Goal: Information Seeking & Learning: Learn about a topic

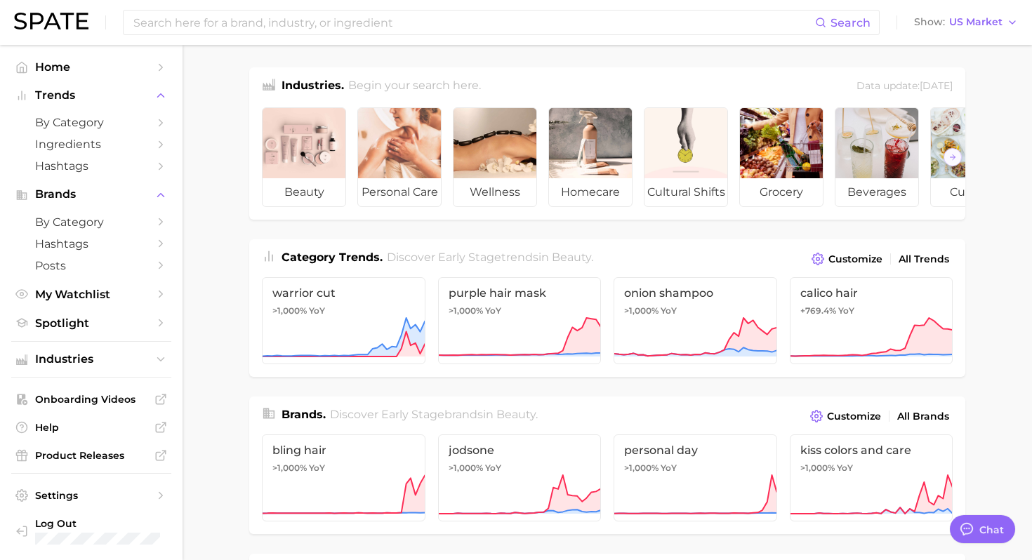
scroll to position [6, 0]
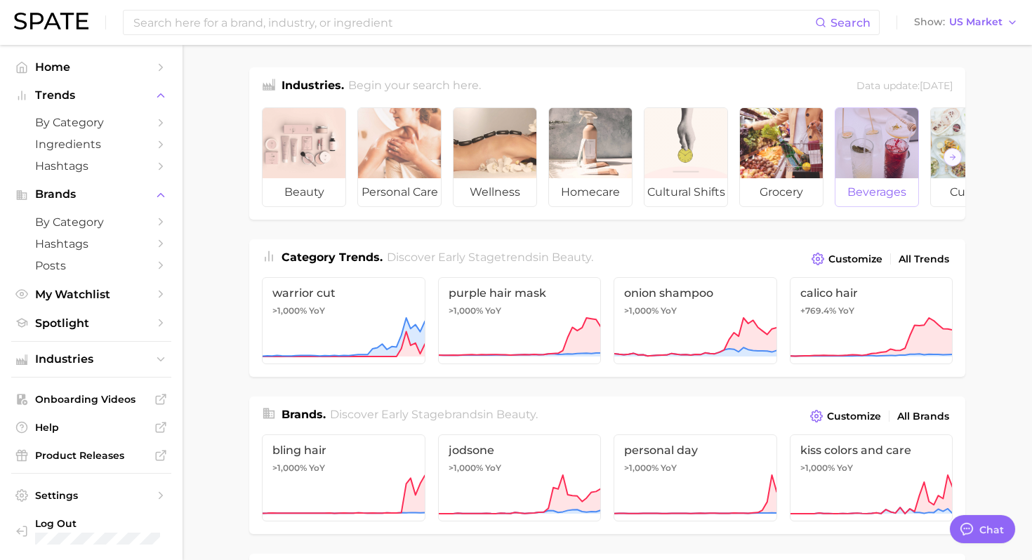
click at [853, 192] on span "beverages" at bounding box center [876, 192] width 83 height 28
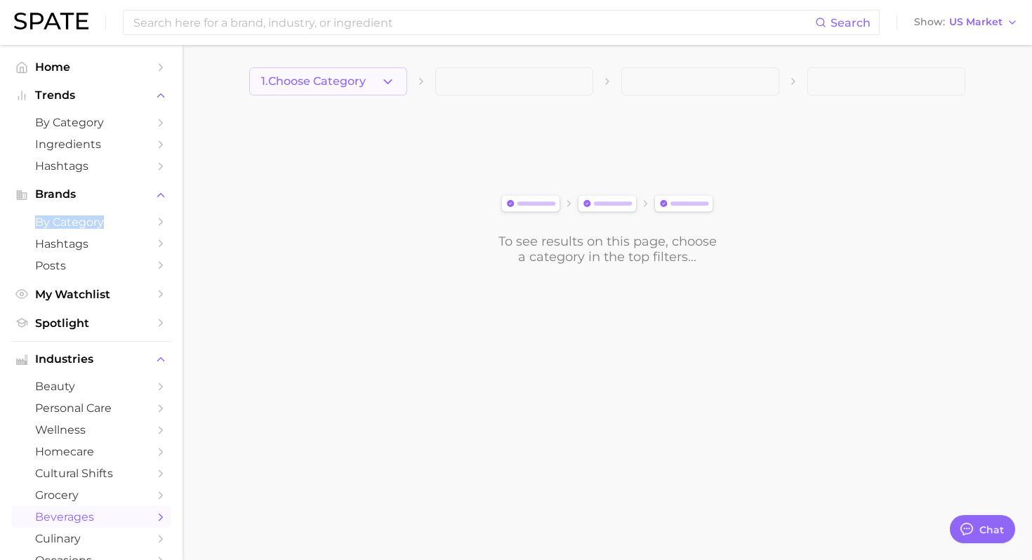
click at [365, 88] on button "1. Choose Category" at bounding box center [328, 81] width 158 height 28
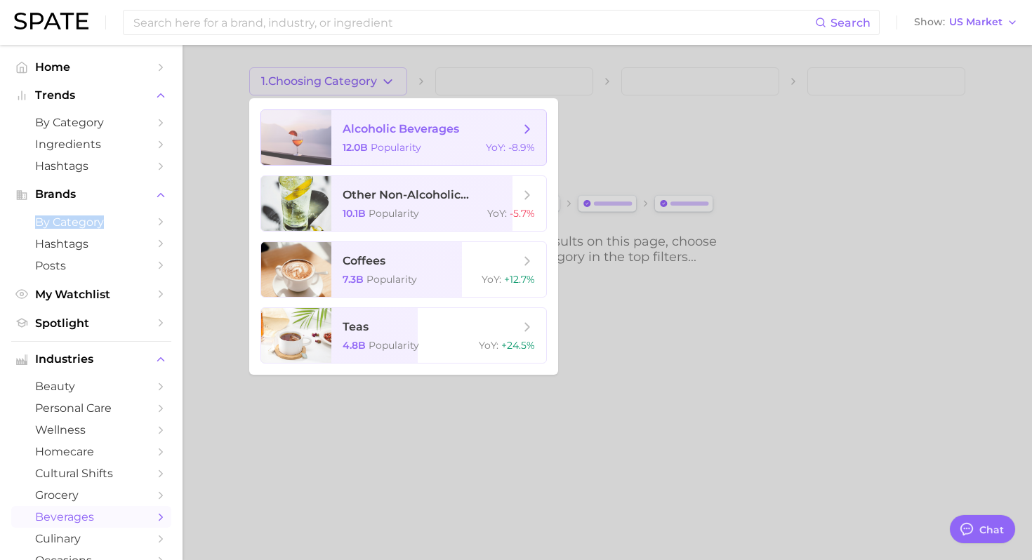
click at [475, 126] on span "alcoholic beverages" at bounding box center [431, 128] width 177 height 15
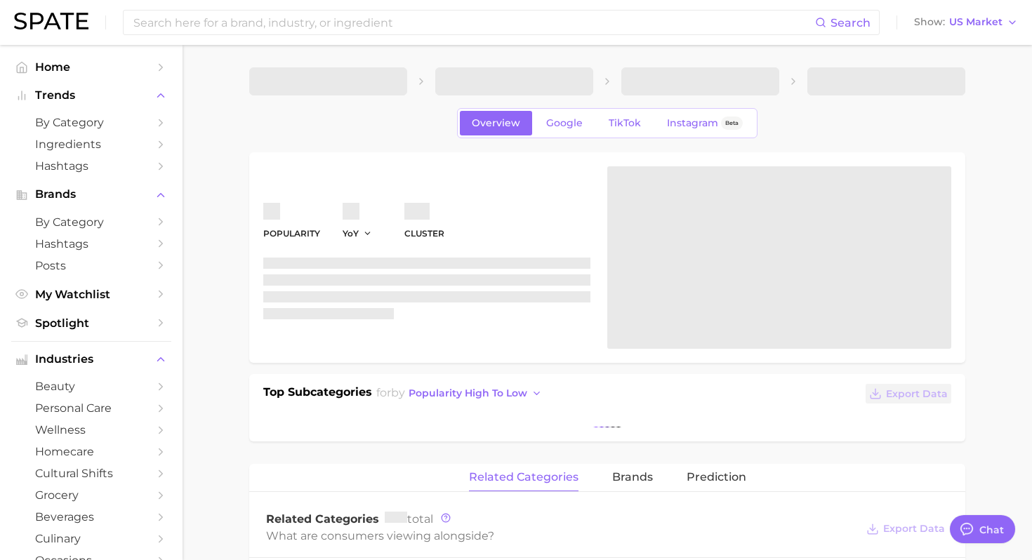
type textarea "x"
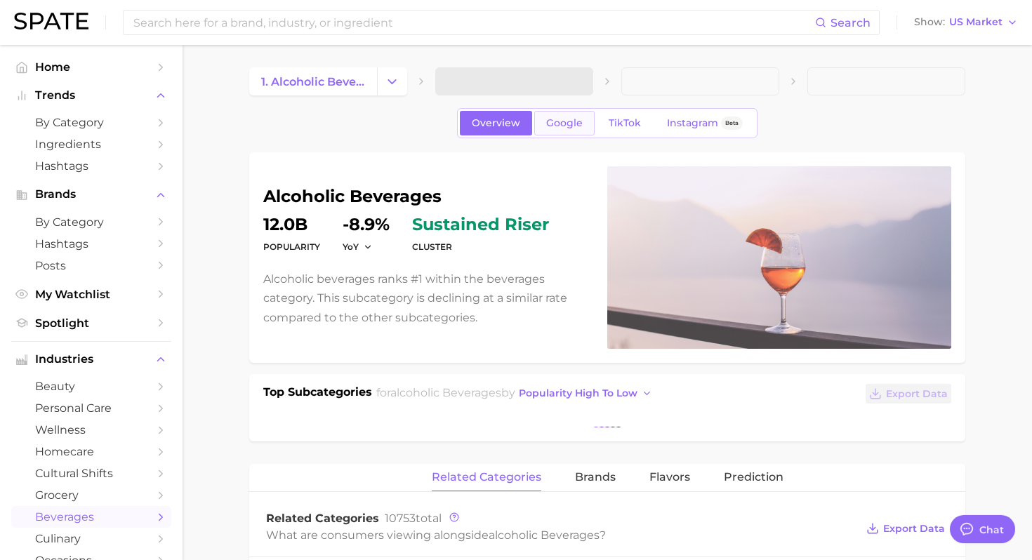
click at [568, 125] on span "Google" at bounding box center [564, 123] width 37 height 12
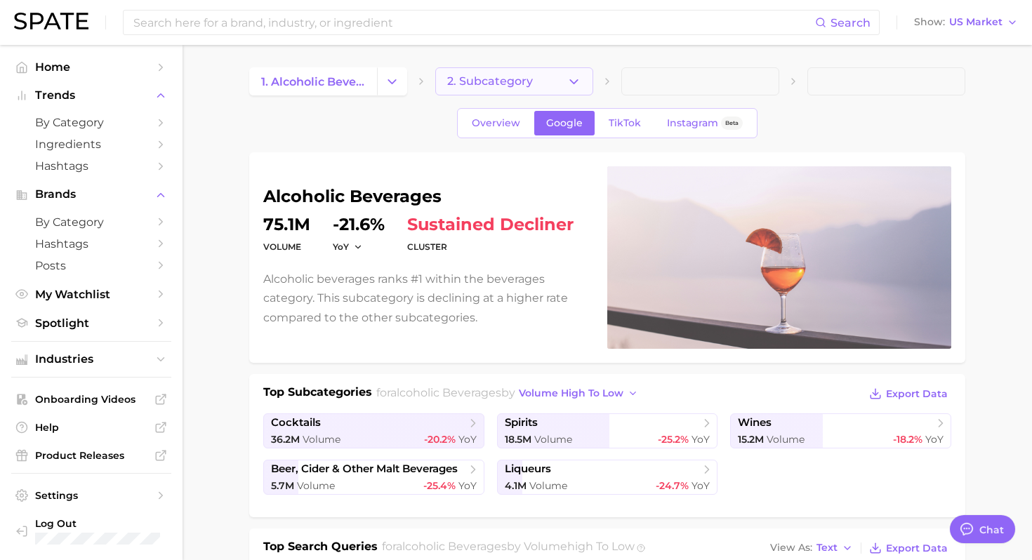
click at [585, 73] on button "2. Subcategory" at bounding box center [514, 81] width 158 height 28
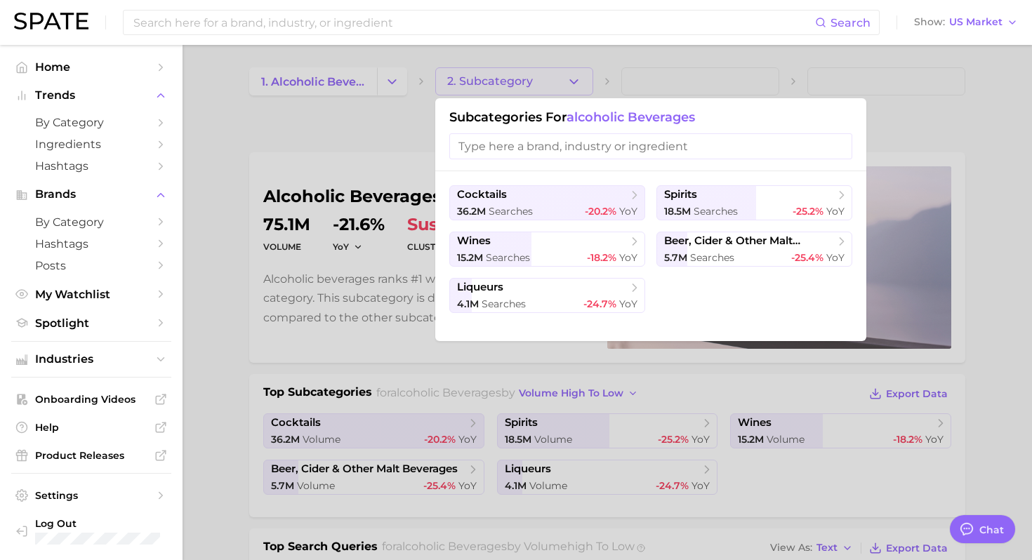
click at [325, 200] on div at bounding box center [516, 280] width 1032 height 560
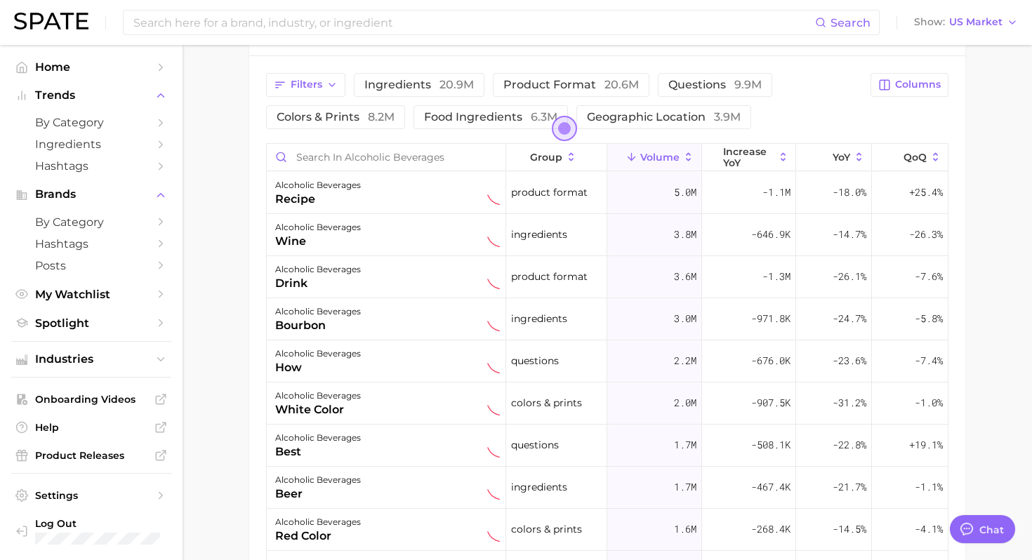
scroll to position [696, 0]
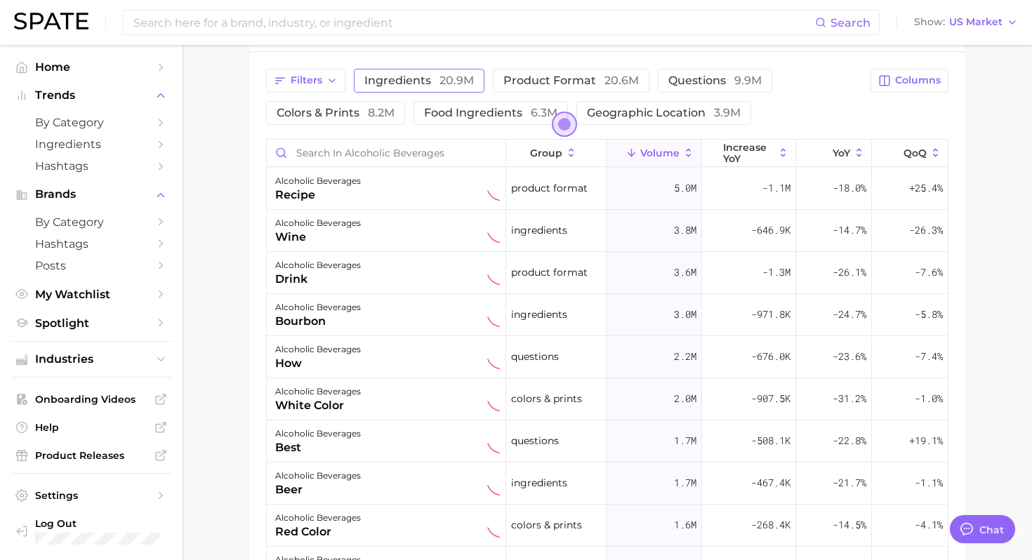
click at [411, 83] on span "ingredients 20.9m" at bounding box center [419, 80] width 110 height 13
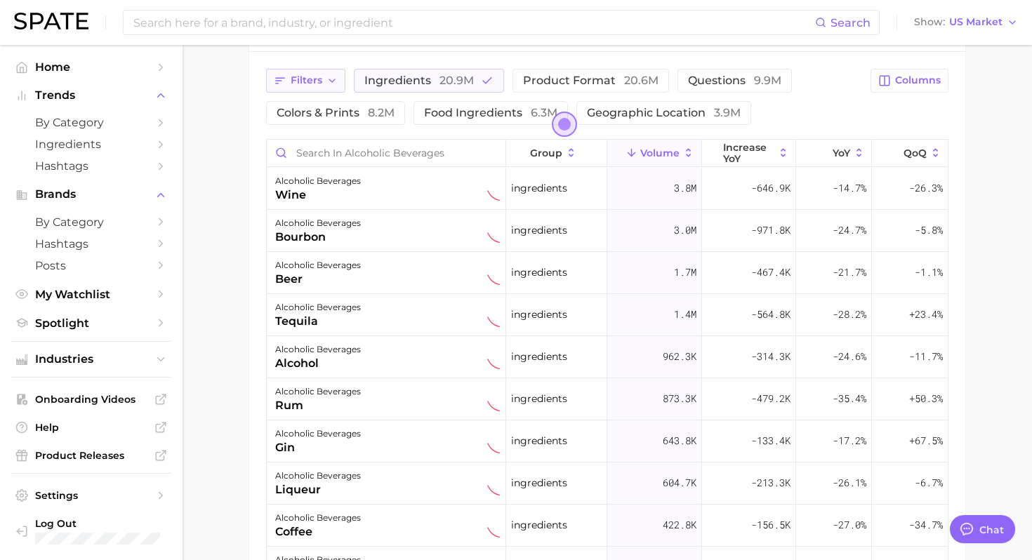
click at [309, 87] on button "Filters" at bounding box center [305, 81] width 79 height 24
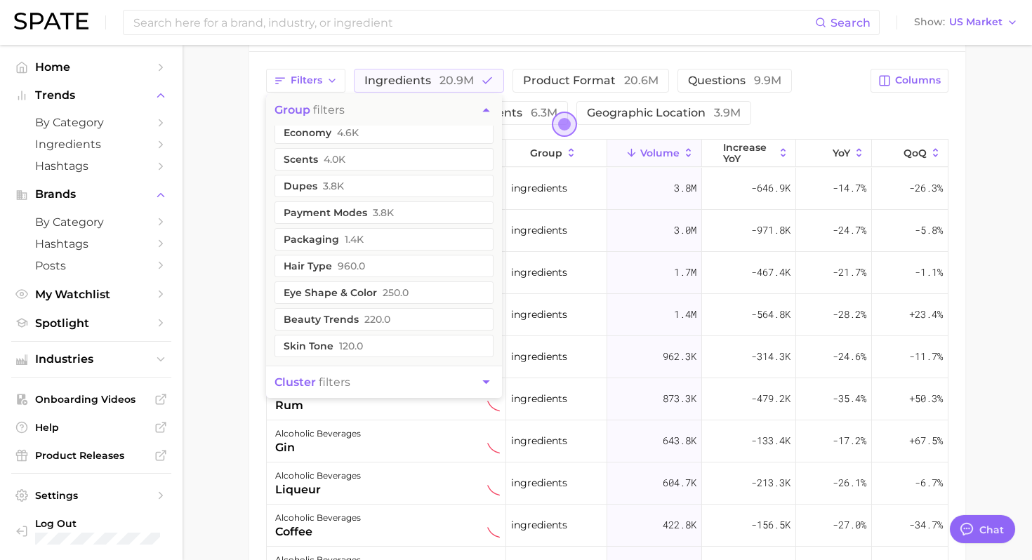
scroll to position [762, 0]
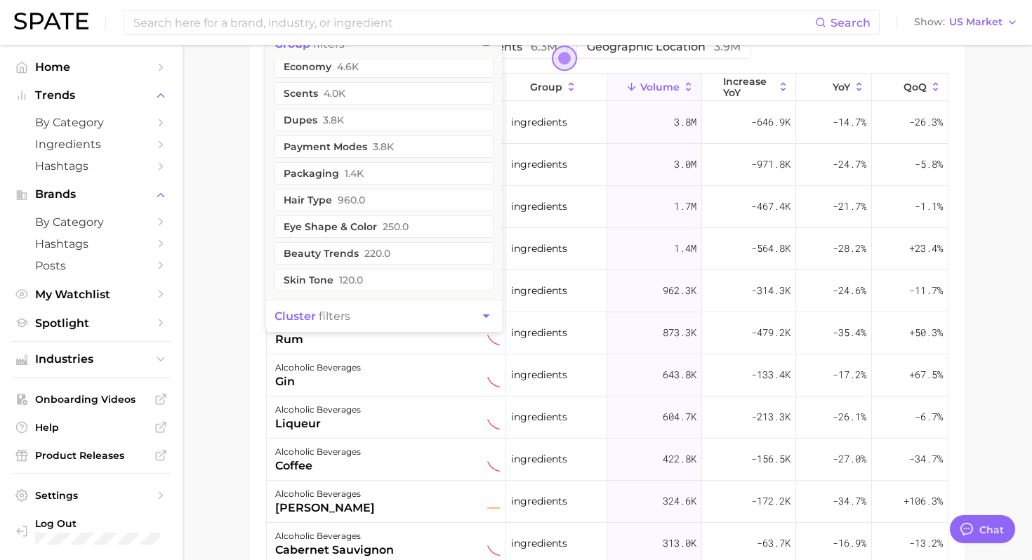
click at [397, 316] on button "cluster filters" at bounding box center [384, 316] width 236 height 32
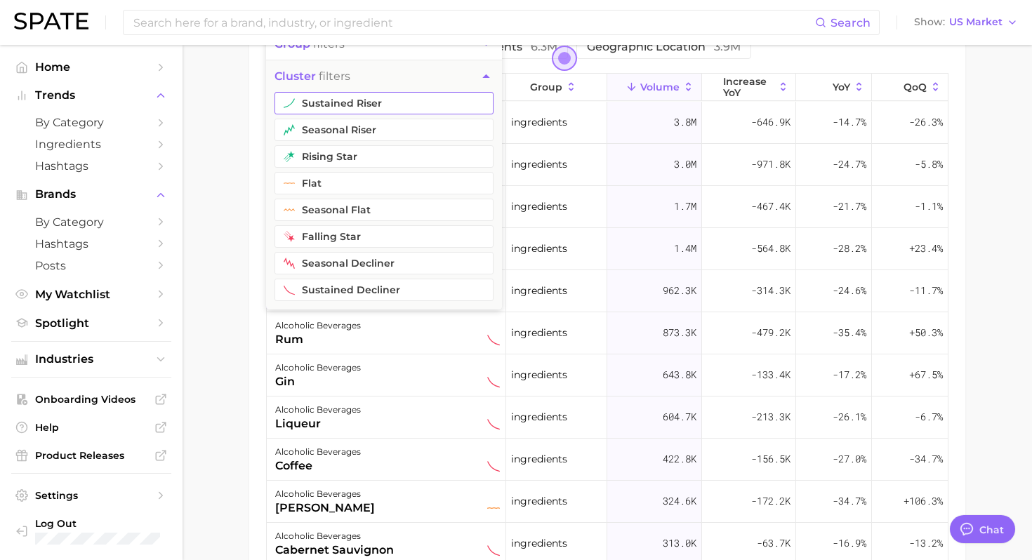
click at [385, 110] on button "sustained riser" at bounding box center [383, 103] width 219 height 22
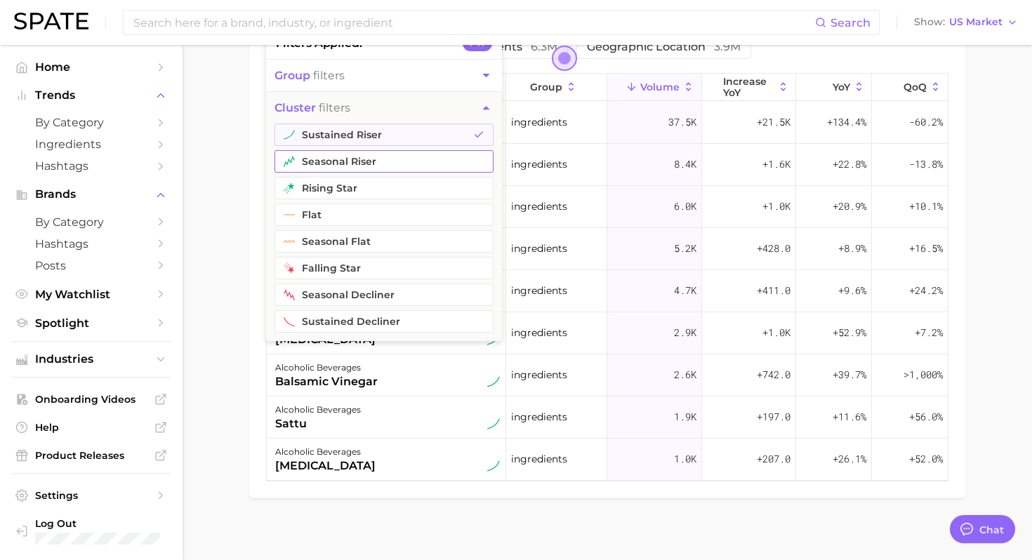
click at [362, 159] on button "seasonal riser" at bounding box center [383, 161] width 219 height 22
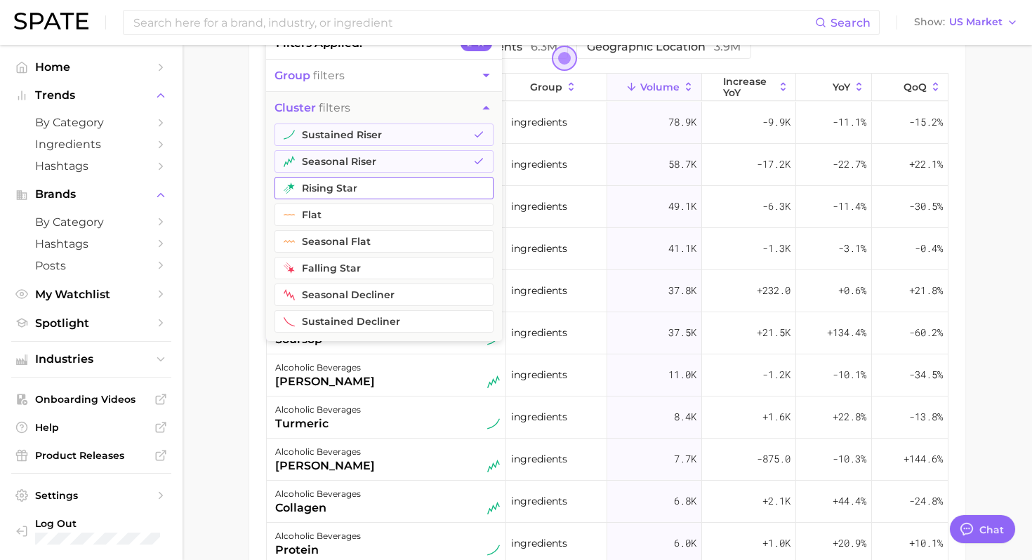
click at [359, 190] on button "rising star" at bounding box center [383, 188] width 219 height 22
click at [237, 254] on main "1. alcoholic beverages 2. Subcategory Overview Google TikTok Instagram Beta alc…" at bounding box center [607, 2] width 849 height 1438
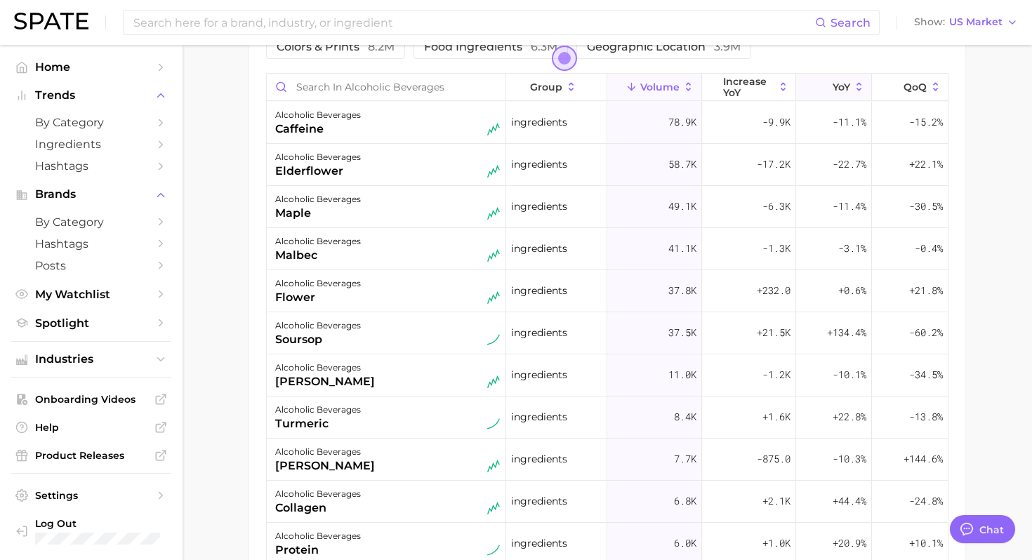
click at [845, 86] on span "YoY" at bounding box center [842, 86] width 18 height 11
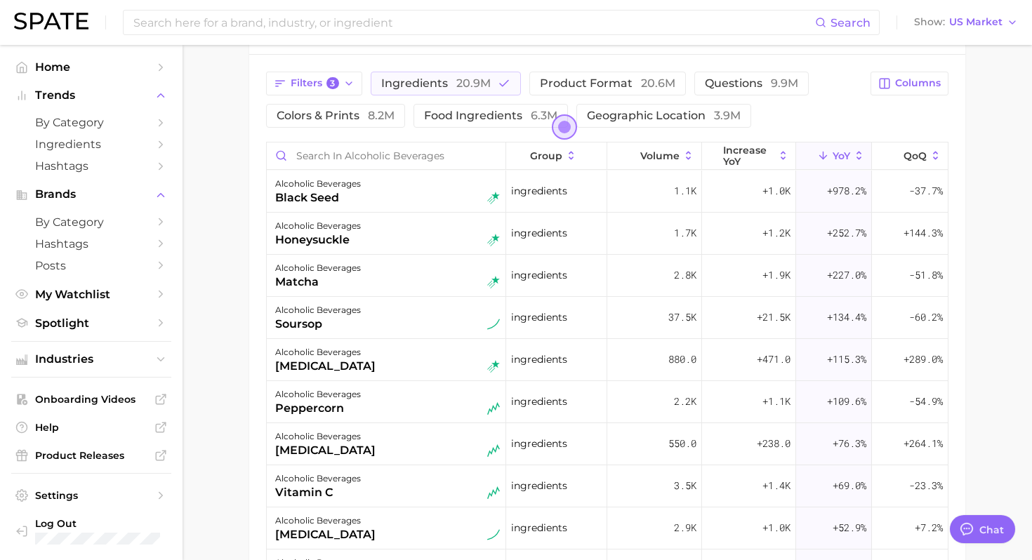
scroll to position [691, 0]
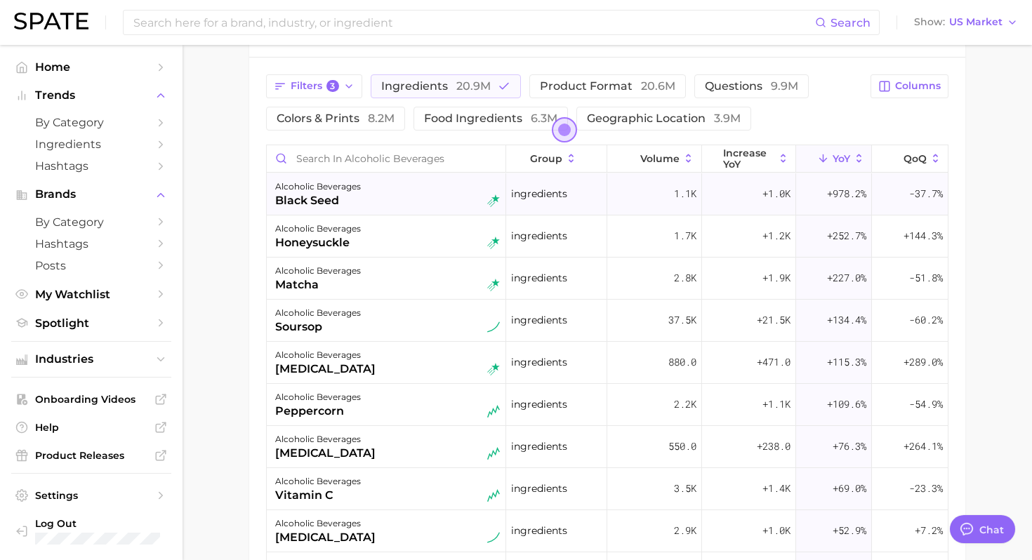
click at [430, 196] on div "alcoholic beverages black seed" at bounding box center [387, 193] width 225 height 31
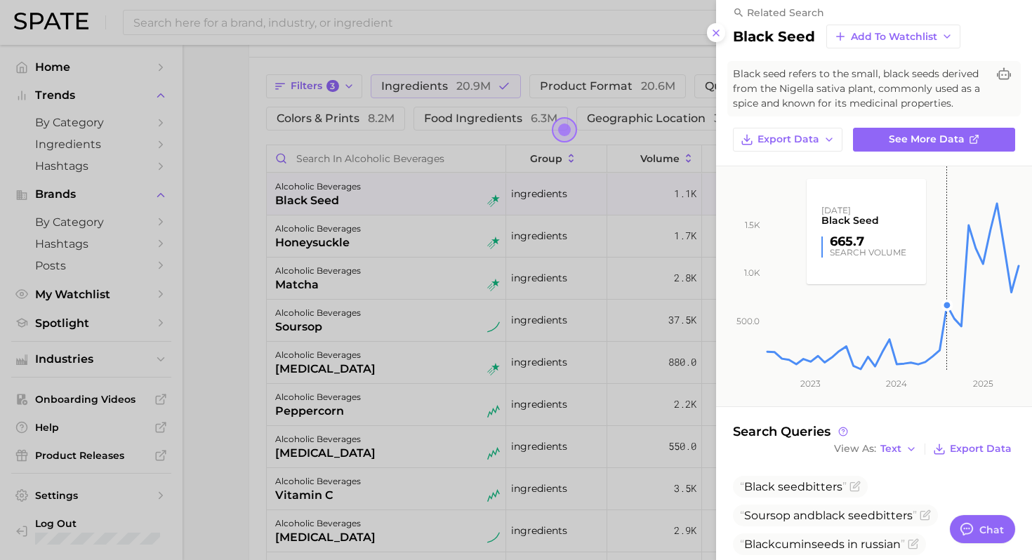
scroll to position [39, 0]
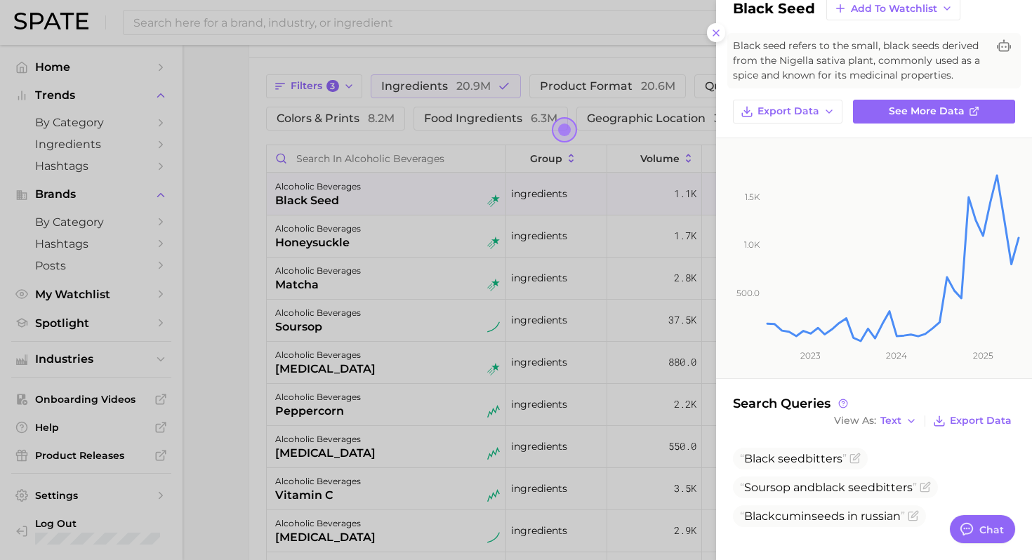
click at [404, 294] on div at bounding box center [516, 280] width 1032 height 560
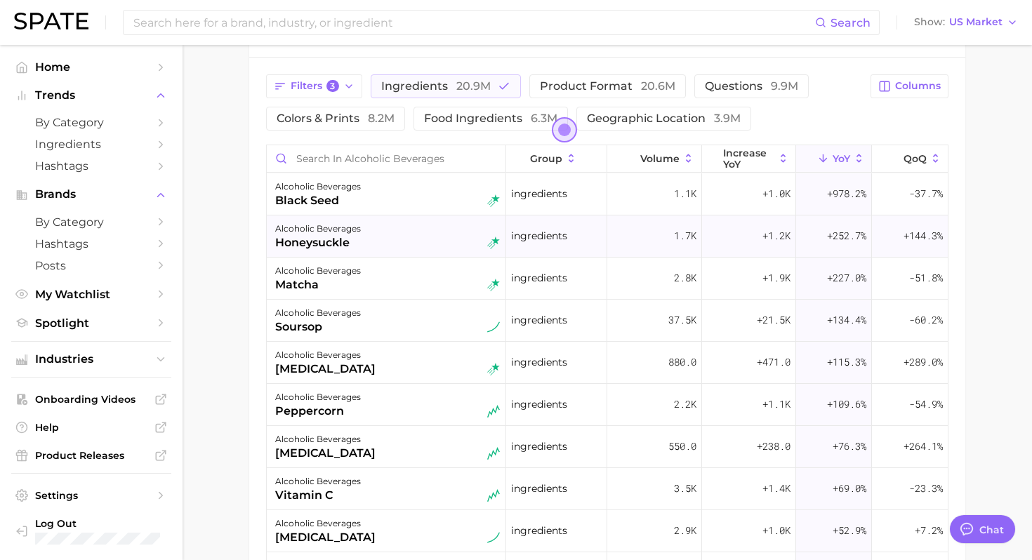
click at [401, 232] on div "alcoholic beverages honeysuckle" at bounding box center [387, 235] width 225 height 31
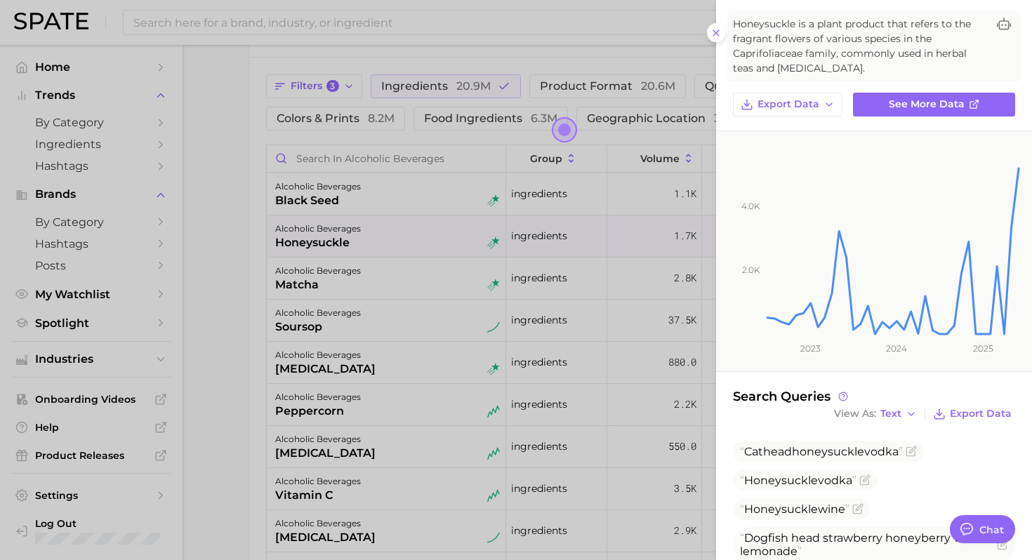
scroll to position [58, 0]
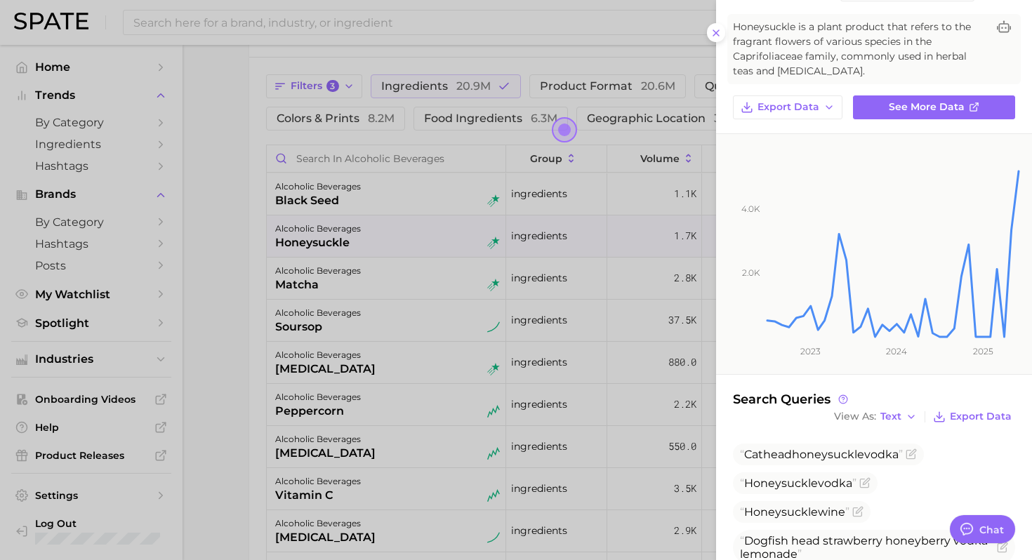
click at [408, 321] on div at bounding box center [516, 280] width 1032 height 560
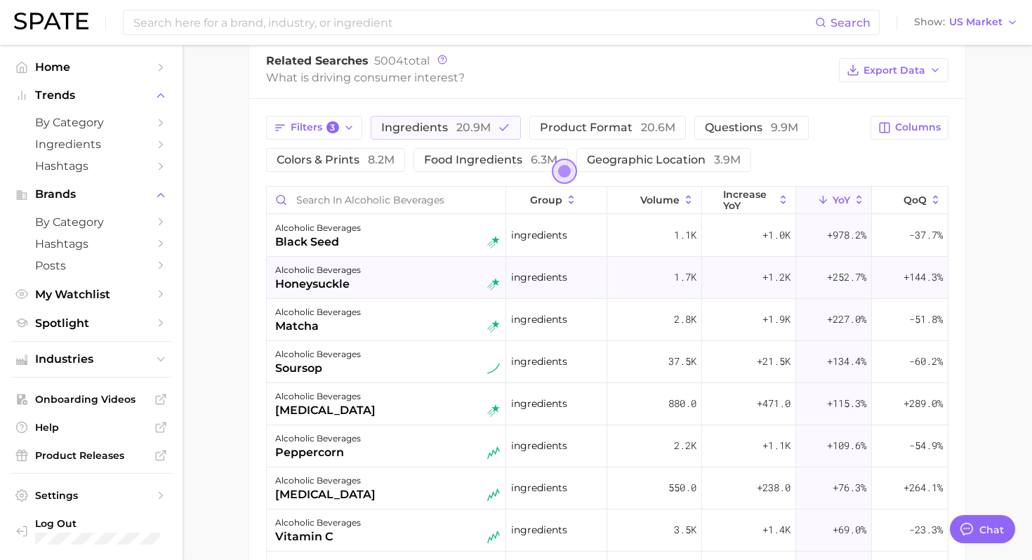
scroll to position [646, 0]
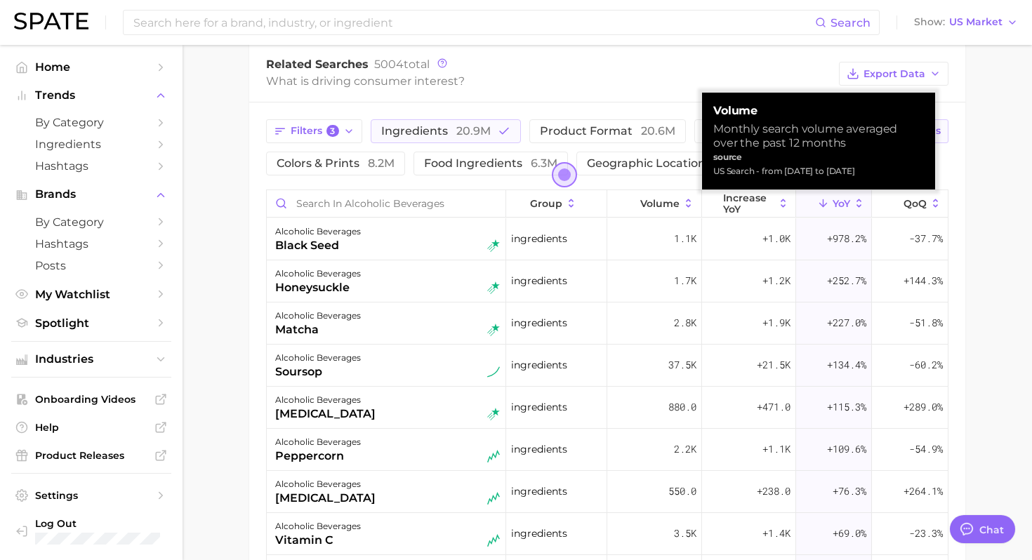
click at [939, 130] on span "Columns" at bounding box center [918, 131] width 46 height 12
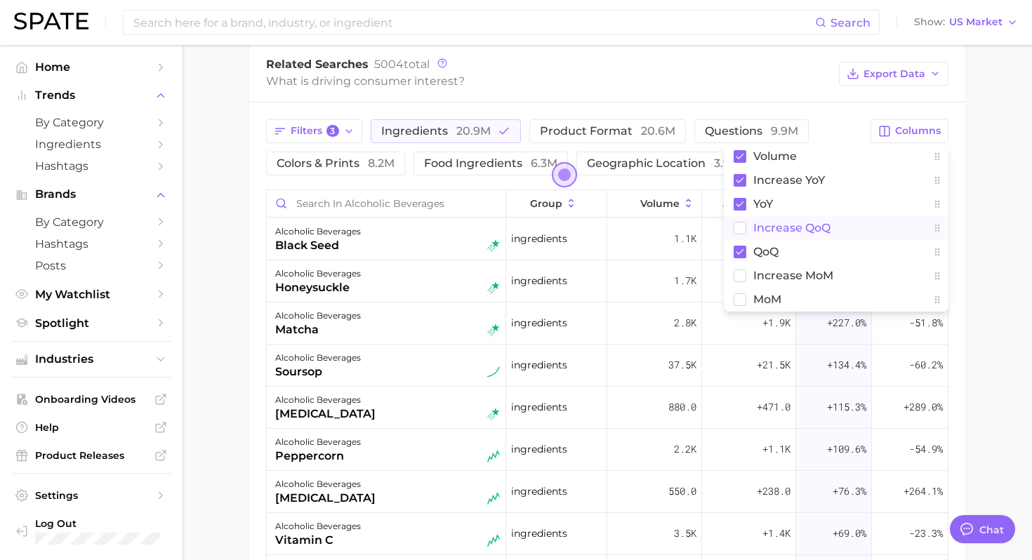
click at [801, 228] on span "increase QoQ" at bounding box center [791, 228] width 77 height 12
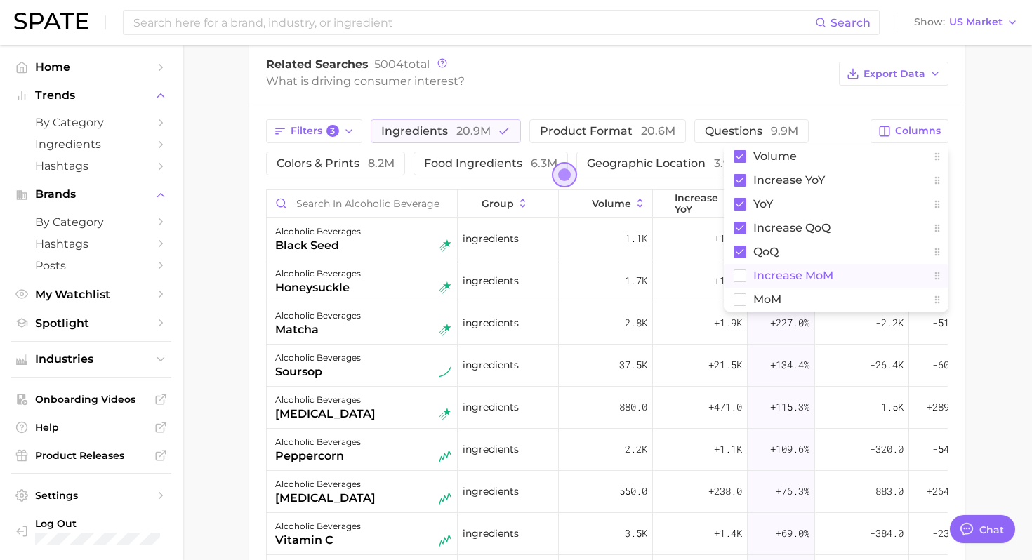
click at [781, 273] on span "increase MoM" at bounding box center [793, 276] width 80 height 12
click at [766, 293] on span "MoM" at bounding box center [767, 299] width 28 height 12
click at [992, 199] on main "1. alcoholic beverages 2. Subcategory Overview Google TikTok Instagram Beta alc…" at bounding box center [607, 118] width 849 height 1438
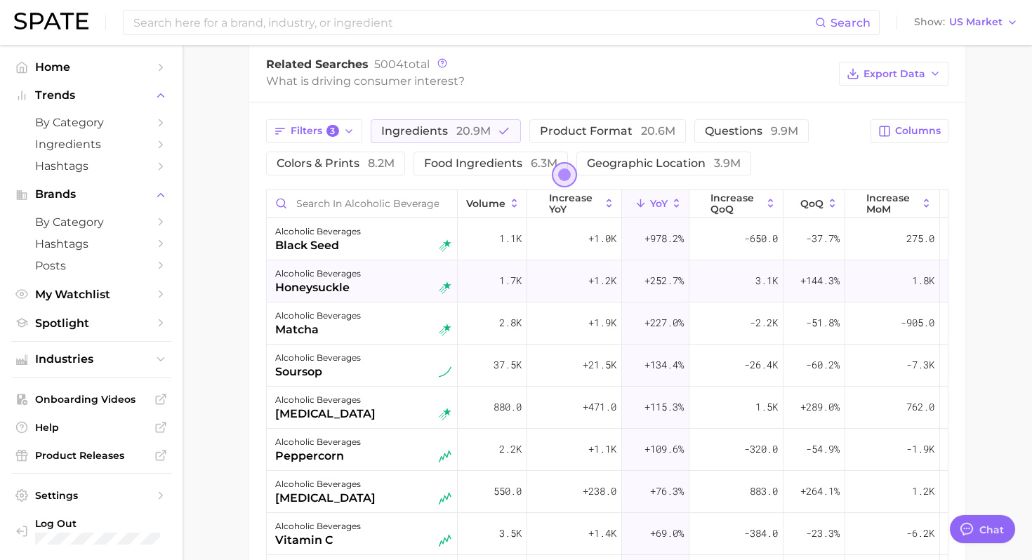
scroll to position [0, 179]
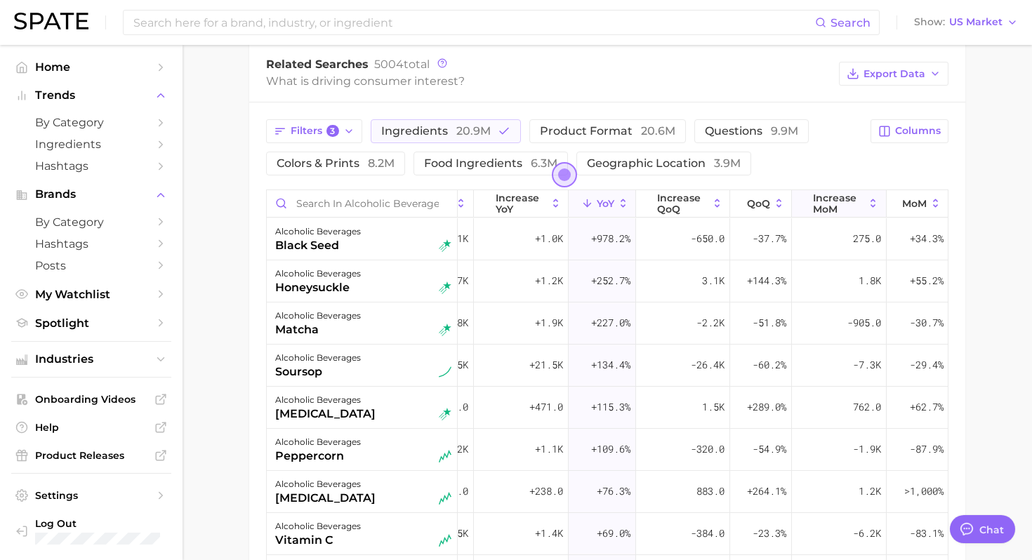
click at [852, 212] on span "increase MoM" at bounding box center [838, 203] width 51 height 22
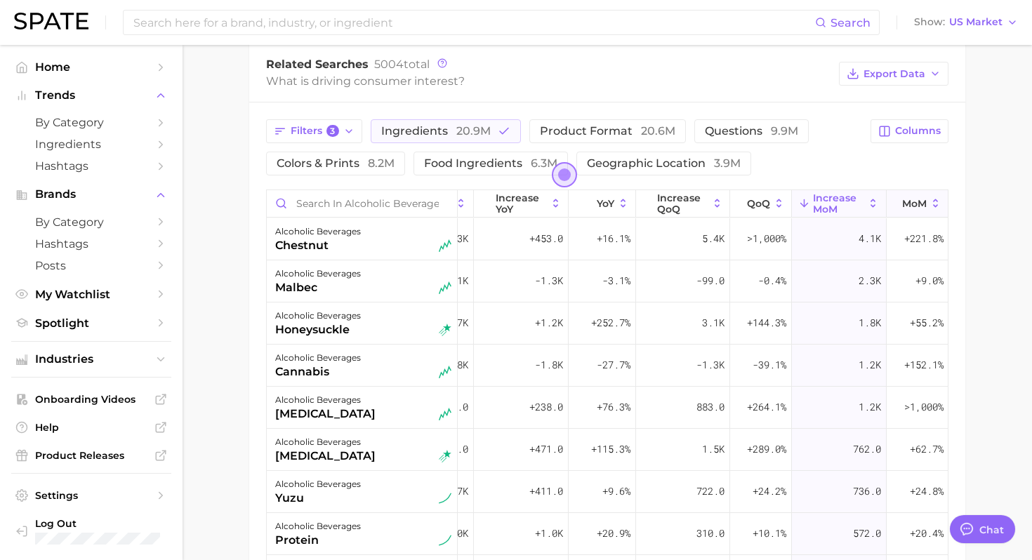
click at [906, 206] on span "MoM" at bounding box center [914, 203] width 25 height 11
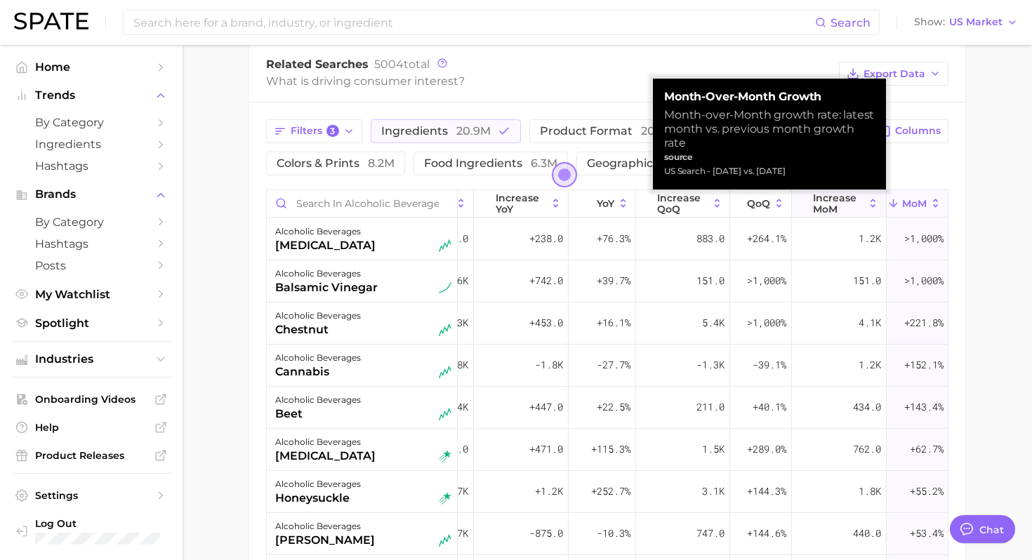
click at [857, 201] on span "increase MoM" at bounding box center [838, 203] width 51 height 22
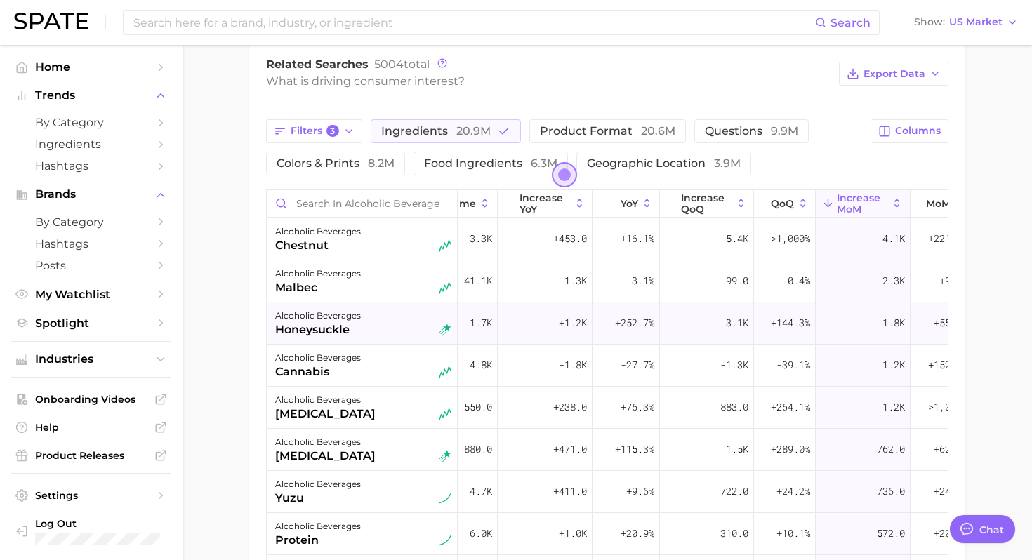
scroll to position [0, 0]
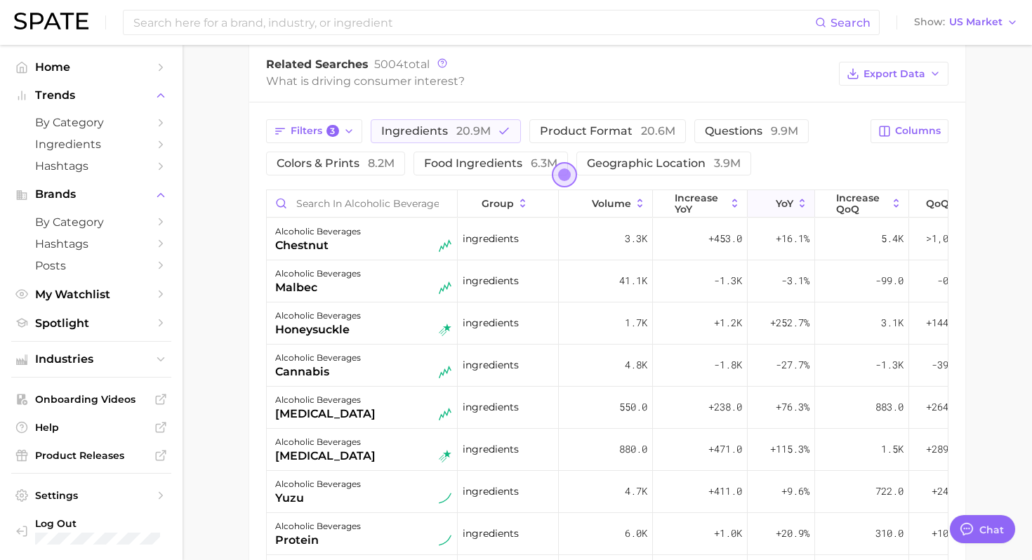
click at [788, 199] on span "YoY" at bounding box center [785, 203] width 18 height 11
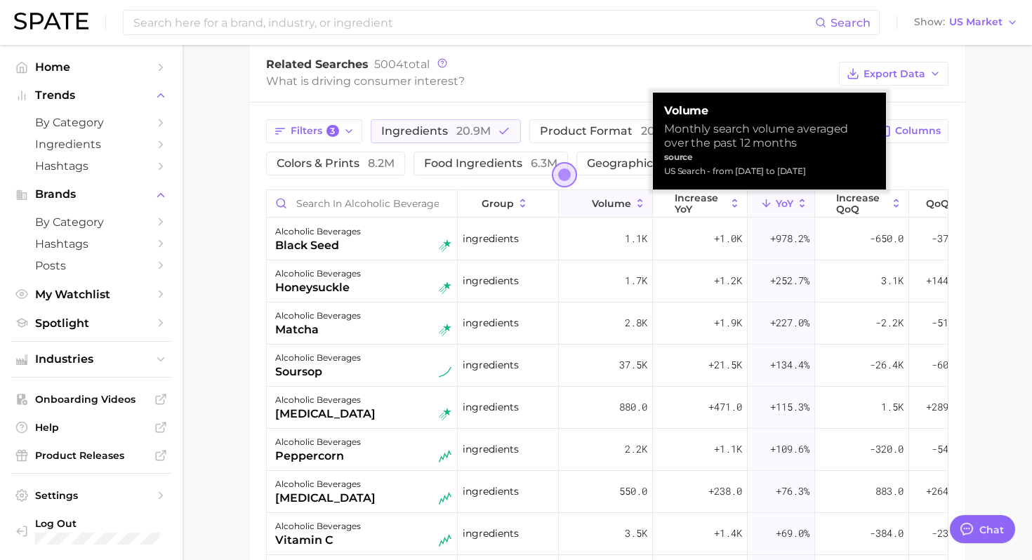
click at [624, 209] on button "Volume" at bounding box center [606, 203] width 94 height 27
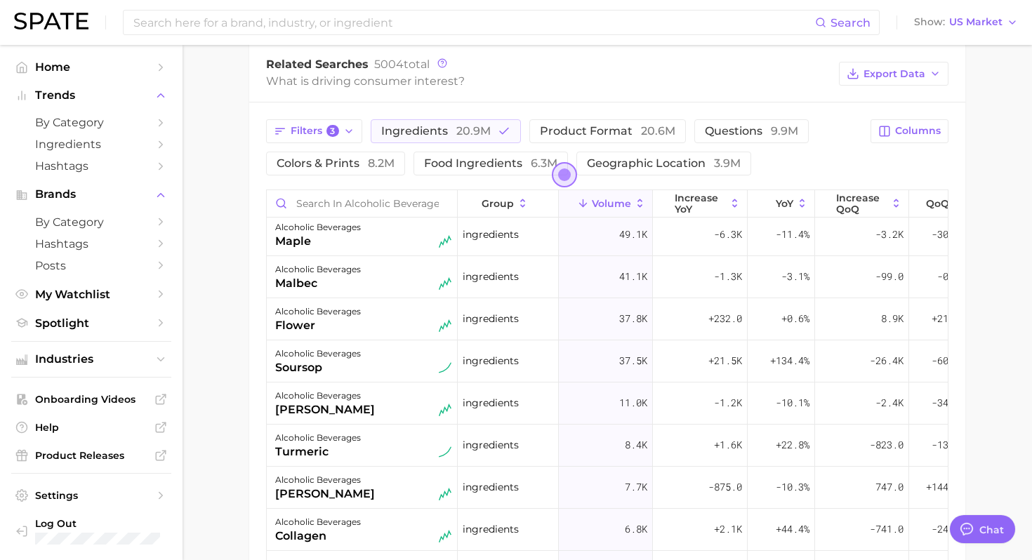
scroll to position [102, 0]
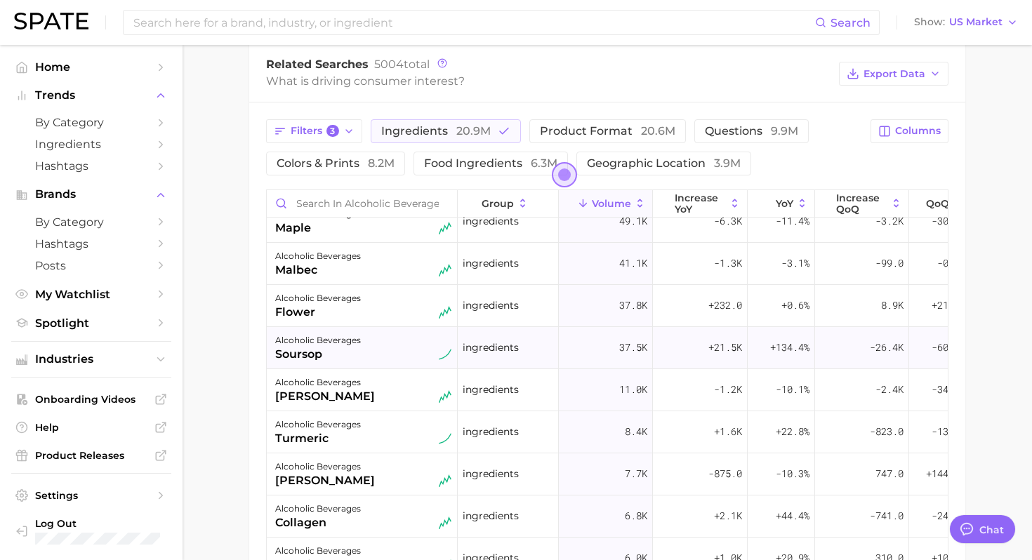
click at [342, 352] on div "soursop" at bounding box center [318, 354] width 86 height 17
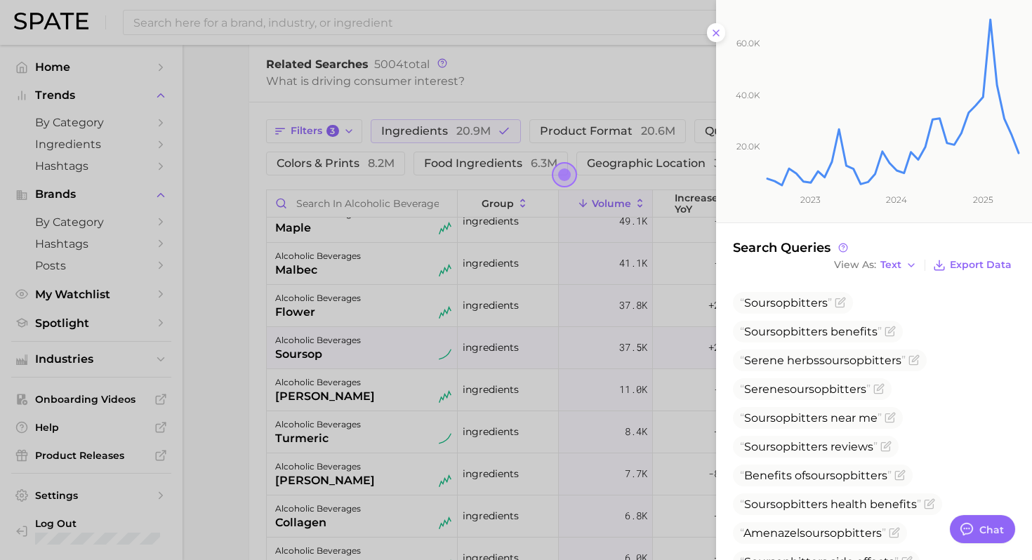
scroll to position [247, 0]
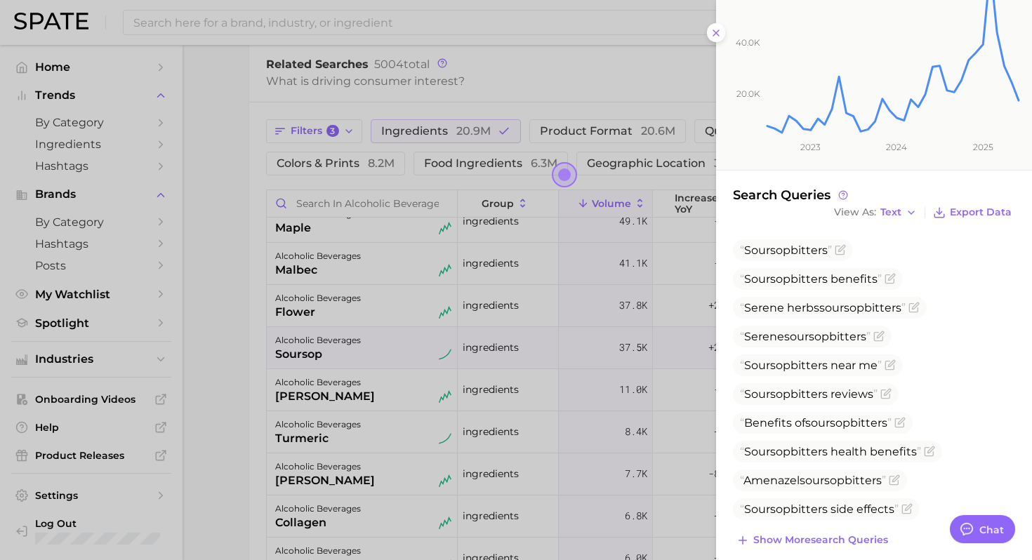
click at [221, 366] on div at bounding box center [516, 280] width 1032 height 560
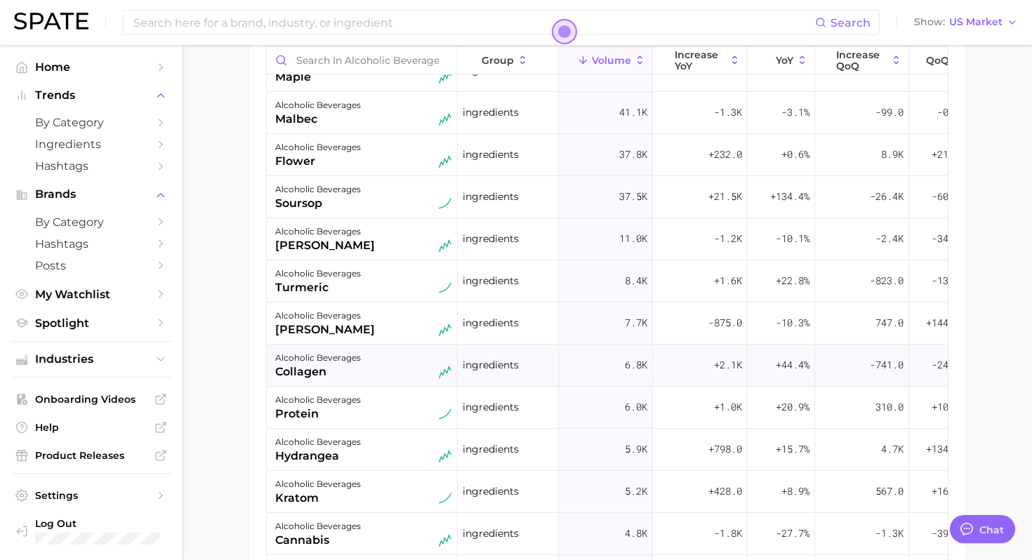
scroll to position [118, 0]
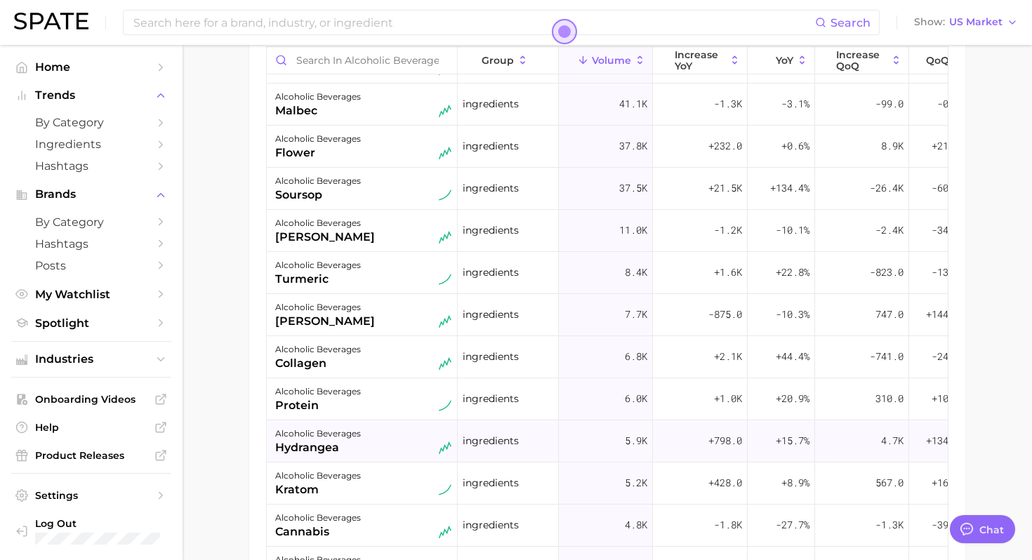
click at [768, 445] on div "+15.7%" at bounding box center [781, 442] width 67 height 42
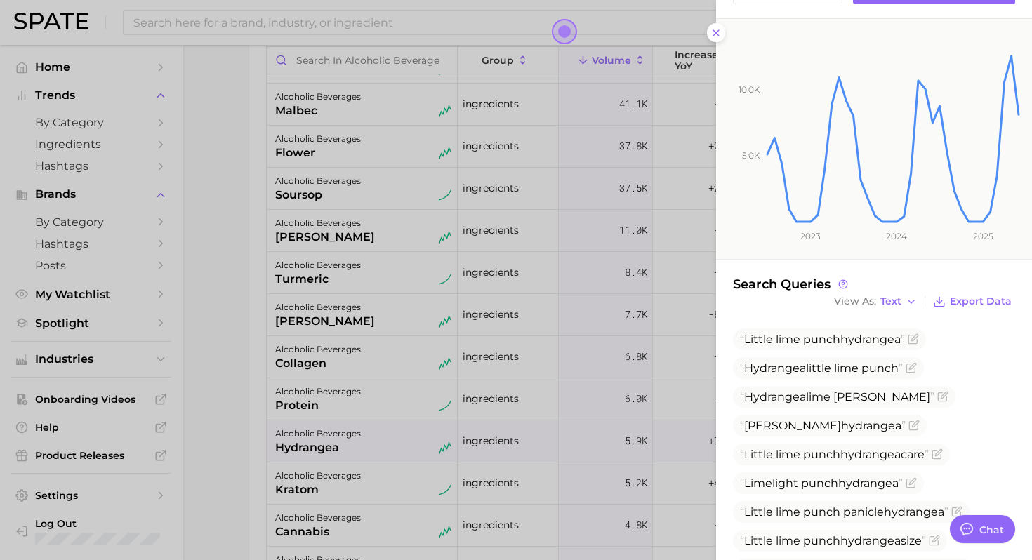
scroll to position [147, 0]
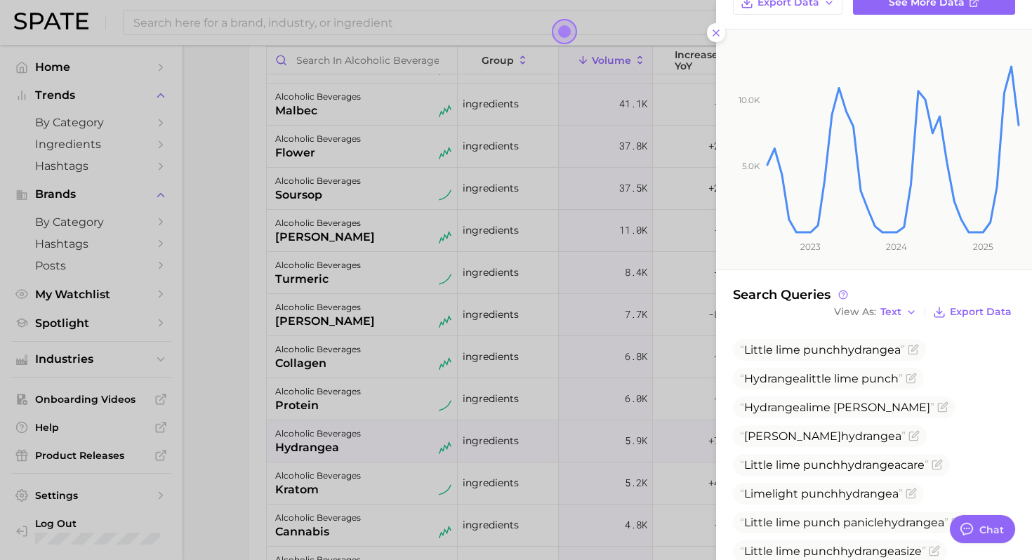
click at [388, 418] on div at bounding box center [516, 280] width 1032 height 560
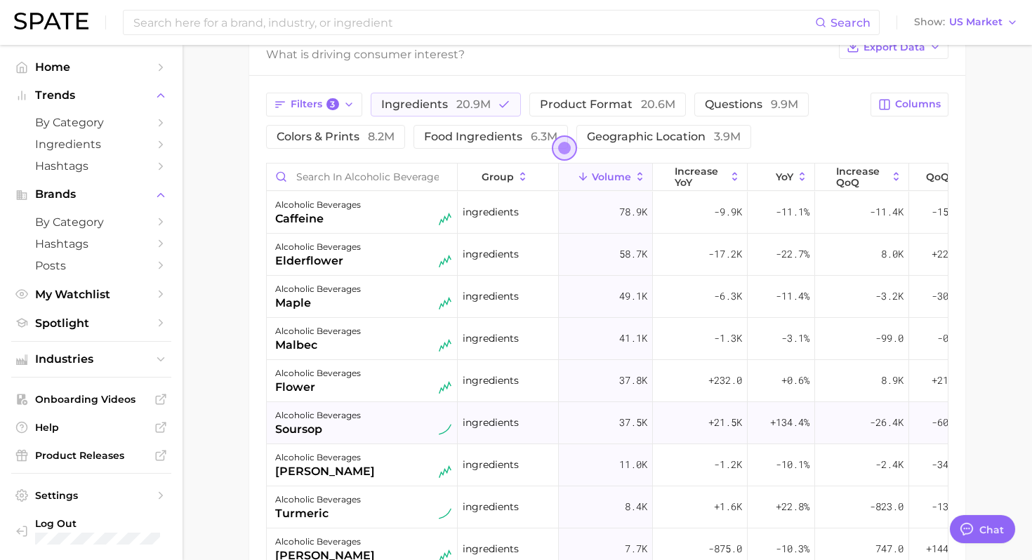
scroll to position [597, 0]
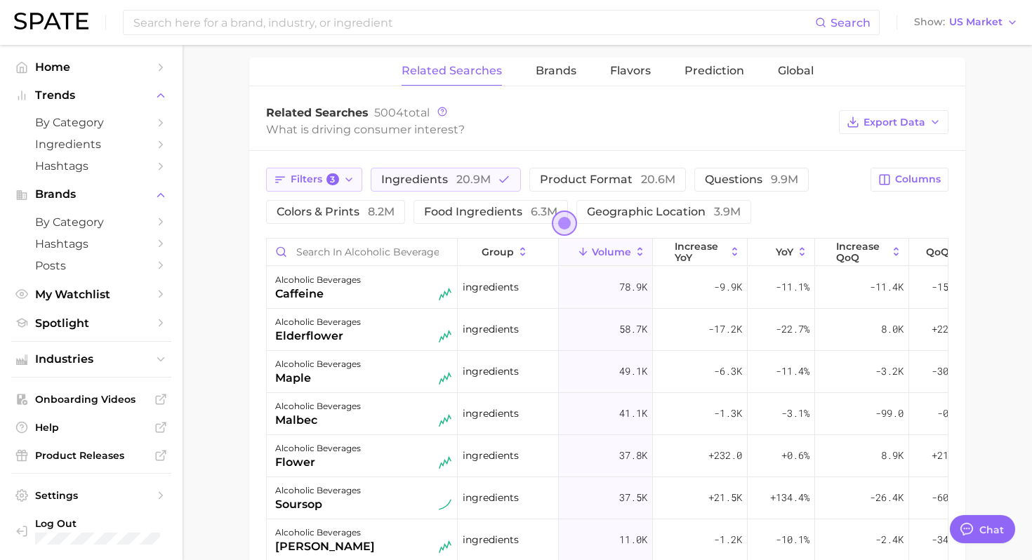
click at [318, 179] on span "Filters 3" at bounding box center [315, 179] width 48 height 13
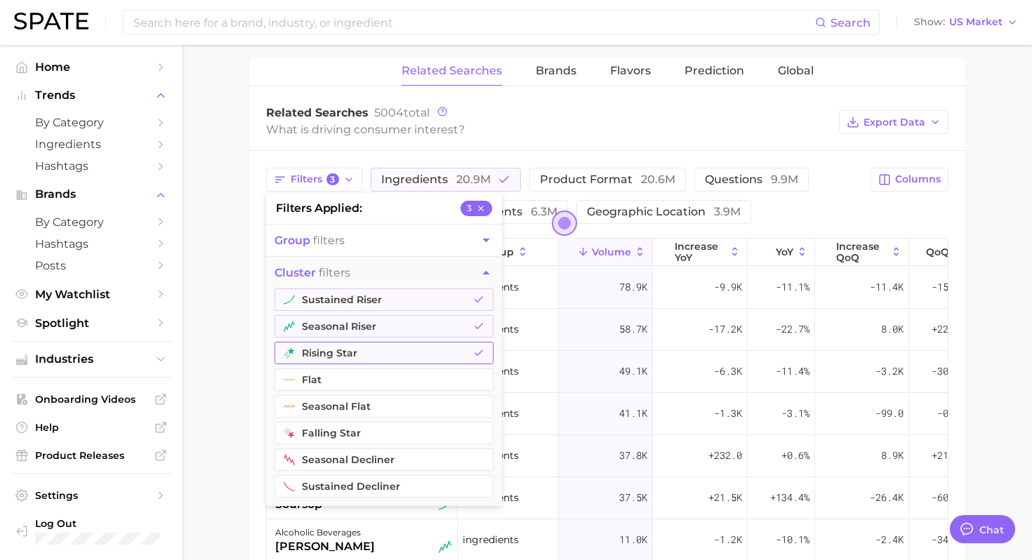
click at [359, 347] on button "rising star" at bounding box center [383, 353] width 219 height 22
click at [258, 355] on div "Filters 2 filters applied 2 group filters cluster filters sustained riser seaso…" at bounding box center [607, 483] width 716 height 664
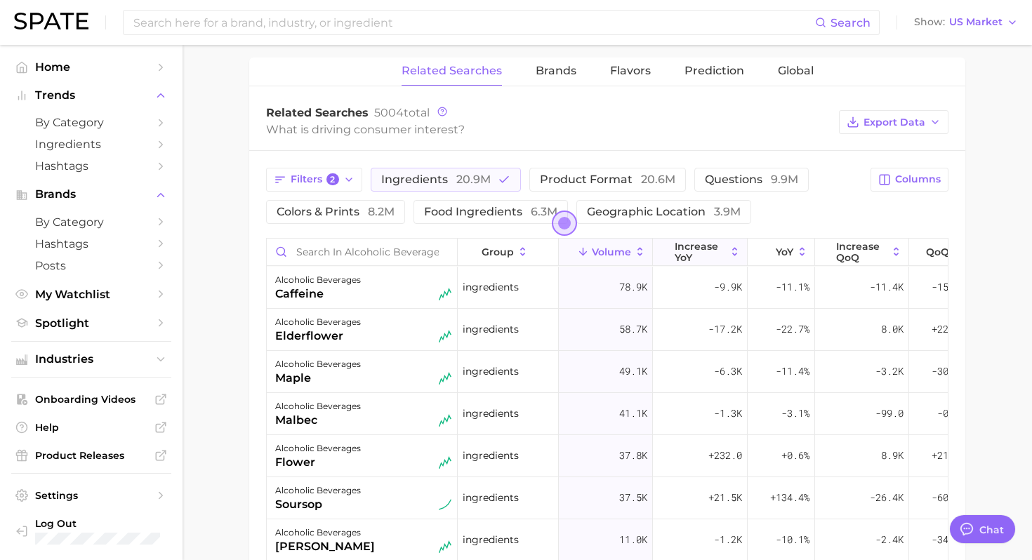
click at [698, 250] on span "increase YoY" at bounding box center [700, 252] width 51 height 22
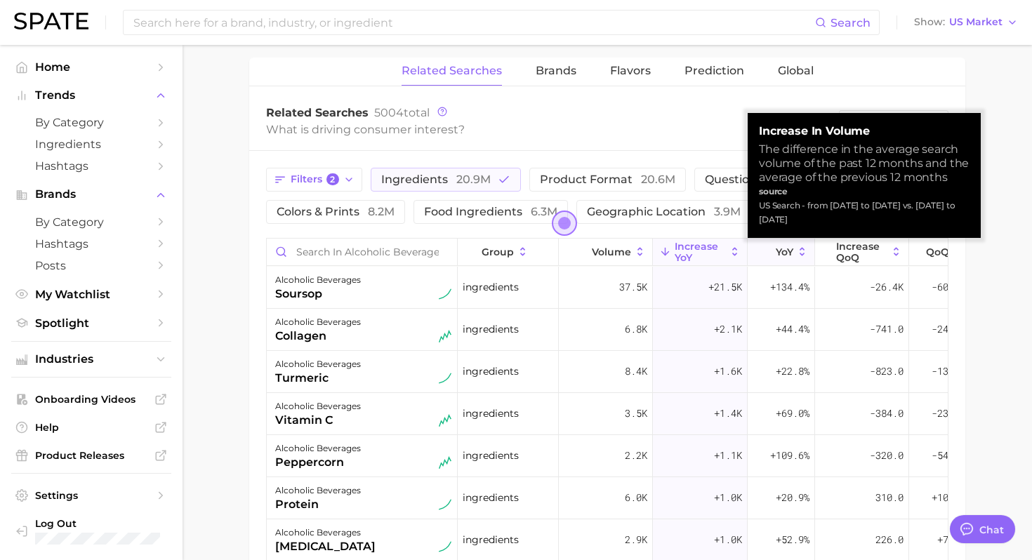
click at [763, 251] on icon at bounding box center [766, 252] width 13 height 13
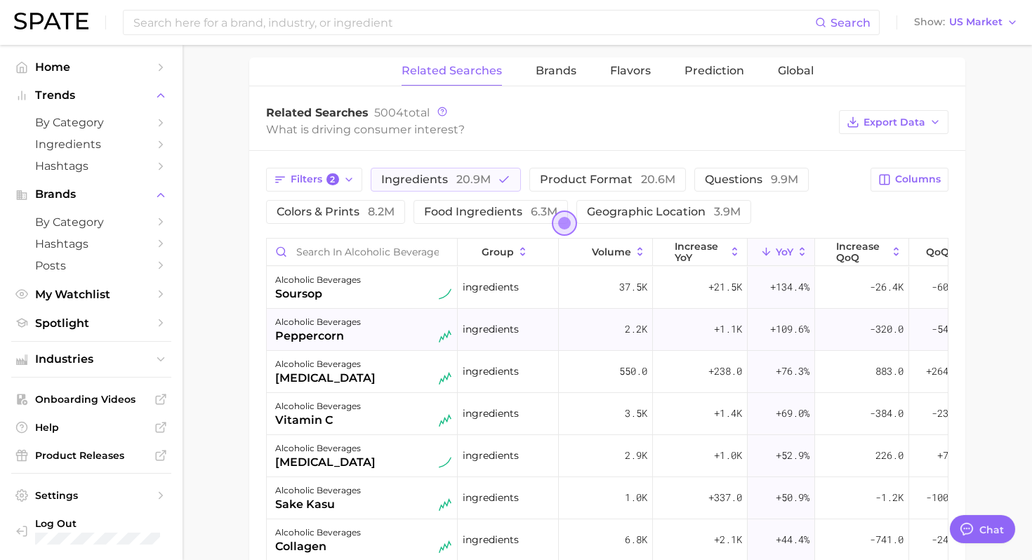
click at [399, 325] on div "alcoholic beverages peppercorn" at bounding box center [363, 329] width 176 height 31
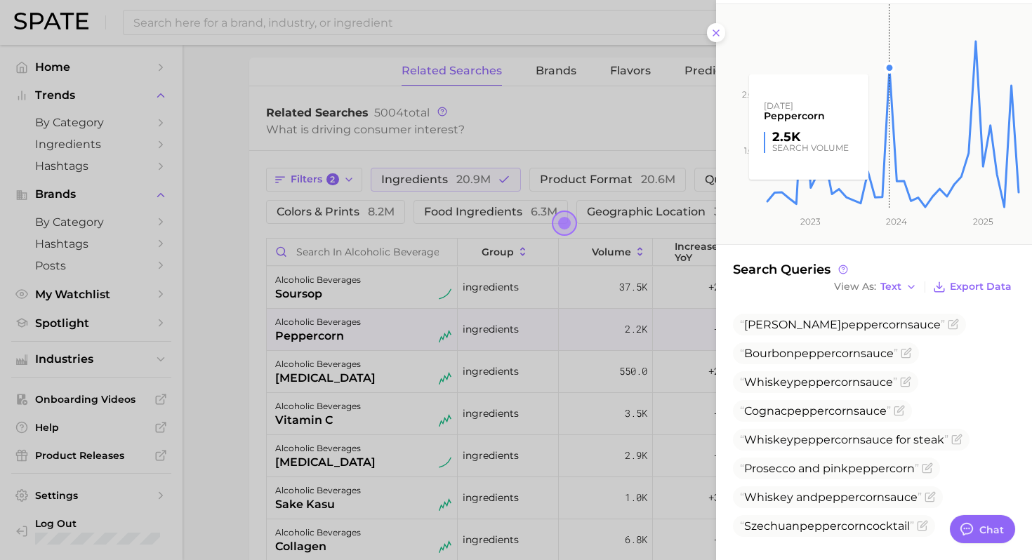
scroll to position [184, 0]
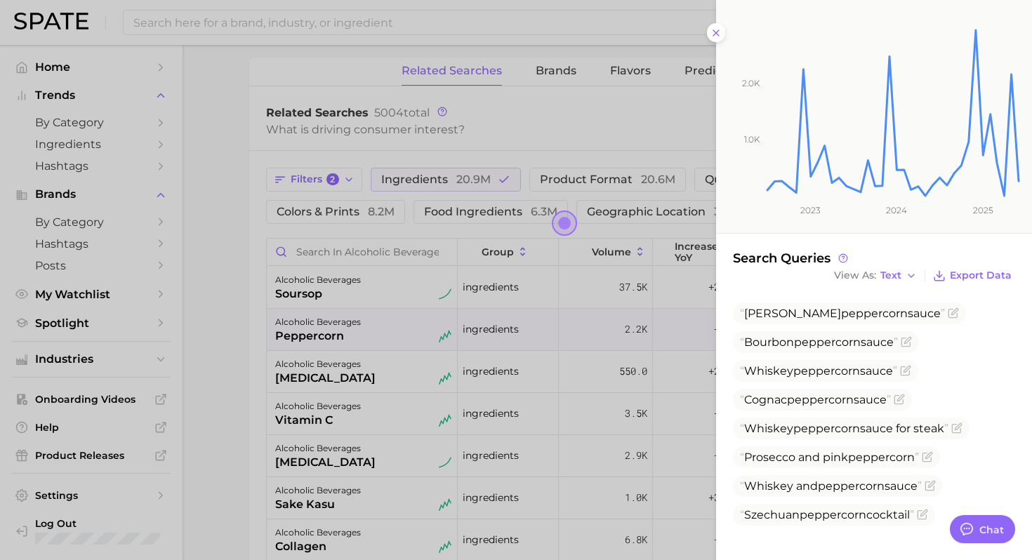
click at [421, 389] on div at bounding box center [516, 280] width 1032 height 560
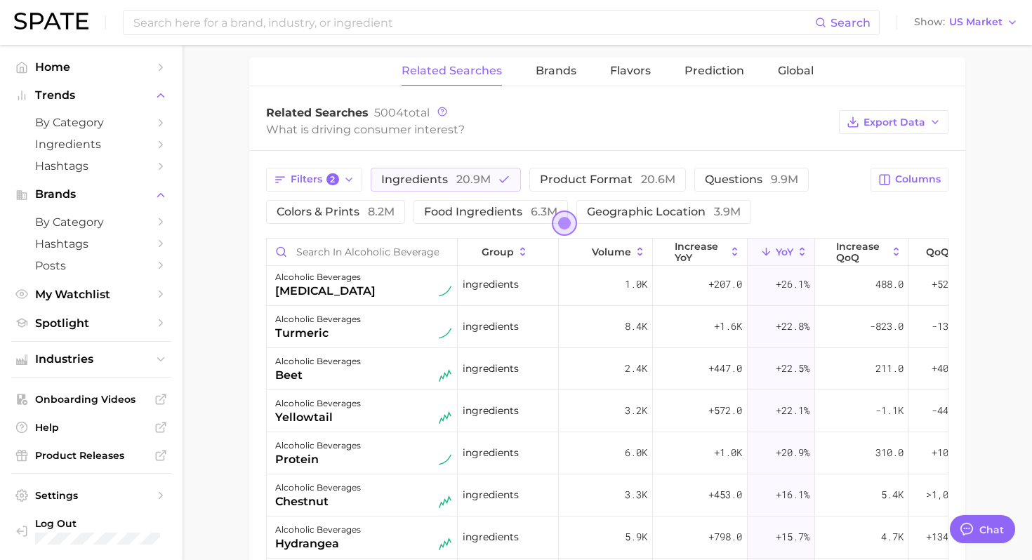
scroll to position [388, 0]
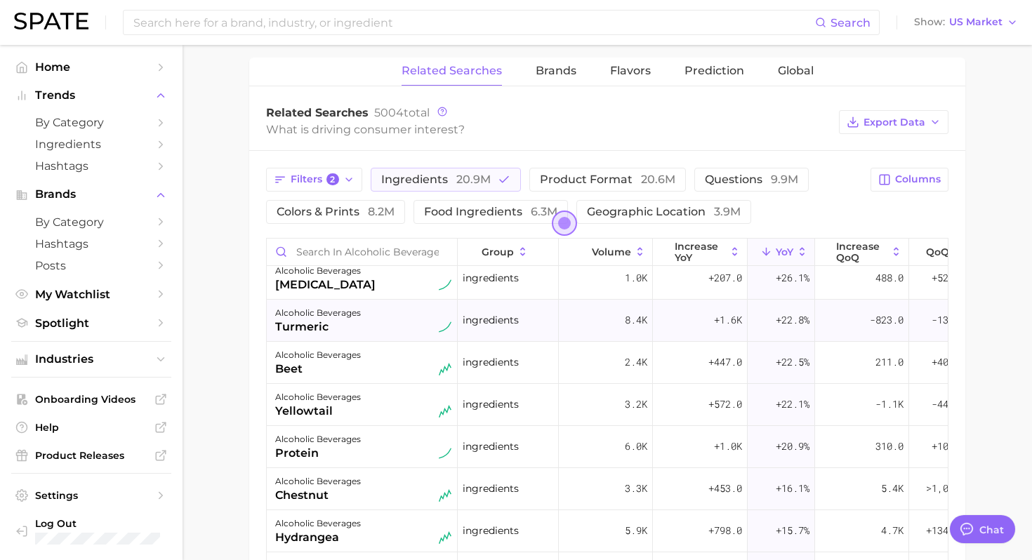
click at [385, 322] on div "alcoholic beverages turmeric" at bounding box center [363, 320] width 176 height 31
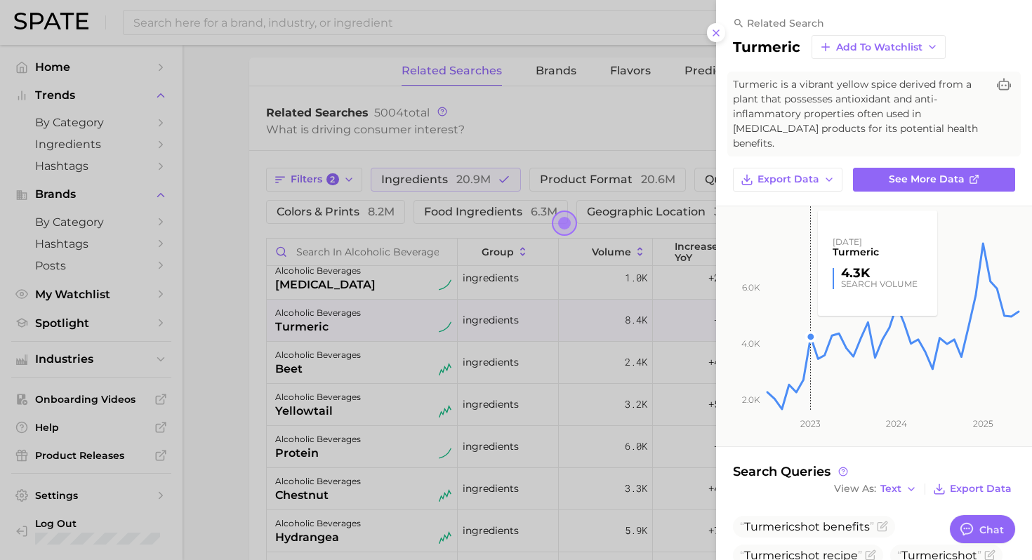
scroll to position [248, 0]
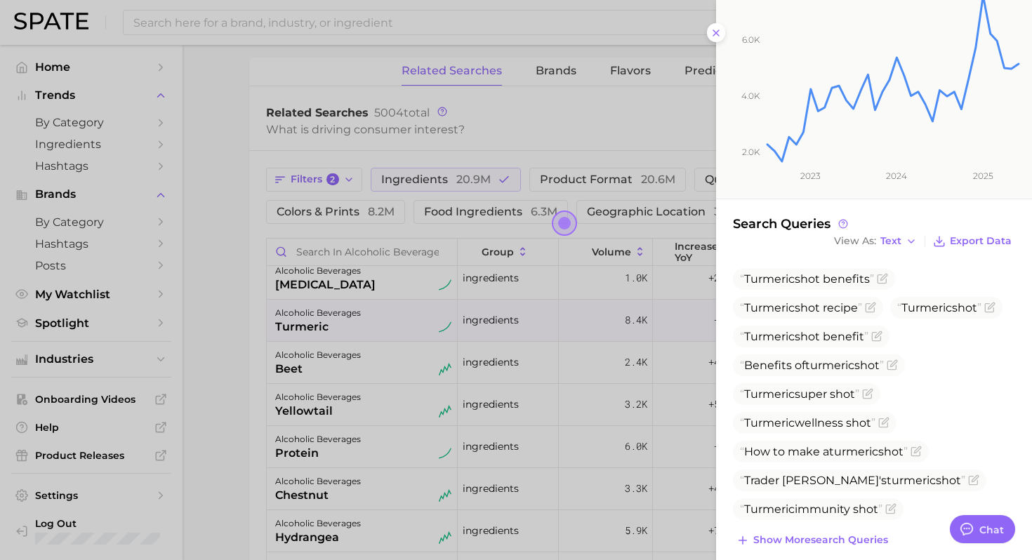
click at [405, 410] on div at bounding box center [516, 280] width 1032 height 560
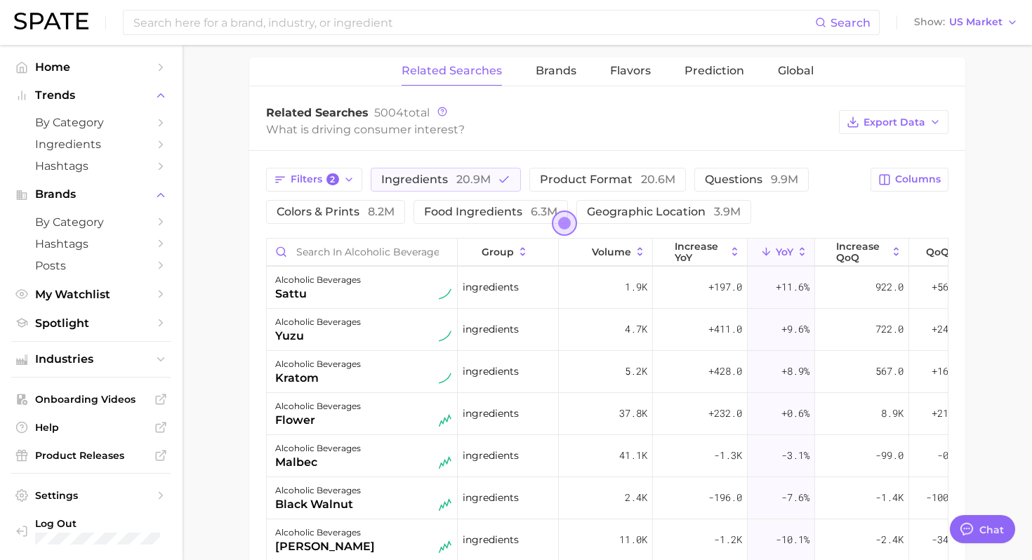
scroll to position [722, 0]
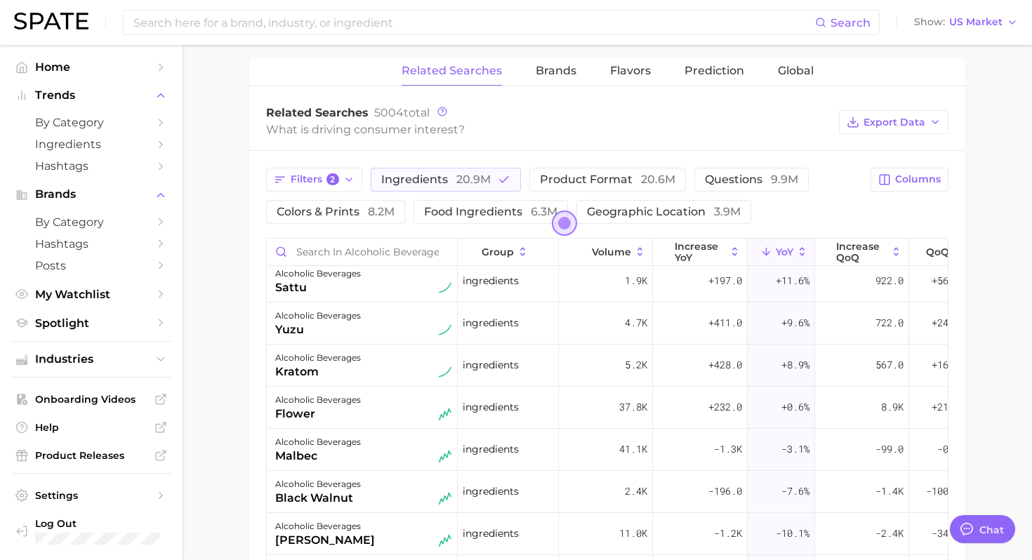
click at [405, 410] on div "alcoholic beverages flower" at bounding box center [363, 407] width 176 height 31
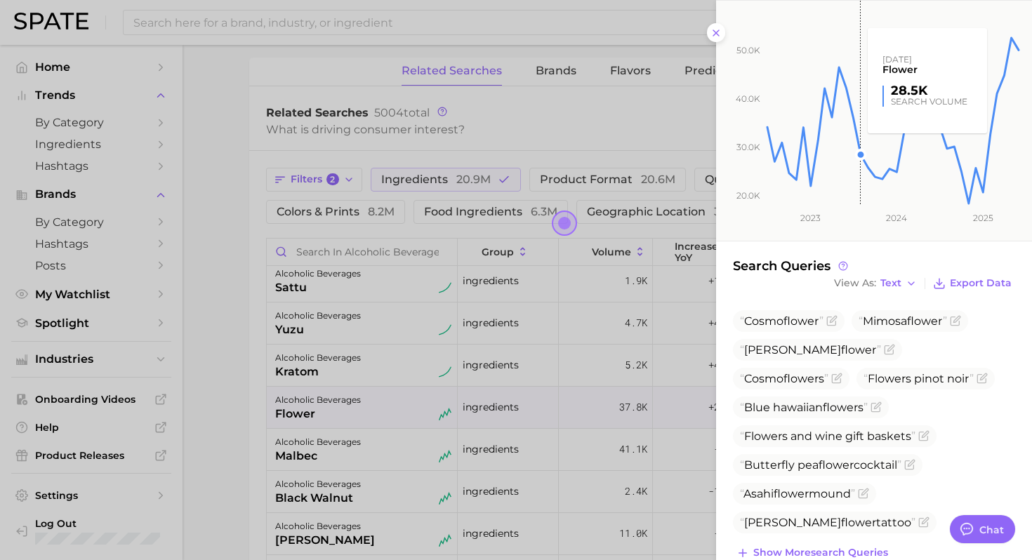
scroll to position [204, 0]
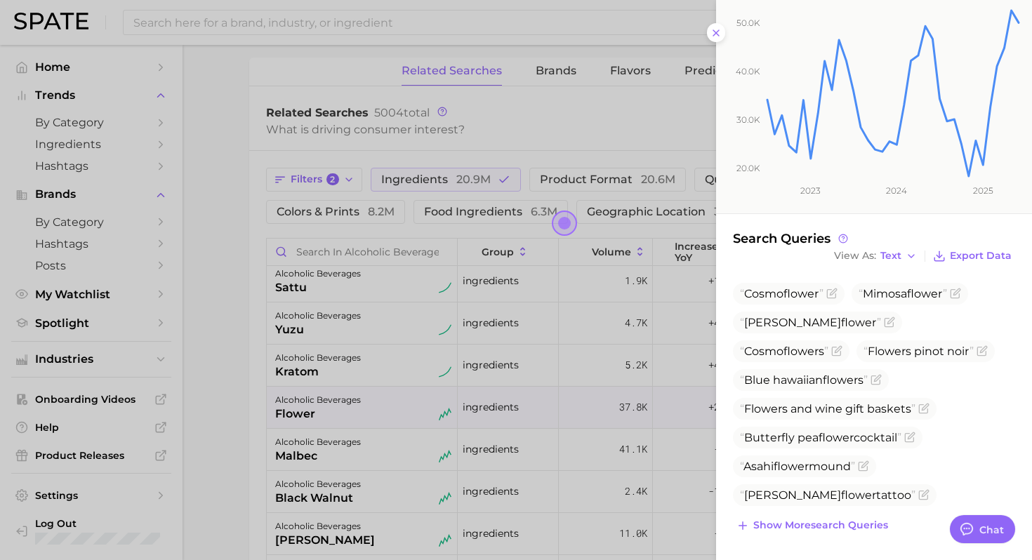
click at [538, 418] on div at bounding box center [516, 280] width 1032 height 560
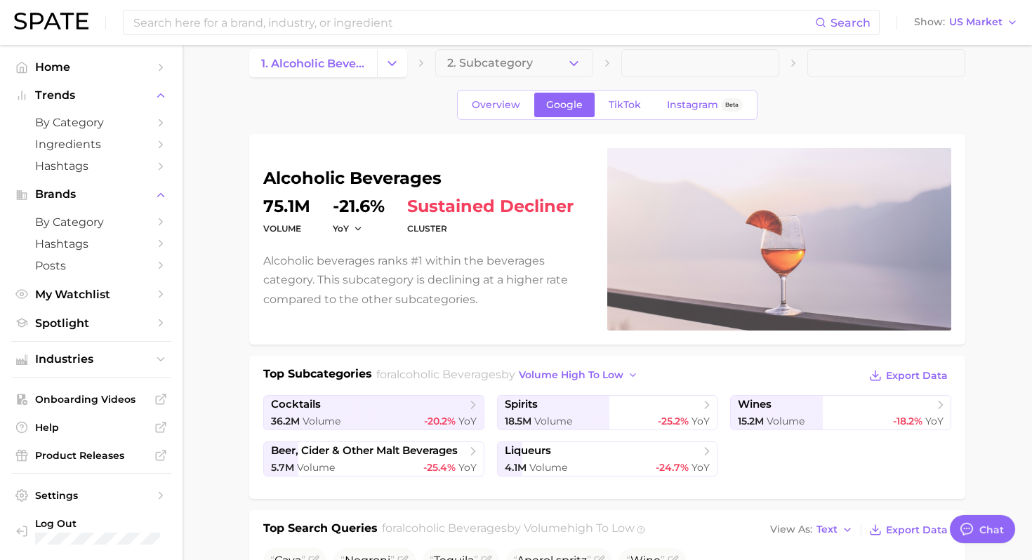
scroll to position [0, 0]
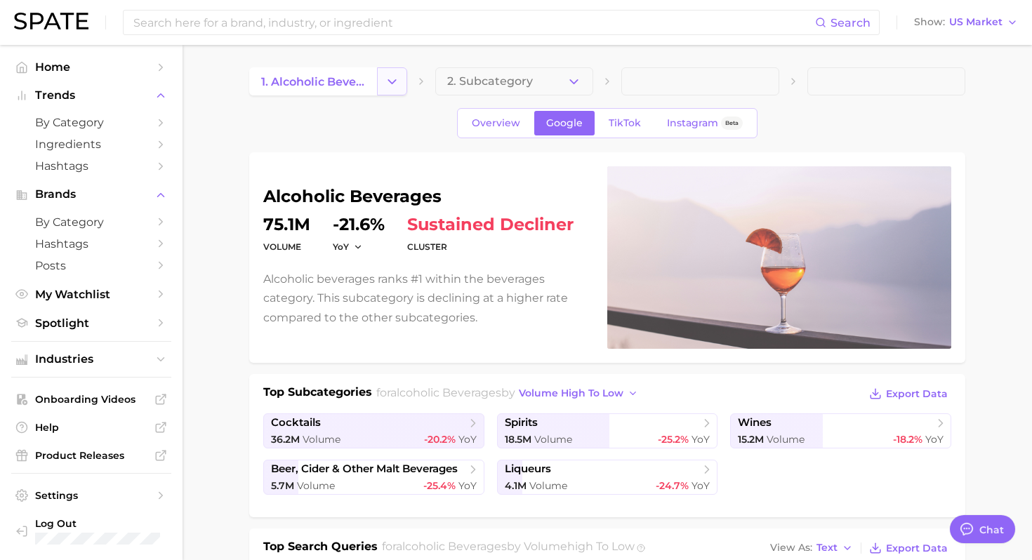
click at [381, 87] on button "Change Category" at bounding box center [392, 81] width 30 height 28
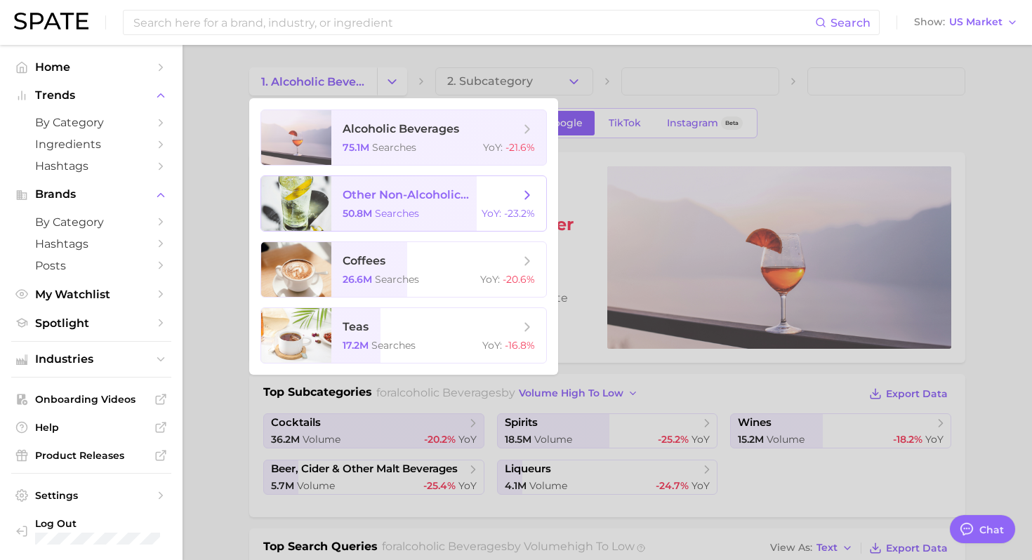
click at [380, 206] on span "other non-alcoholic beverages 50.8m searches YoY : -23.2%" at bounding box center [438, 203] width 215 height 55
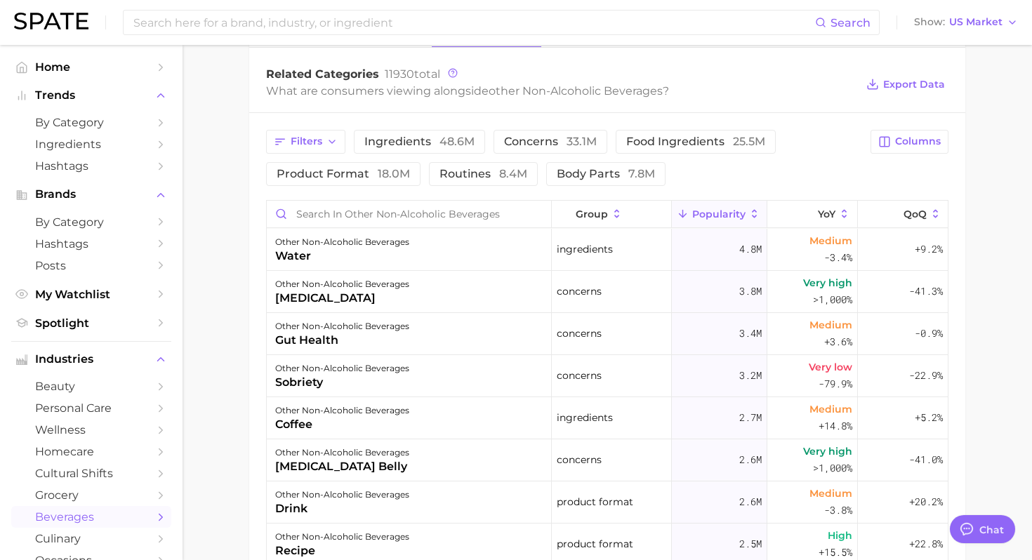
scroll to position [587, 0]
click at [324, 140] on button "Filters" at bounding box center [305, 141] width 79 height 24
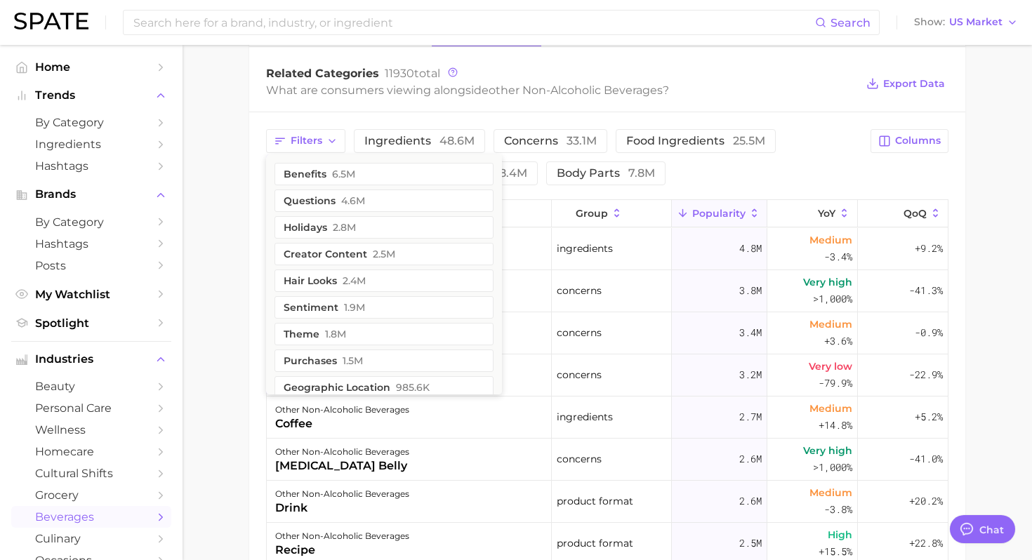
scroll to position [626, 0]
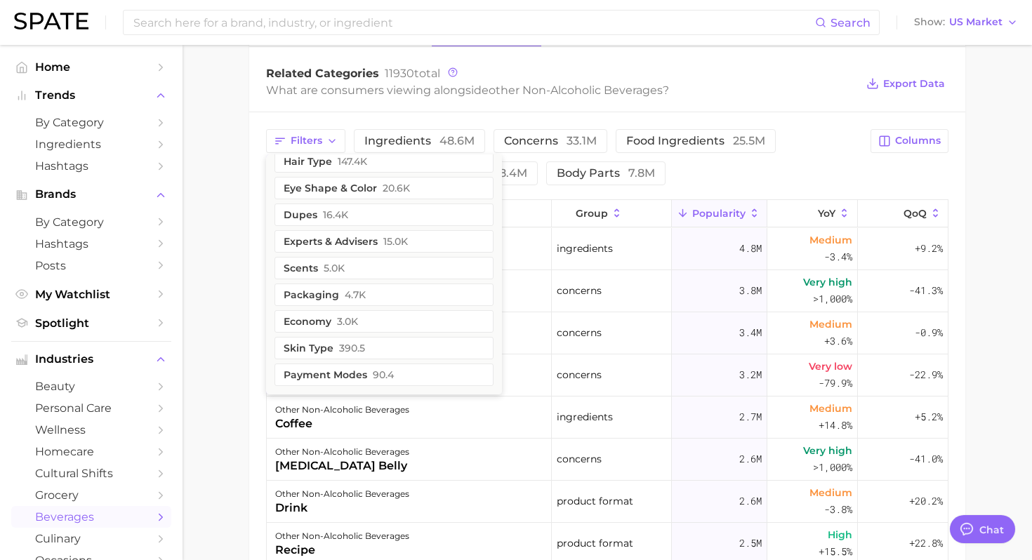
click at [225, 340] on main "1. other non-alcoholic beverages 2. Subcategory Overview Google TikTok Instagra…" at bounding box center [607, 152] width 849 height 1389
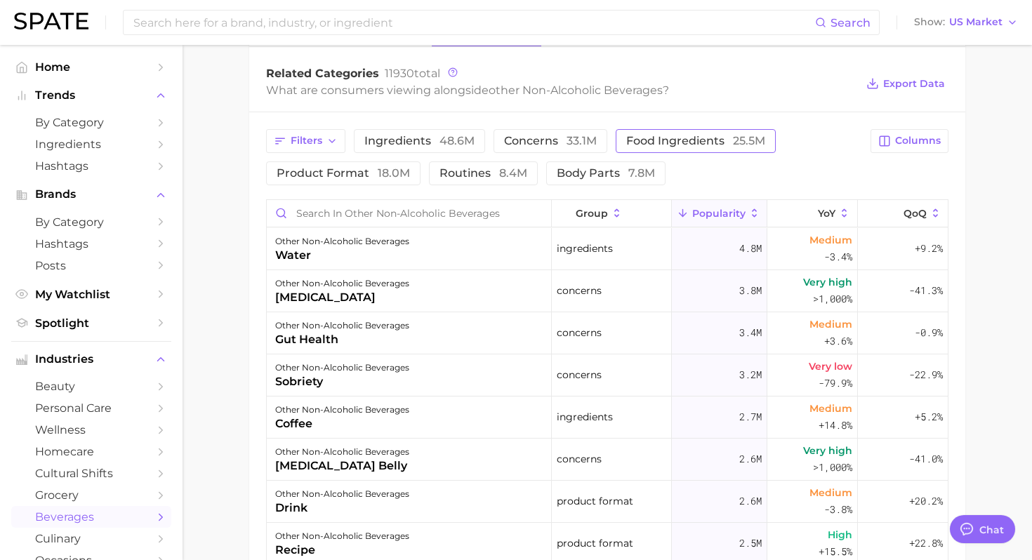
click at [661, 140] on span "food ingredients 25.5m" at bounding box center [695, 140] width 139 height 11
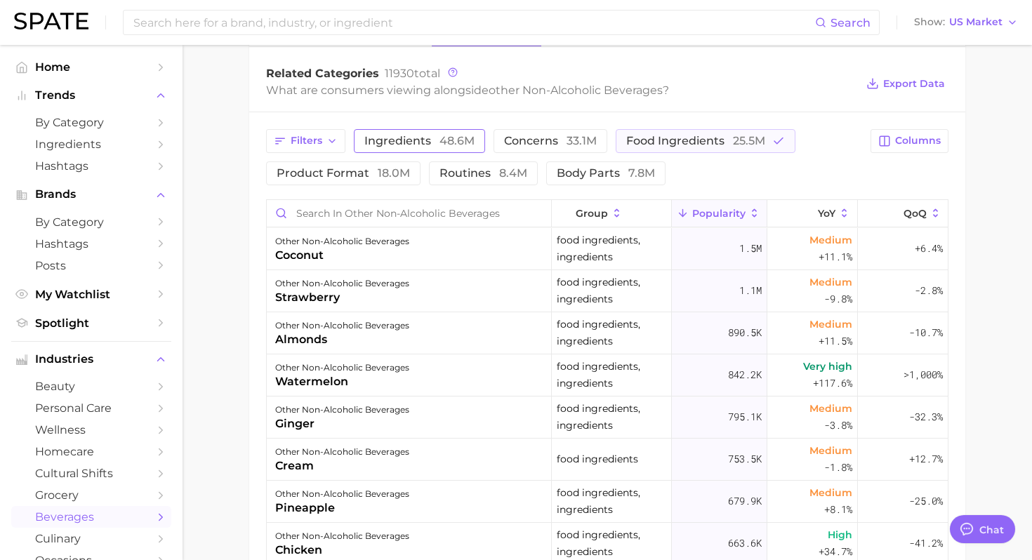
click at [442, 136] on span "48.6m" at bounding box center [456, 140] width 35 height 13
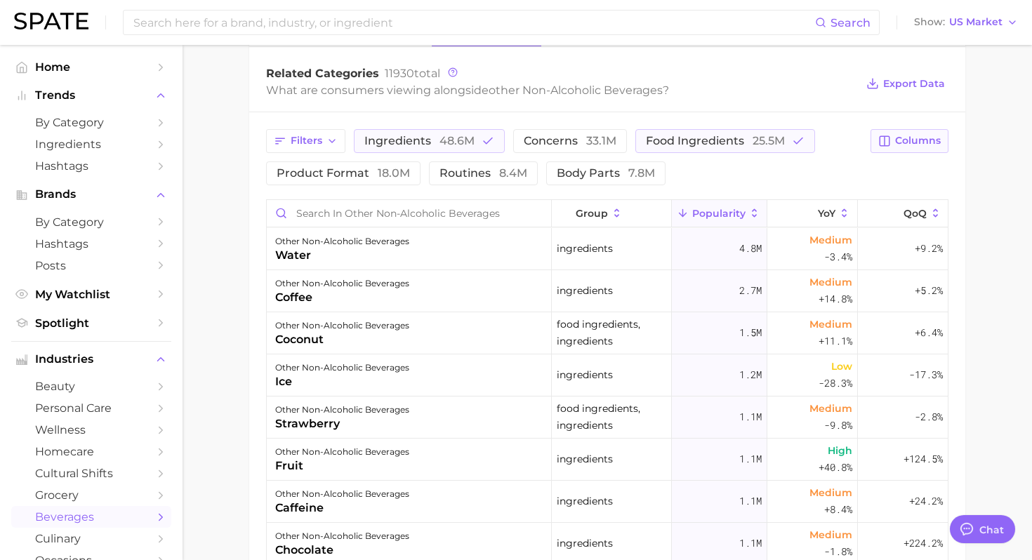
click at [922, 137] on span "Columns" at bounding box center [918, 141] width 46 height 12
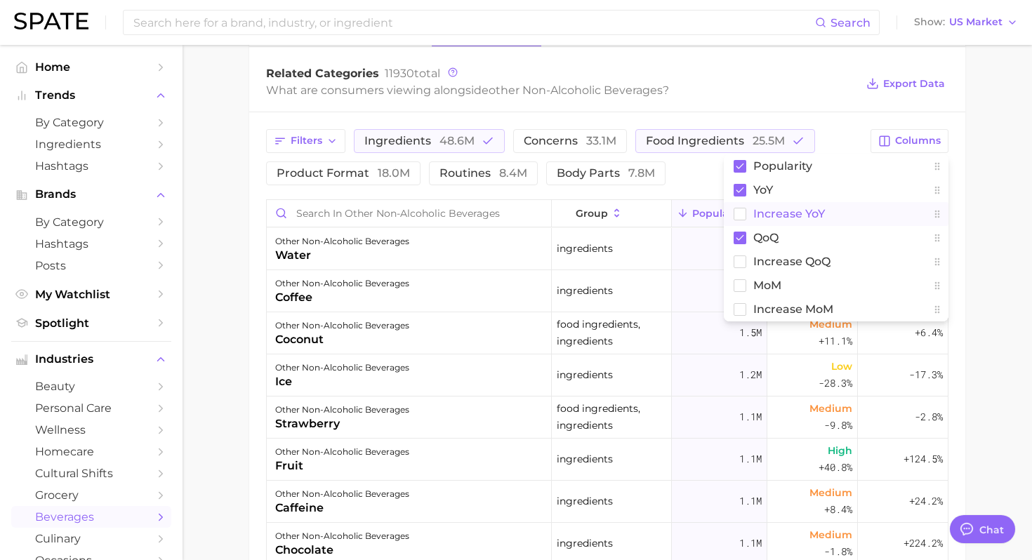
click at [802, 211] on span "Increase YoY" at bounding box center [789, 214] width 72 height 12
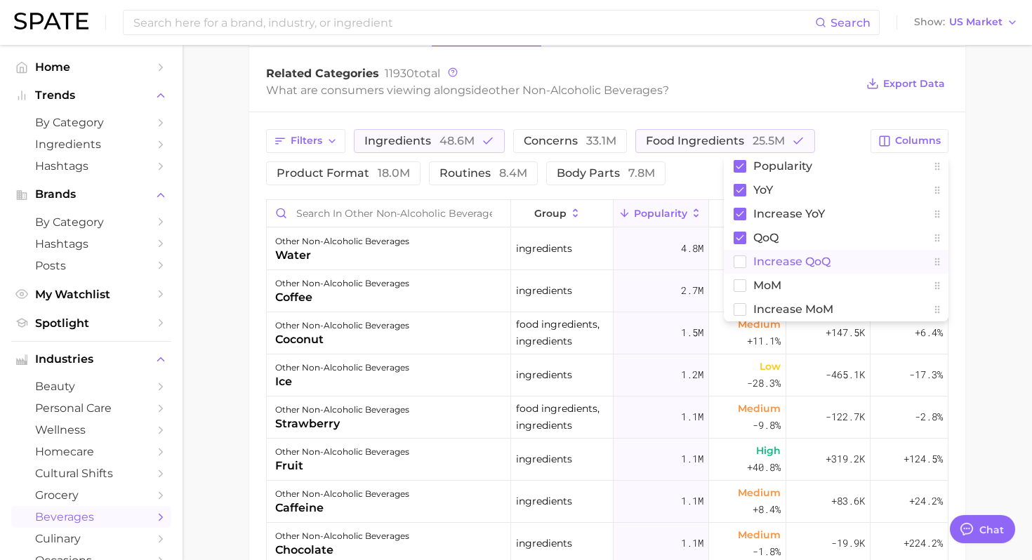
click at [782, 256] on span "Increase QoQ" at bounding box center [791, 262] width 77 height 12
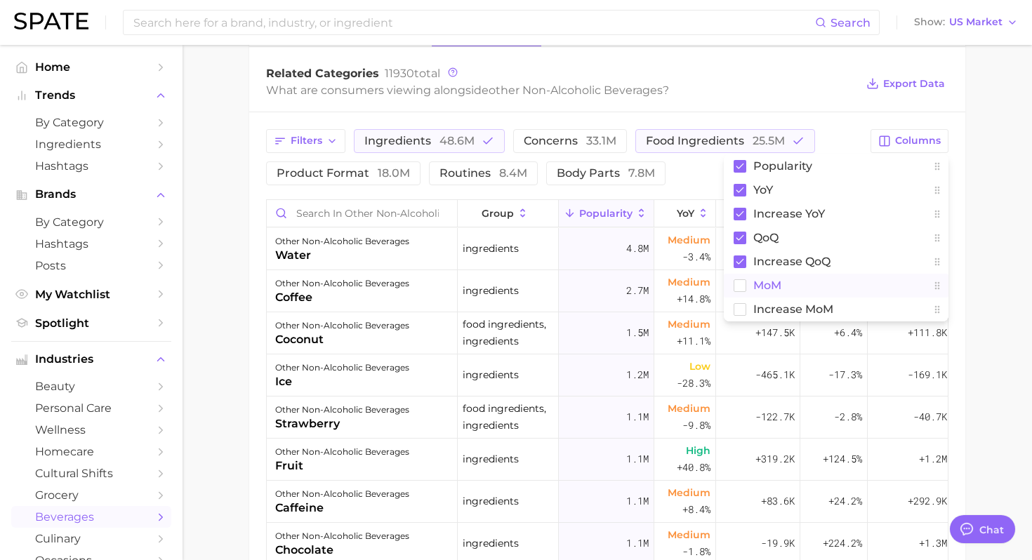
click at [760, 281] on span "MoM" at bounding box center [767, 285] width 28 height 12
click at [767, 309] on span "Increase MoM" at bounding box center [793, 309] width 80 height 12
click at [994, 180] on main "1. other non-alcoholic beverages 2. Subcategory Overview Google TikTok Instagra…" at bounding box center [607, 152] width 849 height 1389
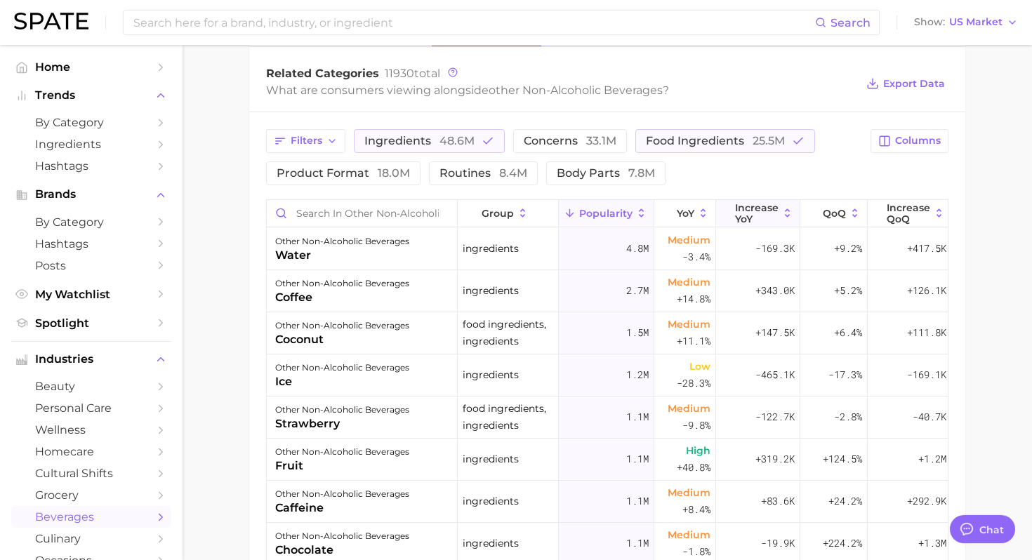
click at [748, 218] on span "Increase YoY" at bounding box center [757, 213] width 44 height 22
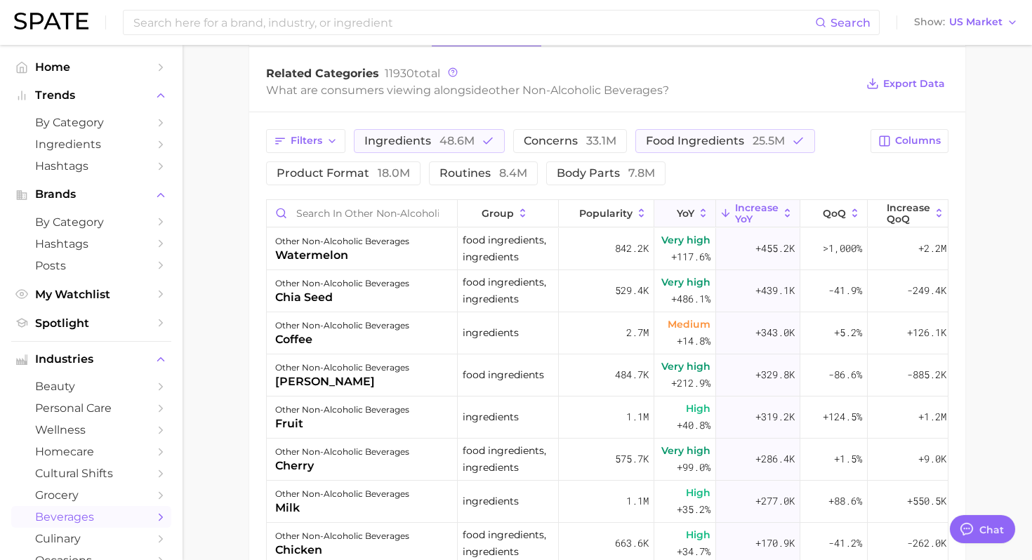
click at [690, 220] on button "YoY" at bounding box center [685, 213] width 62 height 27
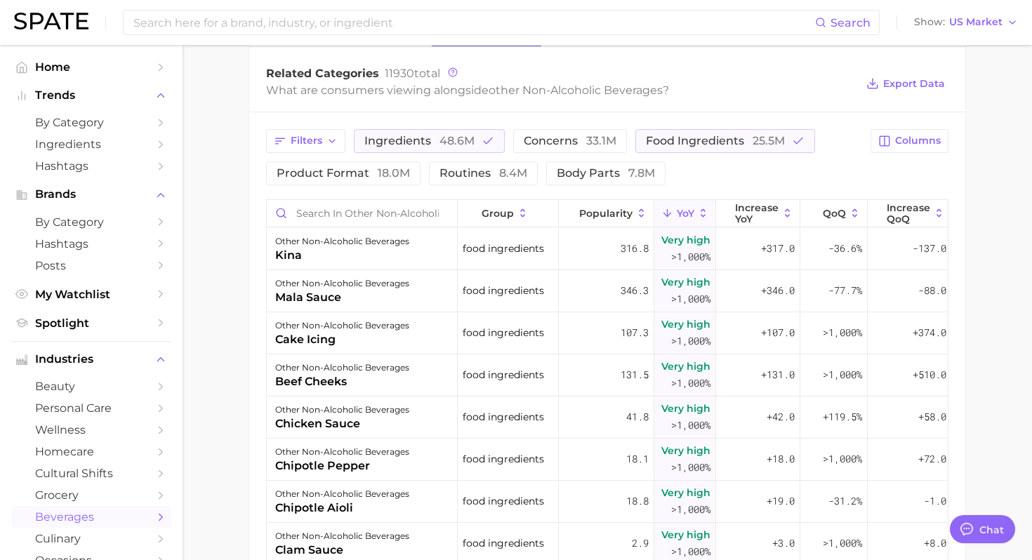
click at [988, 228] on main "1. other non-alcoholic beverages 2. Subcategory Overview Google TikTok Instagra…" at bounding box center [607, 152] width 849 height 1389
click at [737, 206] on span "Increase YoY" at bounding box center [757, 213] width 44 height 22
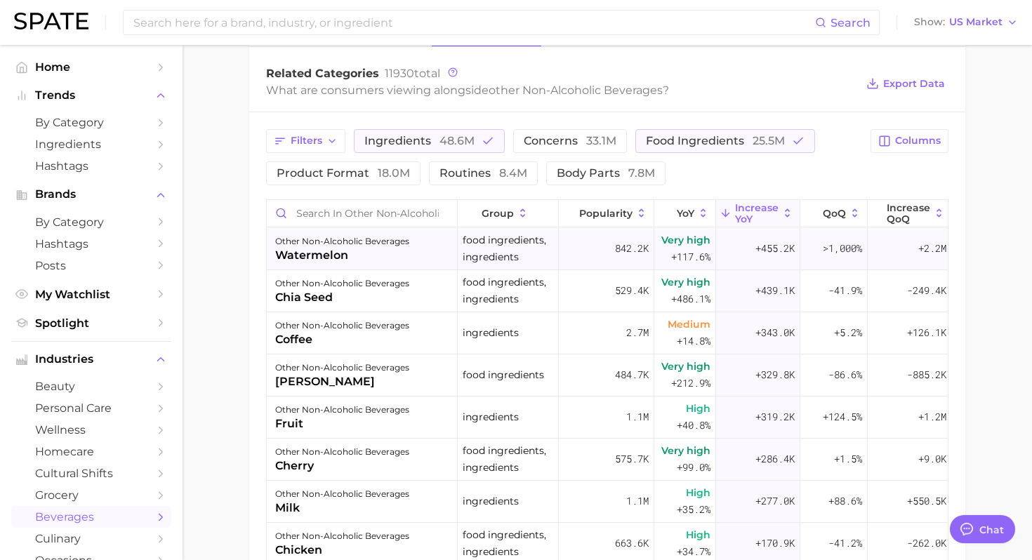
click at [397, 249] on div "other non-alcoholic beverages" at bounding box center [342, 241] width 134 height 17
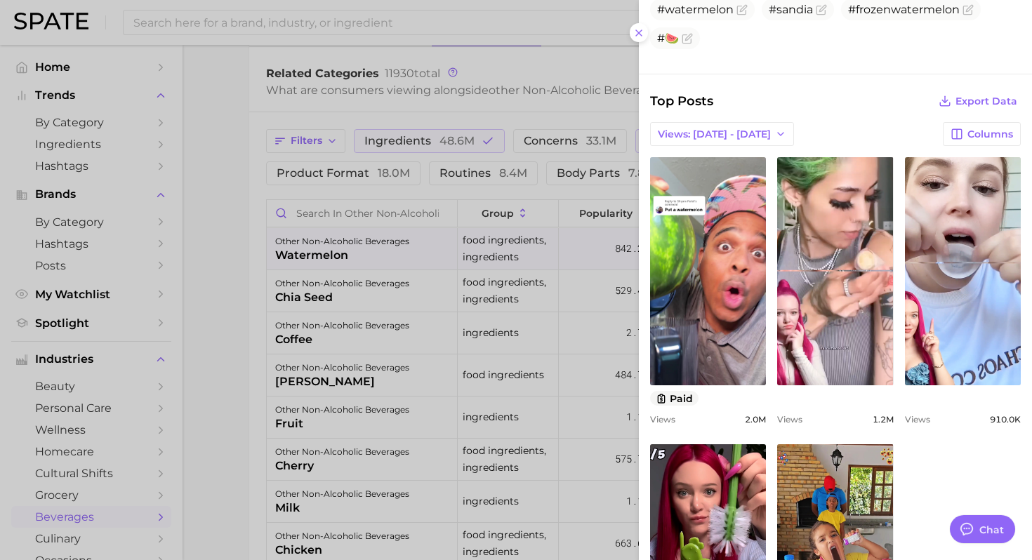
scroll to position [496, 0]
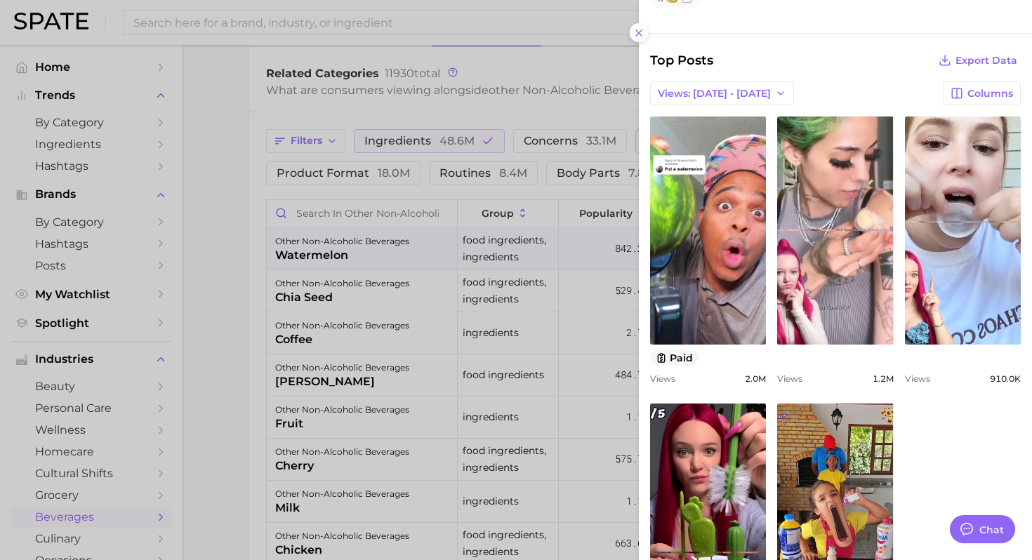
click at [496, 392] on div at bounding box center [516, 280] width 1032 height 560
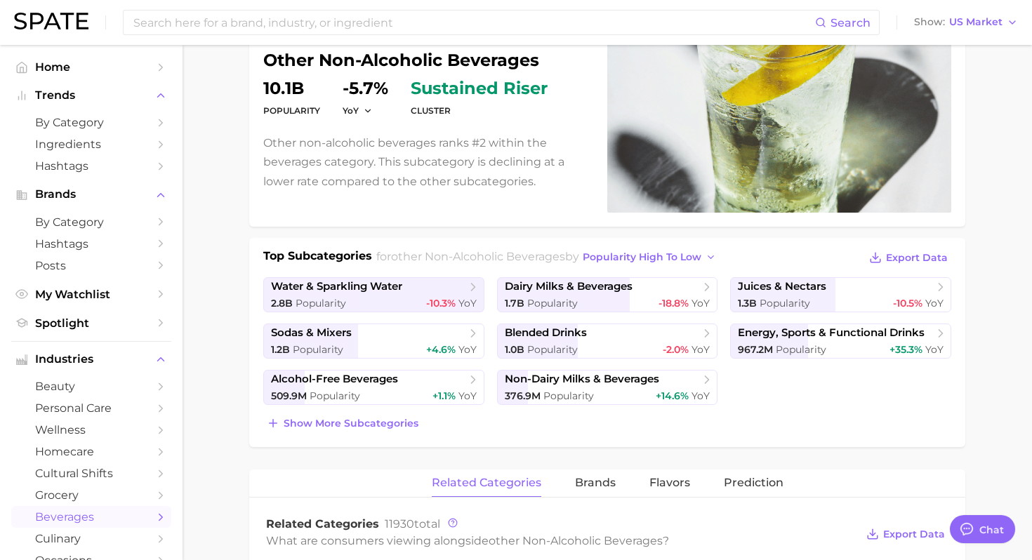
scroll to position [0, 0]
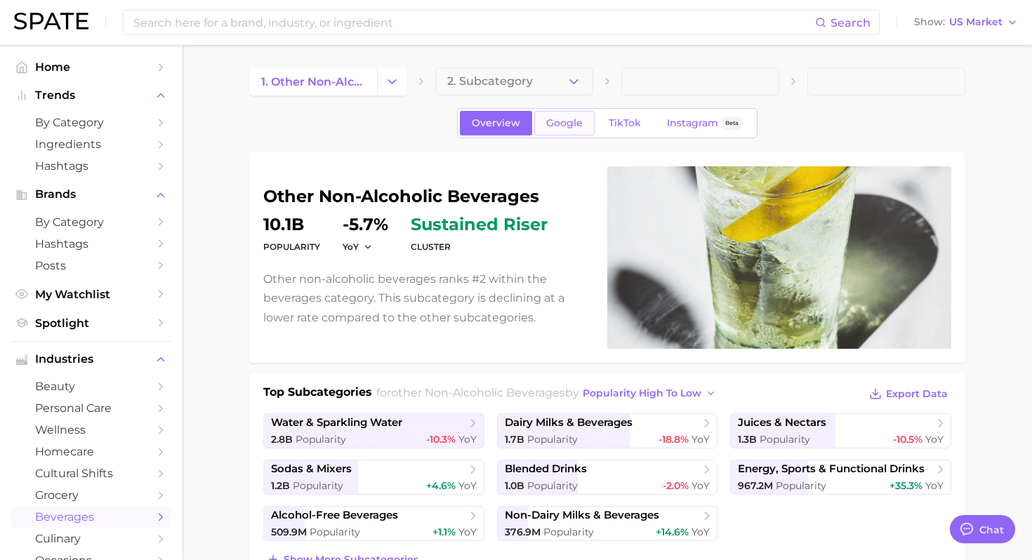
click at [551, 130] on link "Google" at bounding box center [564, 123] width 60 height 25
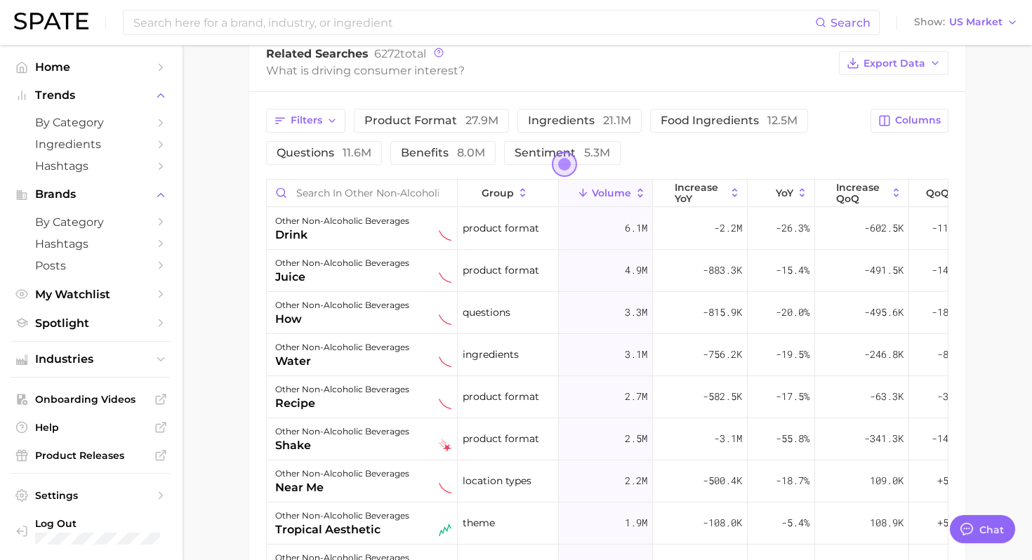
scroll to position [743, 0]
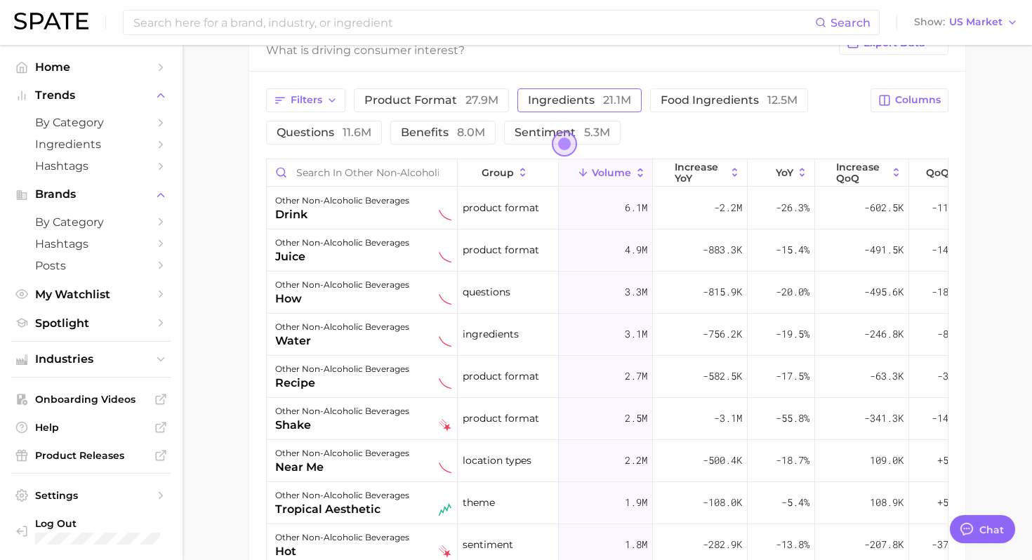
click at [610, 93] on span "21.1m" at bounding box center [617, 99] width 28 height 13
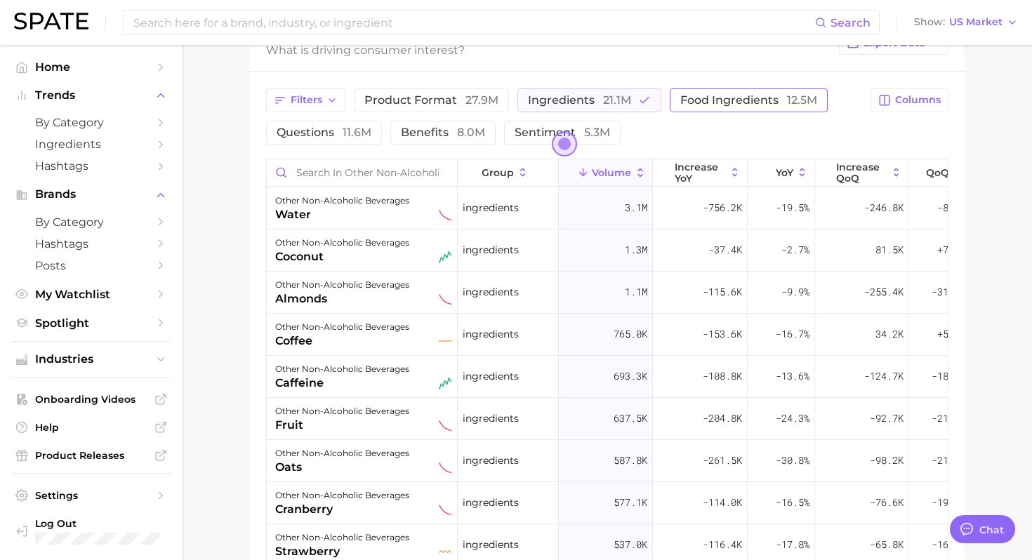
click at [722, 107] on button "food ingredients 12.5m" at bounding box center [749, 100] width 158 height 24
click at [716, 173] on span "increase YoY" at bounding box center [700, 172] width 51 height 22
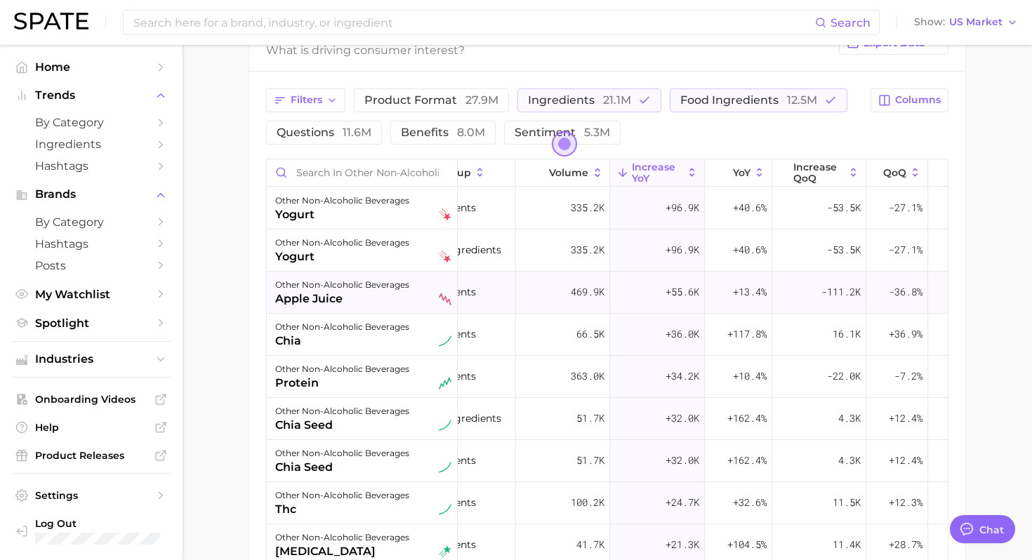
scroll to position [0, 6]
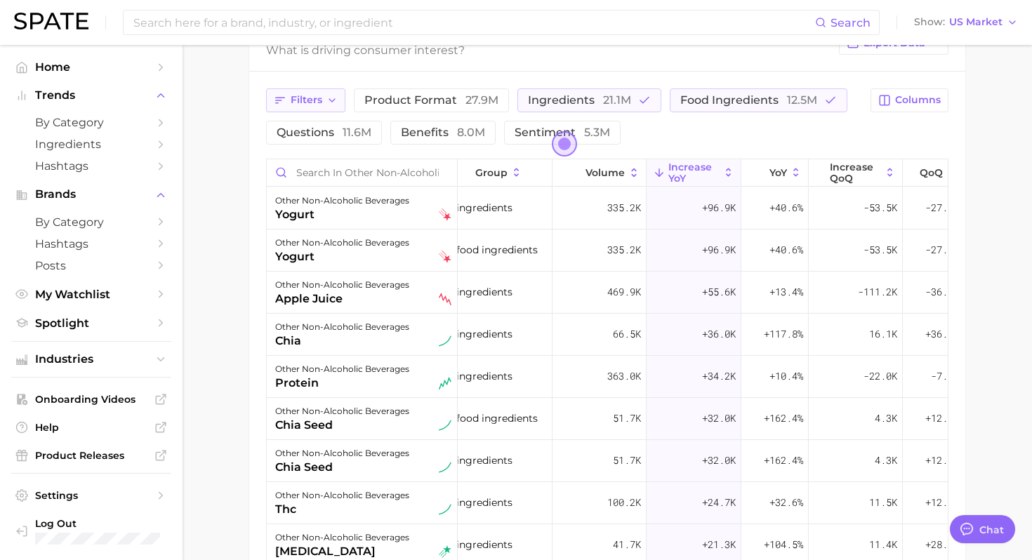
click at [333, 111] on button "Filters" at bounding box center [305, 100] width 79 height 24
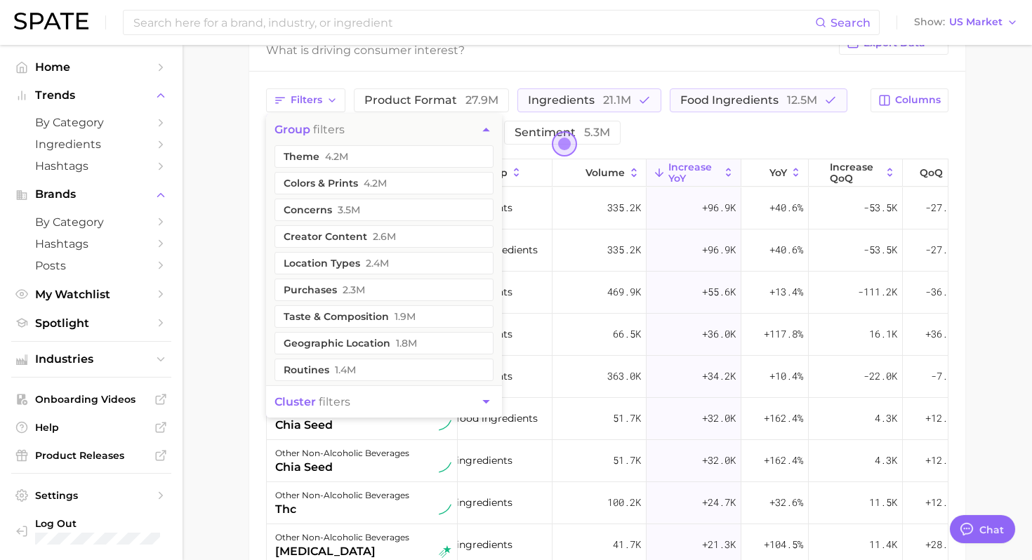
click at [366, 402] on button "cluster filters" at bounding box center [384, 402] width 236 height 32
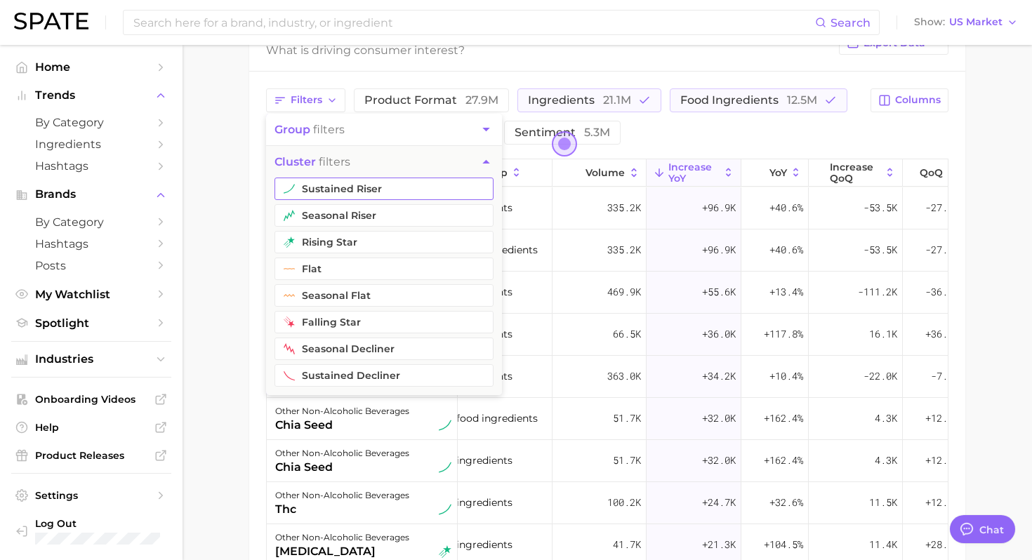
click at [397, 197] on button "sustained riser" at bounding box center [383, 189] width 219 height 22
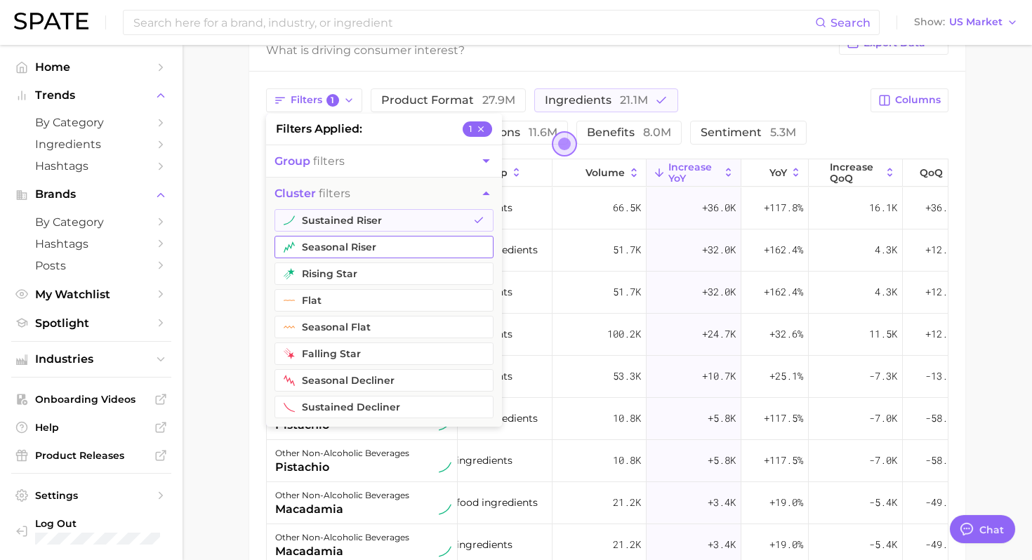
click at [369, 241] on button "seasonal riser" at bounding box center [383, 247] width 219 height 22
click at [223, 353] on main "1. other non-alcoholic beverages 2. Subcategory Overview Google TikTok Instagra…" at bounding box center [607, 54] width 849 height 1504
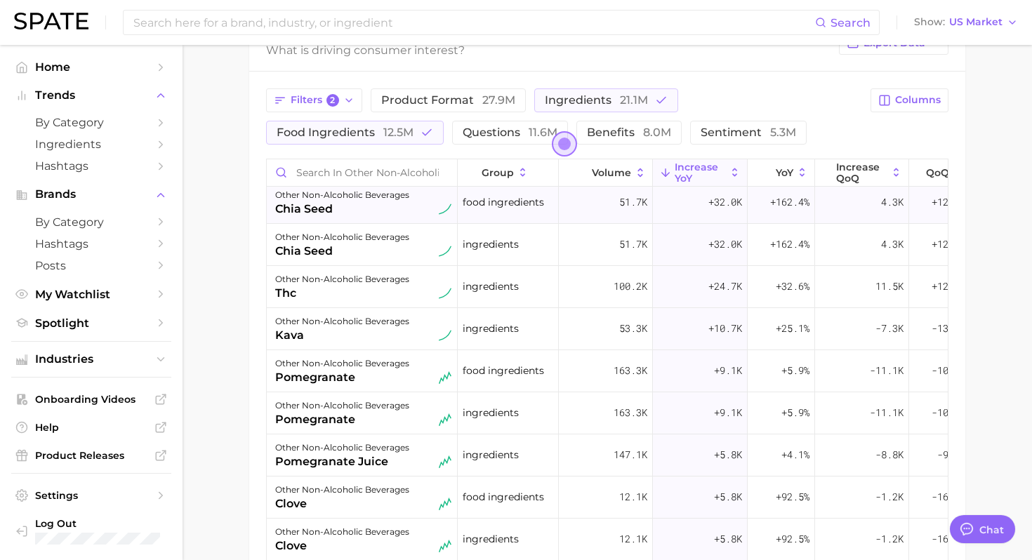
scroll to position [142, 0]
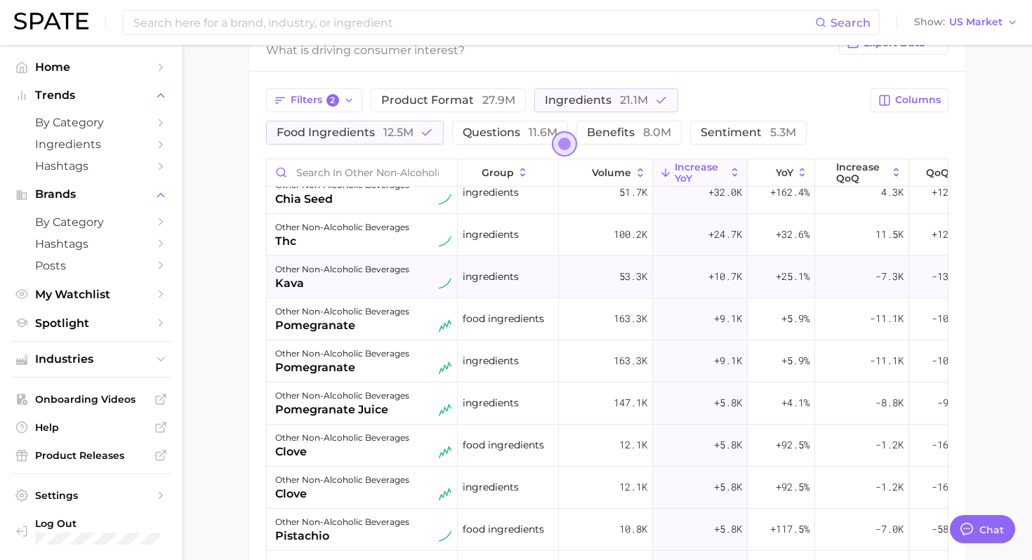
click at [378, 284] on div "kava" at bounding box center [342, 283] width 134 height 17
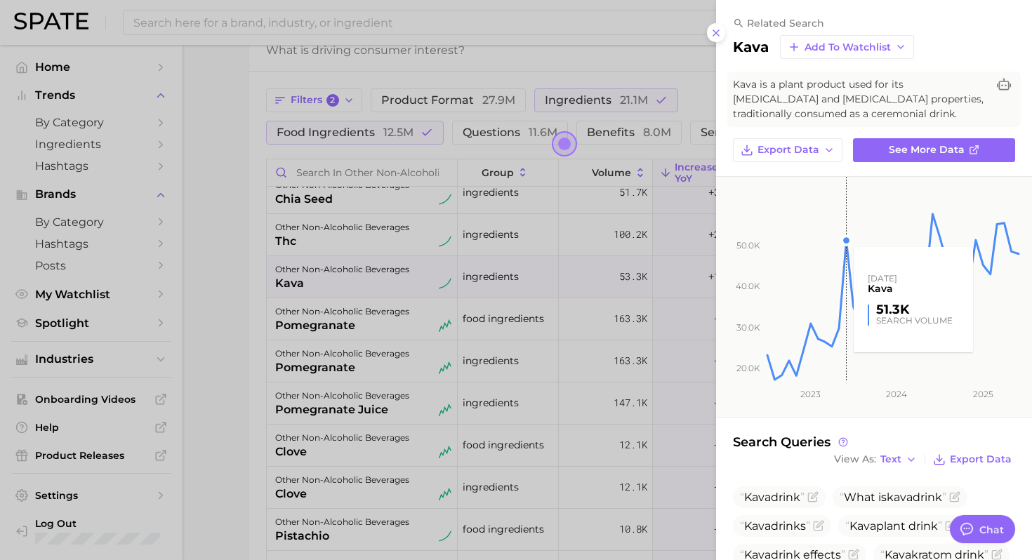
scroll to position [175, 0]
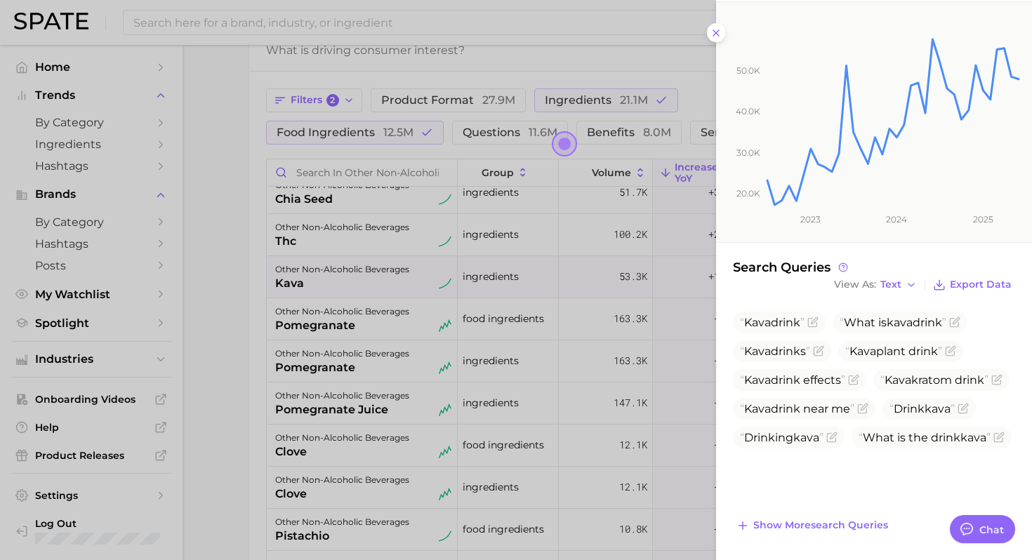
click at [259, 398] on div at bounding box center [516, 280] width 1032 height 560
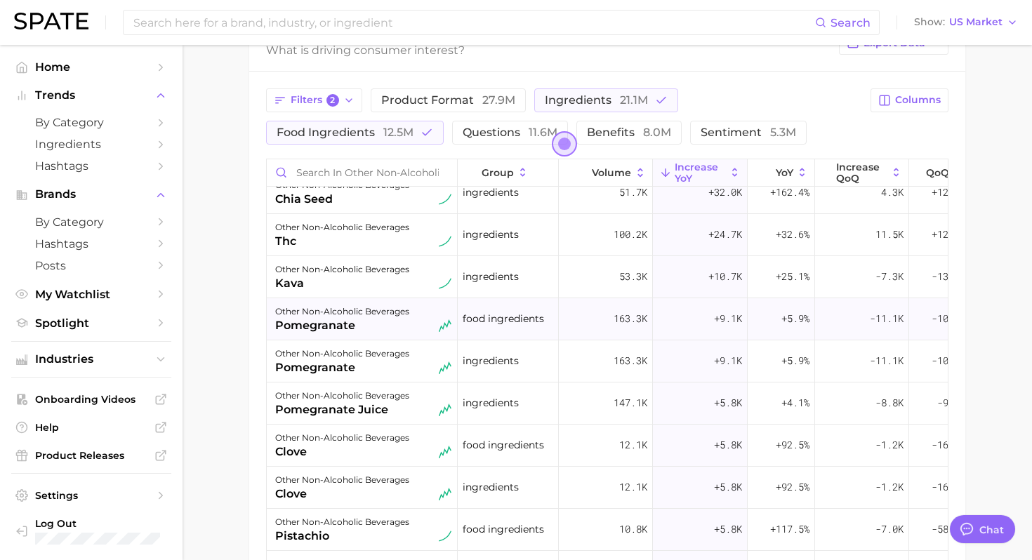
click at [359, 330] on div "pomegranate" at bounding box center [342, 325] width 134 height 17
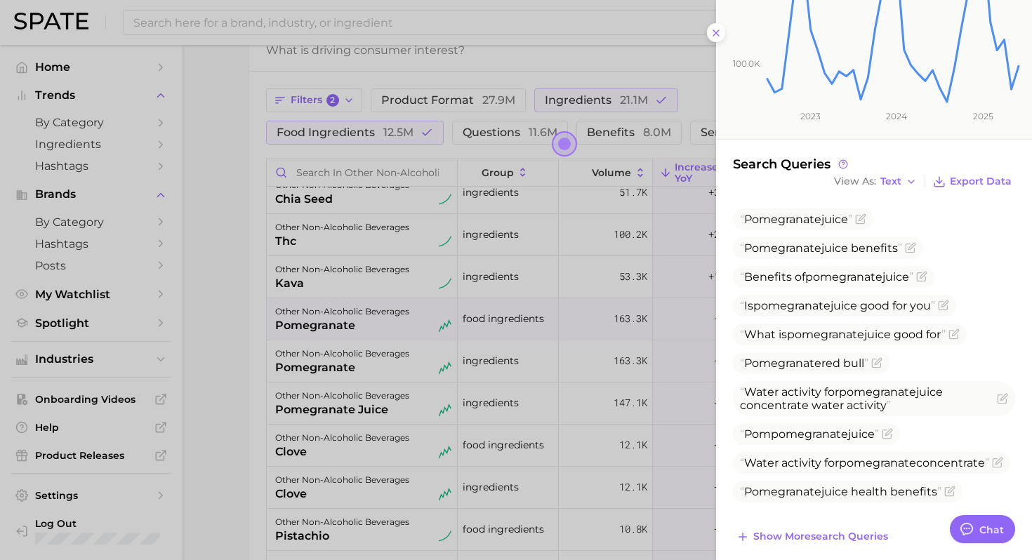
scroll to position [289, 0]
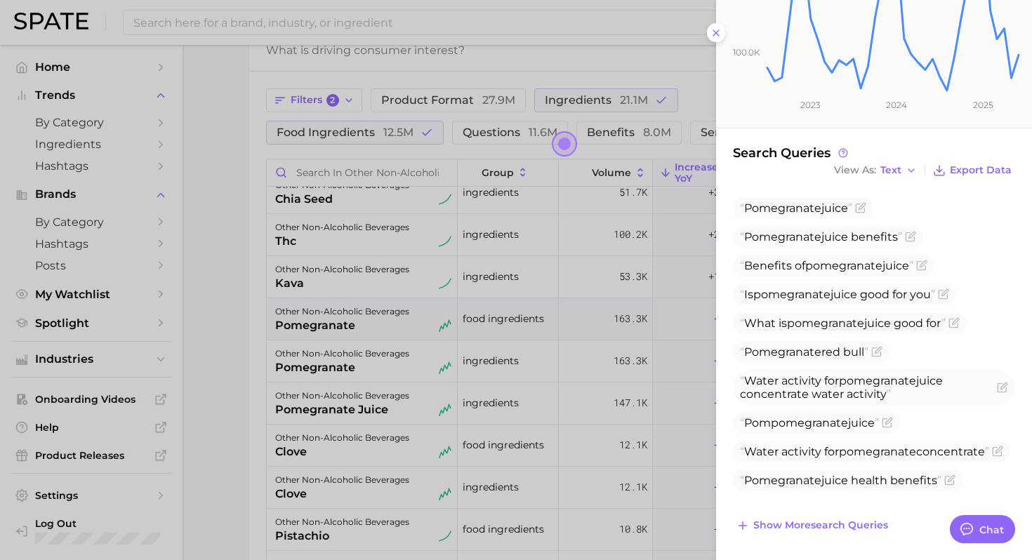
click at [253, 412] on div at bounding box center [516, 280] width 1032 height 560
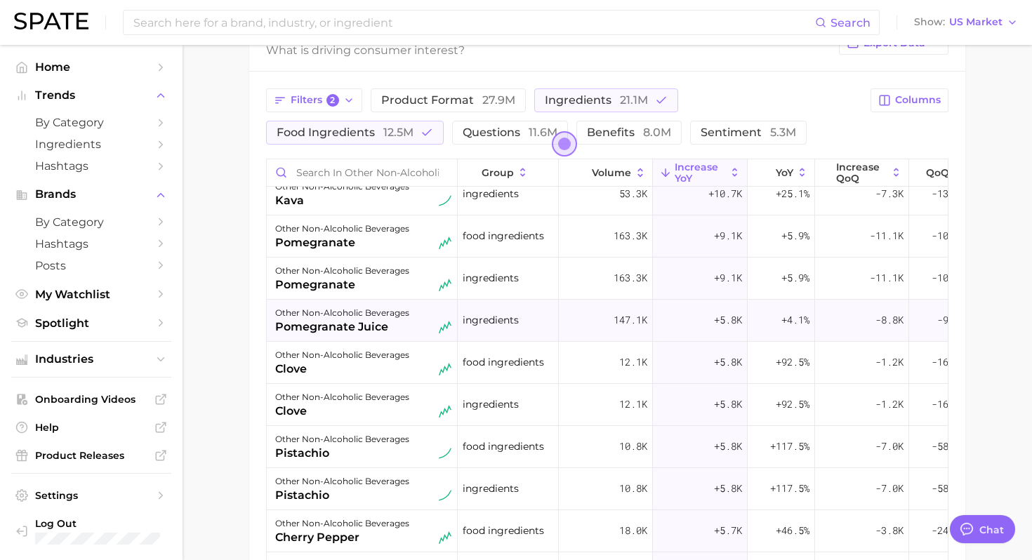
scroll to position [305, 0]
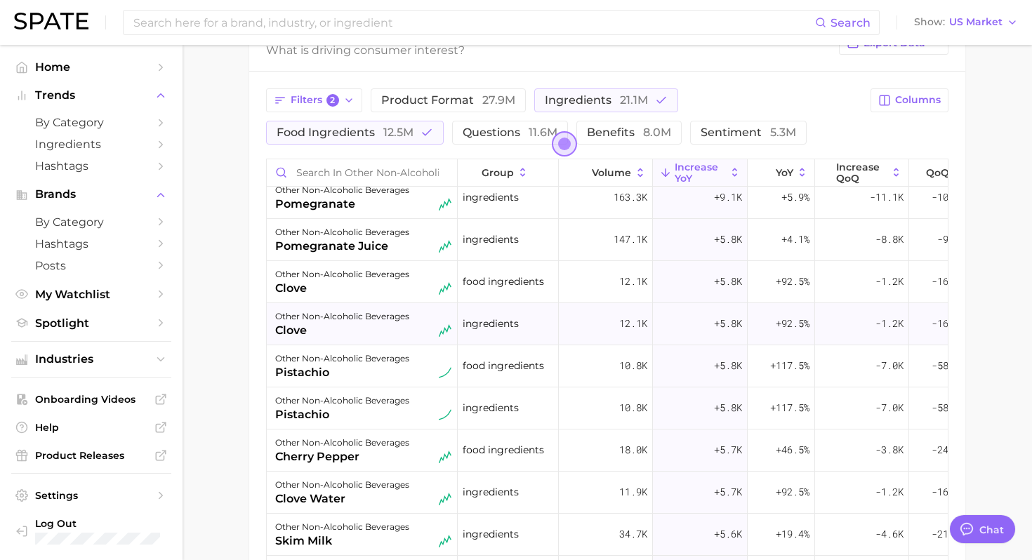
click at [355, 306] on div "other non-alcoholic beverages clove" at bounding box center [362, 324] width 191 height 42
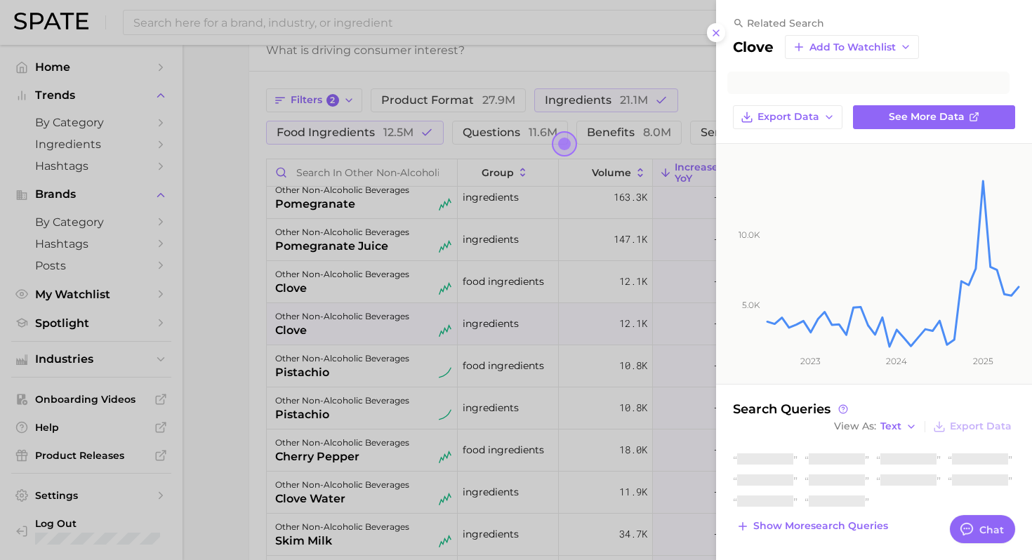
click at [358, 279] on div at bounding box center [516, 280] width 1032 height 560
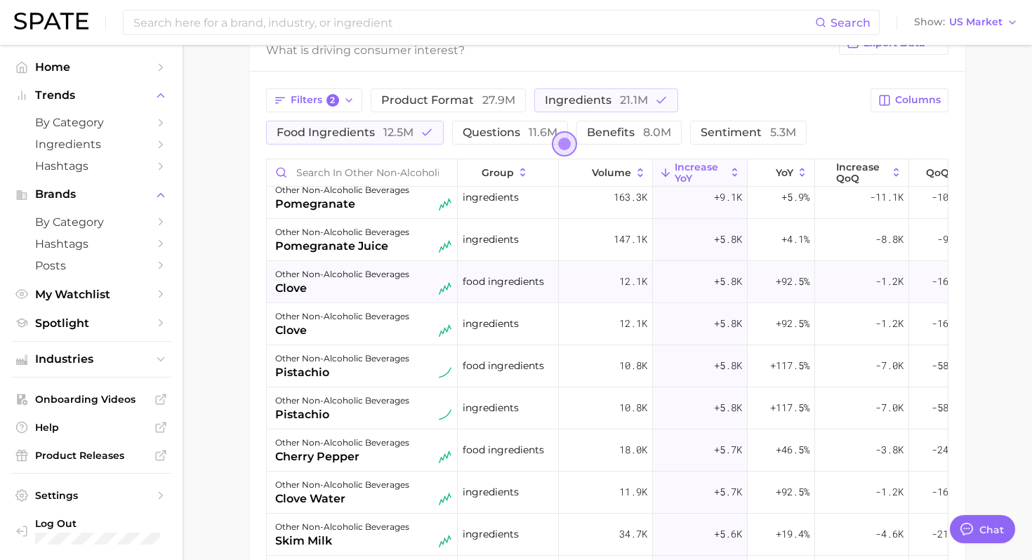
click at [344, 290] on div "clove" at bounding box center [342, 288] width 134 height 17
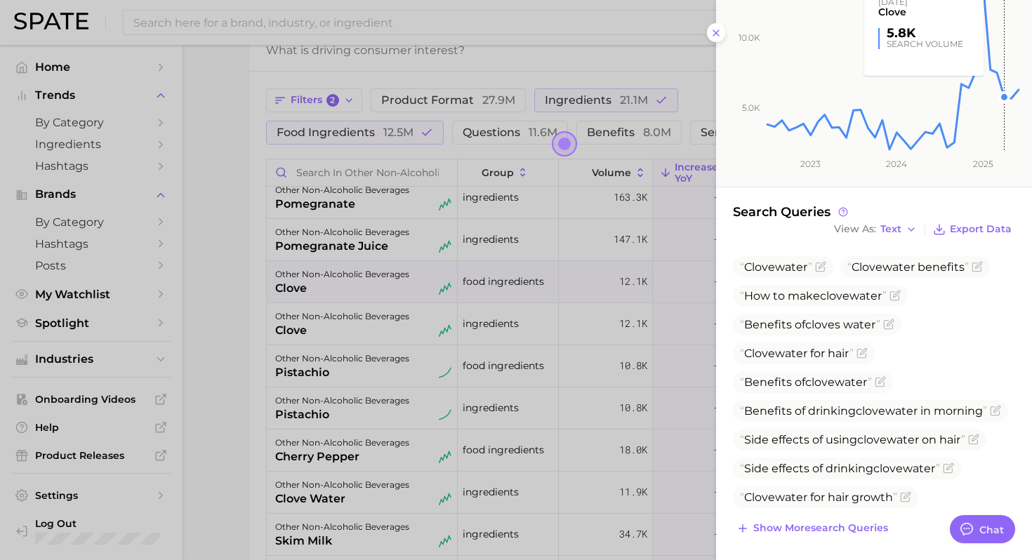
scroll to position [248, 0]
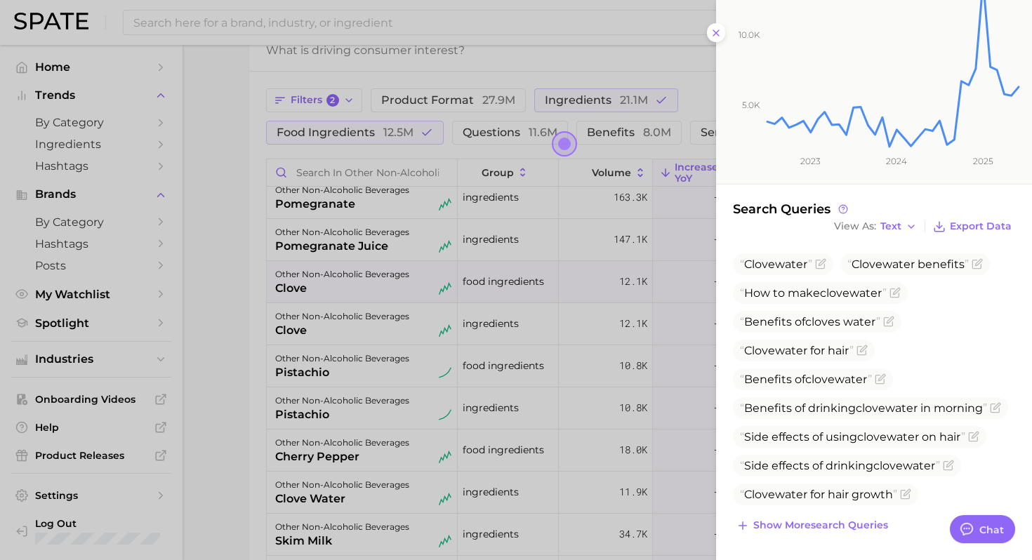
click at [361, 432] on div at bounding box center [516, 280] width 1032 height 560
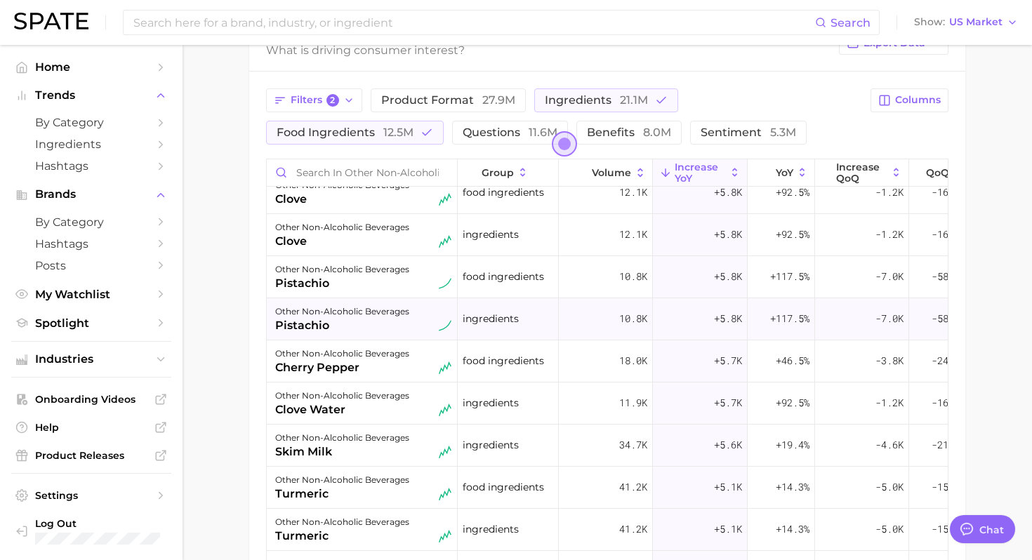
scroll to position [451, 0]
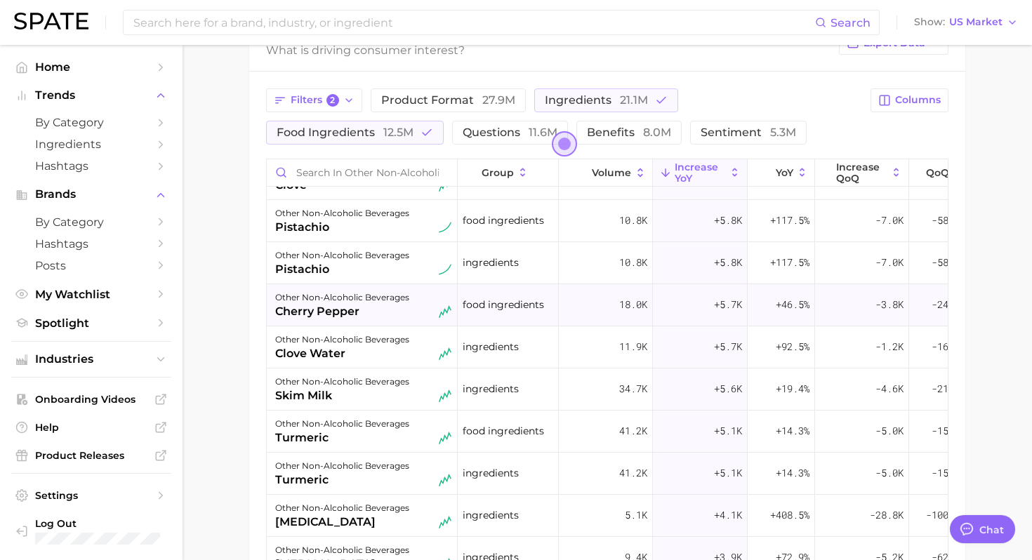
click at [347, 312] on div "cherry pepper" at bounding box center [342, 311] width 134 height 17
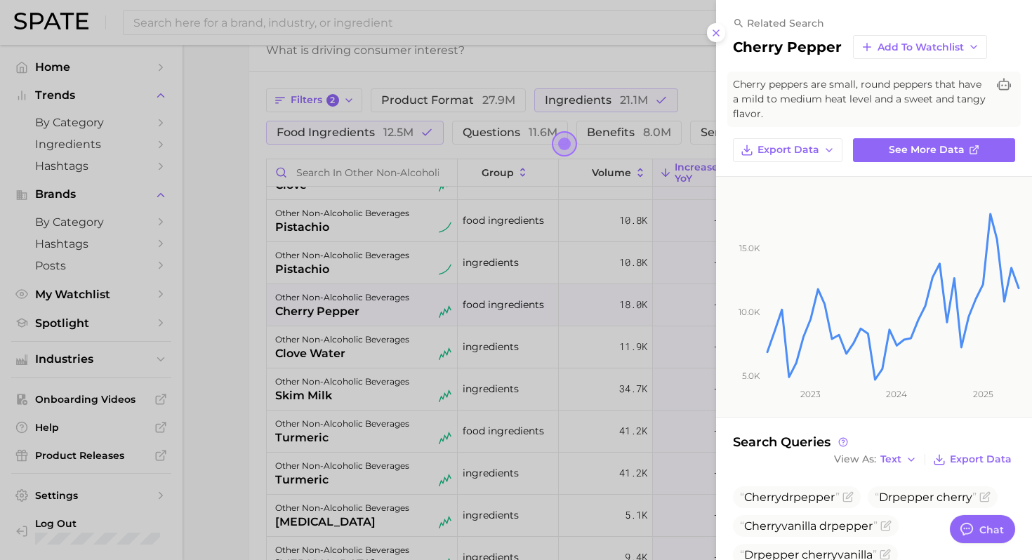
click at [353, 380] on div at bounding box center [516, 280] width 1032 height 560
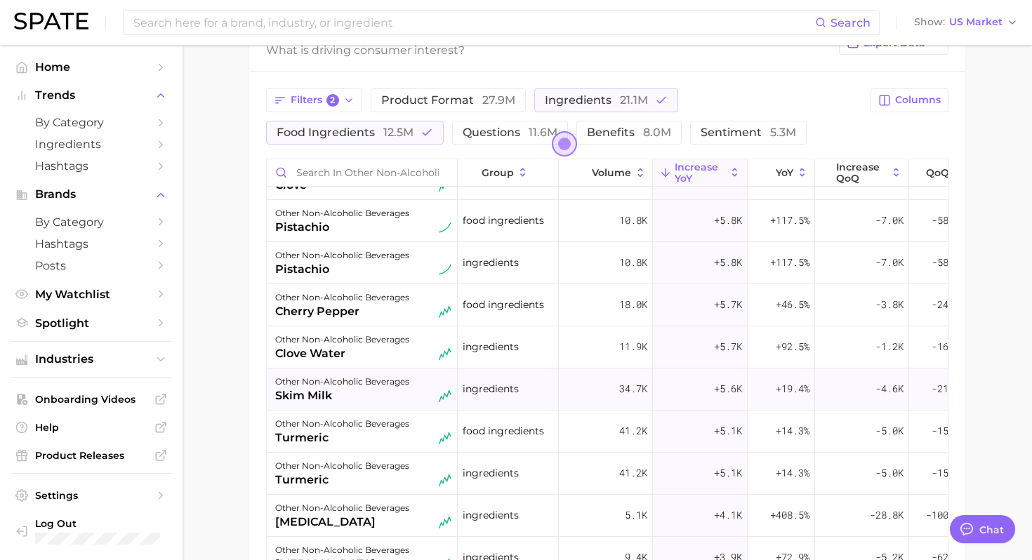
click at [351, 397] on div "skim milk" at bounding box center [342, 396] width 134 height 17
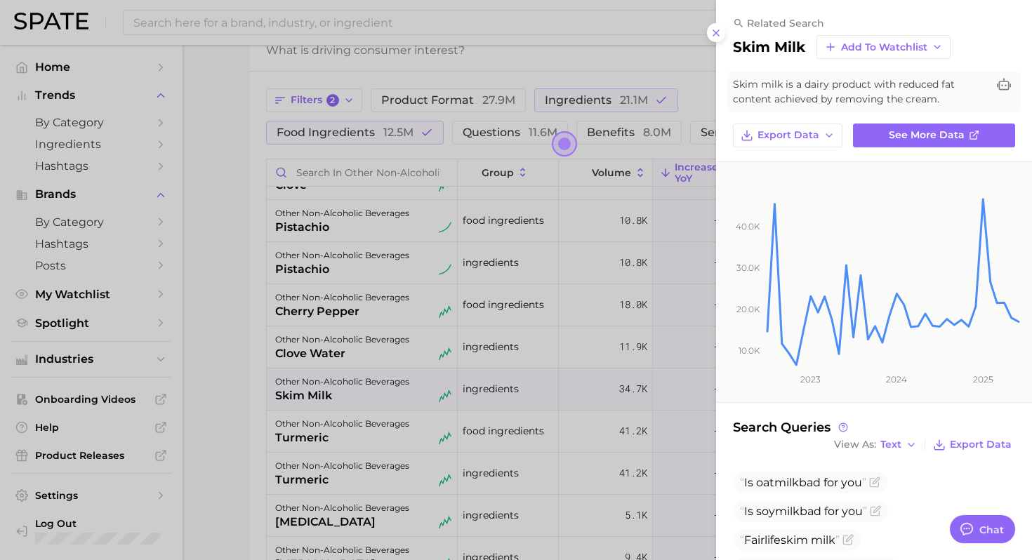
click at [351, 397] on div at bounding box center [516, 280] width 1032 height 560
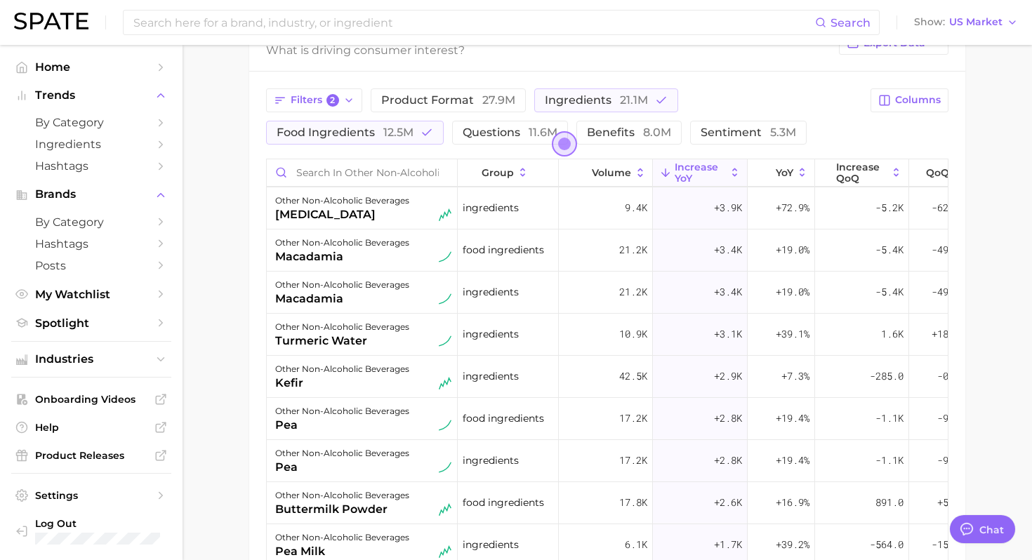
scroll to position [805, 0]
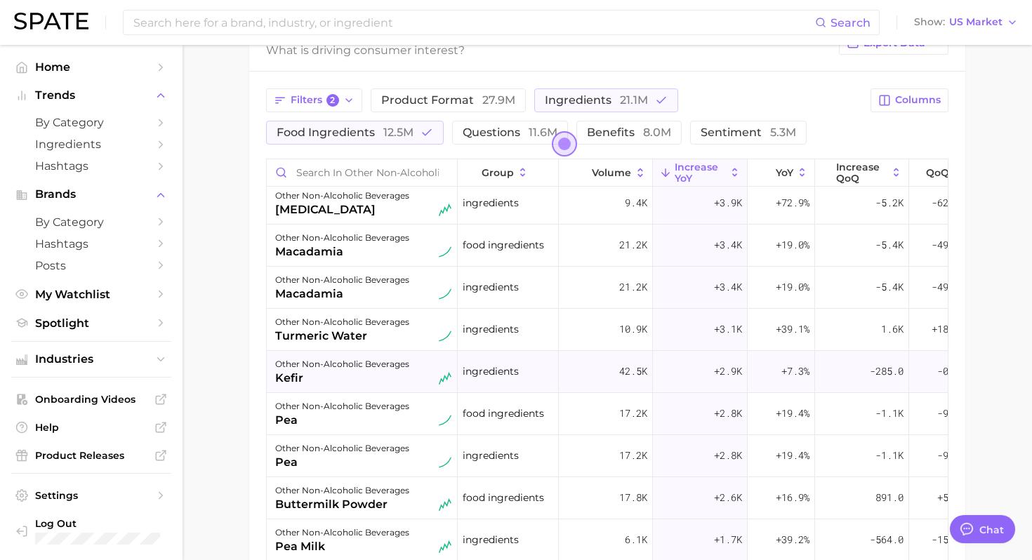
click at [347, 373] on div "kefir" at bounding box center [342, 378] width 134 height 17
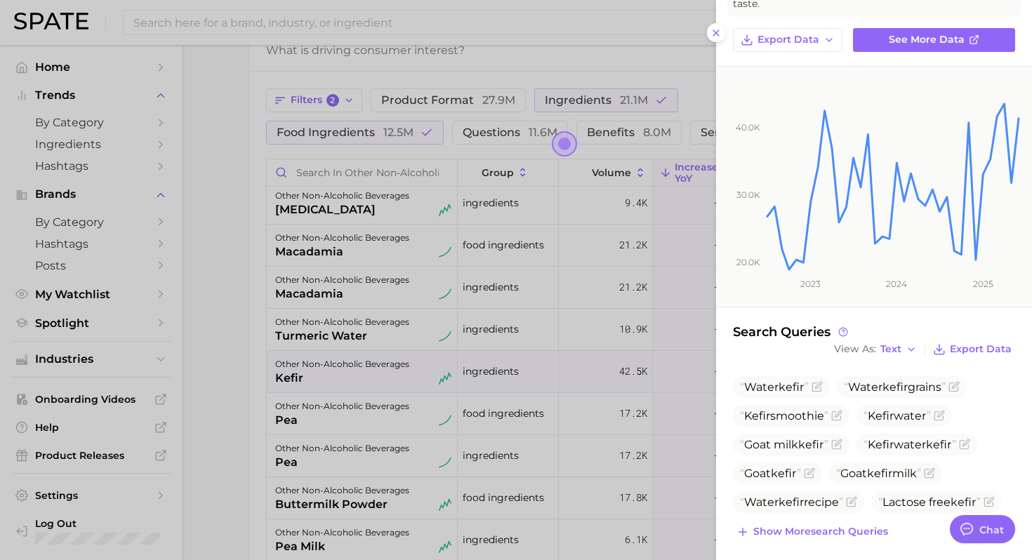
scroll to position [117, 0]
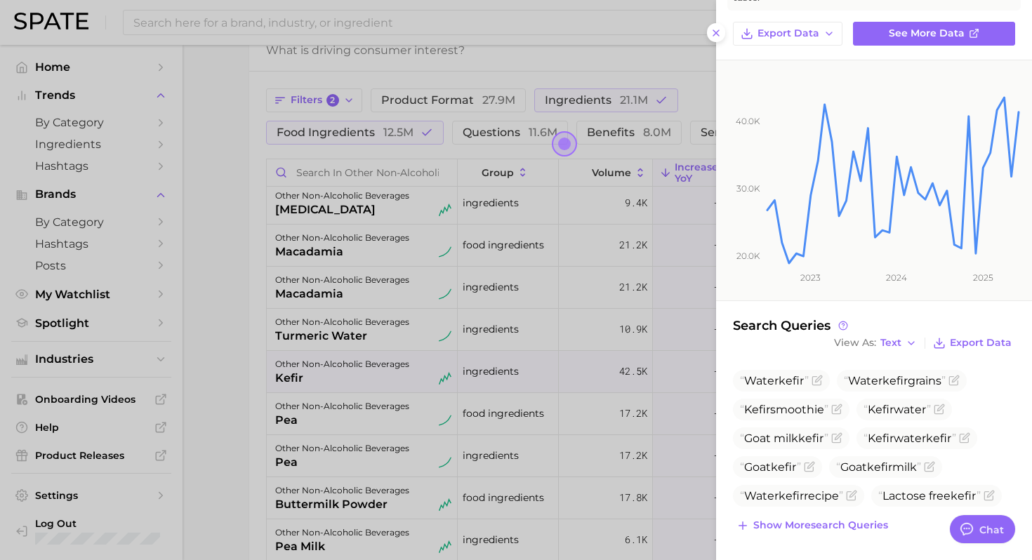
click at [472, 434] on div at bounding box center [516, 280] width 1032 height 560
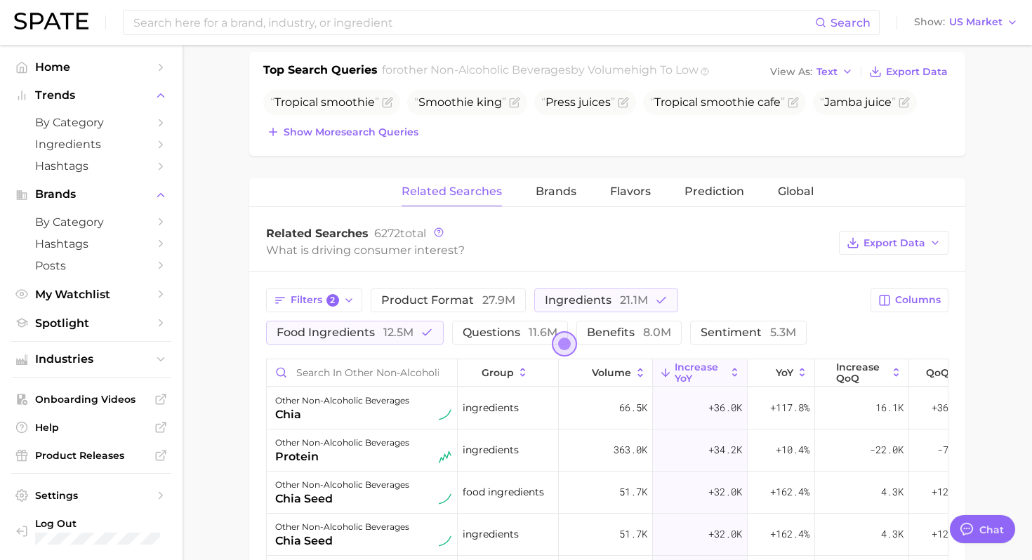
scroll to position [0, 0]
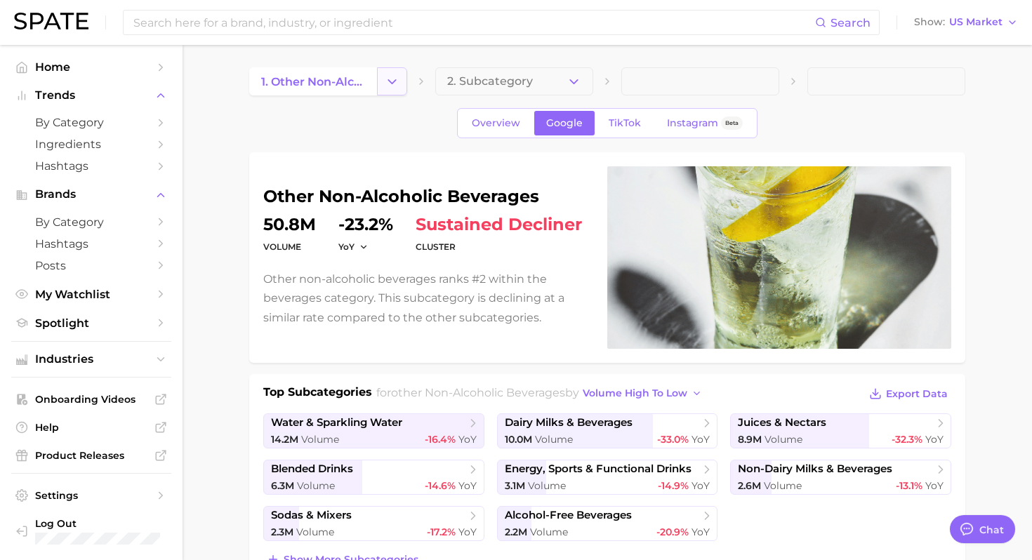
click at [381, 88] on button "Change Category" at bounding box center [392, 81] width 30 height 28
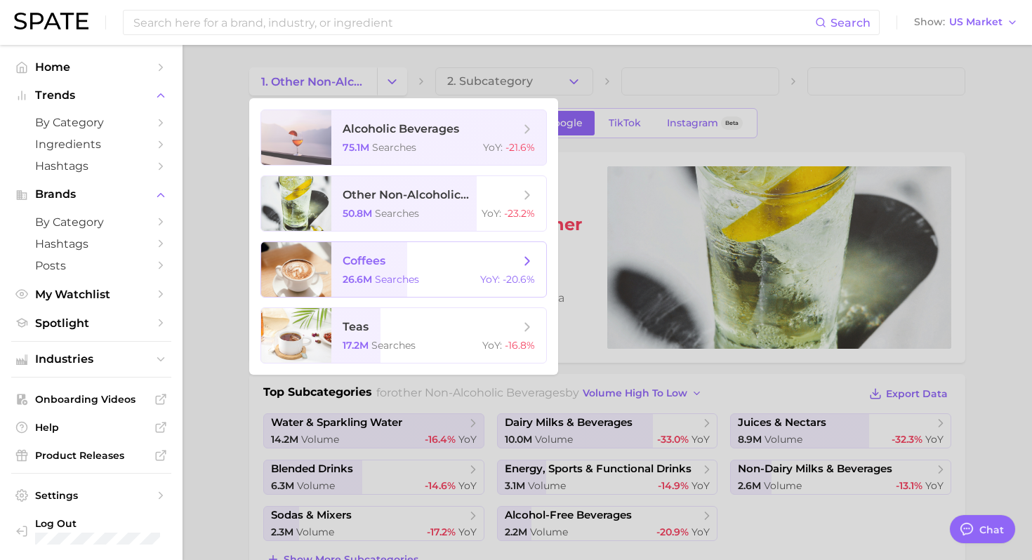
click at [404, 275] on span "searches" at bounding box center [397, 279] width 44 height 13
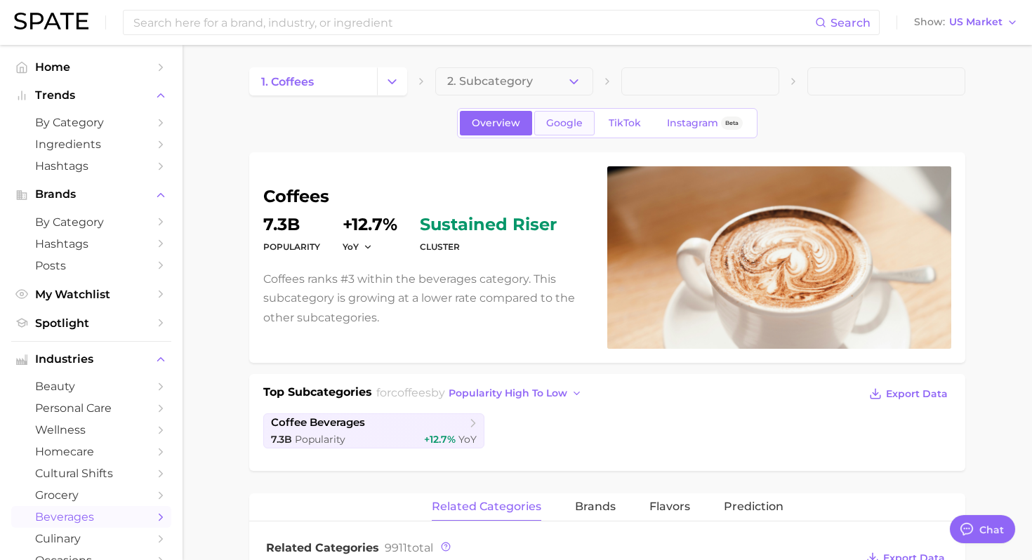
click at [574, 126] on span "Google" at bounding box center [564, 123] width 37 height 12
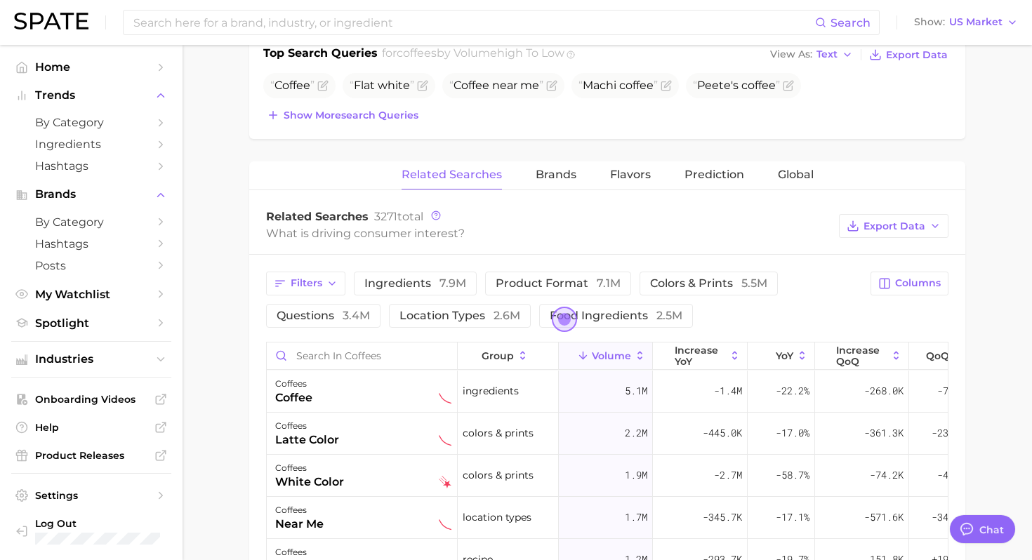
scroll to position [462, 0]
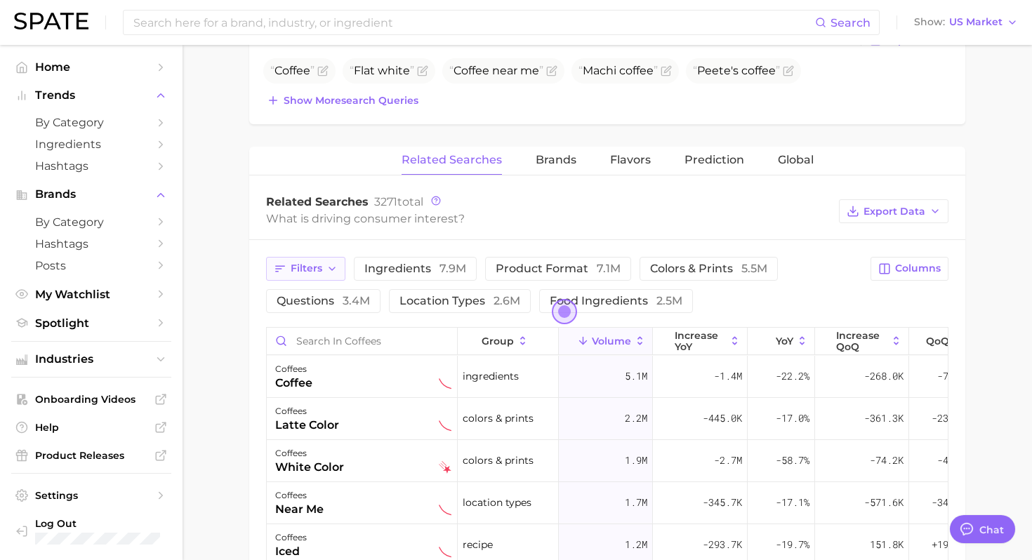
click at [317, 277] on button "Filters" at bounding box center [305, 269] width 79 height 24
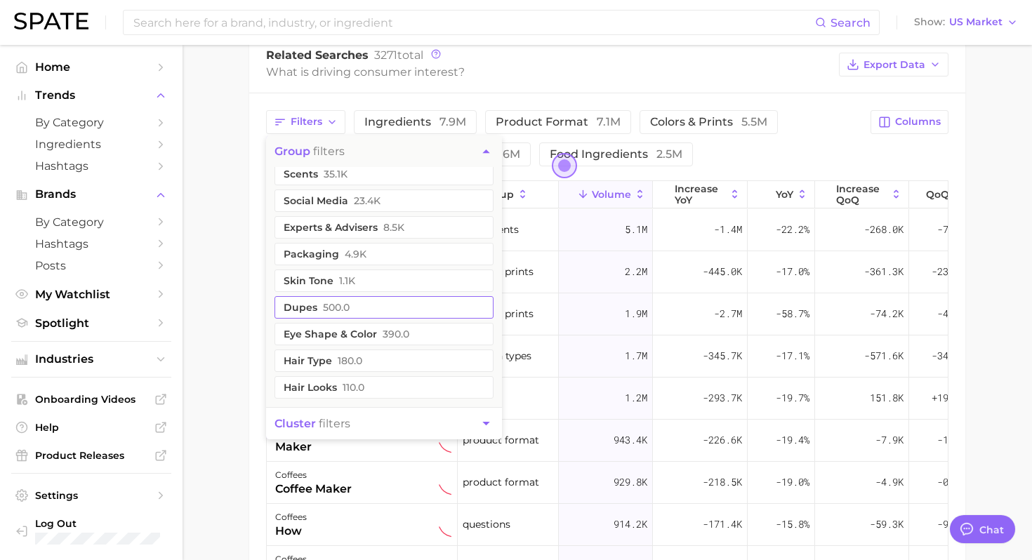
scroll to position [704, 0]
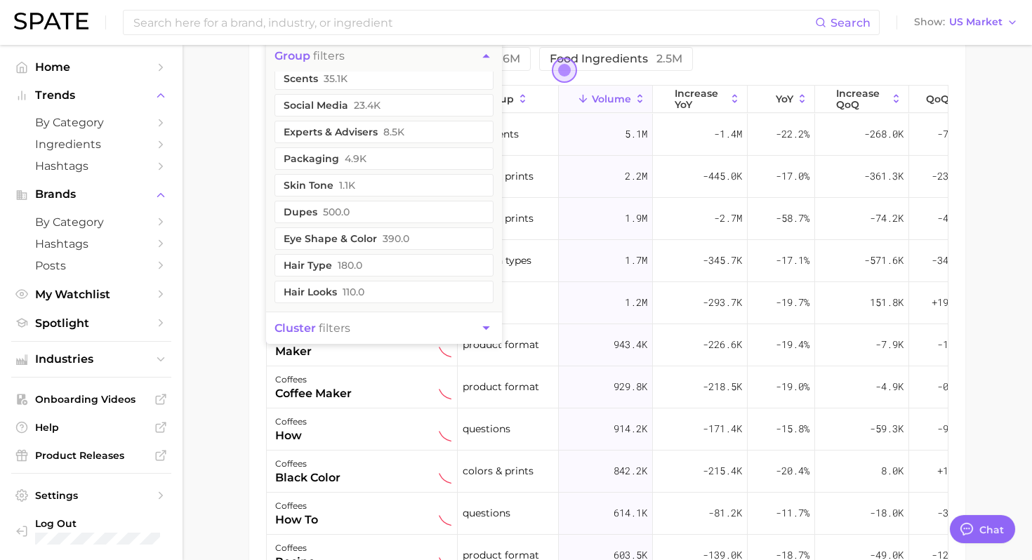
click at [385, 329] on button "cluster filters" at bounding box center [384, 328] width 236 height 32
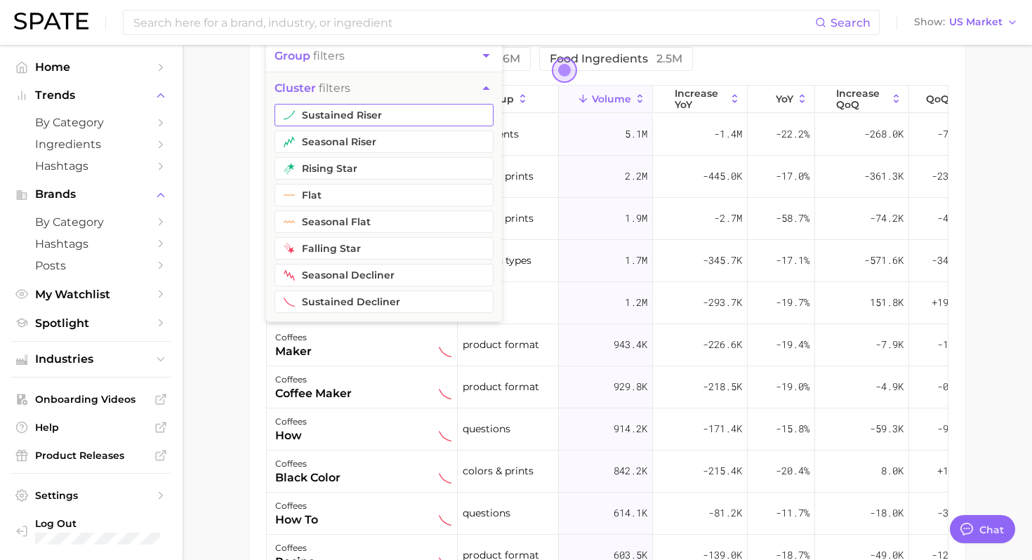
click at [418, 114] on button "sustained riser" at bounding box center [383, 115] width 219 height 22
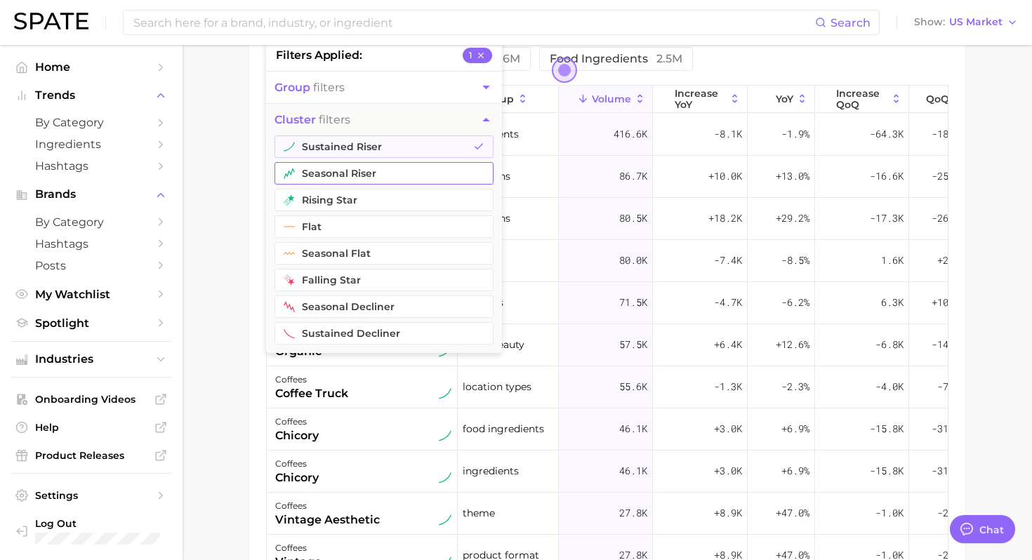
click at [396, 170] on button "seasonal riser" at bounding box center [383, 173] width 219 height 22
click at [233, 260] on main "1. coffees 2. Subcategory Overview Google TikTok Instagram Beta coffees volume …" at bounding box center [607, 36] width 849 height 1391
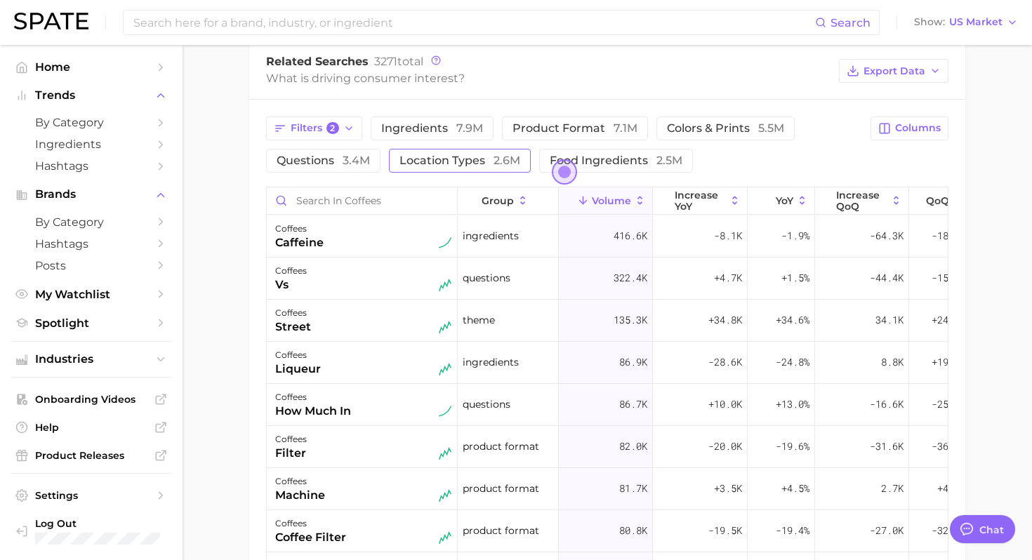
scroll to position [582, 0]
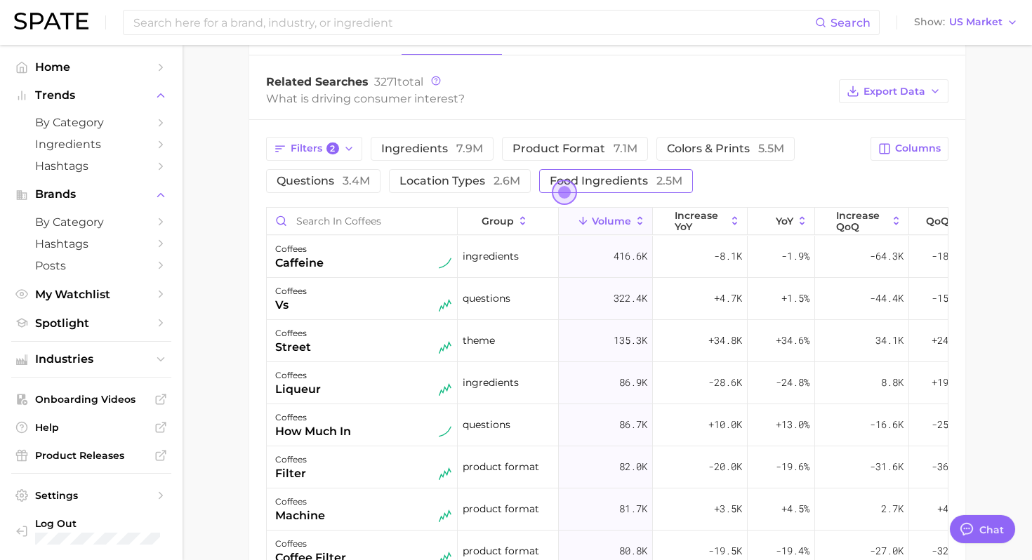
click at [611, 183] on span "food ingredients 2.5m" at bounding box center [616, 180] width 133 height 13
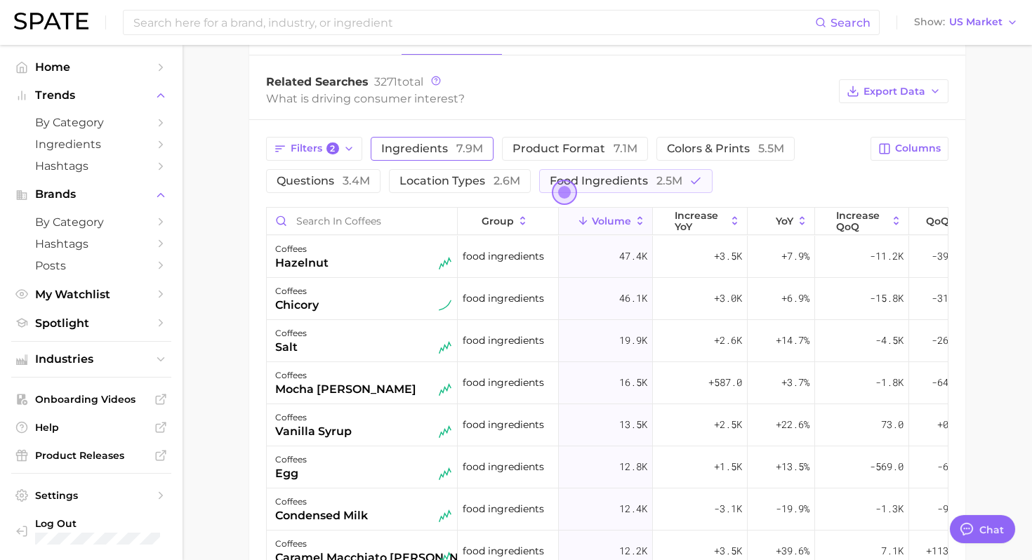
click at [464, 154] on span "7.9m" at bounding box center [469, 148] width 27 height 13
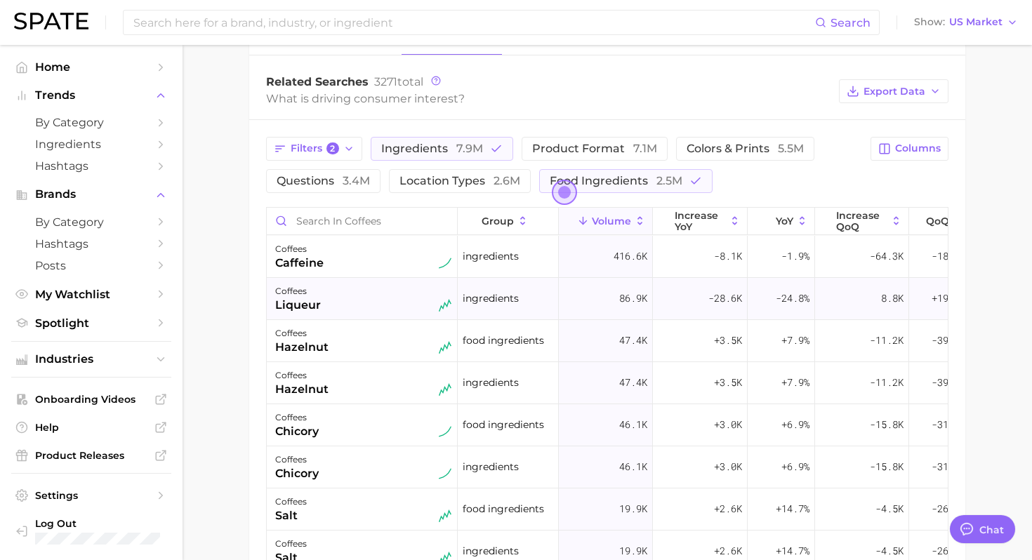
click at [366, 305] on div "coffees liqueur" at bounding box center [363, 298] width 176 height 31
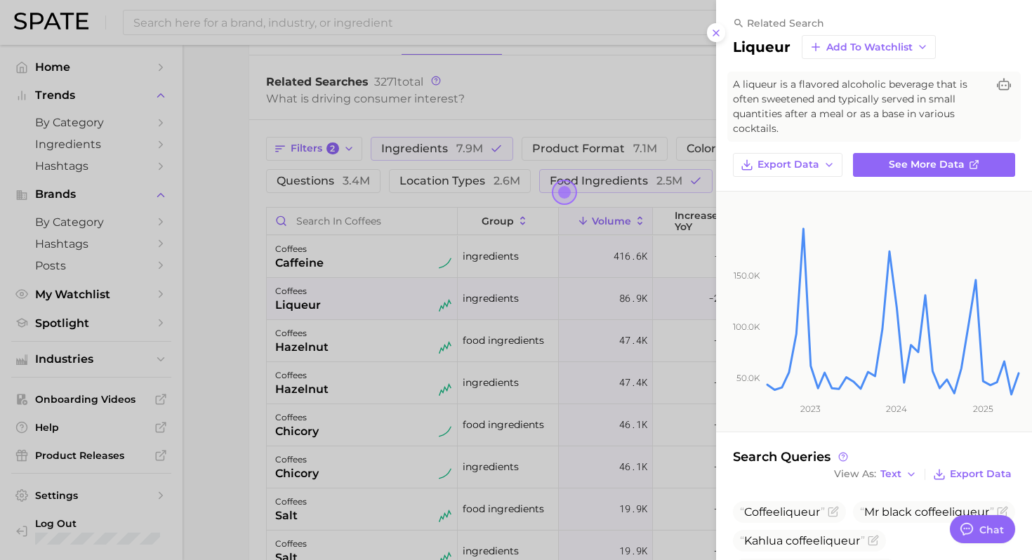
click at [366, 305] on div at bounding box center [516, 280] width 1032 height 560
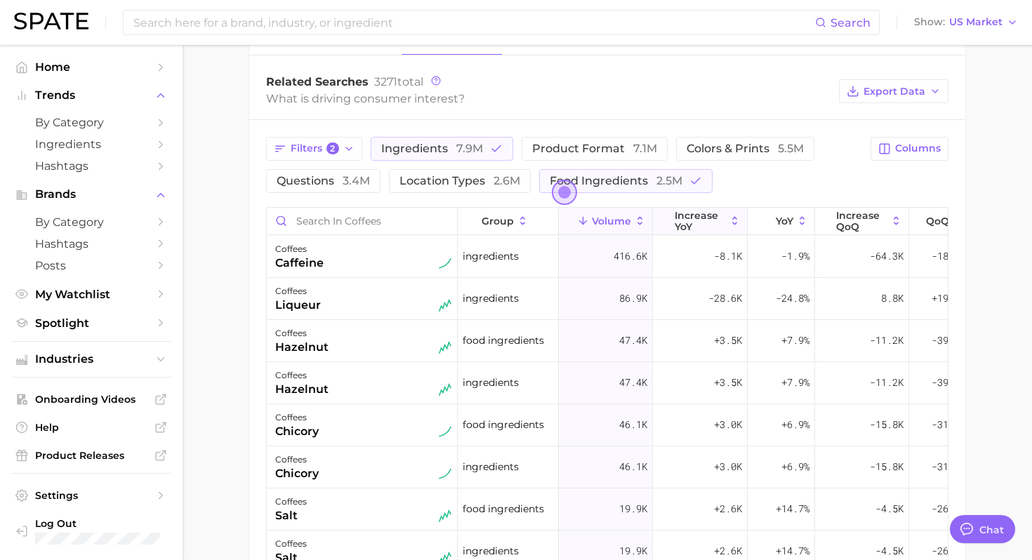
click at [705, 227] on span "increase YoY" at bounding box center [700, 221] width 51 height 22
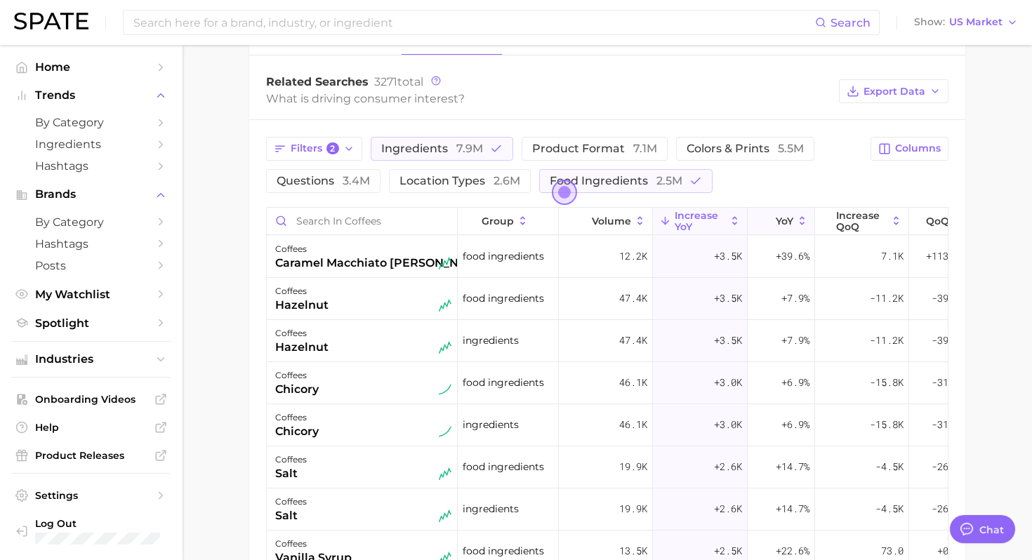
click at [774, 225] on button "YoY" at bounding box center [781, 221] width 67 height 27
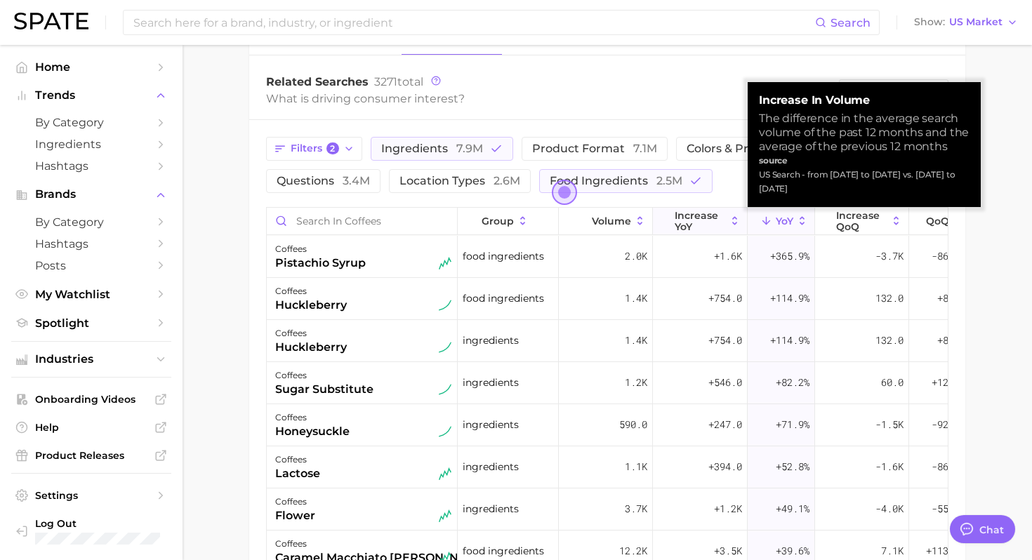
click at [706, 225] on span "increase YoY" at bounding box center [700, 221] width 51 height 22
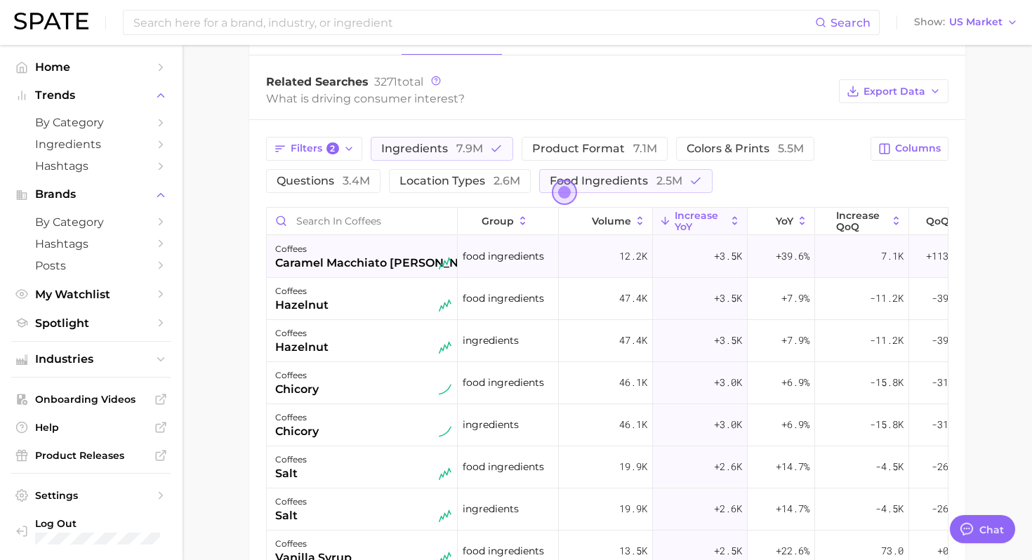
click at [338, 265] on div "caramel macchiato [PERSON_NAME]" at bounding box center [355, 263] width 161 height 17
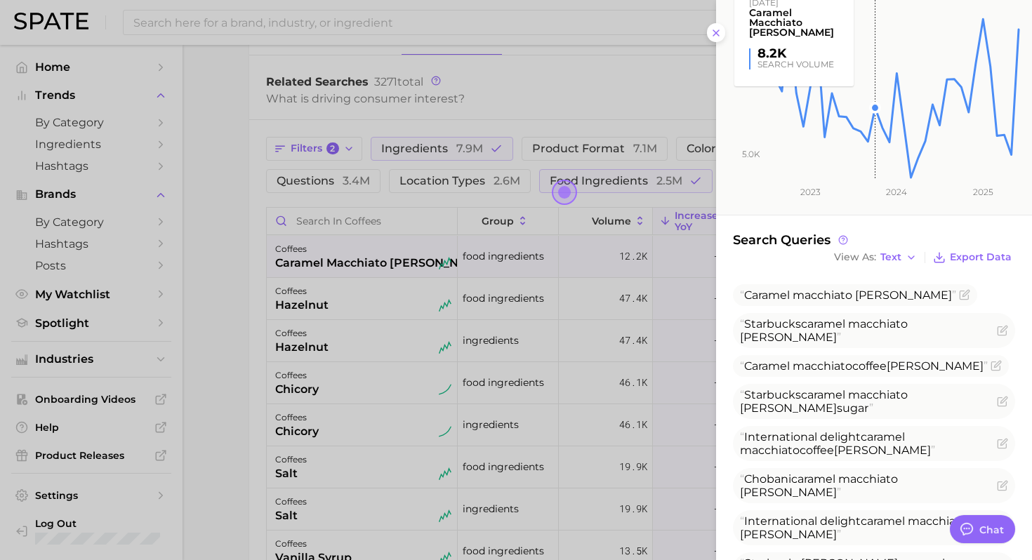
scroll to position [314, 0]
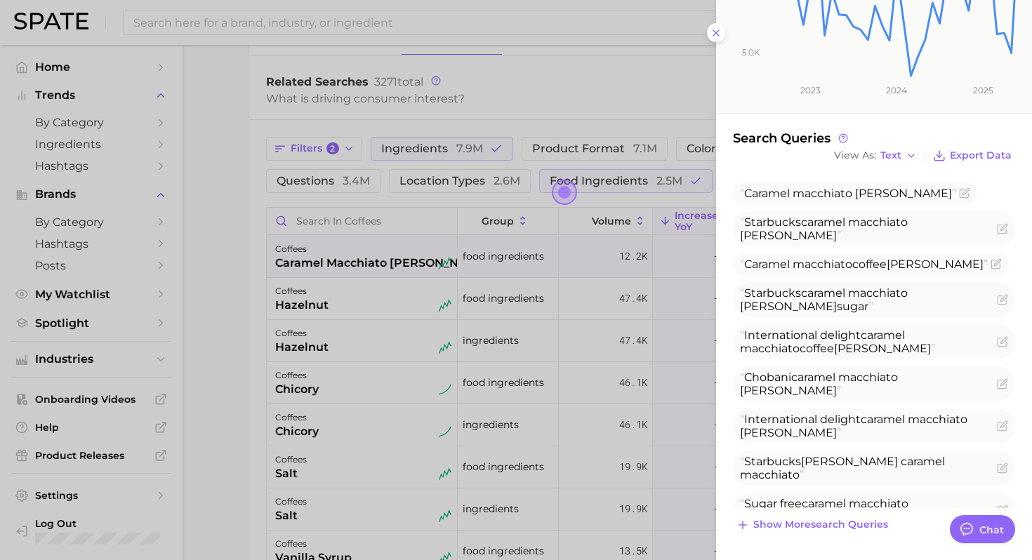
click at [373, 355] on div at bounding box center [516, 280] width 1032 height 560
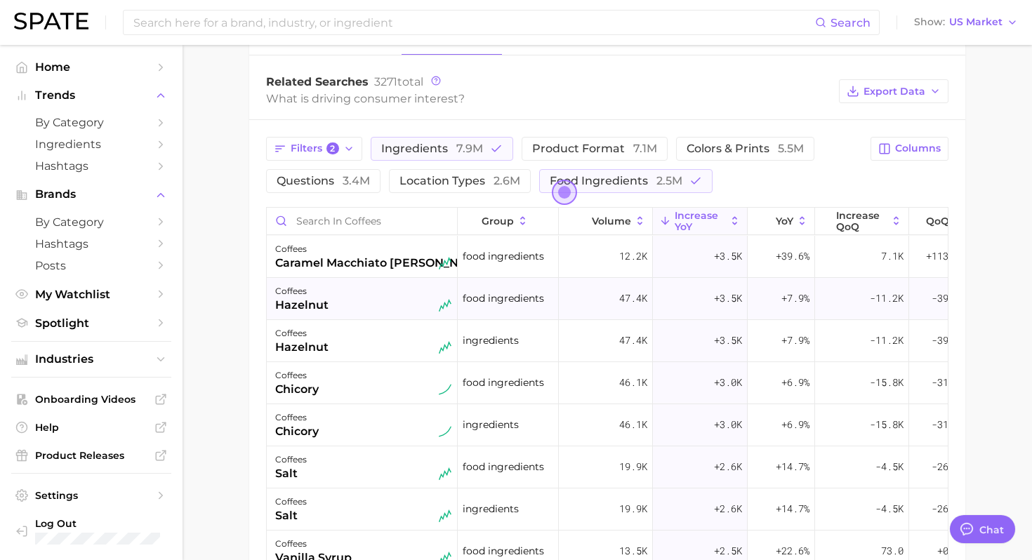
click at [342, 300] on div "coffees hazelnut" at bounding box center [363, 298] width 176 height 31
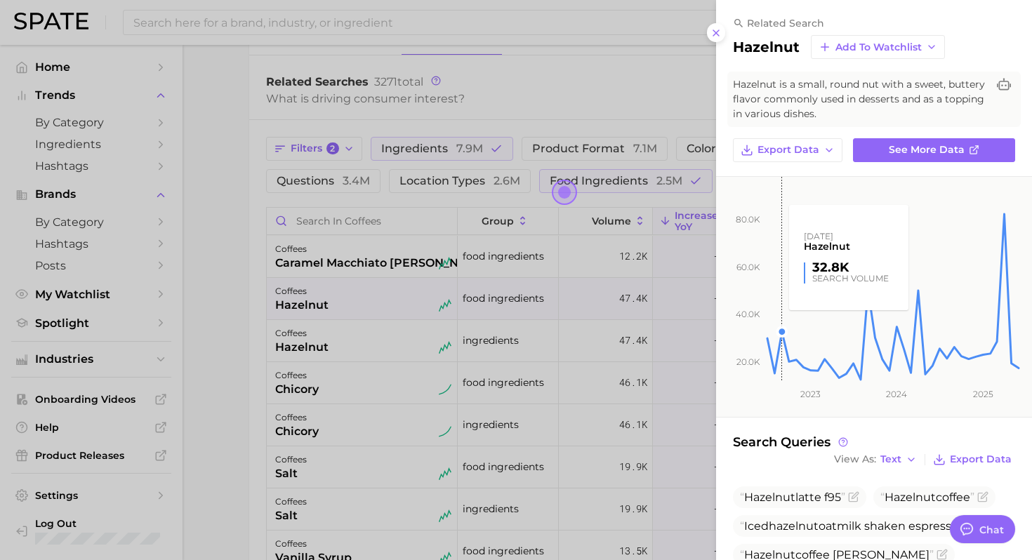
scroll to position [233, 0]
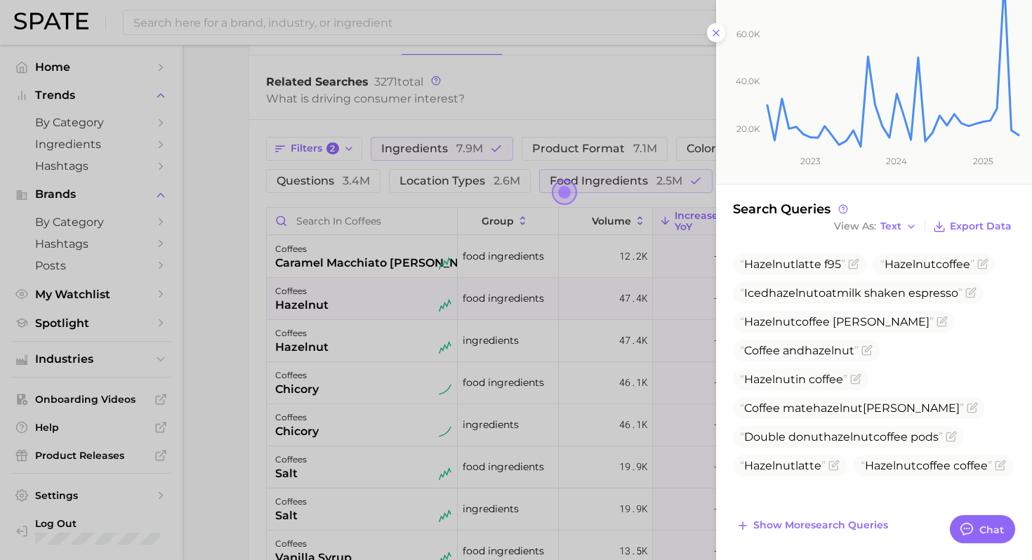
click at [362, 378] on div at bounding box center [516, 280] width 1032 height 560
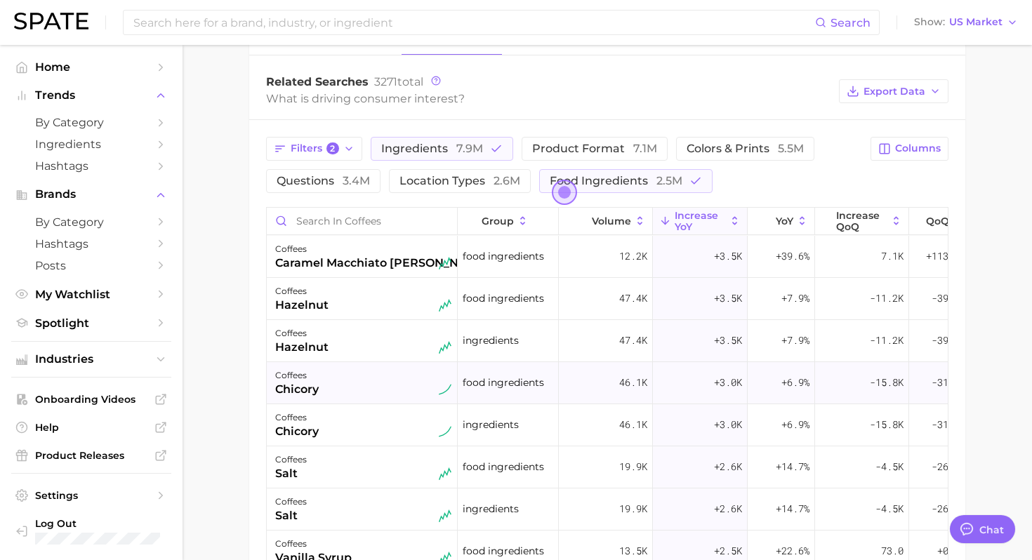
click at [362, 373] on div "coffees chicory" at bounding box center [363, 382] width 176 height 31
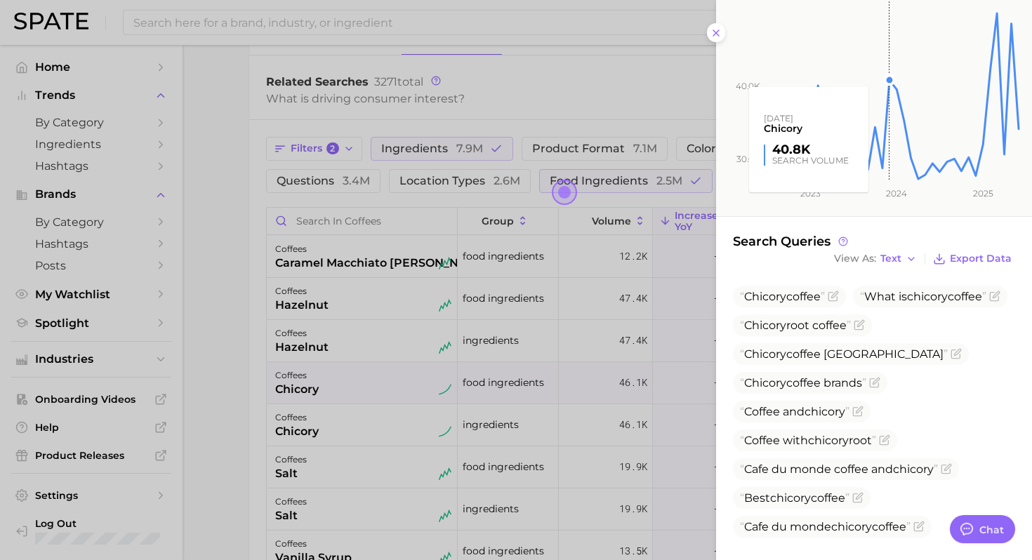
scroll to position [247, 0]
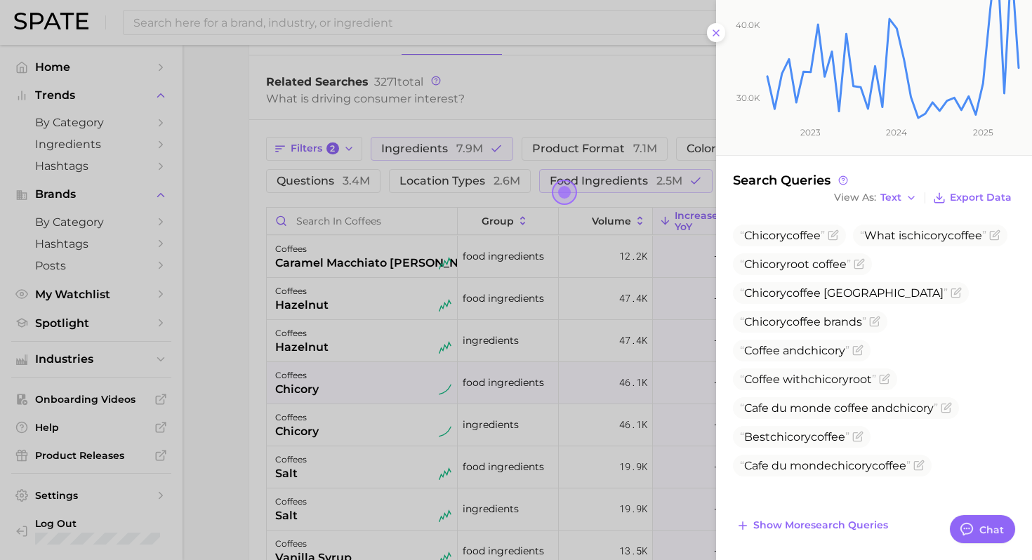
click at [345, 417] on div at bounding box center [516, 280] width 1032 height 560
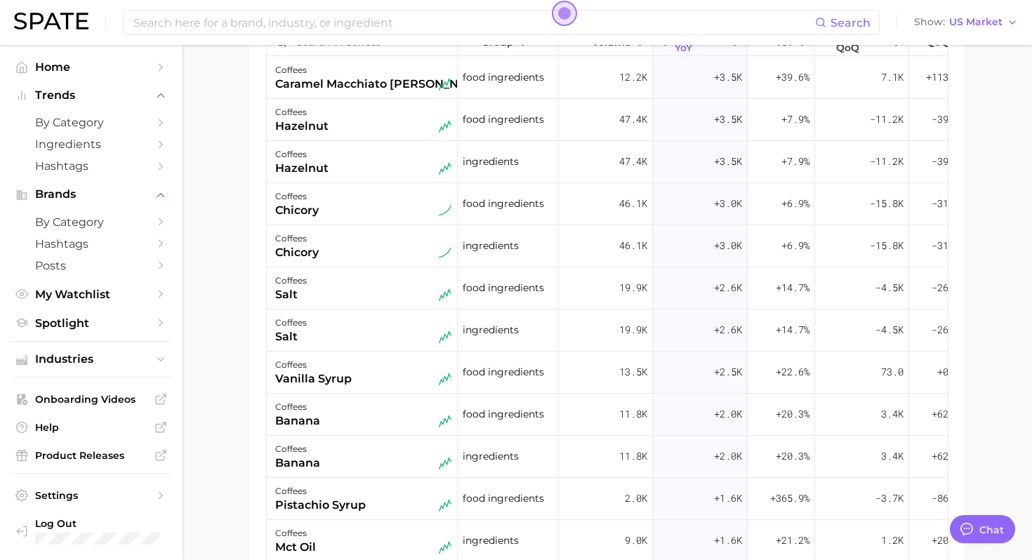
scroll to position [14, 0]
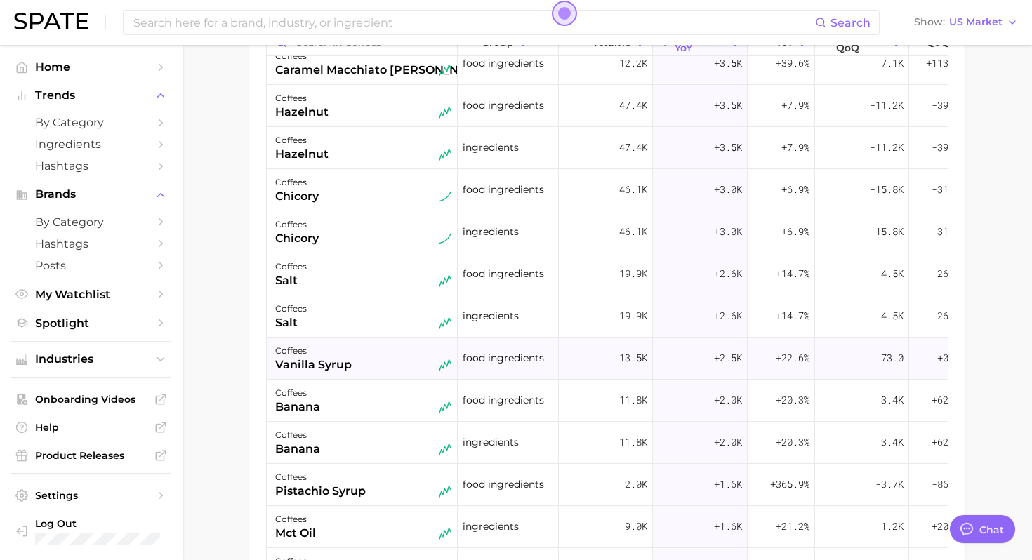
click at [357, 362] on div "coffees vanilla syrup" at bounding box center [363, 358] width 176 height 31
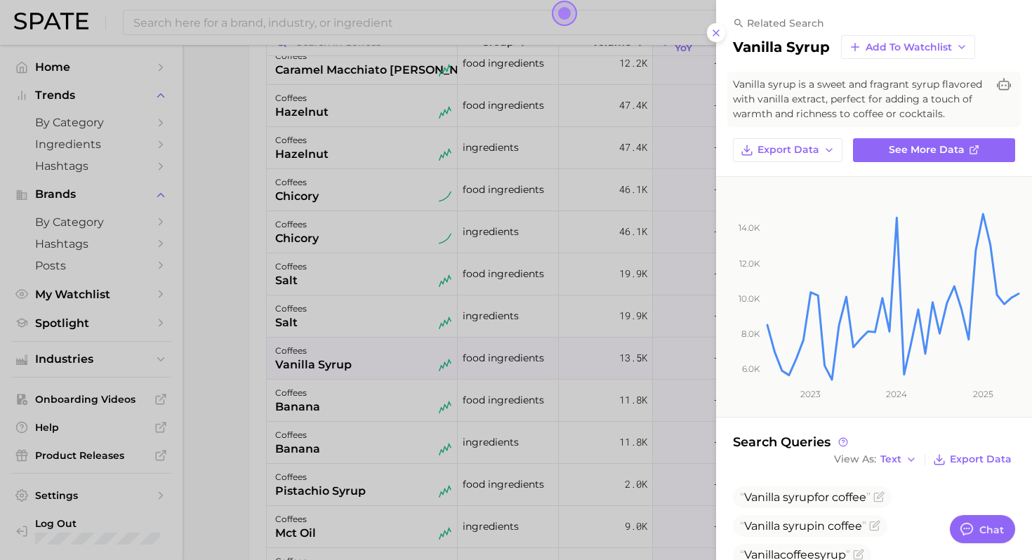
click at [357, 362] on div at bounding box center [516, 280] width 1032 height 560
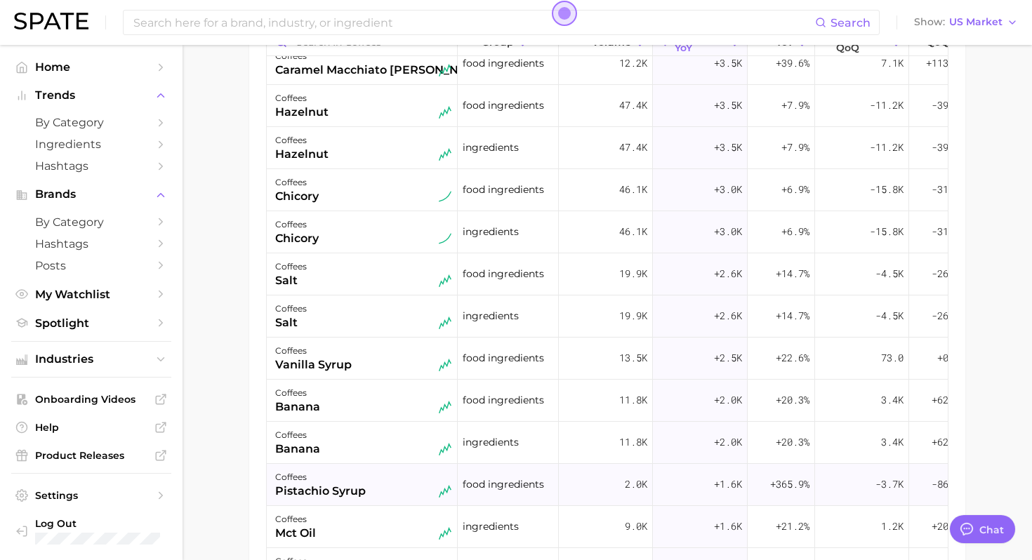
click at [357, 494] on div "pistachio syrup" at bounding box center [320, 491] width 91 height 17
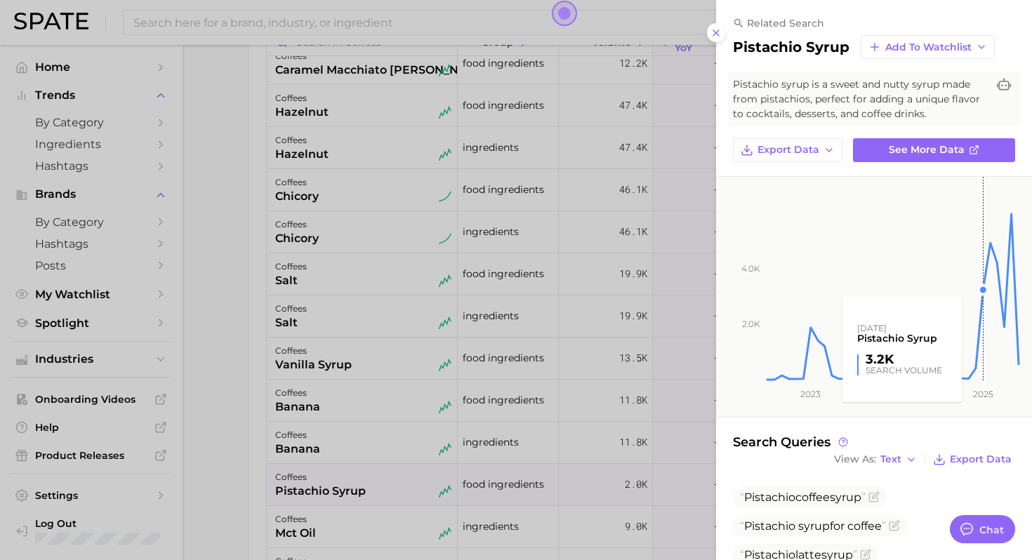
scroll to position [67, 0]
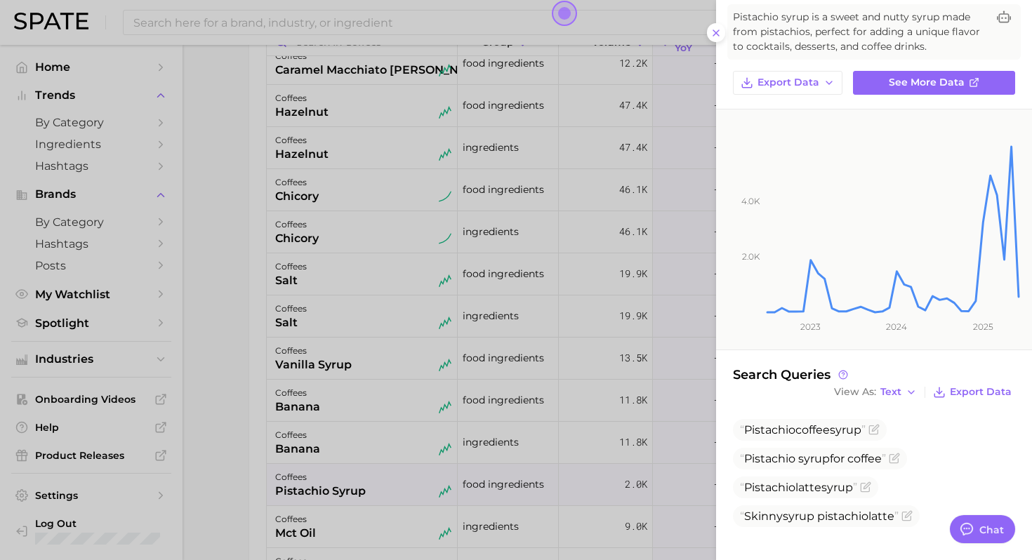
click at [404, 392] on div at bounding box center [516, 280] width 1032 height 560
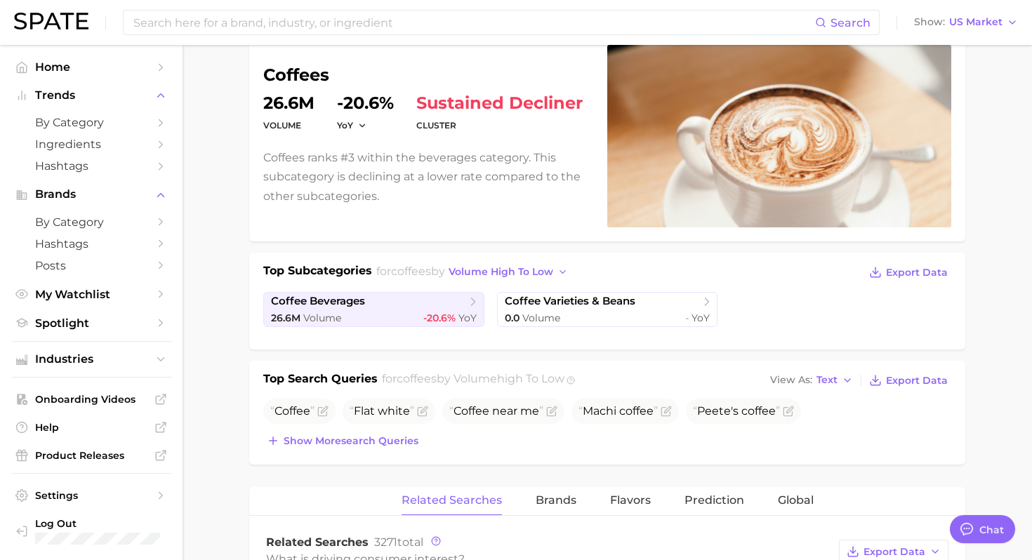
scroll to position [0, 0]
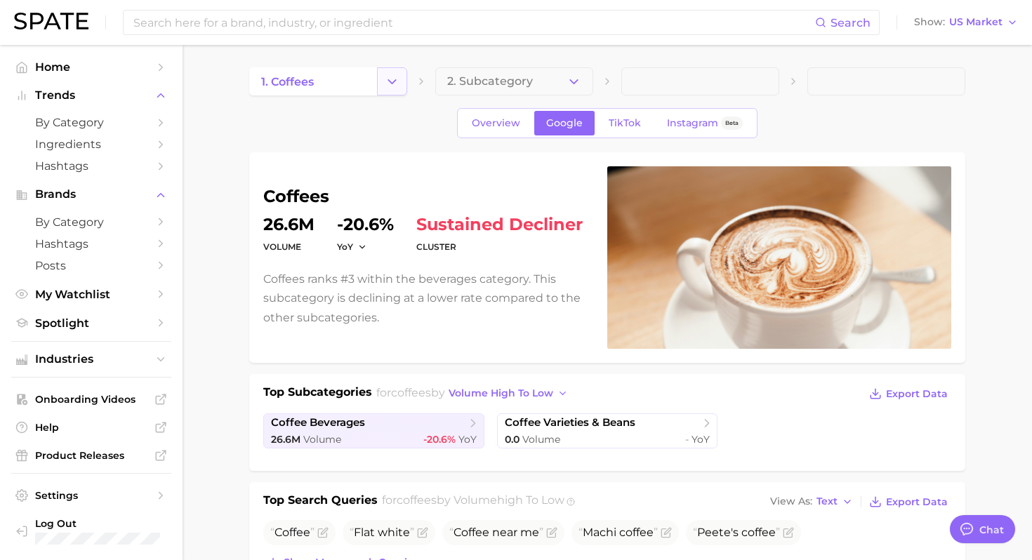
click at [389, 84] on icon "Change Category" at bounding box center [392, 81] width 15 height 15
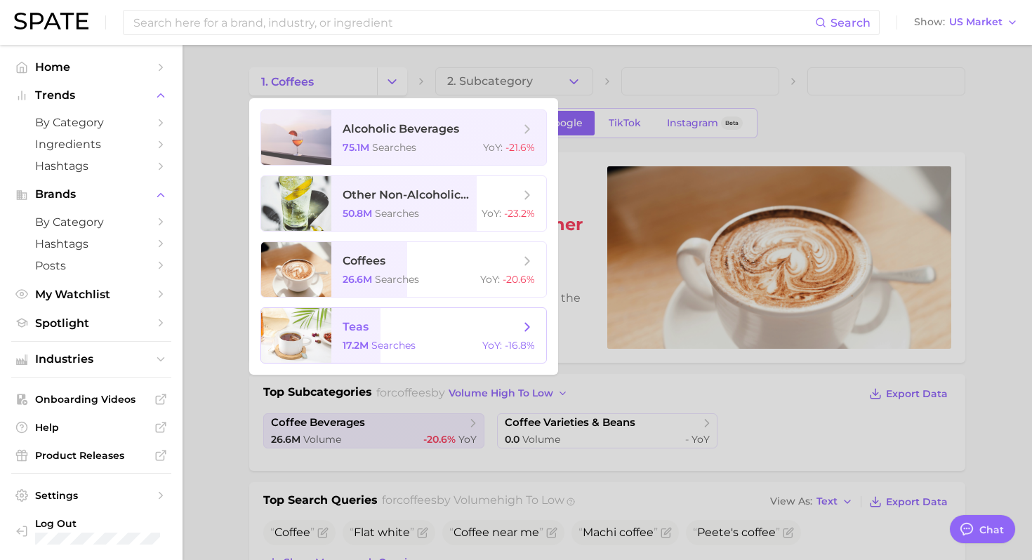
click at [432, 325] on span "teas" at bounding box center [431, 326] width 177 height 15
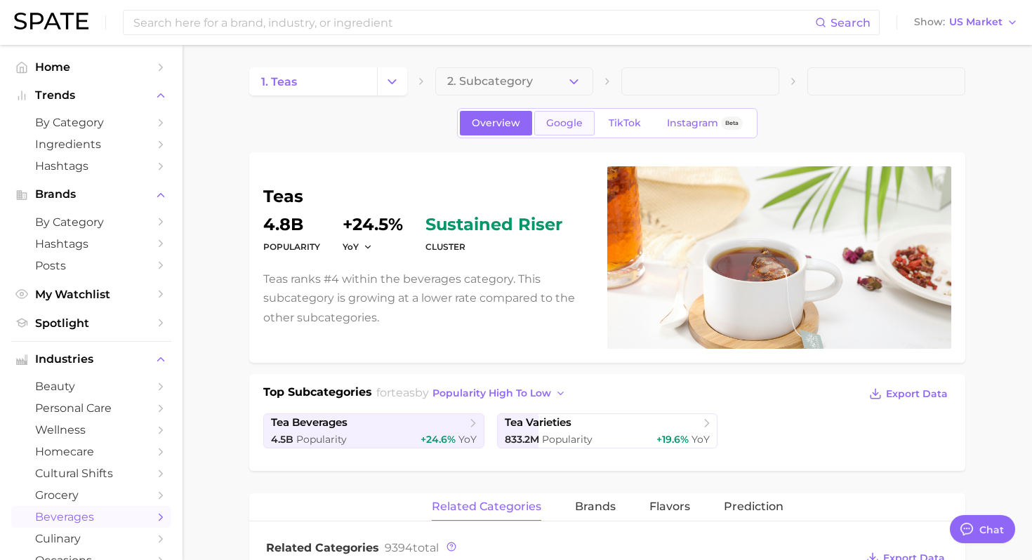
click at [563, 131] on link "Google" at bounding box center [564, 123] width 60 height 25
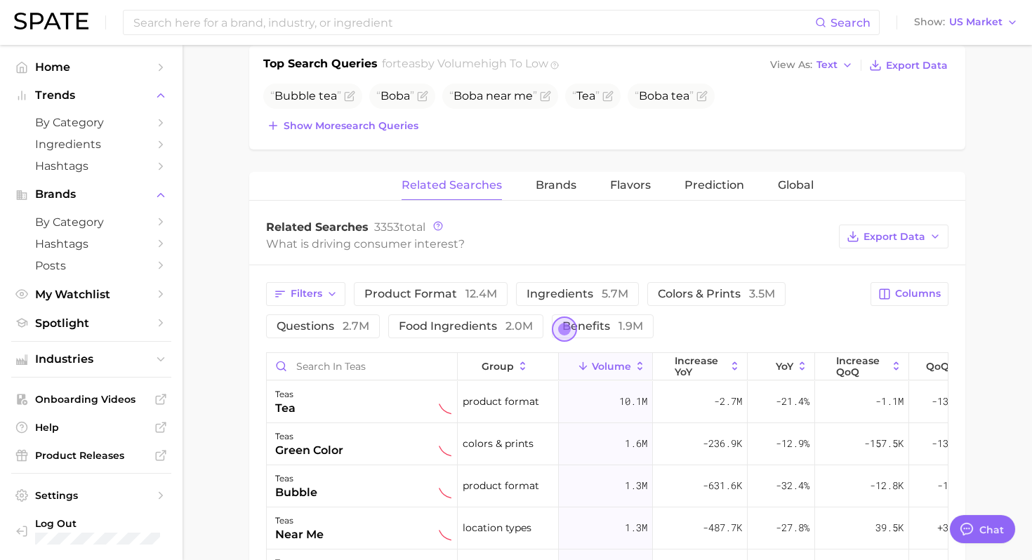
scroll to position [456, 0]
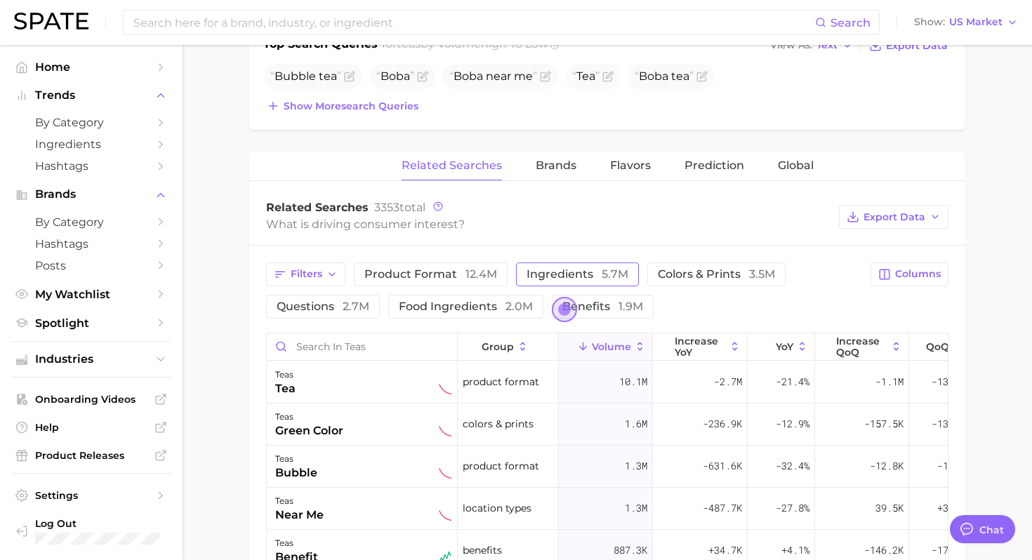
click at [590, 283] on button "ingredients 5.7m" at bounding box center [577, 275] width 123 height 24
click at [430, 307] on span "food ingredients 2.0m" at bounding box center [466, 306] width 134 height 13
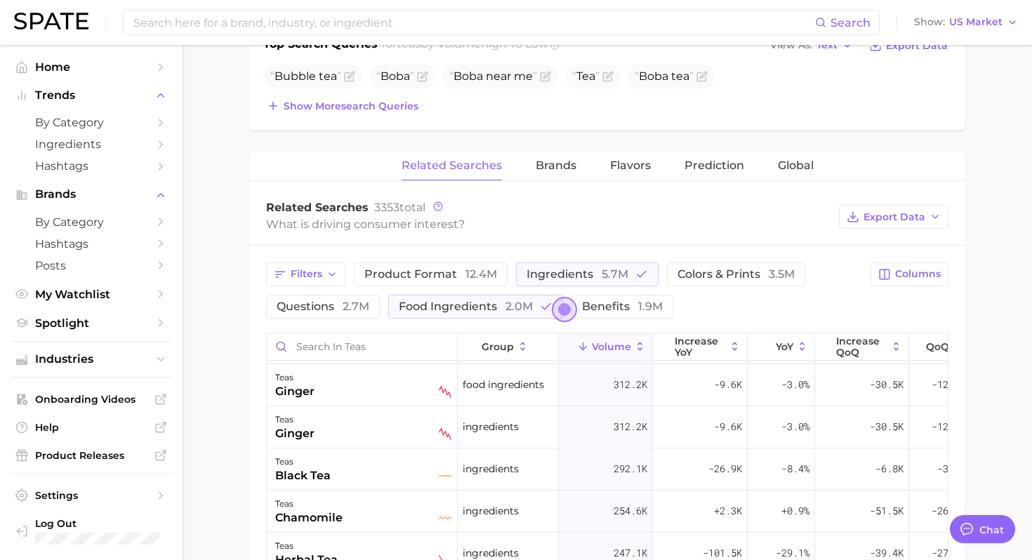
scroll to position [0, 0]
click at [337, 277] on icon "button" at bounding box center [331, 274] width 11 height 11
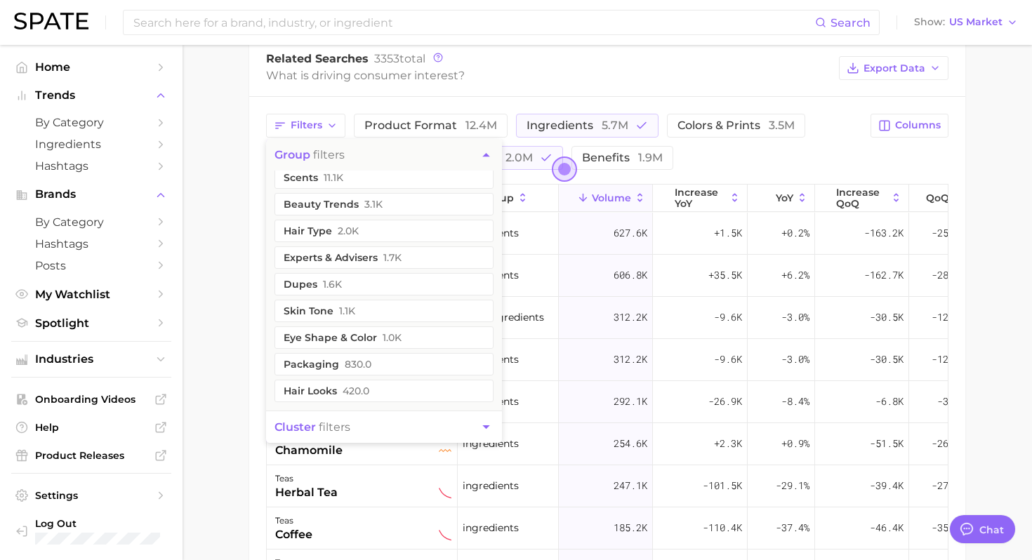
scroll to position [635, 0]
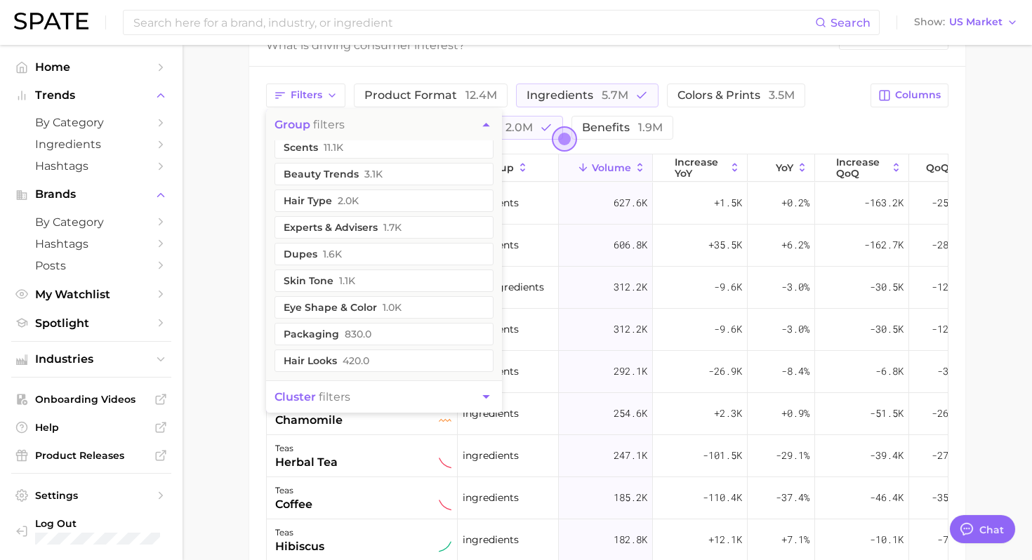
click at [378, 401] on button "cluster filters" at bounding box center [384, 397] width 236 height 32
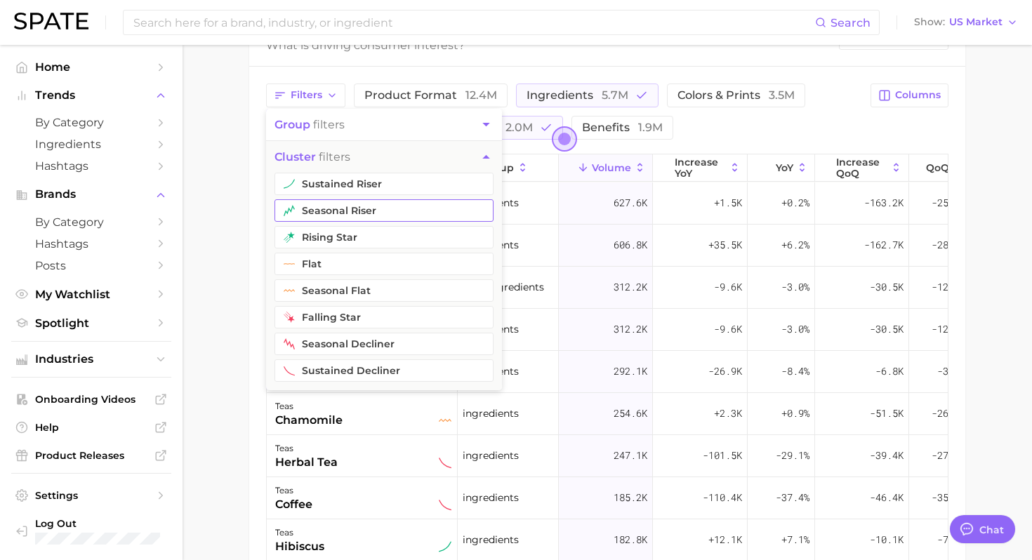
click at [393, 211] on button "seasonal riser" at bounding box center [383, 210] width 219 height 22
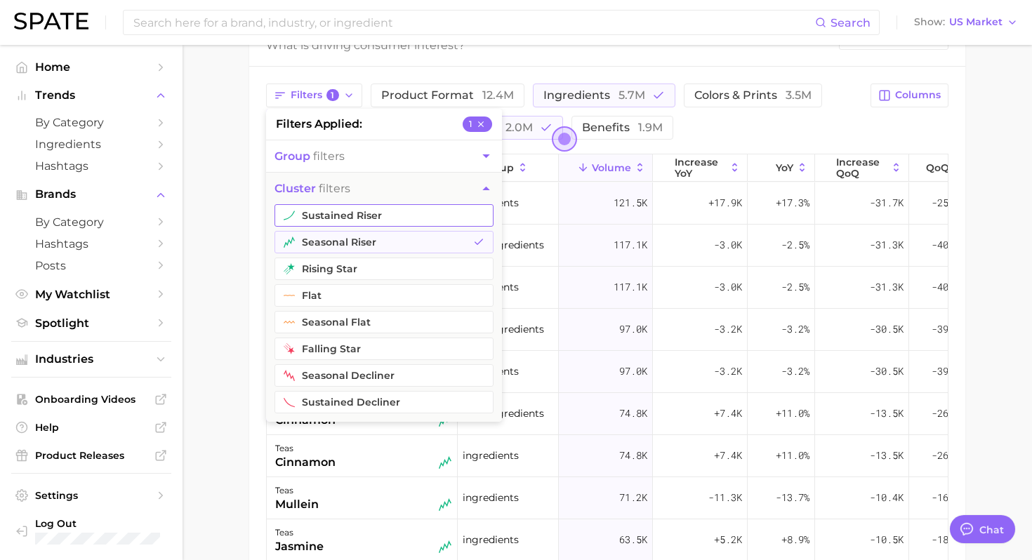
click at [386, 211] on button "sustained riser" at bounding box center [383, 215] width 219 height 22
click at [206, 289] on main "1. teas 2. Subcategory Overview Google TikTok Instagram Beta teas volume 17.2m …" at bounding box center [607, 105] width 849 height 1391
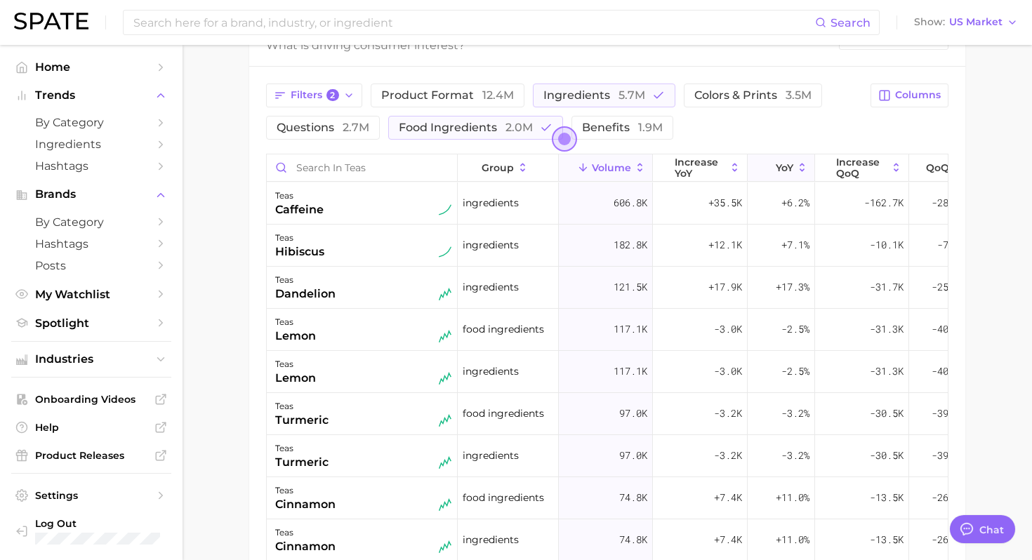
click at [762, 159] on button "YoY" at bounding box center [781, 167] width 67 height 27
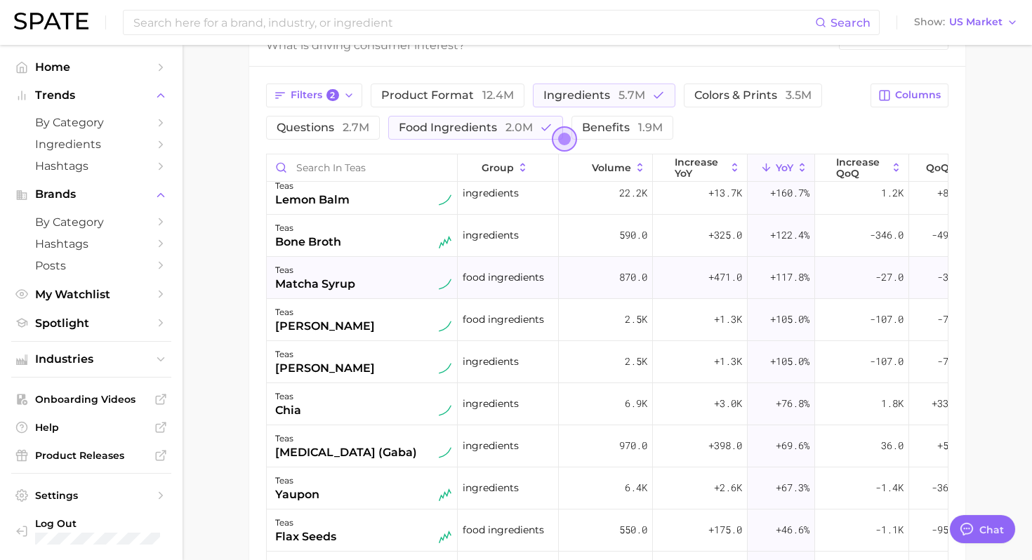
scroll to position [13, 0]
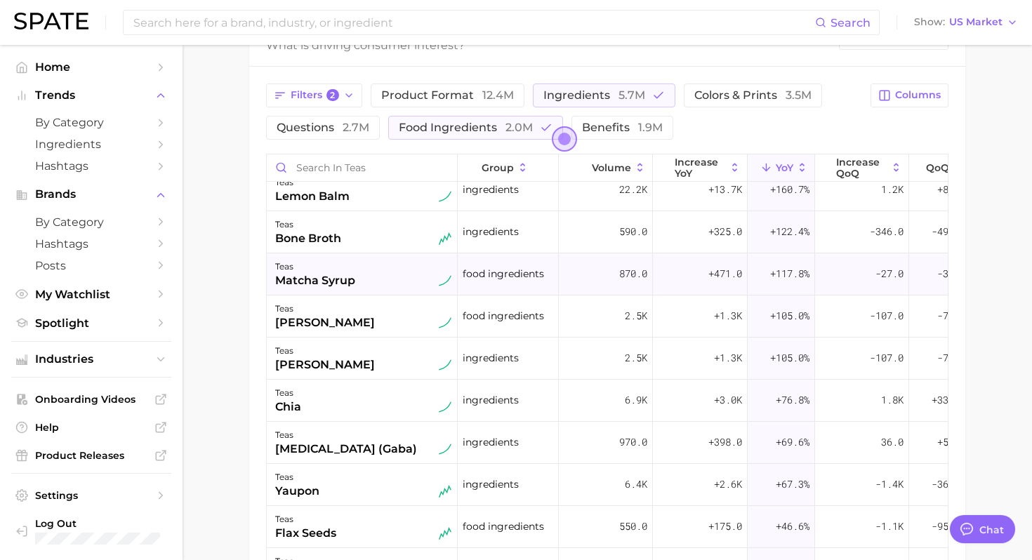
click at [371, 294] on div "teas matcha syrup" at bounding box center [362, 274] width 191 height 42
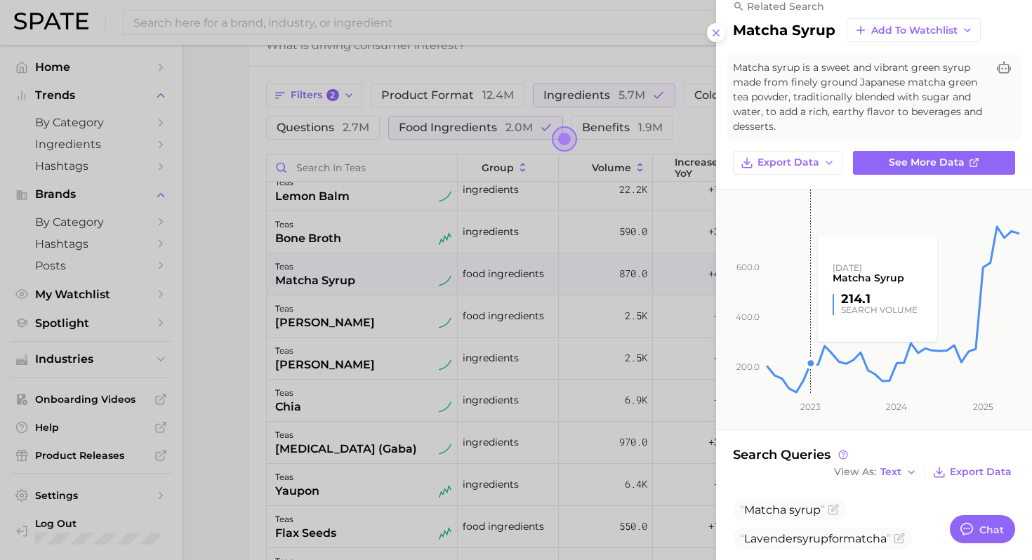
scroll to position [0, 0]
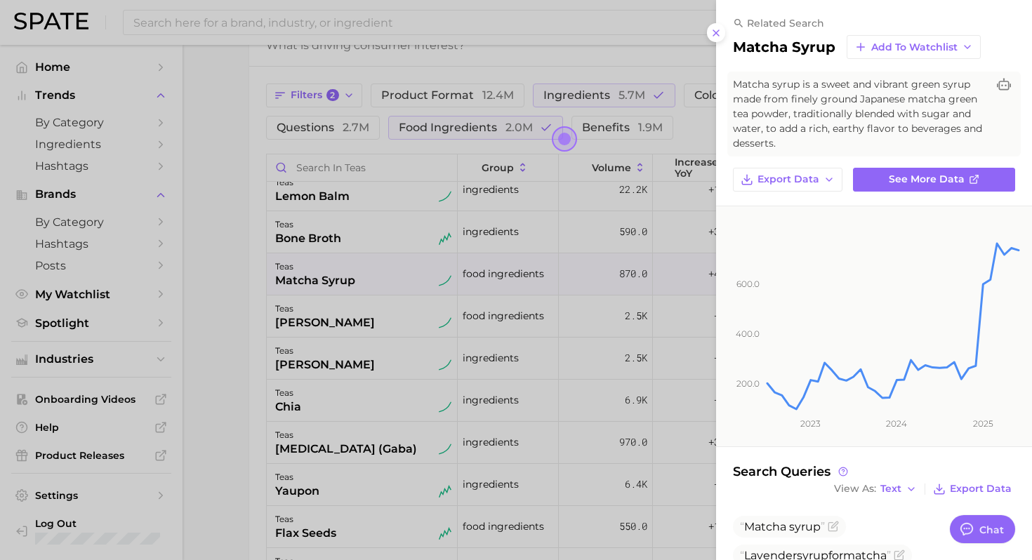
click at [404, 342] on div at bounding box center [516, 280] width 1032 height 560
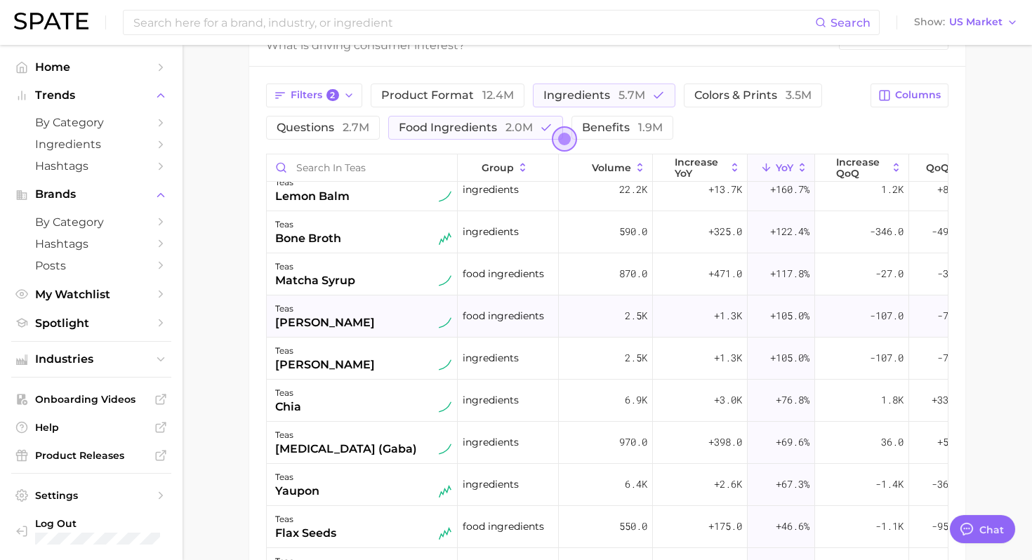
click at [392, 324] on div "teas [PERSON_NAME]" at bounding box center [363, 315] width 176 height 31
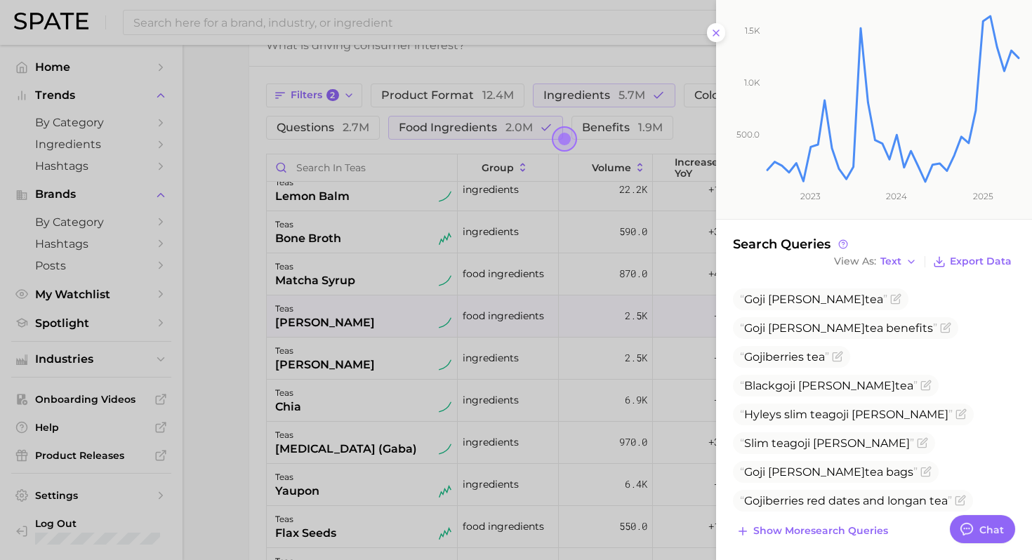
scroll to position [204, 0]
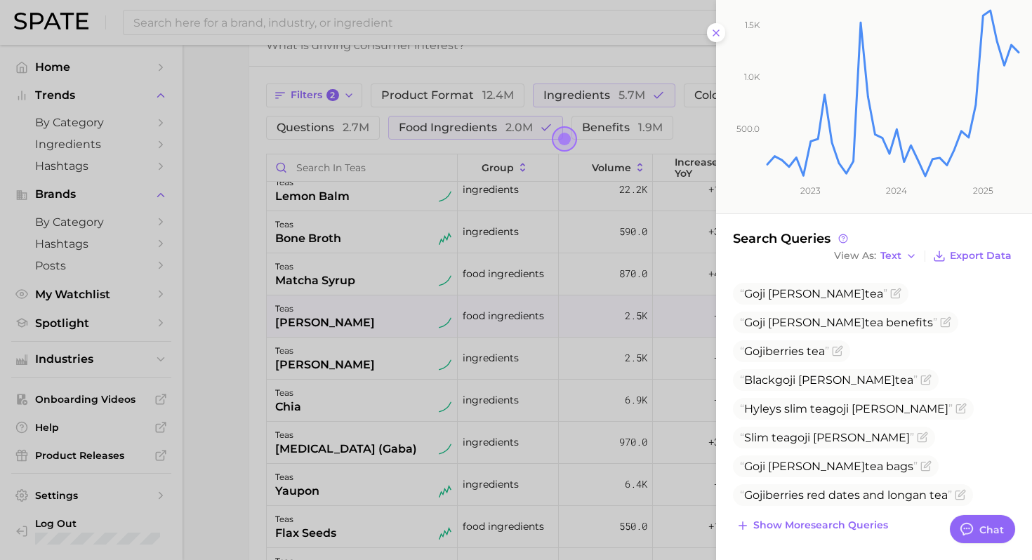
click at [479, 403] on div at bounding box center [516, 280] width 1032 height 560
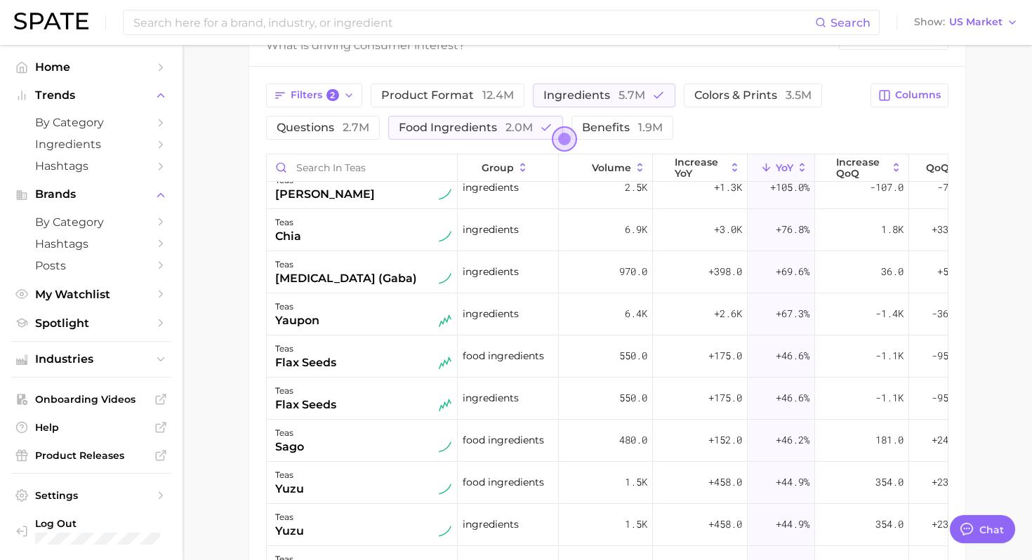
scroll to position [191, 0]
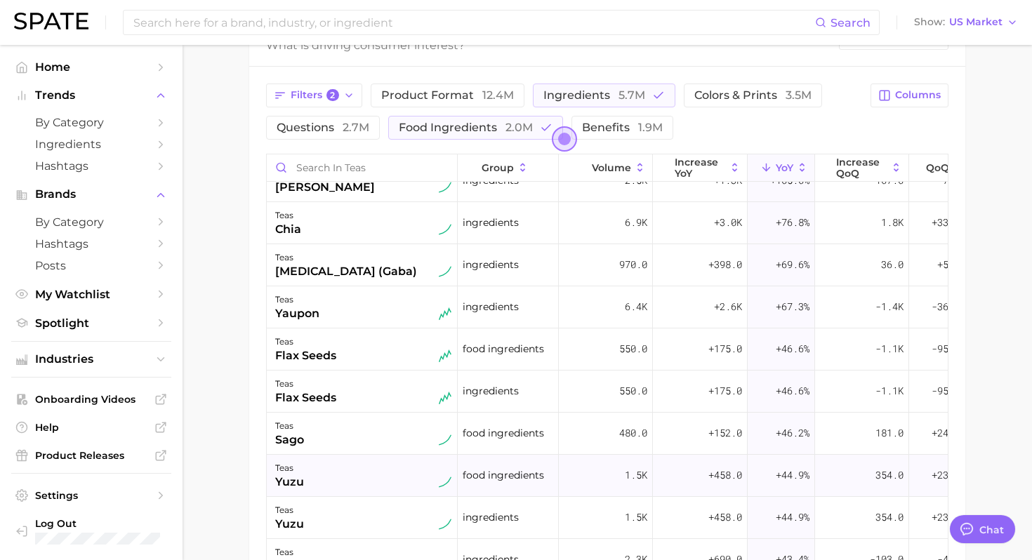
click at [383, 481] on div "teas yuzu" at bounding box center [363, 475] width 176 height 31
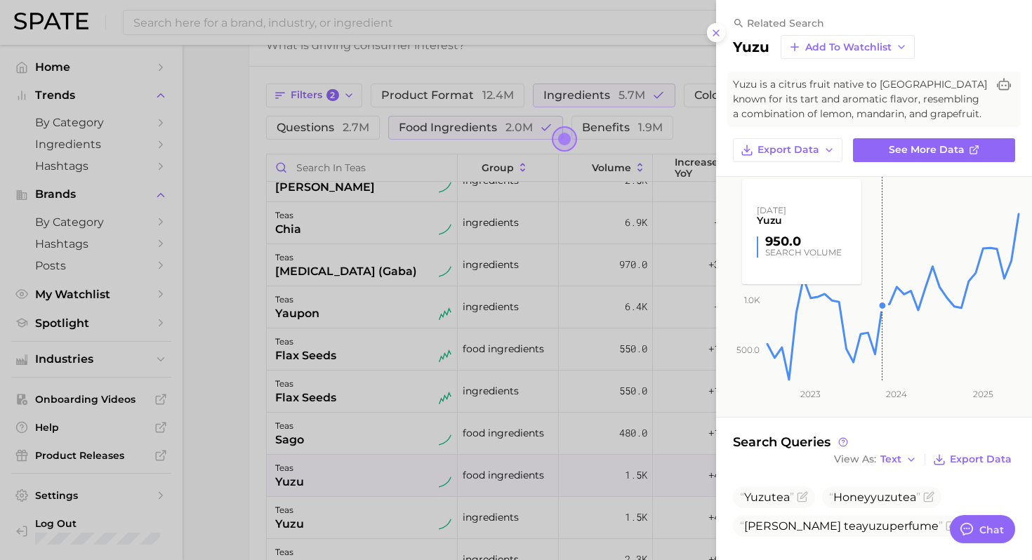
scroll to position [9, 0]
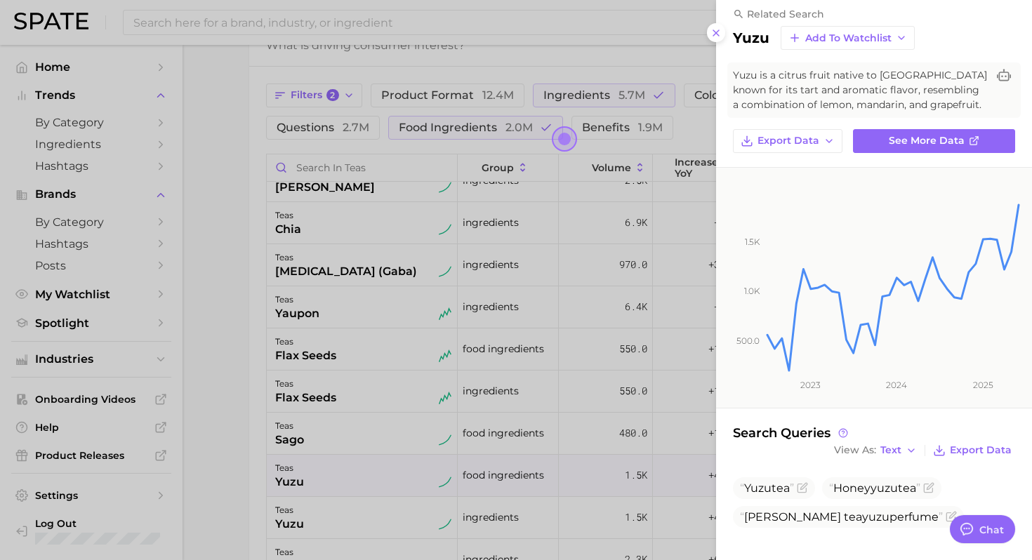
click at [441, 477] on div at bounding box center [516, 280] width 1032 height 560
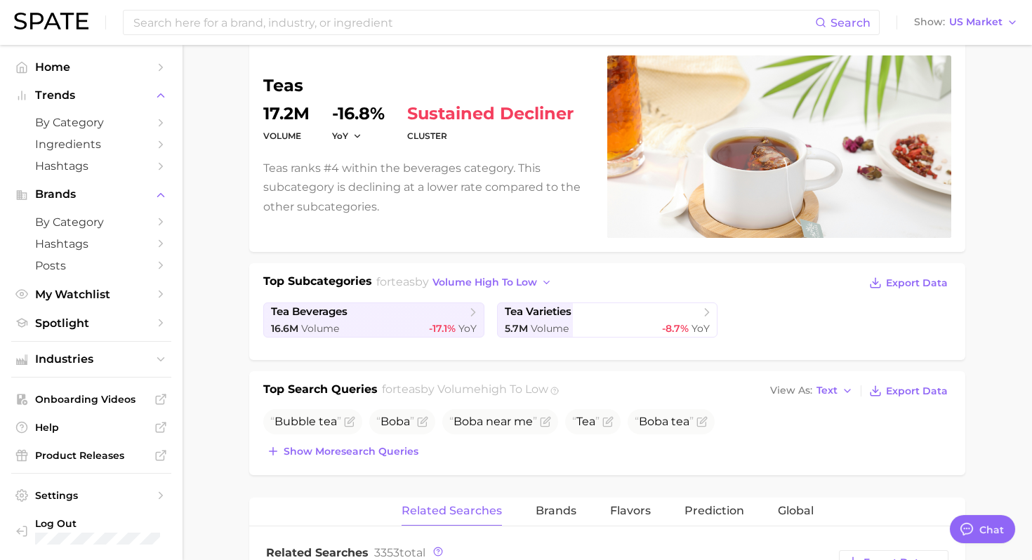
scroll to position [0, 0]
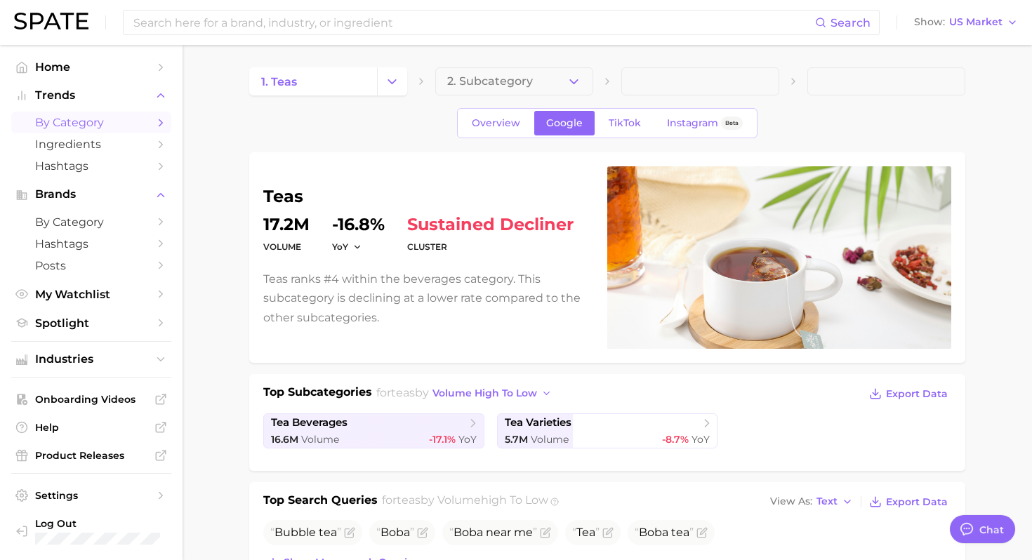
click at [132, 122] on span "by Category" at bounding box center [91, 122] width 112 height 13
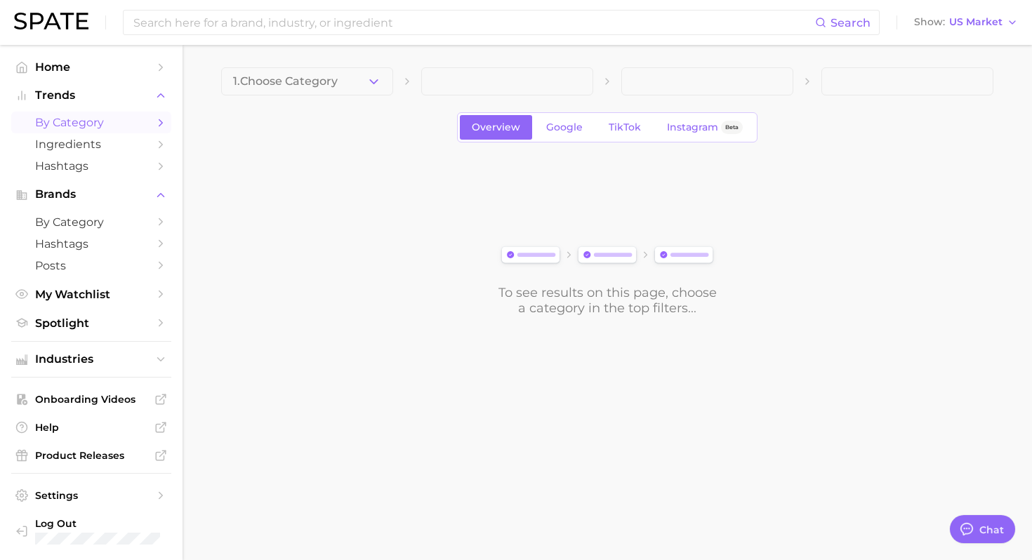
click at [405, 79] on icon at bounding box center [407, 81] width 11 height 11
click at [369, 89] on button "1. Choose Category" at bounding box center [307, 81] width 172 height 28
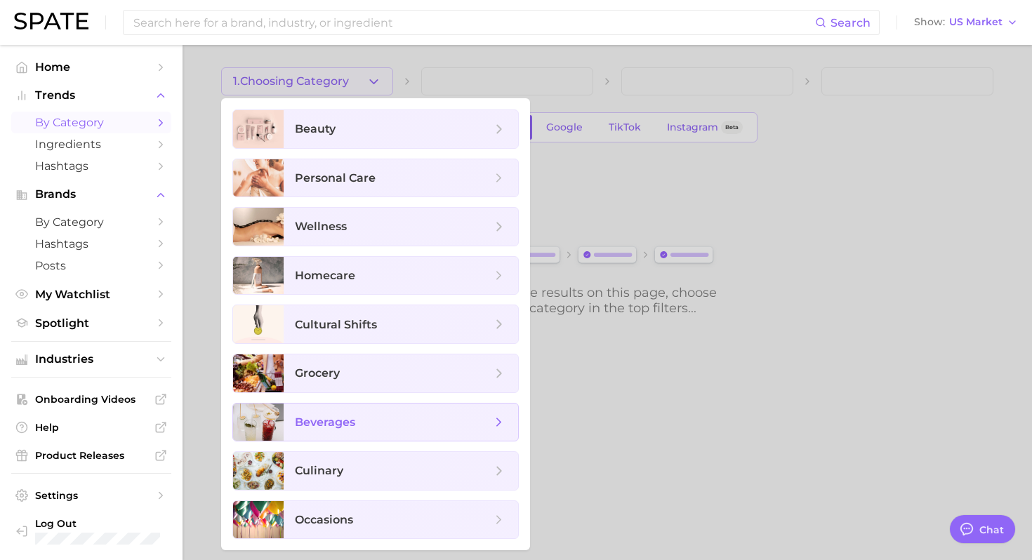
click at [348, 416] on span "beverages" at bounding box center [325, 422] width 60 height 13
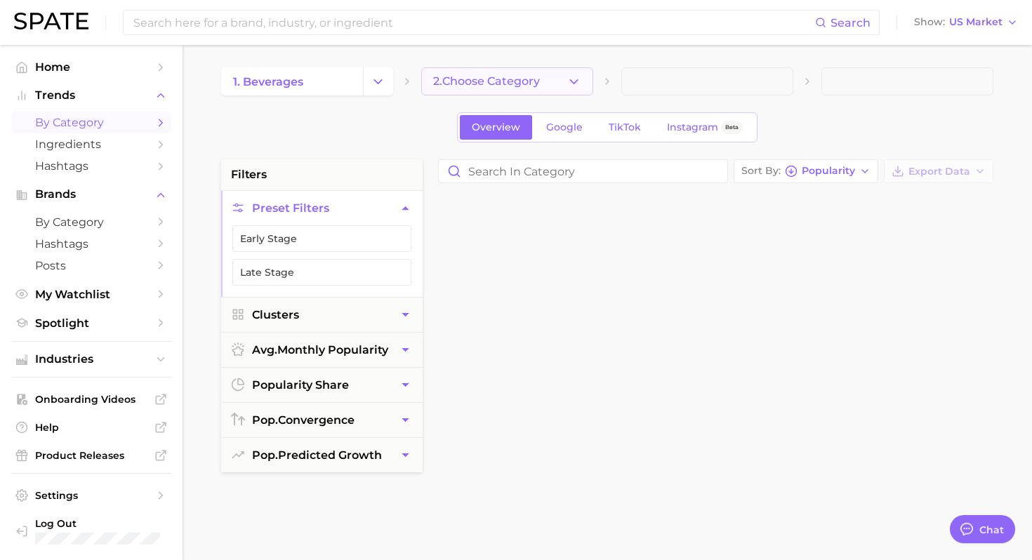
click at [543, 79] on button "2. Choose Category" at bounding box center [507, 81] width 172 height 28
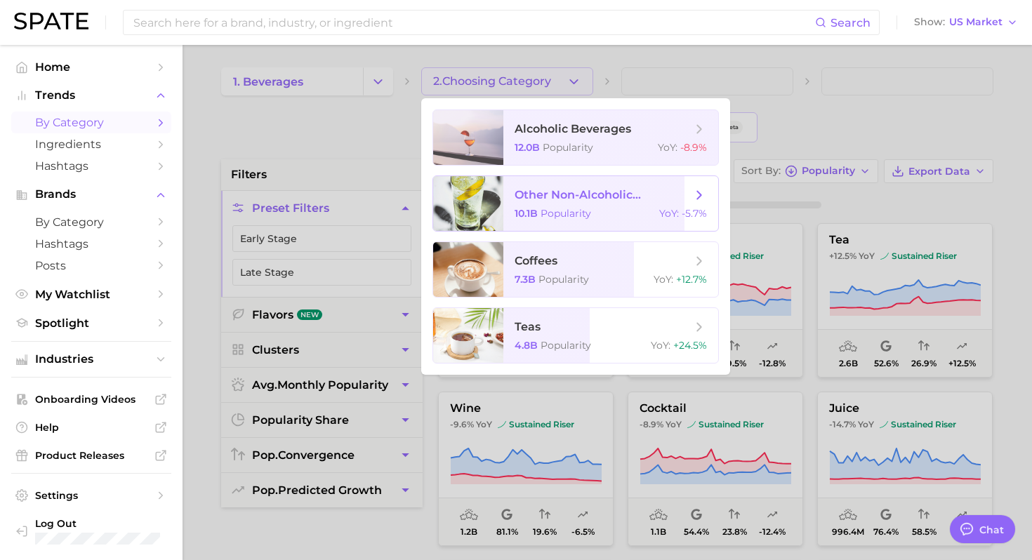
click at [604, 192] on span "other non-alcoholic beverages" at bounding box center [603, 194] width 177 height 13
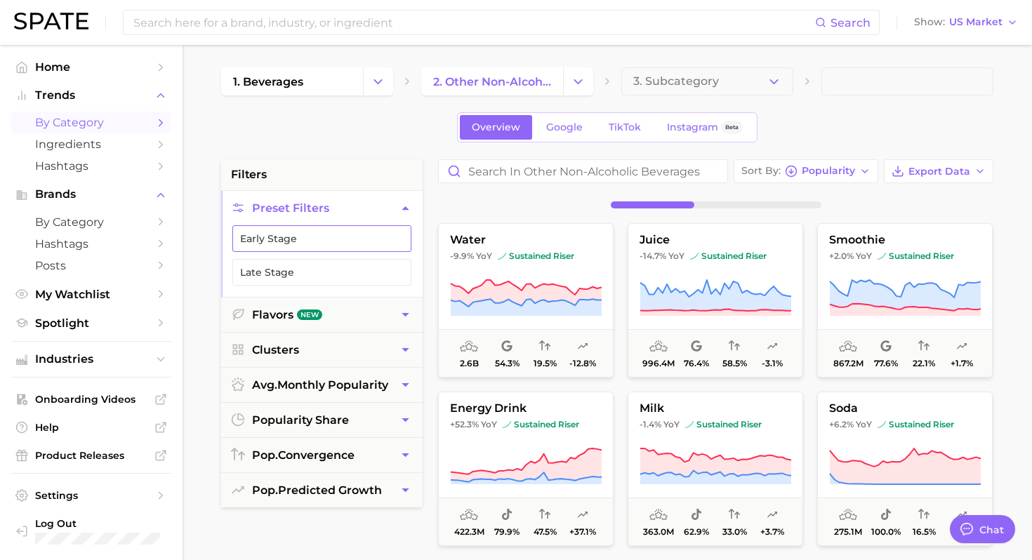
click at [368, 241] on button "Early Stage" at bounding box center [321, 238] width 179 height 27
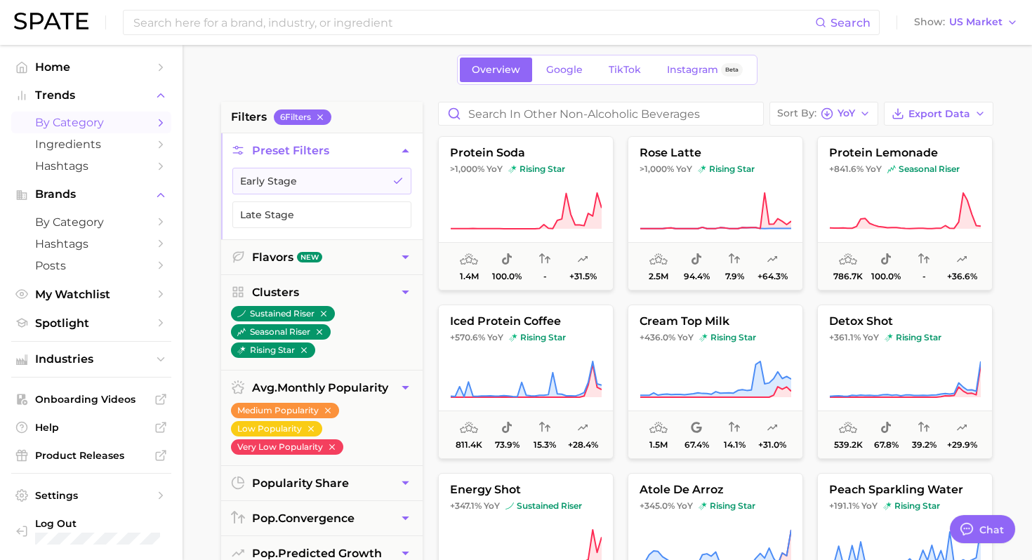
scroll to position [61, 0]
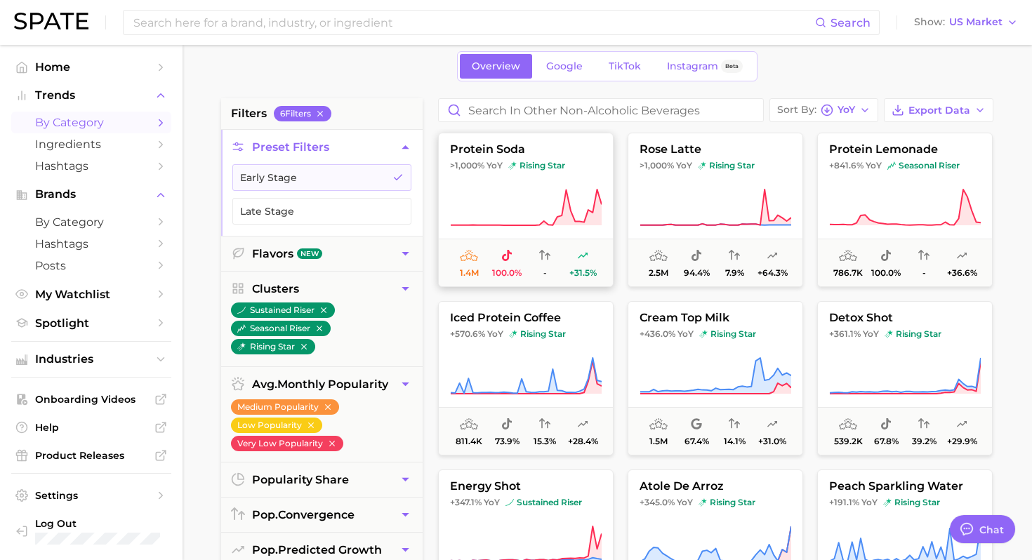
click at [542, 195] on icon at bounding box center [526, 207] width 152 height 39
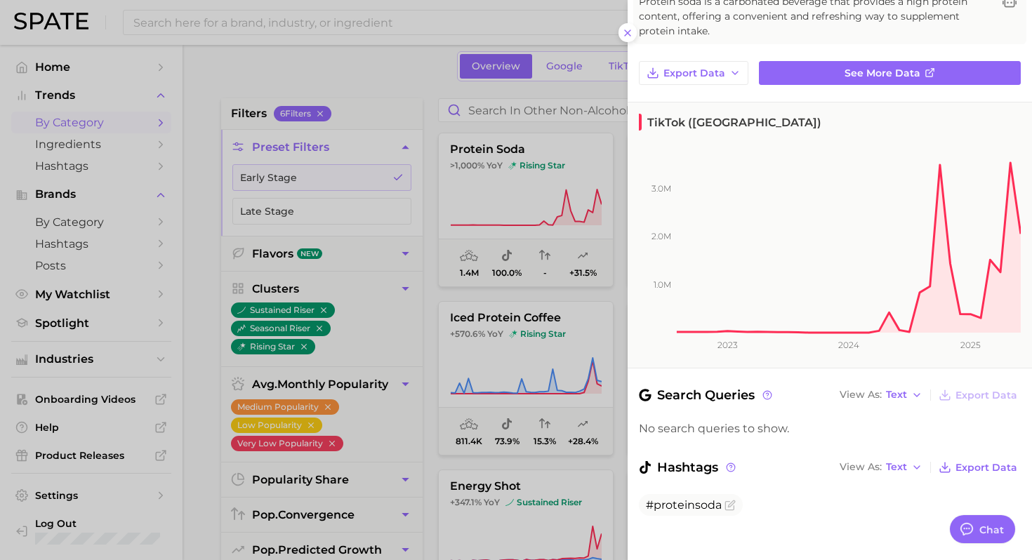
scroll to position [0, 0]
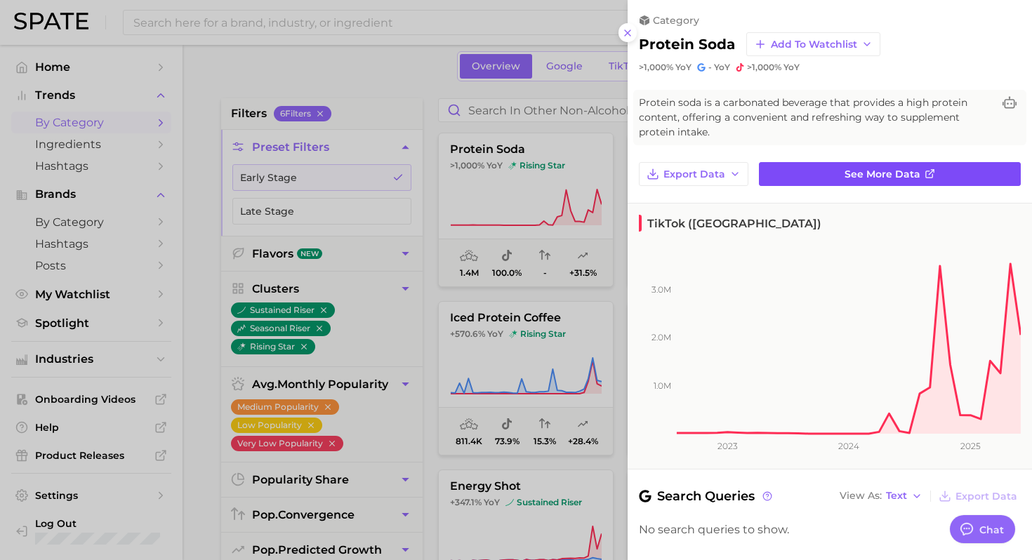
click at [828, 176] on link "See more data" at bounding box center [890, 174] width 262 height 24
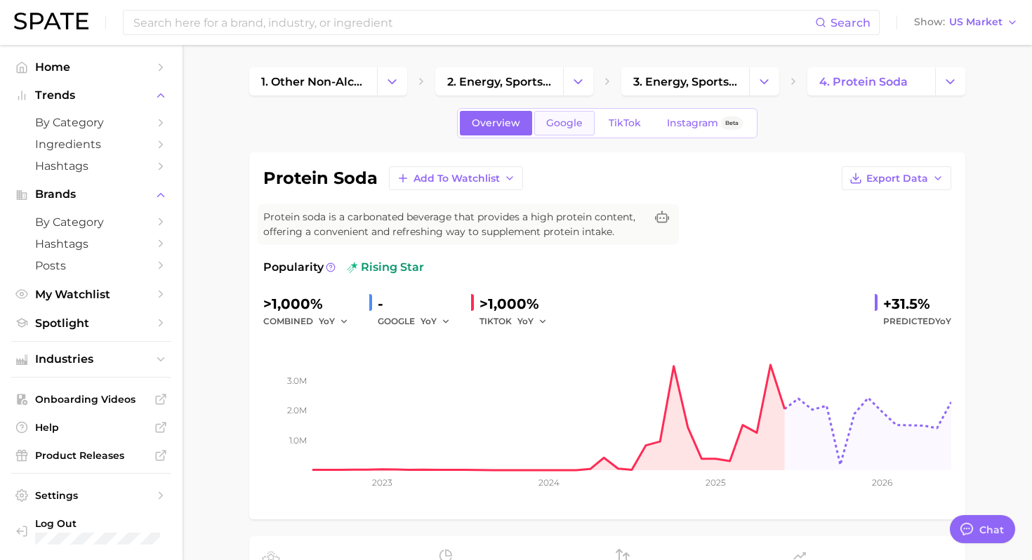
click at [574, 129] on link "Google" at bounding box center [564, 123] width 60 height 25
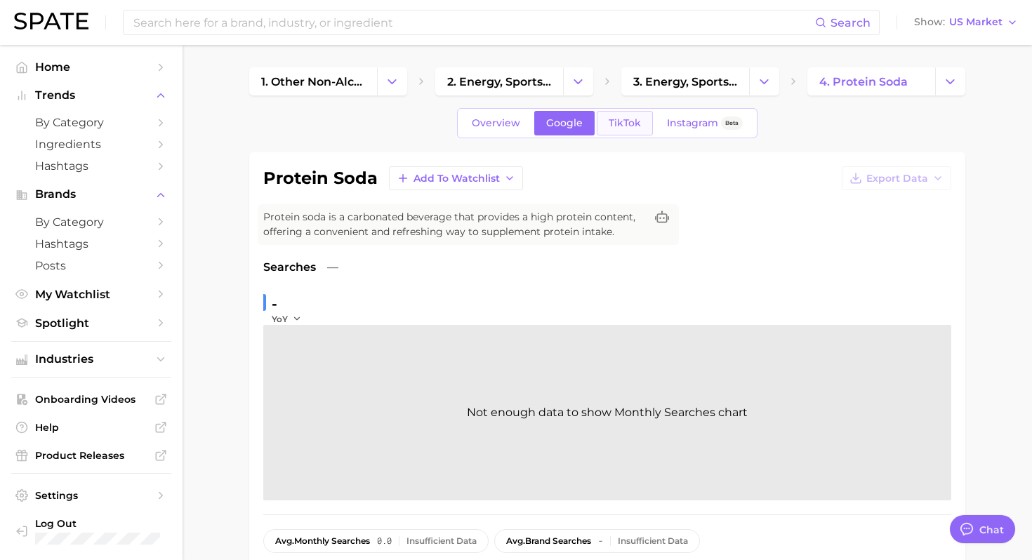
click at [616, 124] on span "TikTok" at bounding box center [625, 123] width 32 height 12
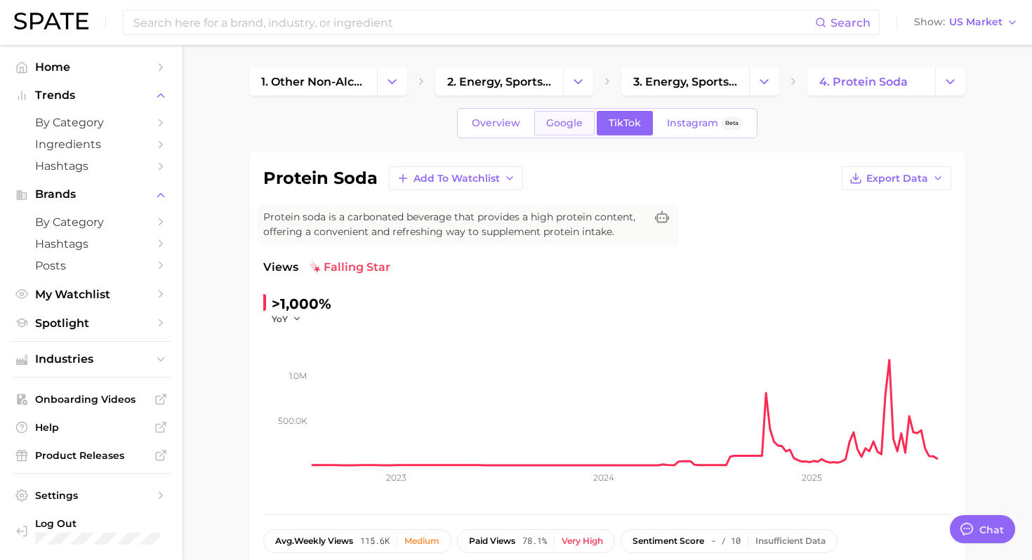
click at [555, 126] on span "Google" at bounding box center [564, 123] width 37 height 12
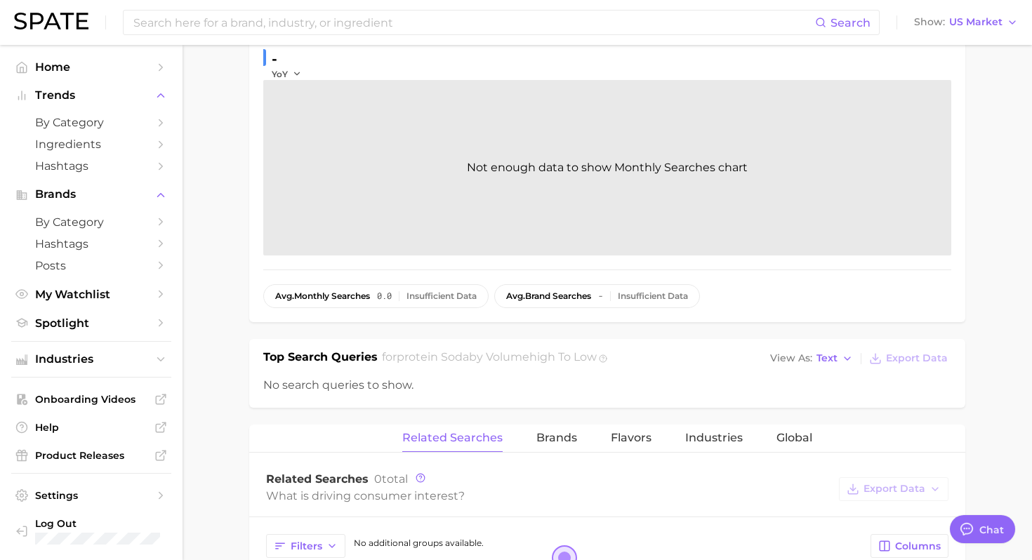
scroll to position [268, 0]
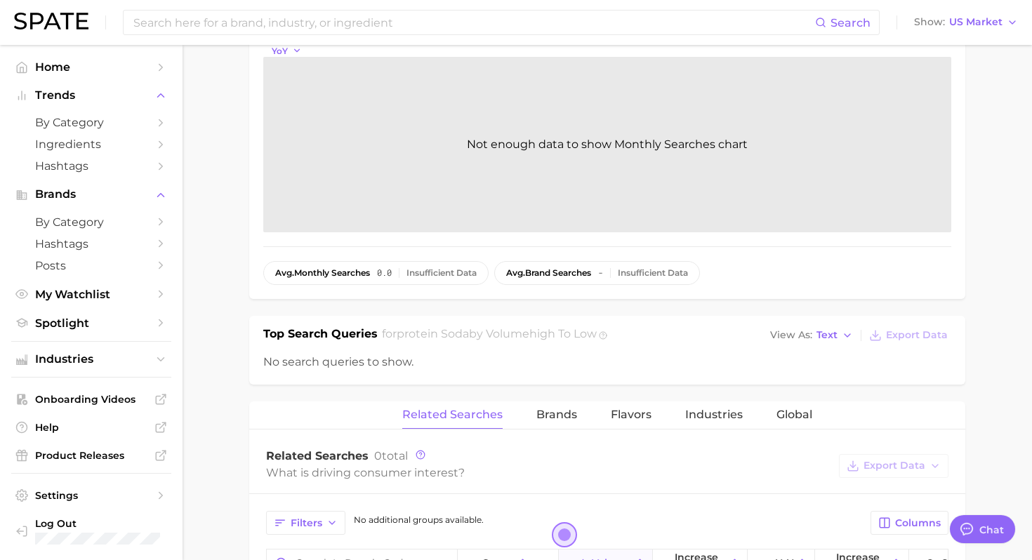
click at [297, 53] on icon "button" at bounding box center [297, 51] width 10 height 10
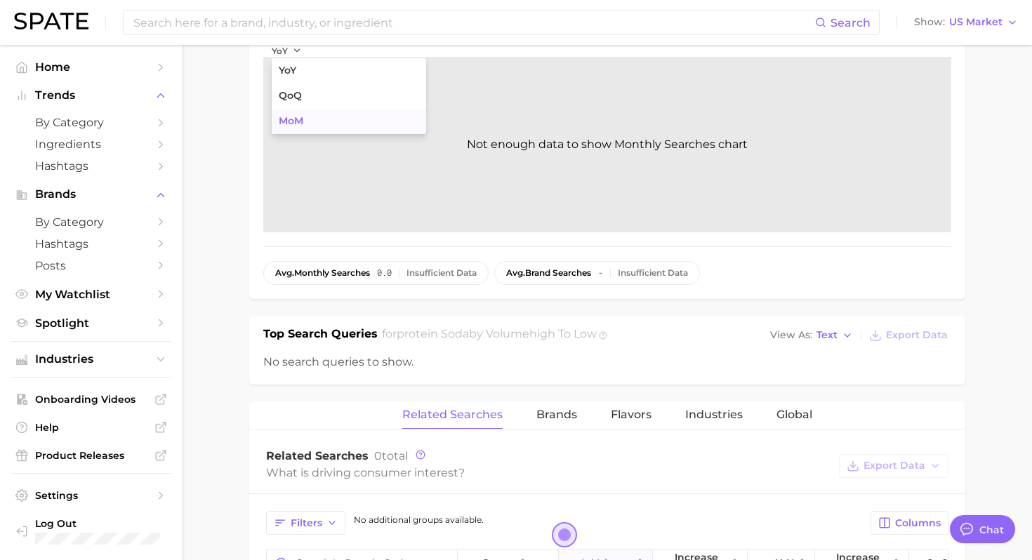
click at [305, 119] on button "MoM" at bounding box center [349, 121] width 154 height 25
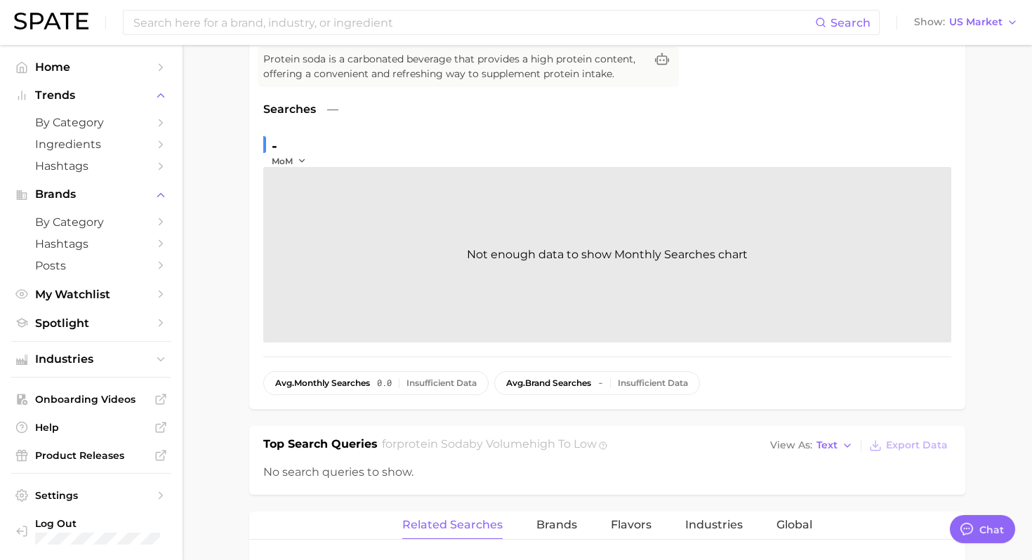
scroll to position [0, 0]
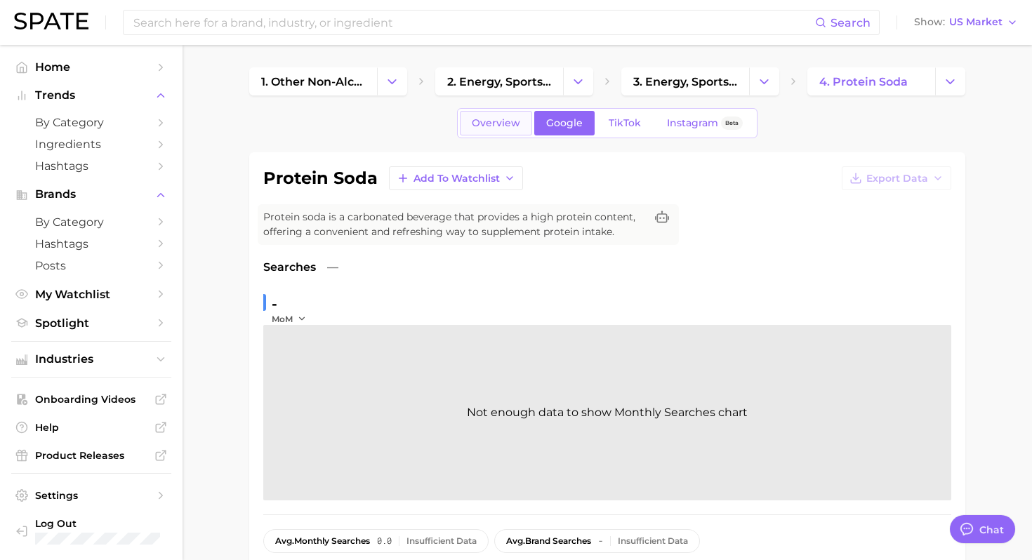
click at [512, 123] on span "Overview" at bounding box center [496, 123] width 48 height 12
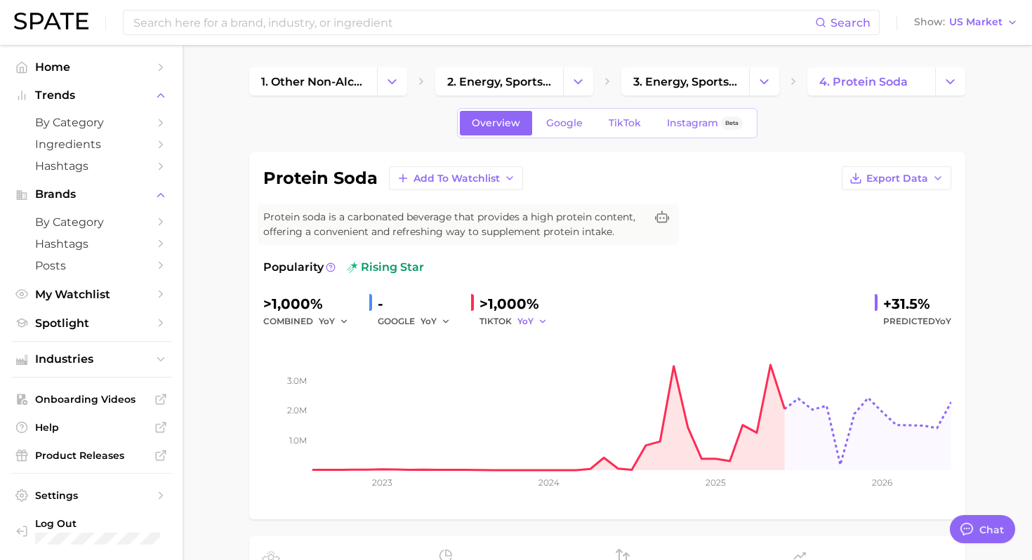
click at [536, 324] on button "YoY" at bounding box center [532, 321] width 30 height 17
click at [554, 396] on button "MoM" at bounding box center [594, 394] width 154 height 25
click at [538, 324] on span "MoM" at bounding box center [527, 321] width 21 height 12
click at [545, 369] on span "QoQ" at bounding box center [535, 369] width 23 height 12
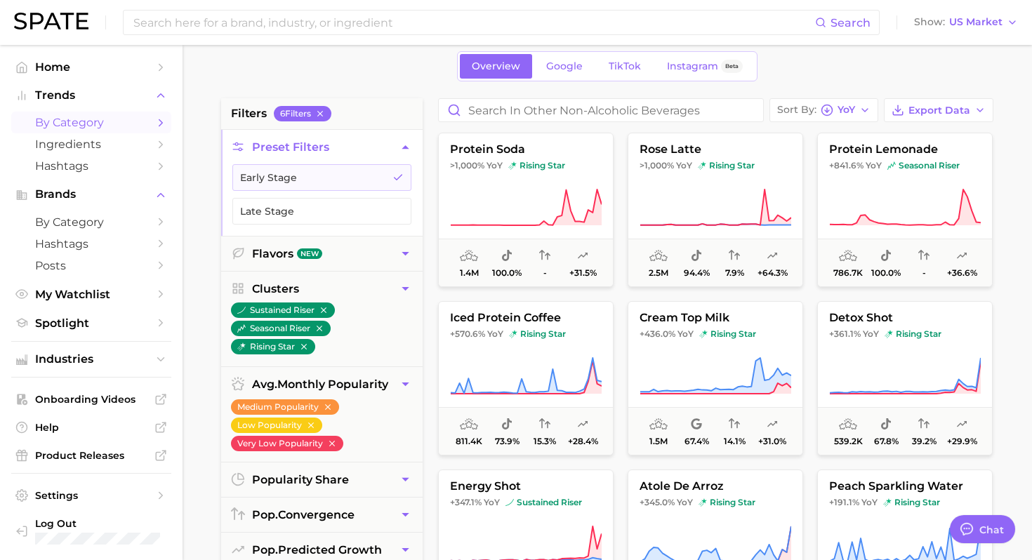
click at [1007, 211] on main "1. beverages 2. other non-alcoholic beverages 3. Subcategory Overview Google Ti…" at bounding box center [607, 516] width 849 height 1065
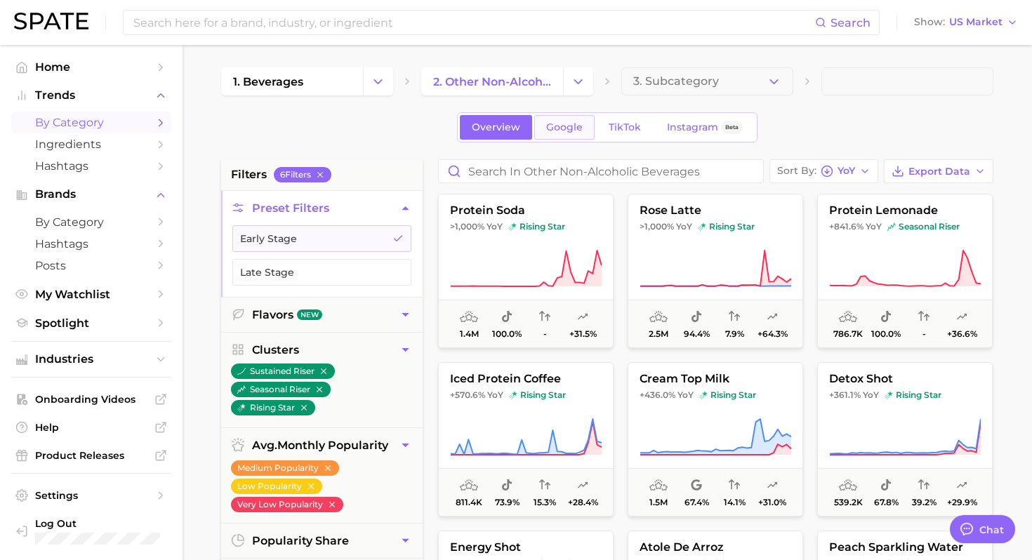
click at [571, 128] on span "Google" at bounding box center [564, 127] width 37 height 12
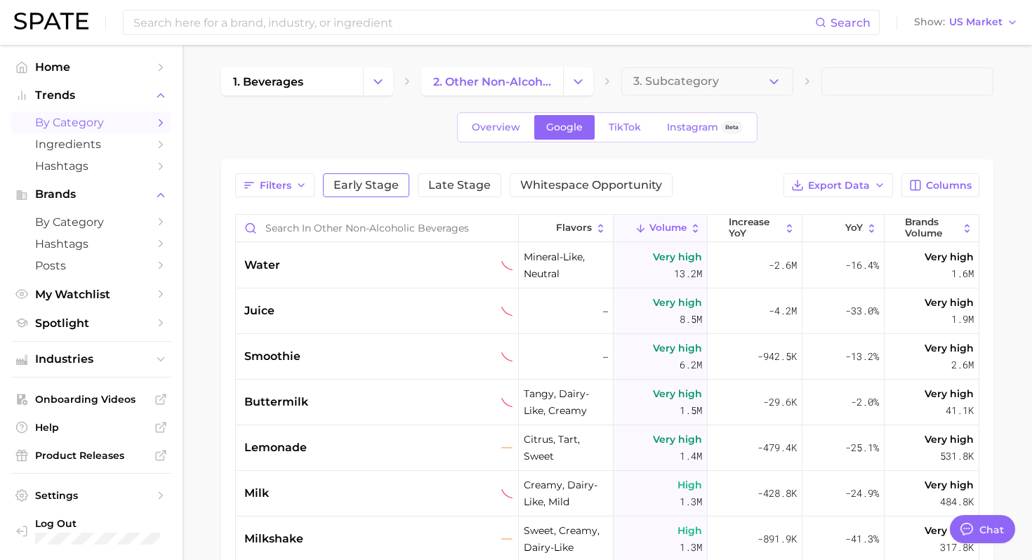
click at [378, 190] on span "Early Stage" at bounding box center [365, 185] width 65 height 11
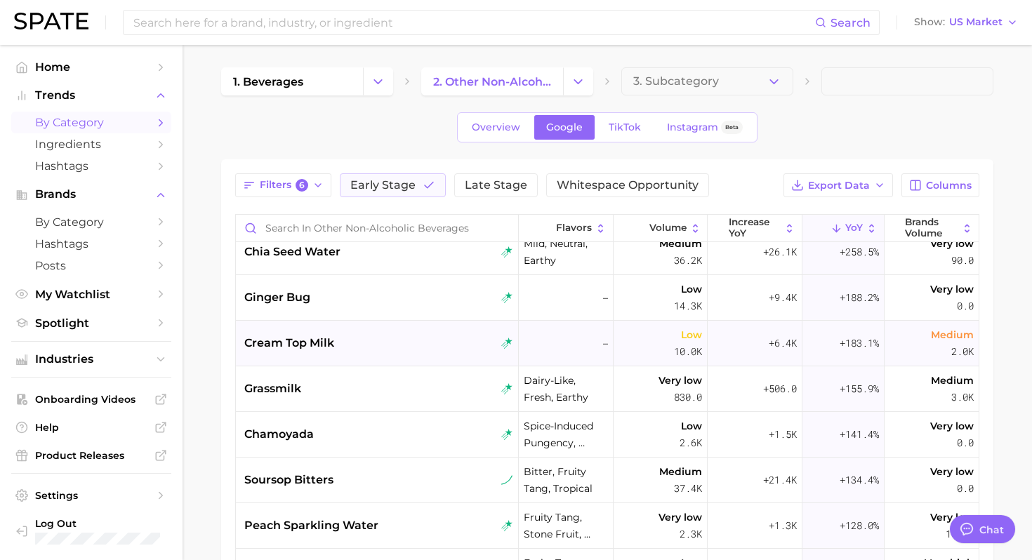
scroll to position [62, 0]
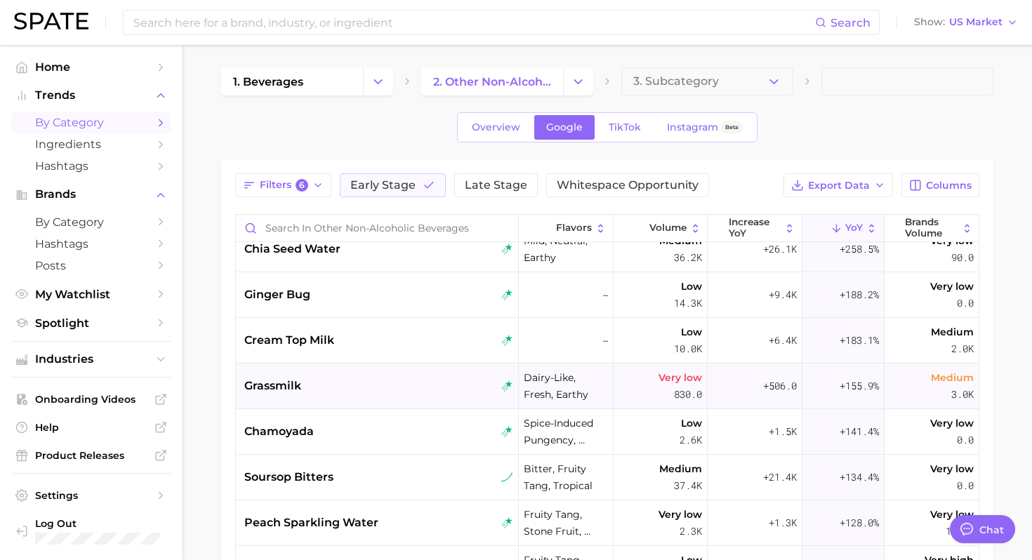
click at [418, 381] on div "grassmilk" at bounding box center [378, 386] width 269 height 17
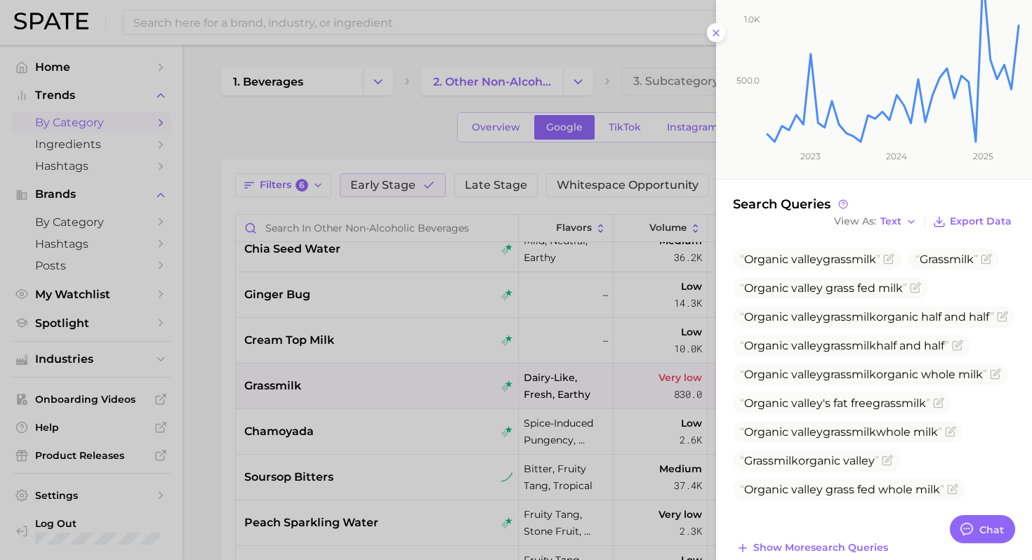
scroll to position [274, 0]
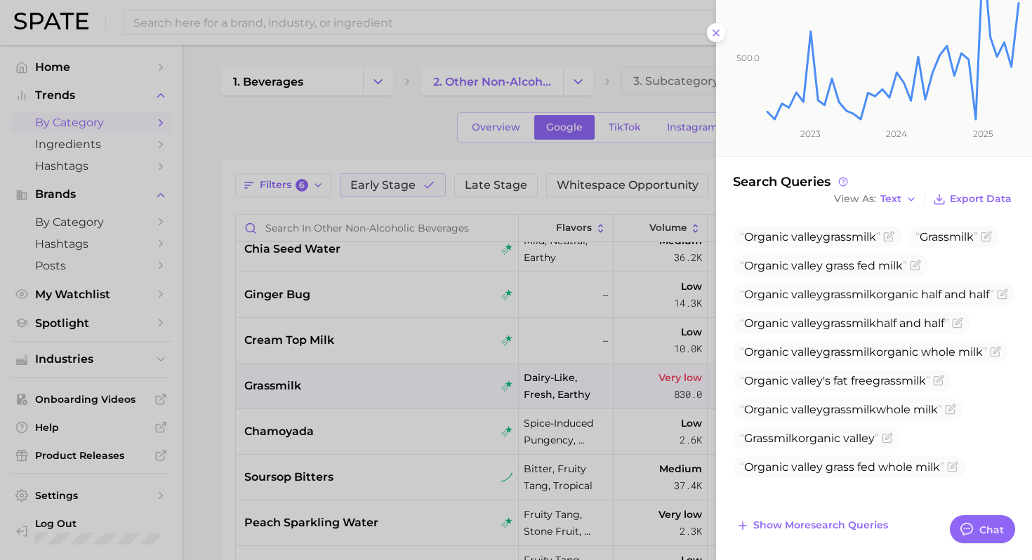
click at [549, 413] on div at bounding box center [516, 280] width 1032 height 560
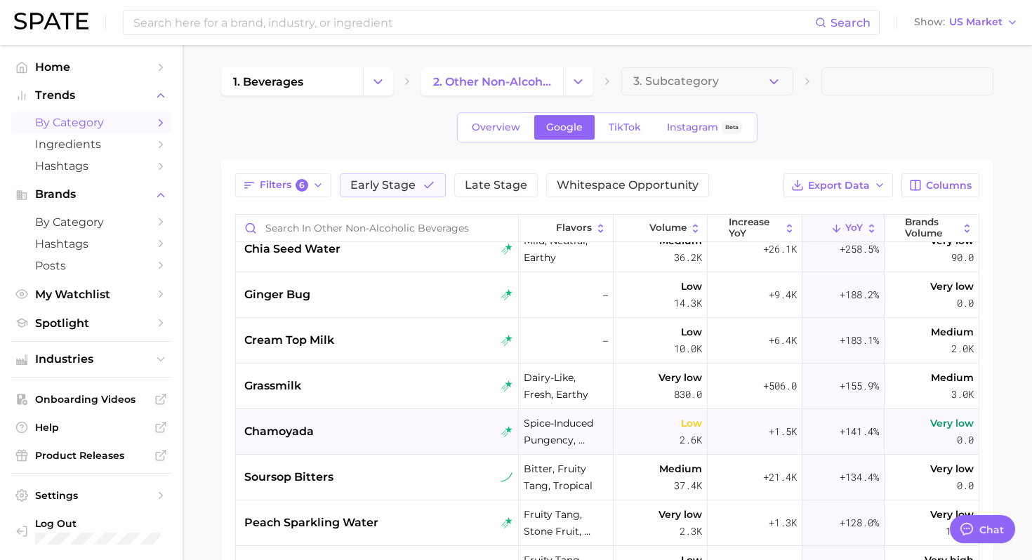
click at [470, 432] on div "chamoyada" at bounding box center [378, 431] width 269 height 17
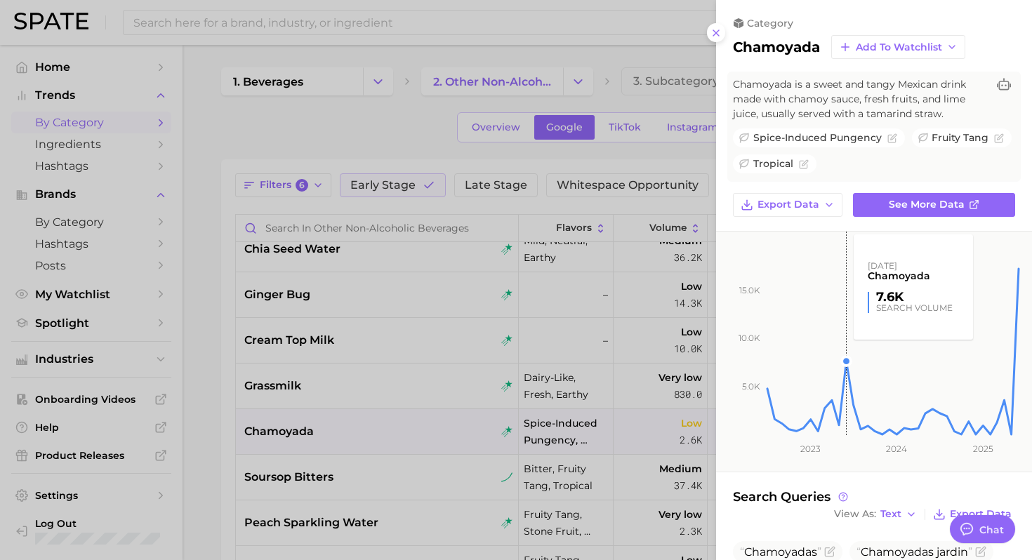
scroll to position [35, 0]
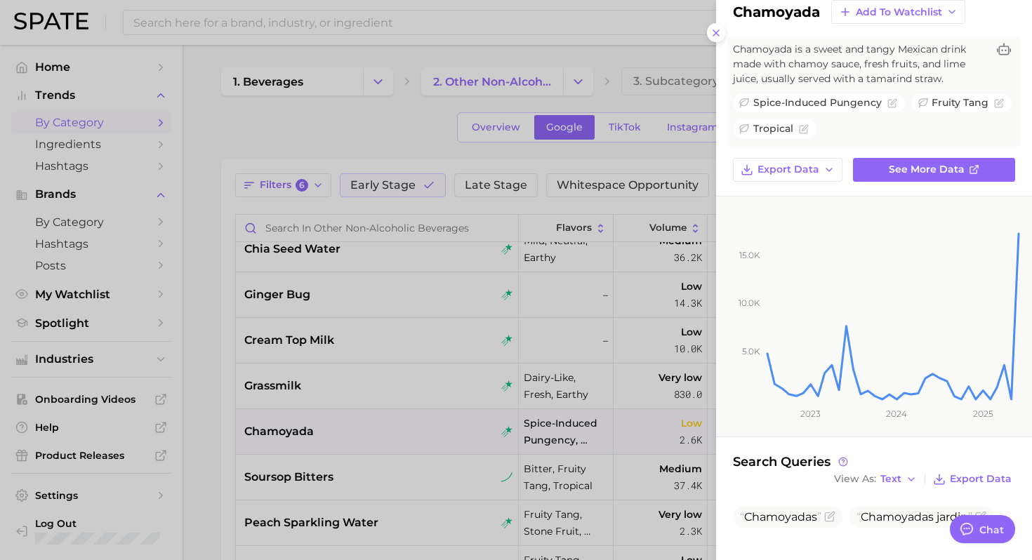
click at [471, 385] on div at bounding box center [516, 280] width 1032 height 560
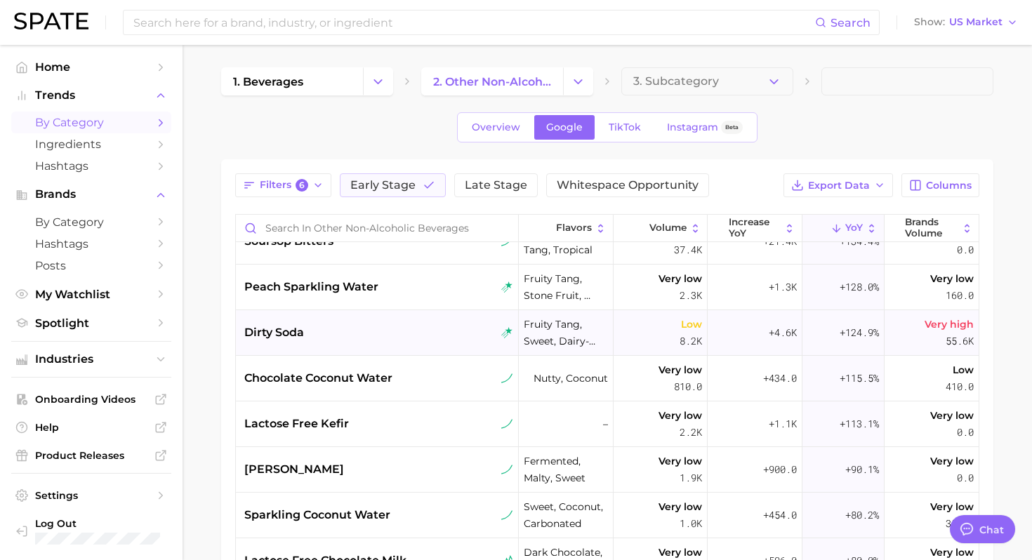
scroll to position [299, 0]
click at [604, 188] on span "Whitespace Opportunity" at bounding box center [628, 185] width 142 height 11
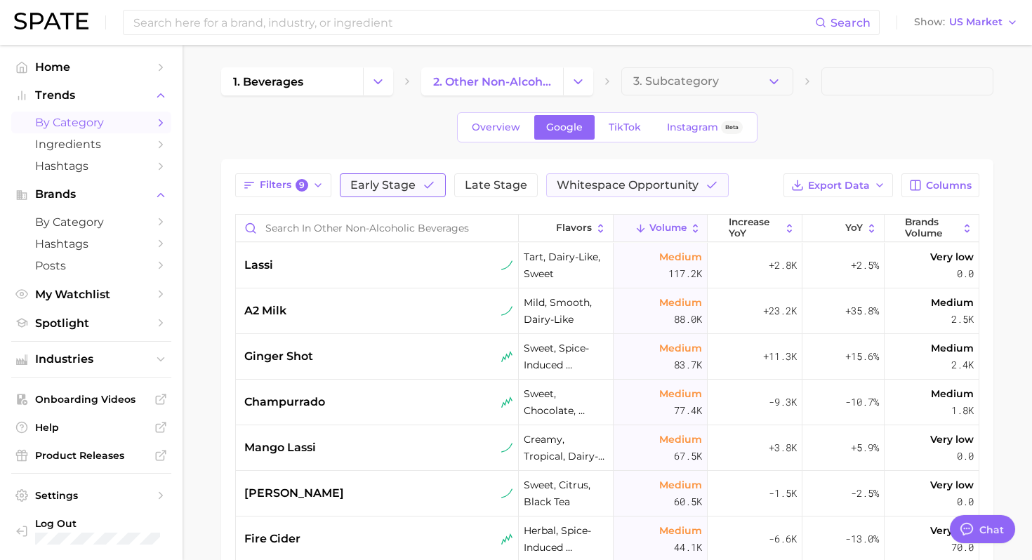
click at [403, 186] on span "Early Stage" at bounding box center [382, 185] width 65 height 11
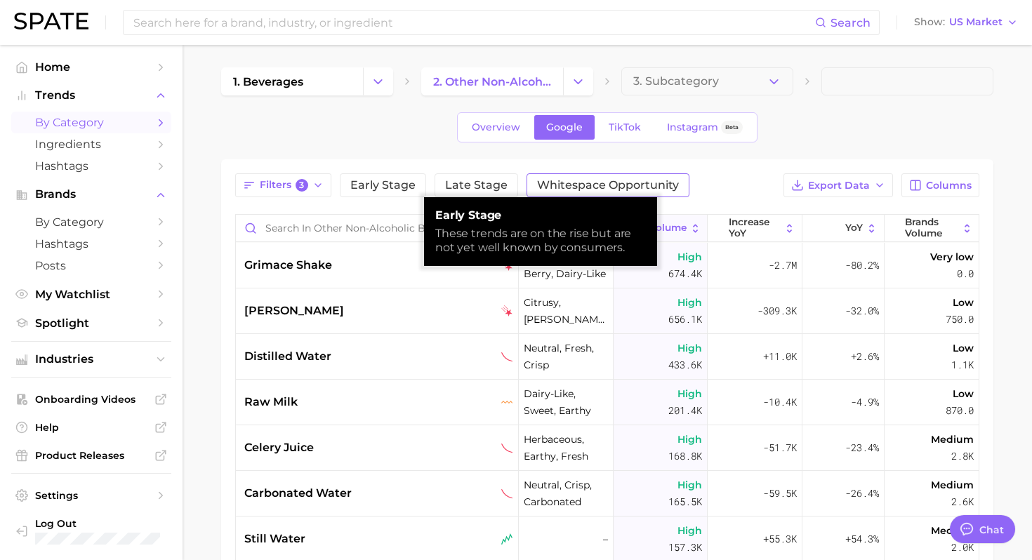
click at [609, 190] on span "Whitespace Opportunity" at bounding box center [608, 185] width 142 height 11
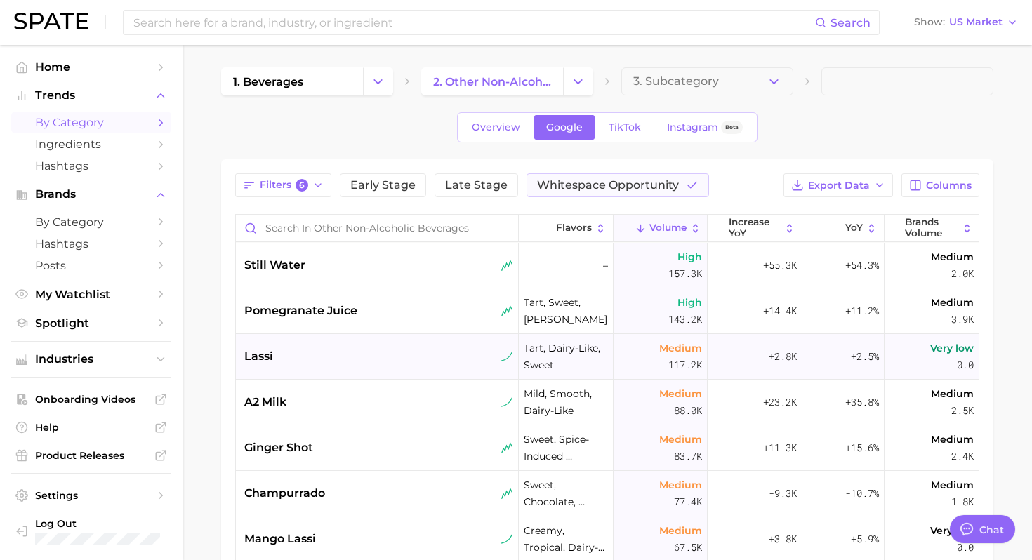
scroll to position [7, 0]
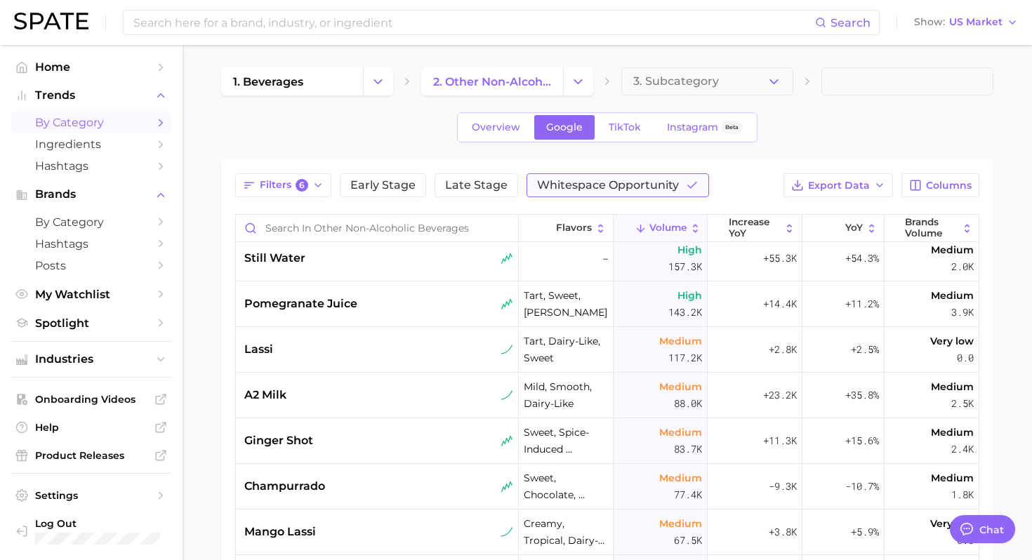
click at [604, 191] on span "Whitespace Opportunity" at bounding box center [608, 185] width 142 height 11
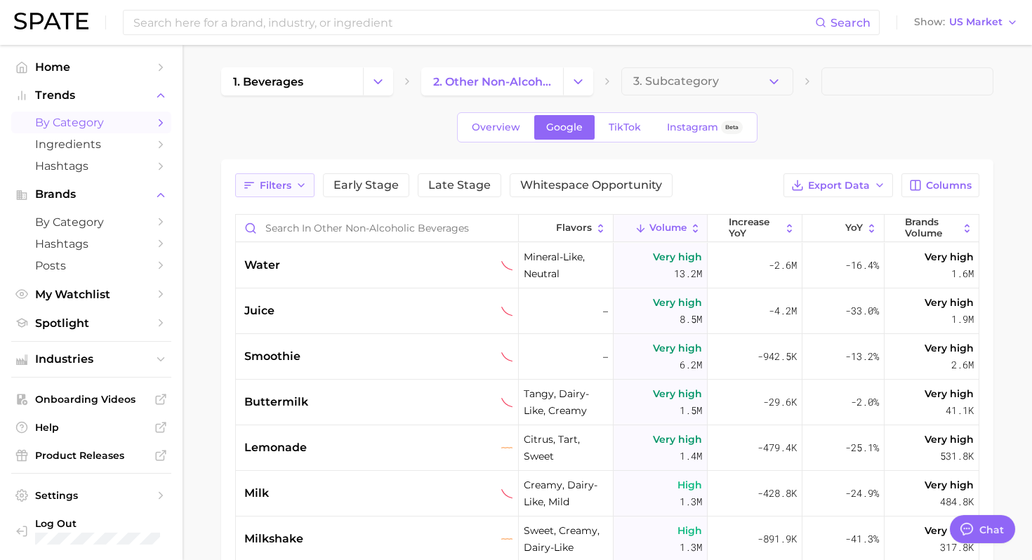
click at [281, 193] on button "Filters" at bounding box center [274, 185] width 79 height 24
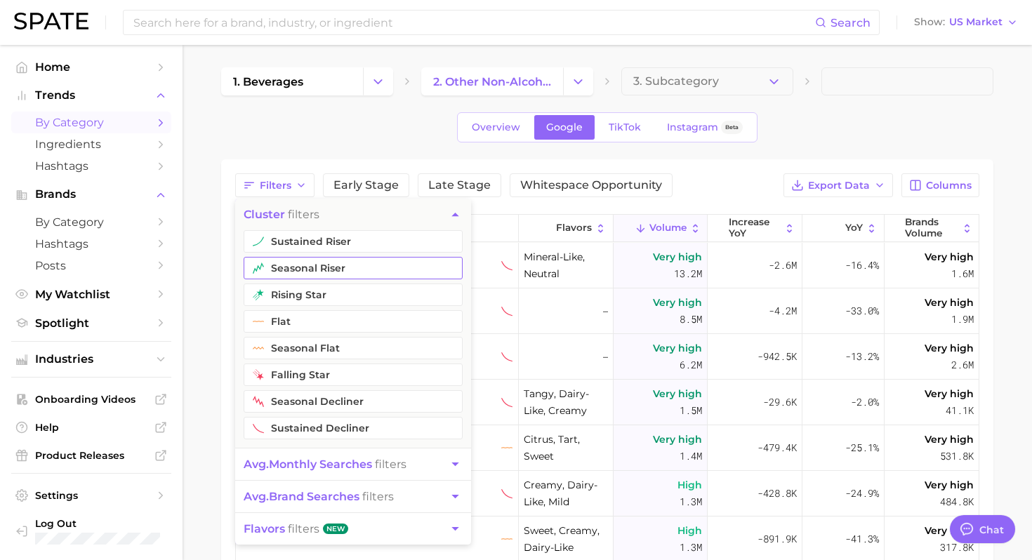
click at [322, 257] on button "seasonal riser" at bounding box center [353, 268] width 219 height 22
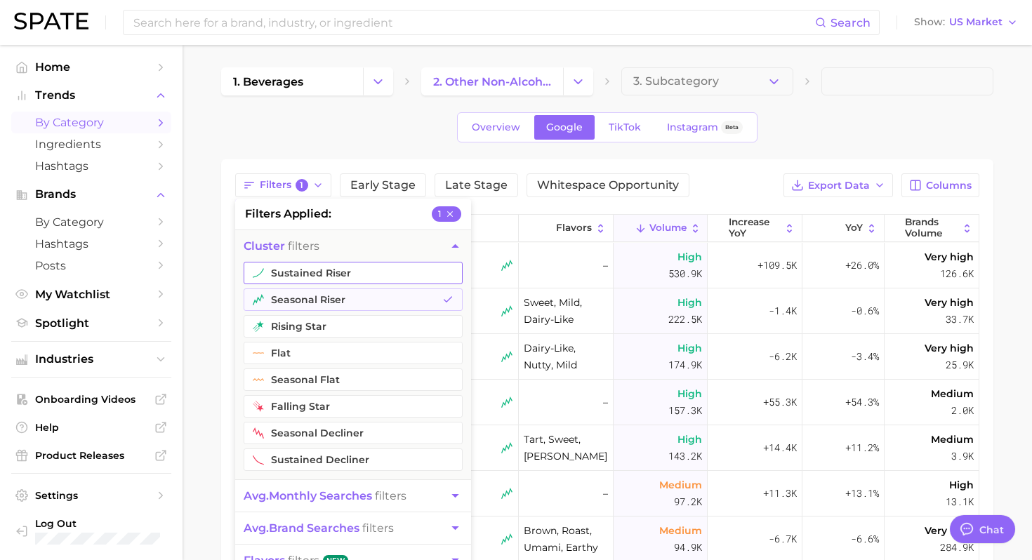
click at [312, 264] on button "sustained riser" at bounding box center [353, 273] width 219 height 22
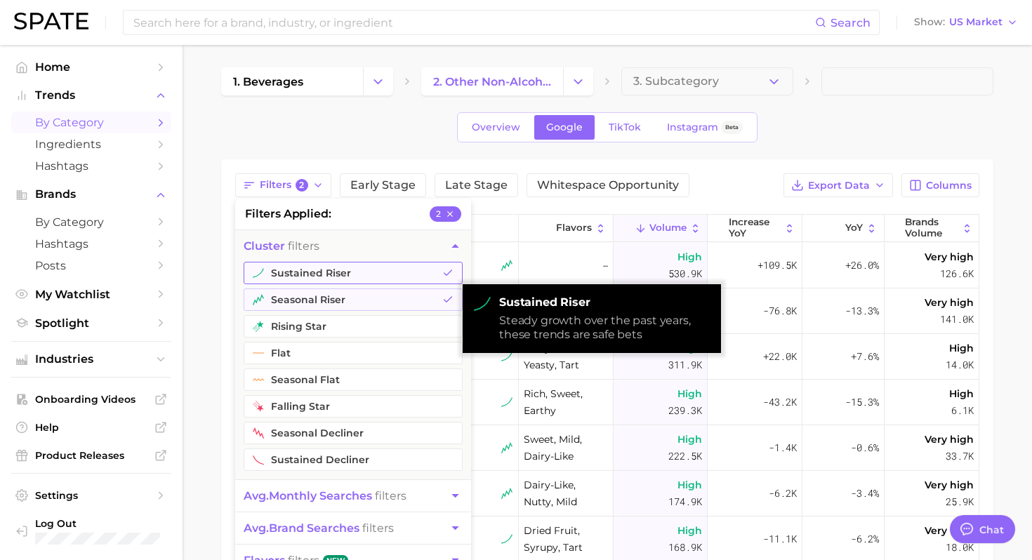
click at [357, 272] on button "sustained riser" at bounding box center [353, 273] width 219 height 22
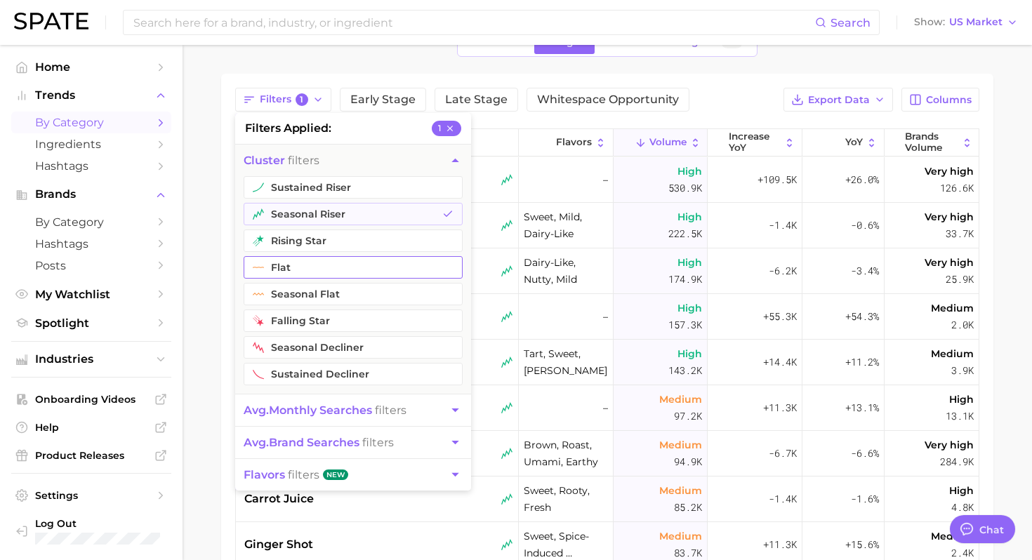
scroll to position [91, 0]
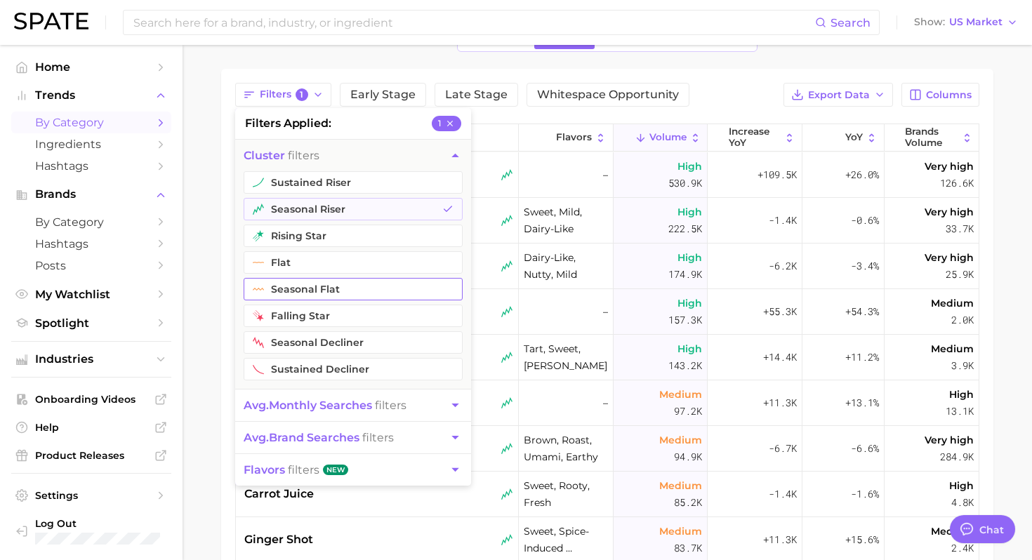
click at [380, 289] on button "seasonal flat" at bounding box center [353, 289] width 219 height 22
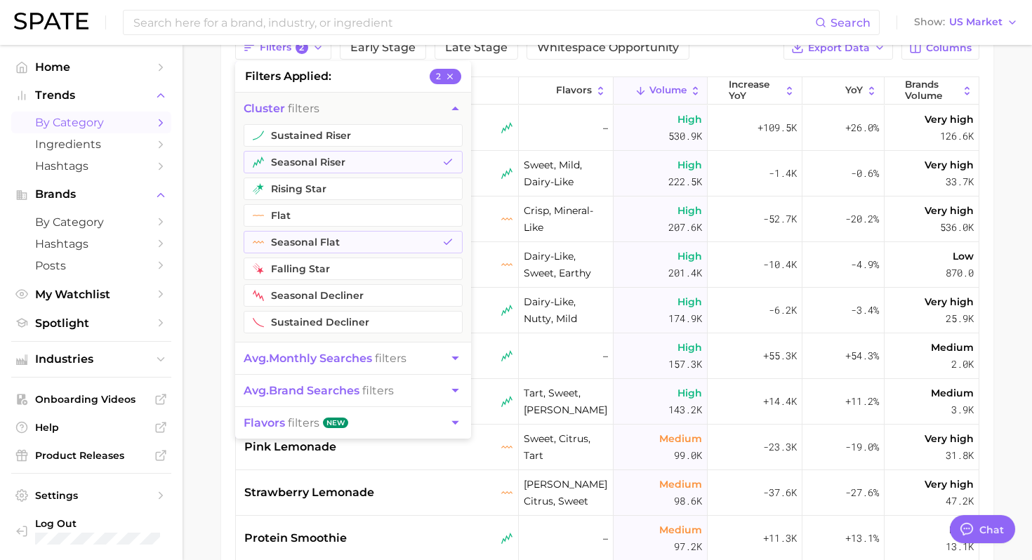
scroll to position [141, 0]
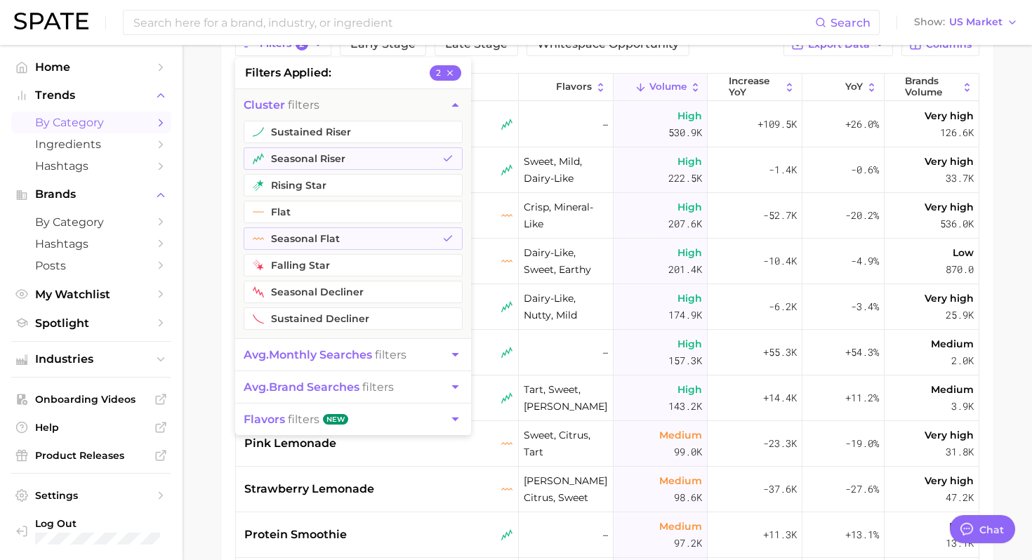
click at [190, 428] on main "1. beverages 2. other non-alcoholic beverages 3. Subcategory Overview Google Ti…" at bounding box center [607, 311] width 849 height 814
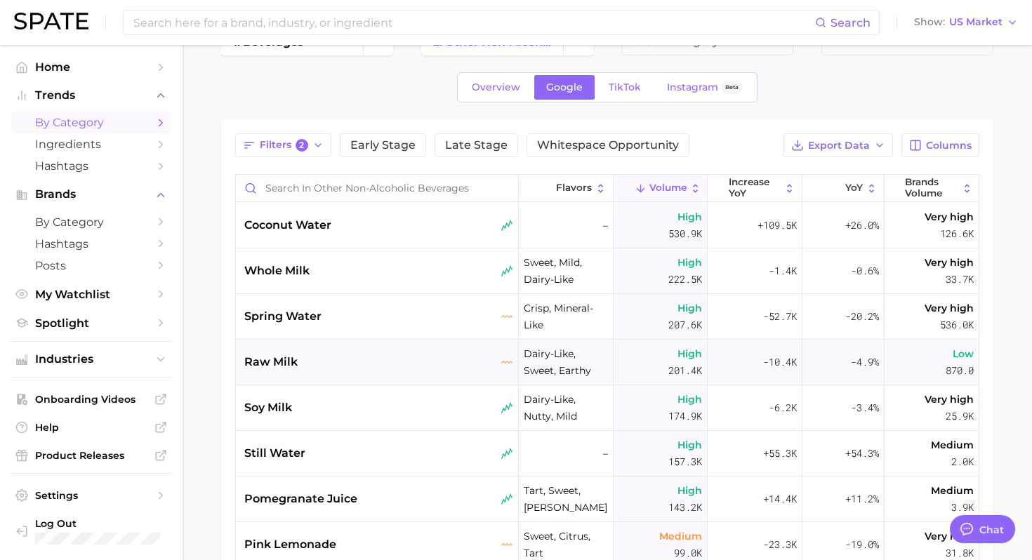
scroll to position [34, 0]
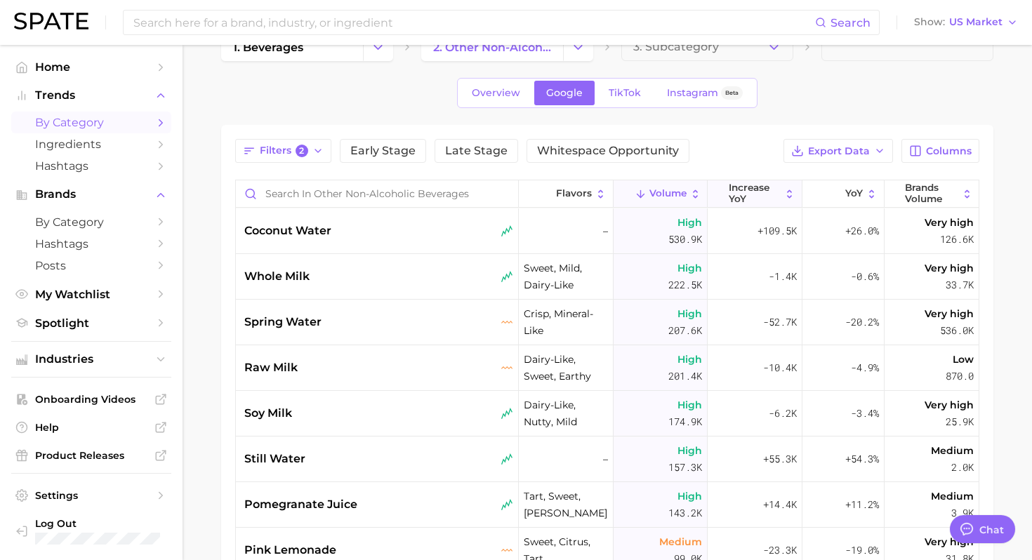
click at [756, 193] on span "increase YoY" at bounding box center [755, 194] width 52 height 22
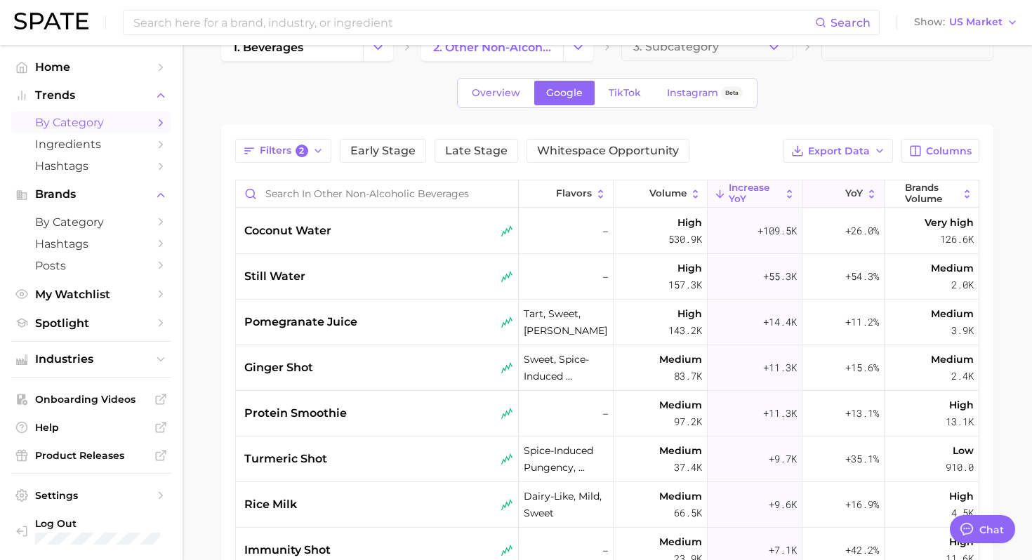
click at [847, 189] on span "YoY" at bounding box center [854, 193] width 18 height 11
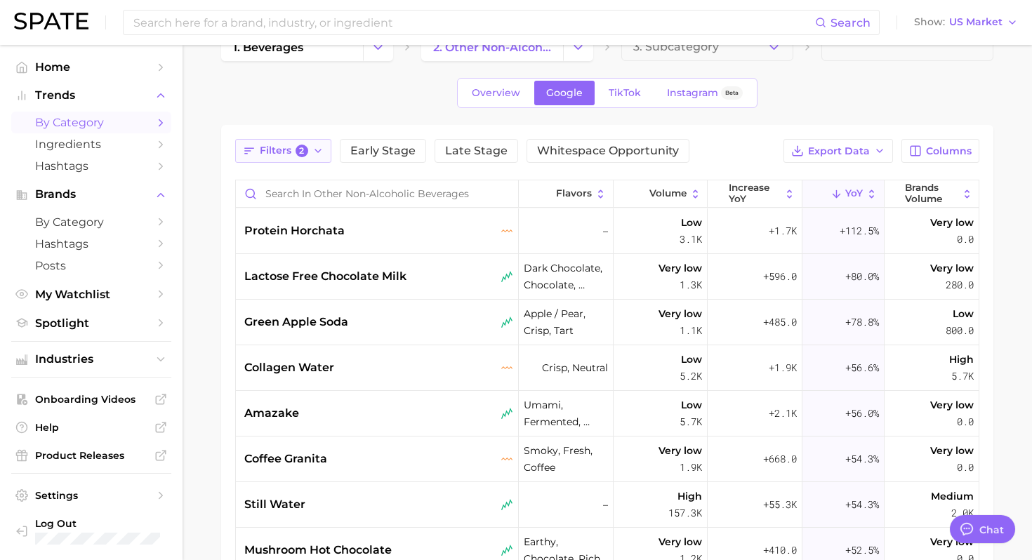
click at [284, 147] on span "Filters 2" at bounding box center [284, 151] width 48 height 13
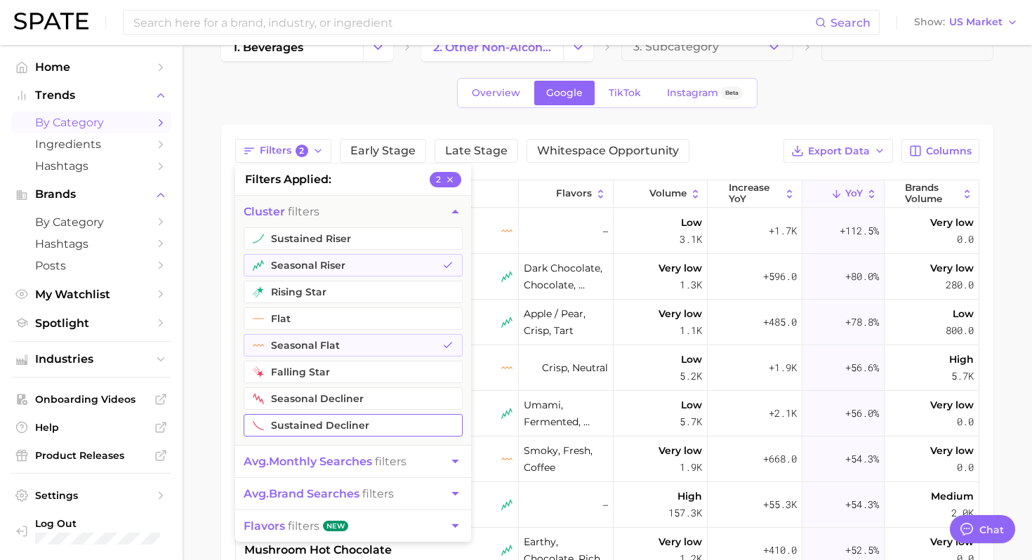
scroll to position [51, 0]
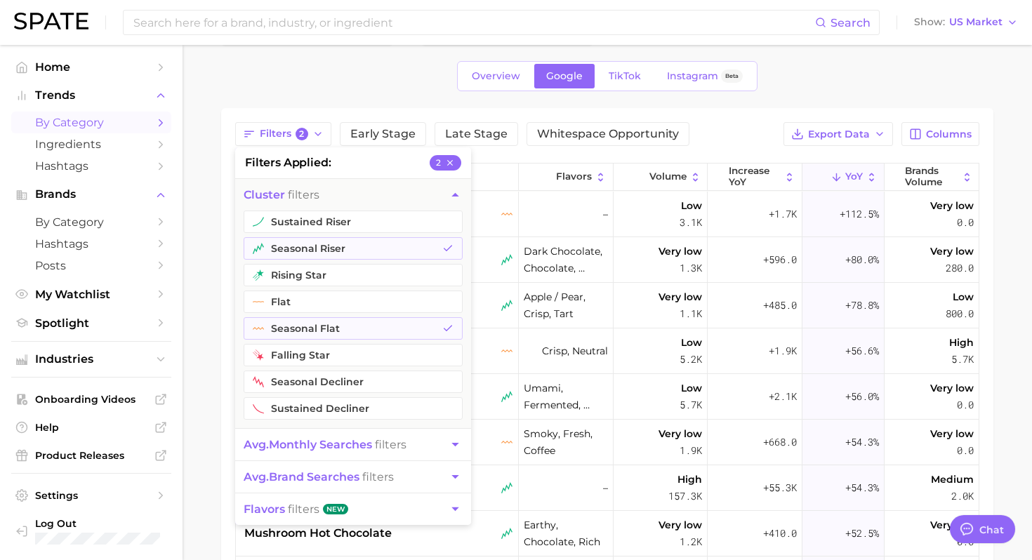
click at [449, 448] on icon "button" at bounding box center [455, 444] width 15 height 15
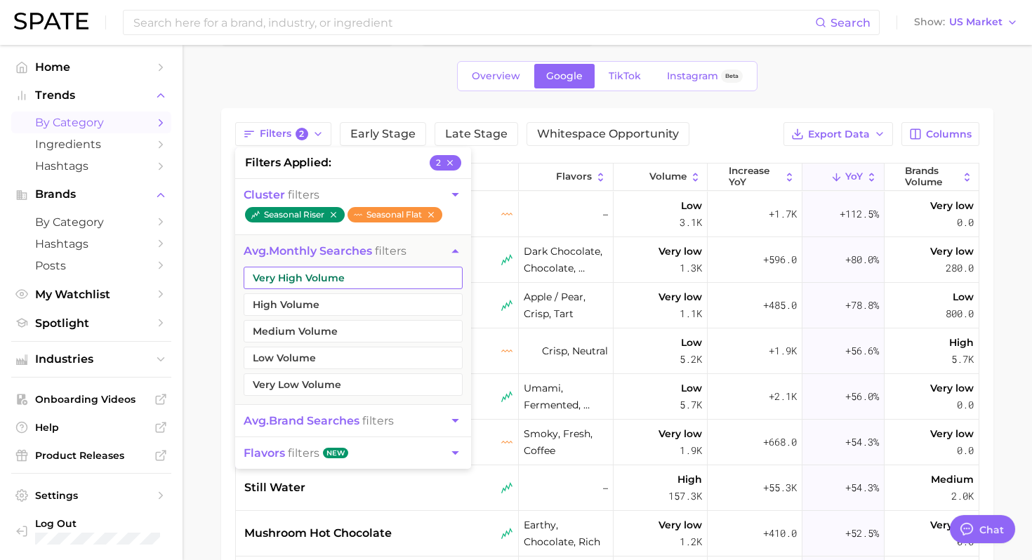
click at [340, 279] on button "Very High Volume" at bounding box center [353, 278] width 219 height 22
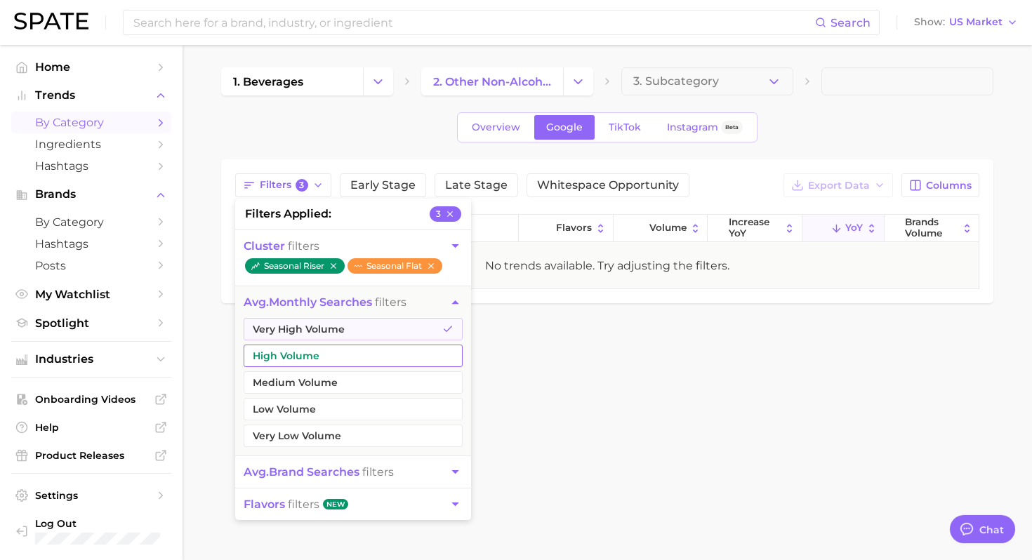
click at [316, 357] on button "High Volume" at bounding box center [353, 356] width 219 height 22
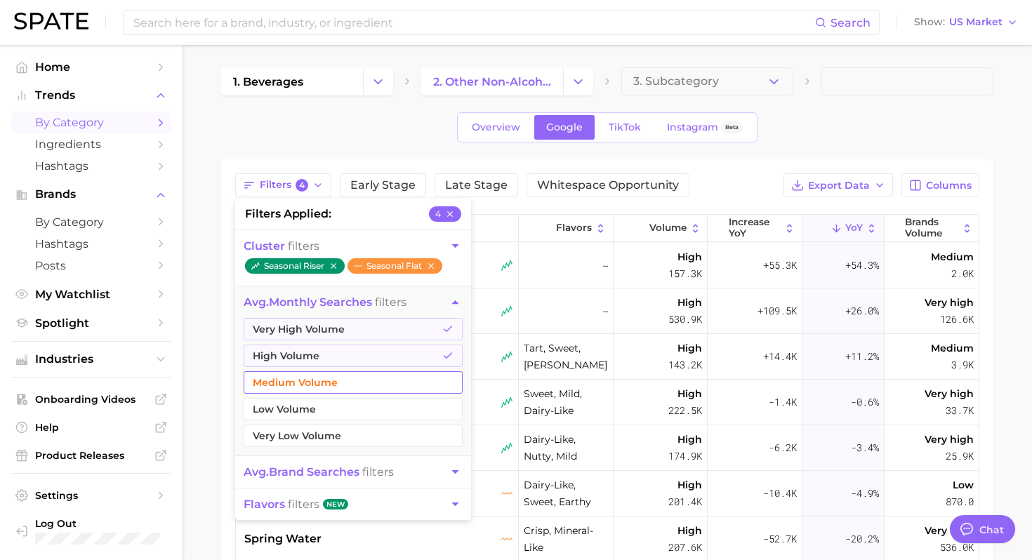
click at [315, 381] on button "Medium Volume" at bounding box center [353, 382] width 219 height 22
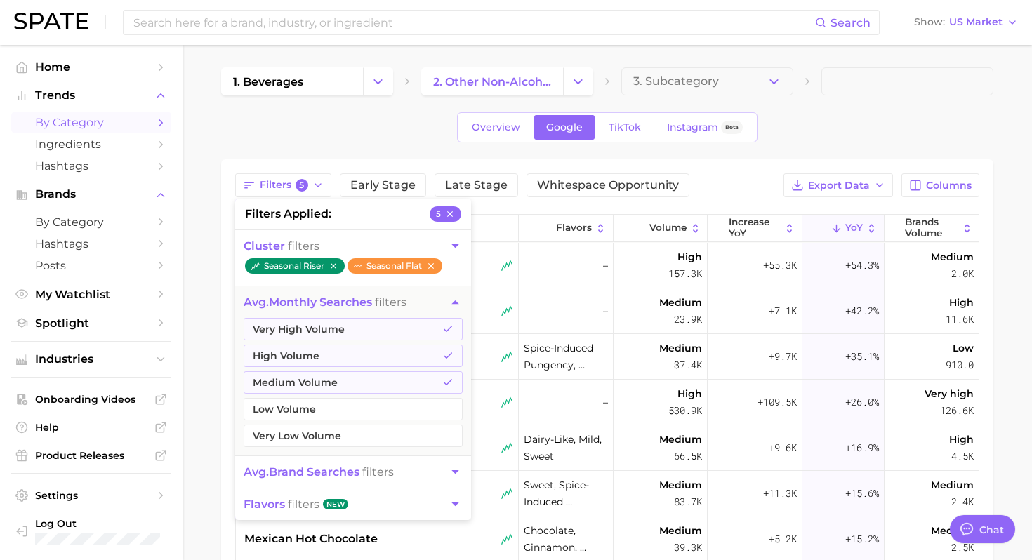
click at [854, 117] on div "Overview Google TikTok Instagram Beta" at bounding box center [607, 127] width 772 height 30
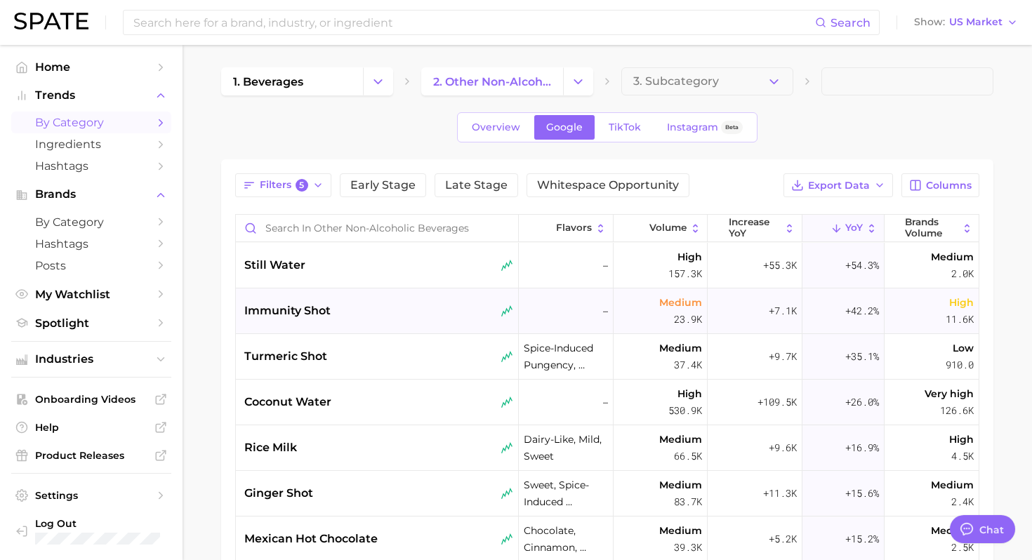
click at [403, 316] on div "immunity shot" at bounding box center [378, 311] width 269 height 17
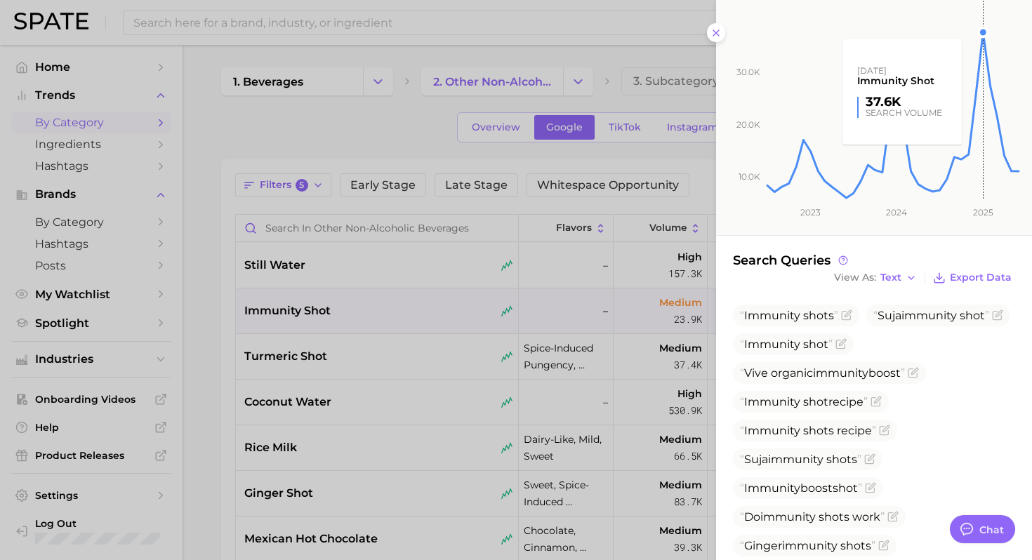
scroll to position [232, 0]
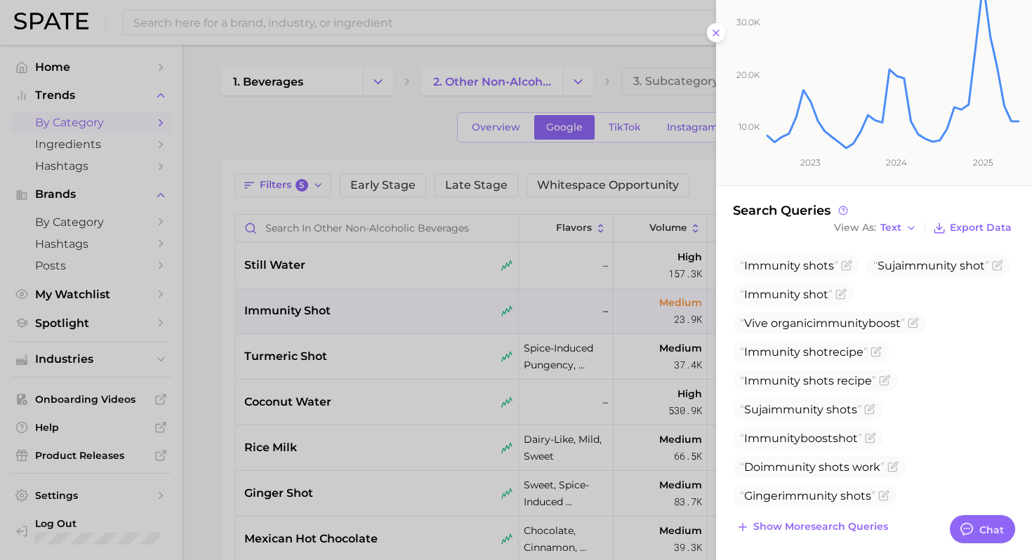
click at [519, 403] on div at bounding box center [516, 280] width 1032 height 560
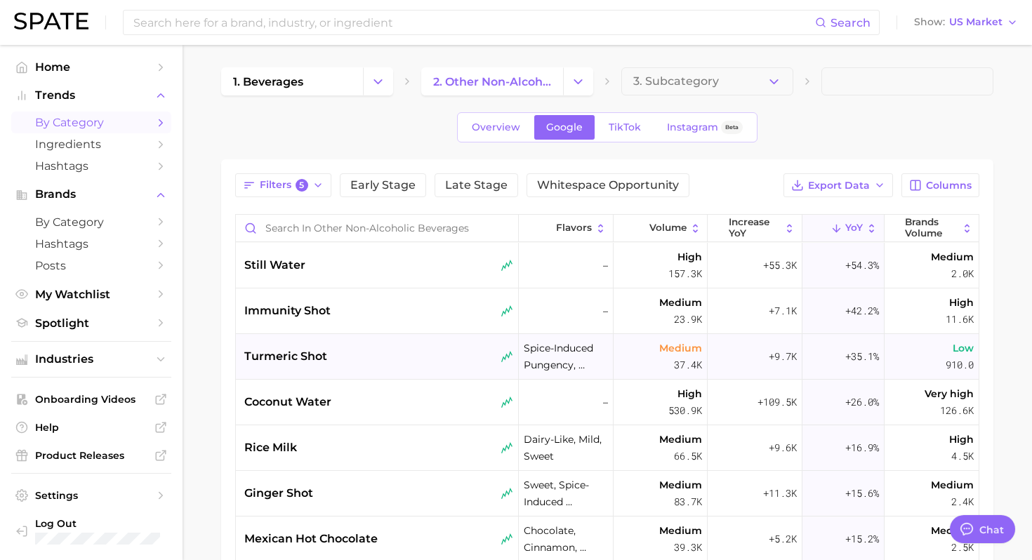
click at [402, 354] on div "turmeric shot" at bounding box center [378, 356] width 269 height 17
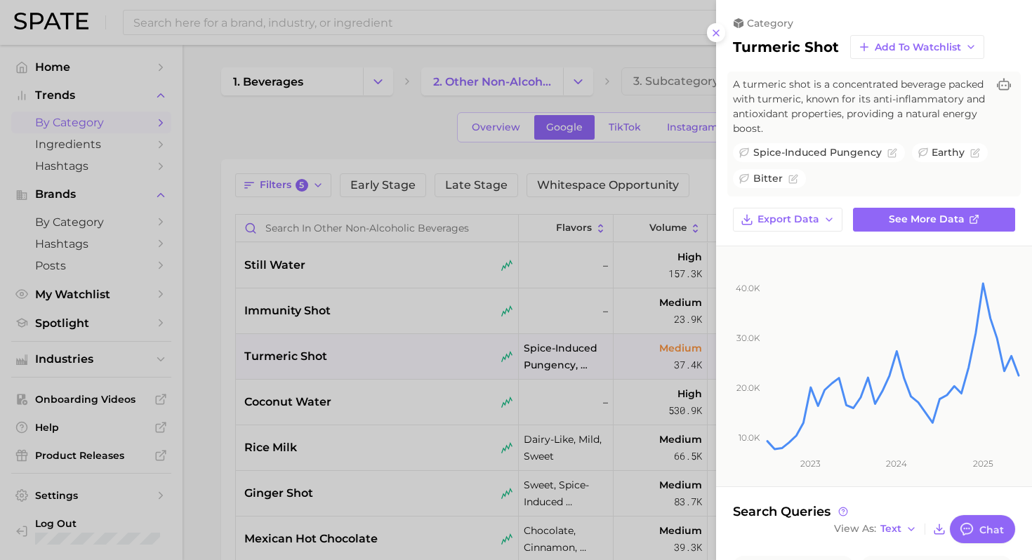
click at [383, 378] on div at bounding box center [516, 280] width 1032 height 560
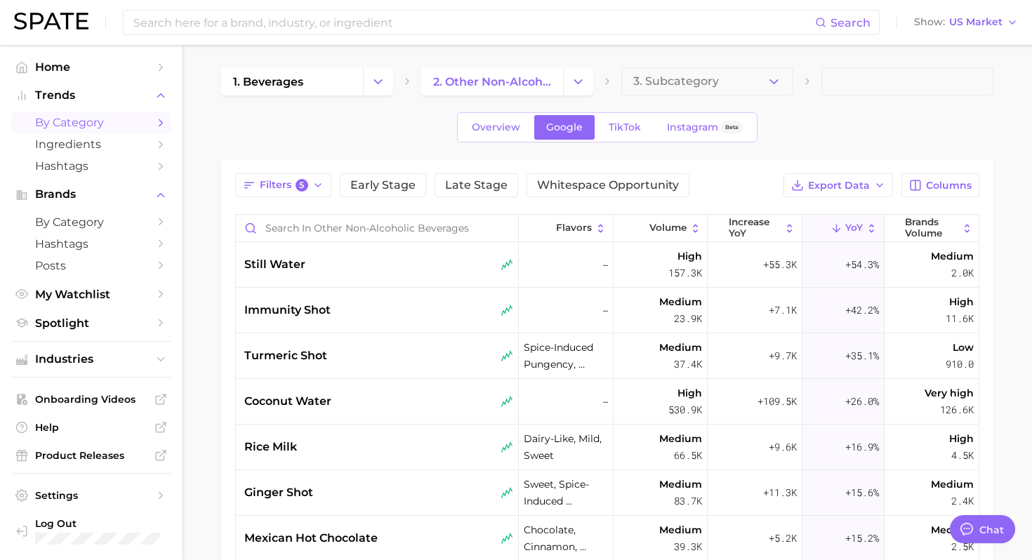
scroll to position [0, 0]
click at [367, 312] on div "immunity shot" at bounding box center [378, 311] width 269 height 17
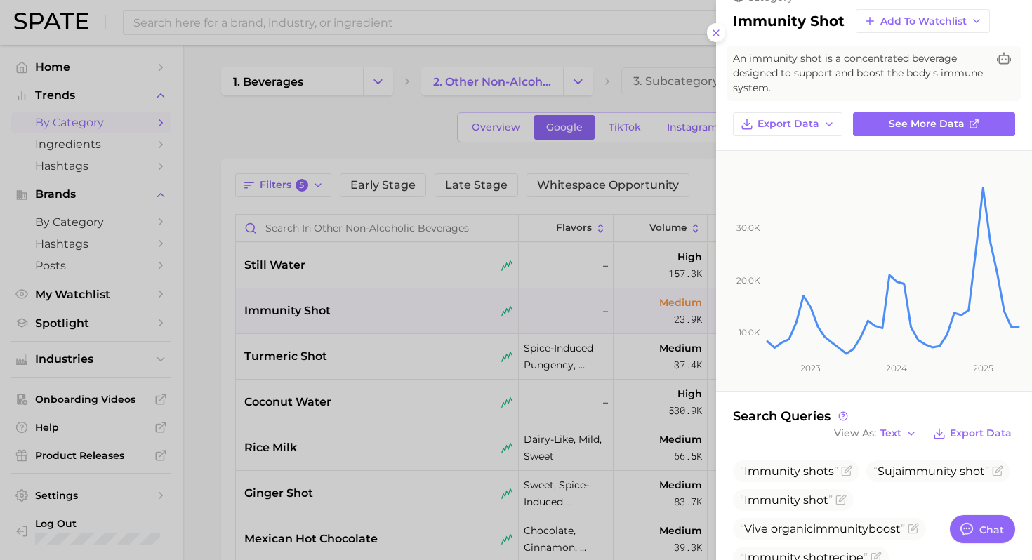
scroll to position [25, 0]
click at [378, 363] on div at bounding box center [516, 280] width 1032 height 560
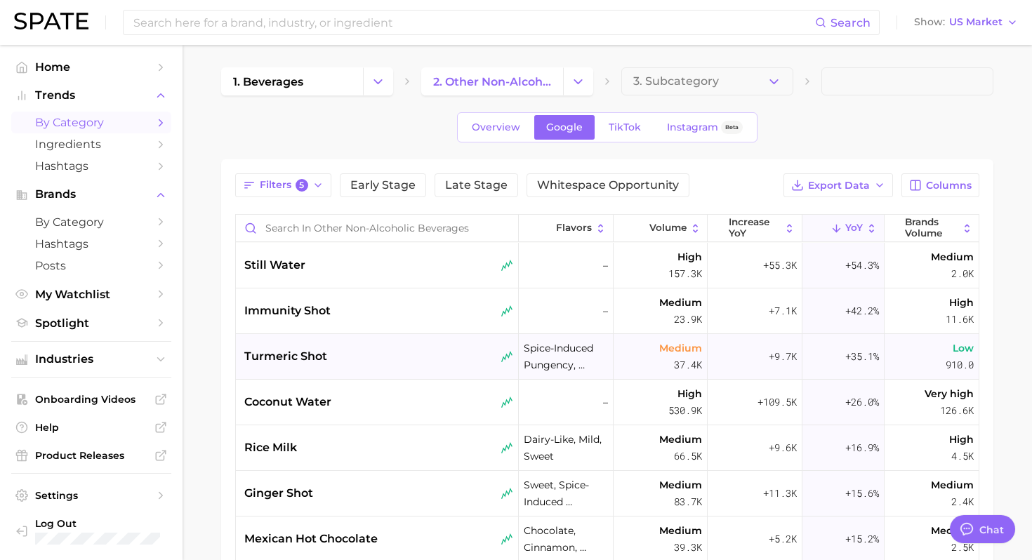
click at [352, 357] on div "turmeric shot" at bounding box center [378, 356] width 269 height 17
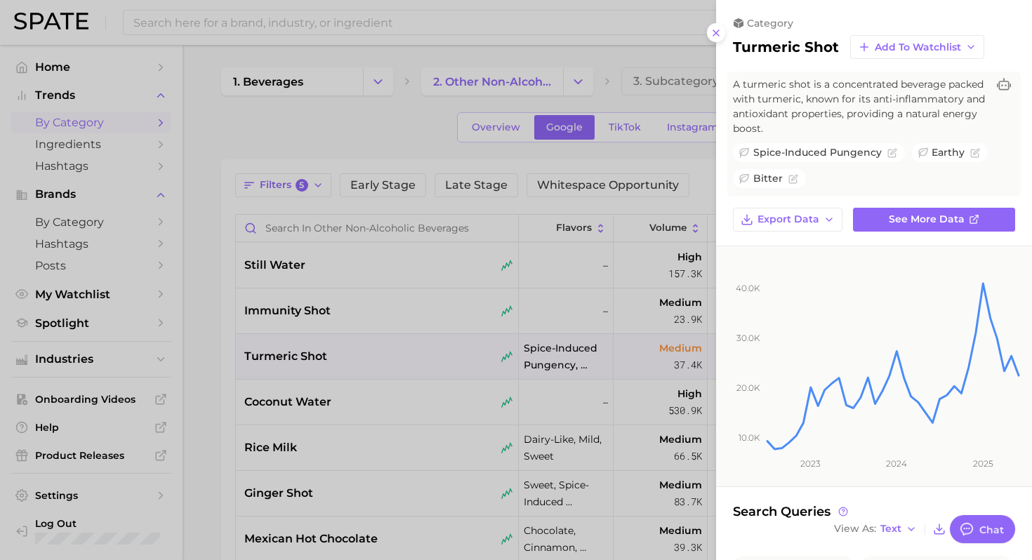
click at [395, 300] on div at bounding box center [516, 280] width 1032 height 560
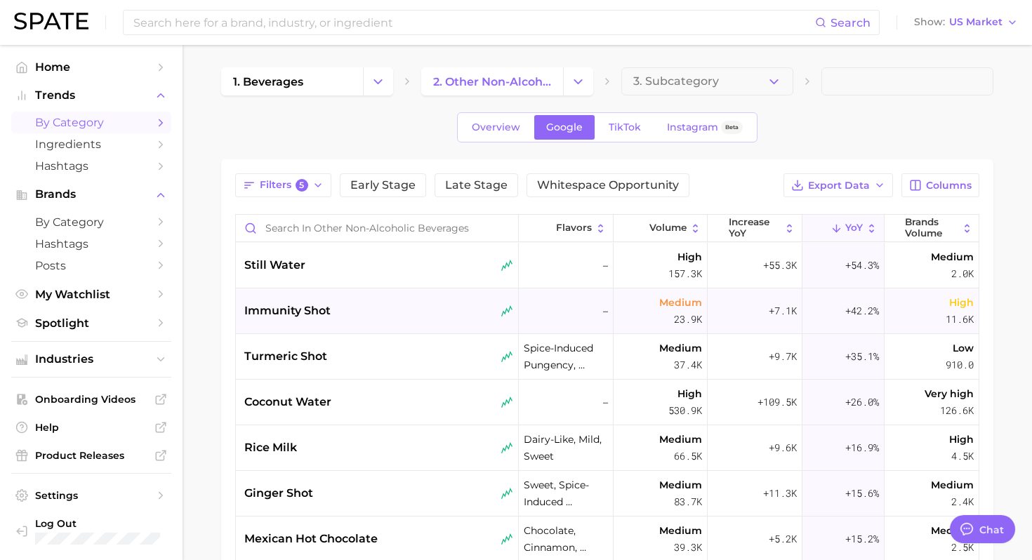
click at [375, 303] on div "immunity shot" at bounding box center [378, 311] width 269 height 17
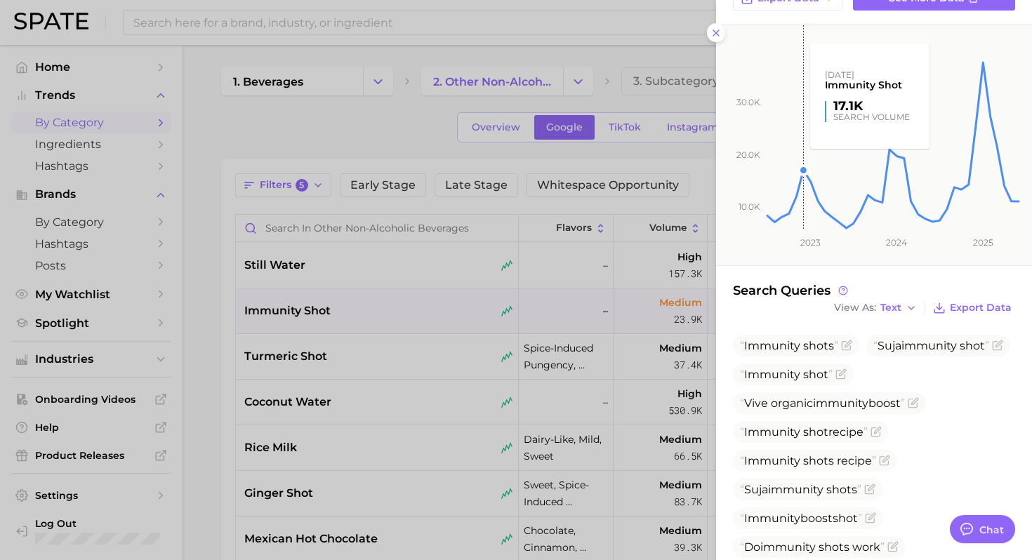
scroll to position [233, 0]
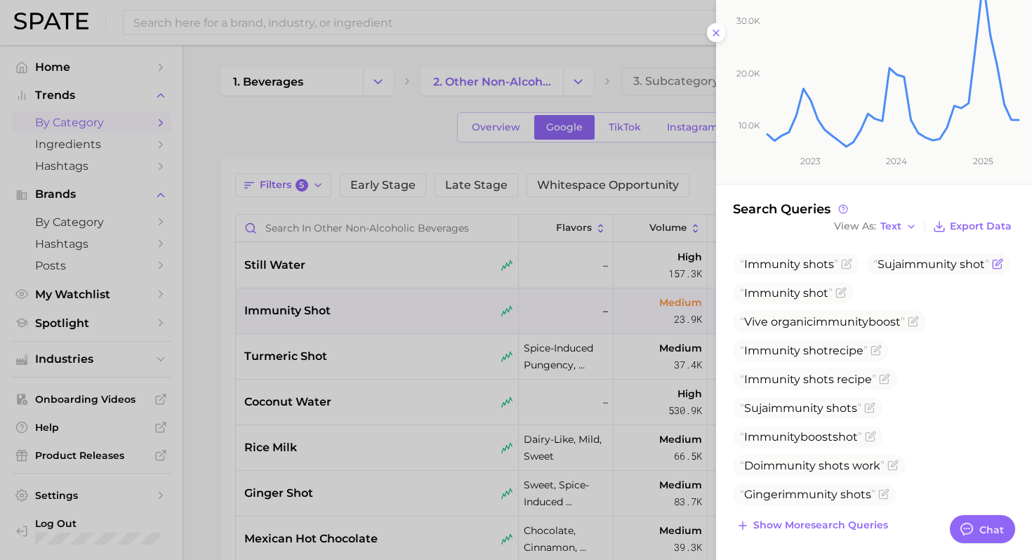
click at [913, 270] on span "Suja immunity shot" at bounding box center [938, 264] width 144 height 22
copy span "Suja immunity shot"
click at [797, 265] on span "Immunity" at bounding box center [772, 264] width 56 height 13
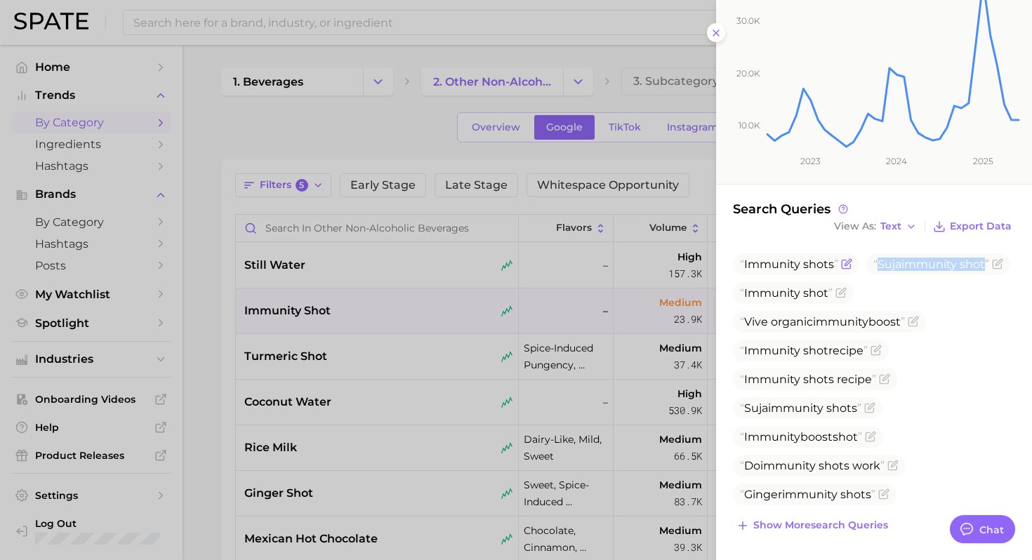
click at [797, 265] on span "Immunity" at bounding box center [772, 264] width 56 height 13
click at [804, 358] on span "Immunity shot recipe" at bounding box center [811, 351] width 156 height 22
copy span "Immunity shot recipe"
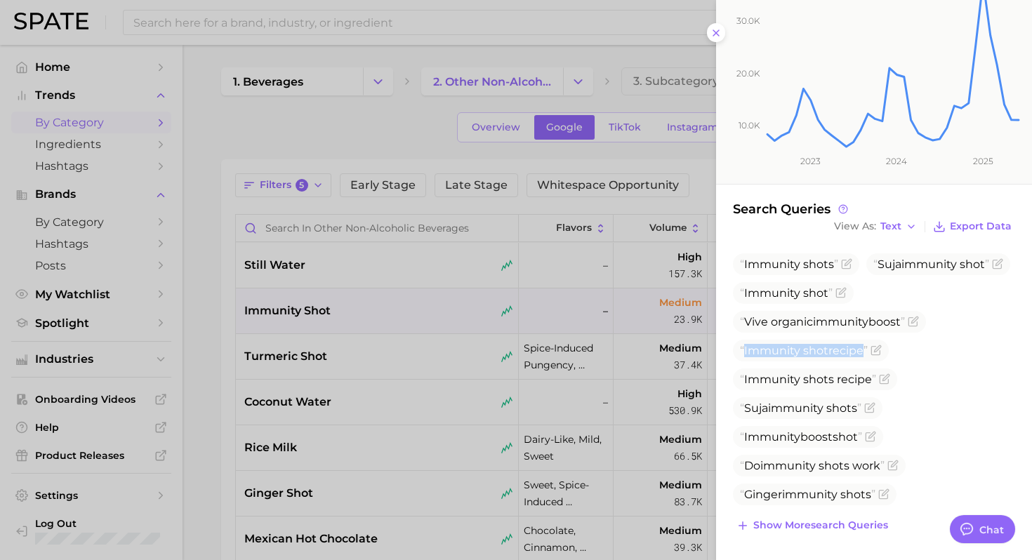
click at [416, 371] on div at bounding box center [516, 280] width 1032 height 560
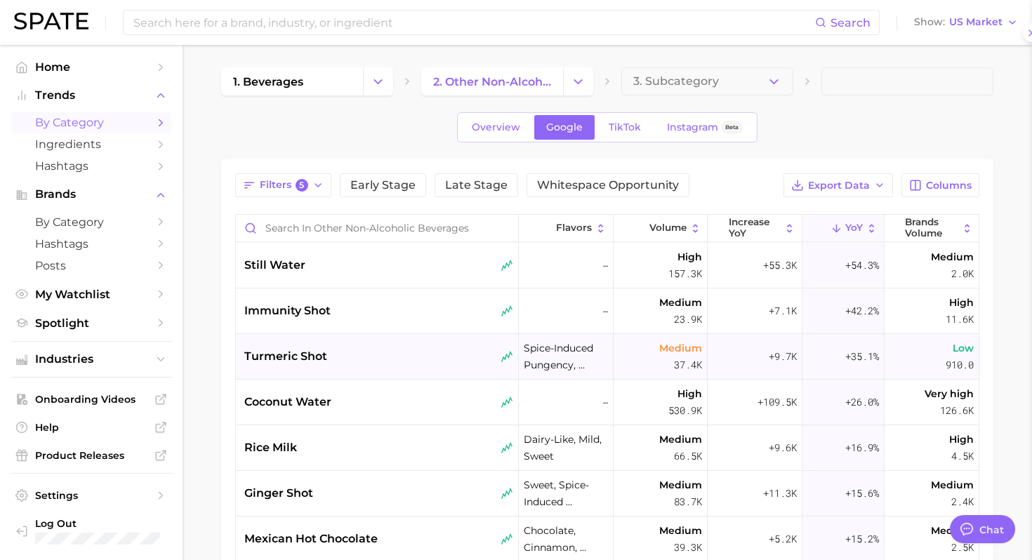
click at [384, 359] on div "turmeric shot" at bounding box center [378, 356] width 269 height 17
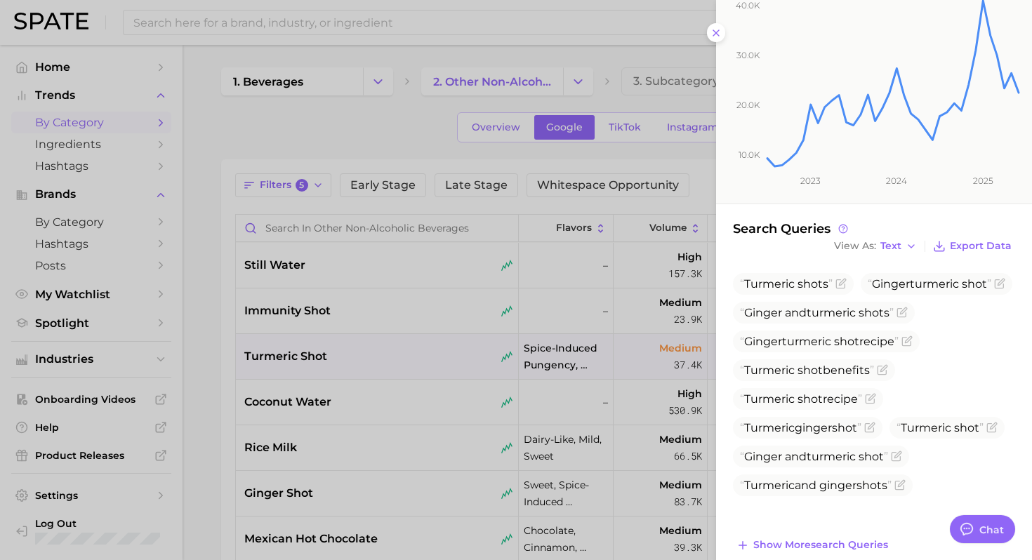
scroll to position [303, 0]
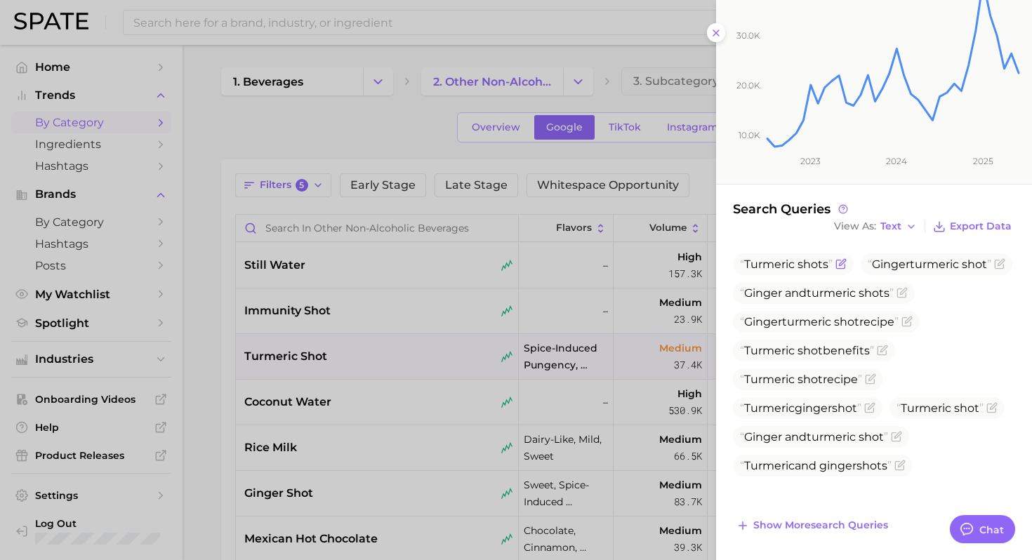
click at [796, 271] on span "Turmeric shot s" at bounding box center [793, 264] width 121 height 22
click at [910, 271] on span "turmeric" at bounding box center [934, 264] width 49 height 13
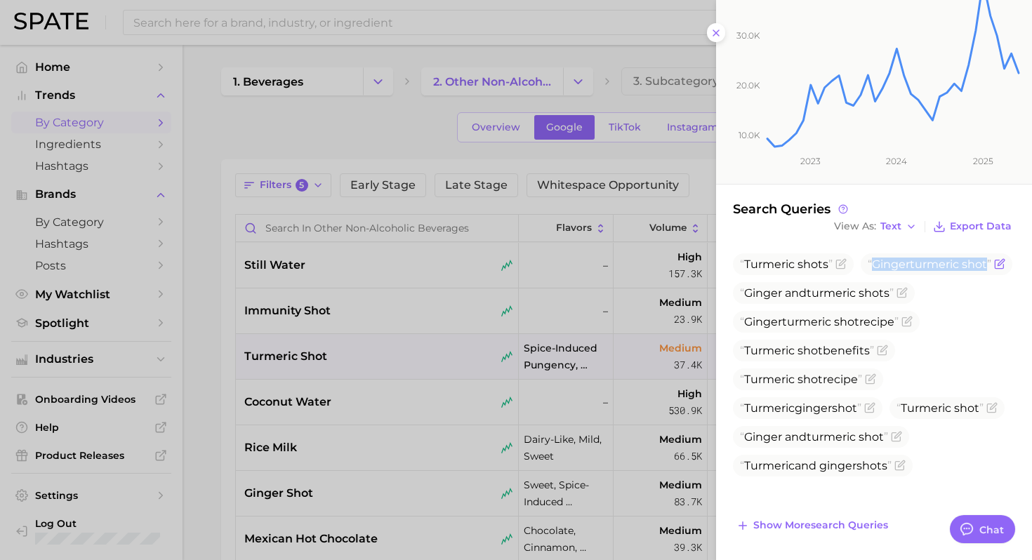
copy span "Ginger turmeric shot"
click at [431, 412] on div at bounding box center [516, 280] width 1032 height 560
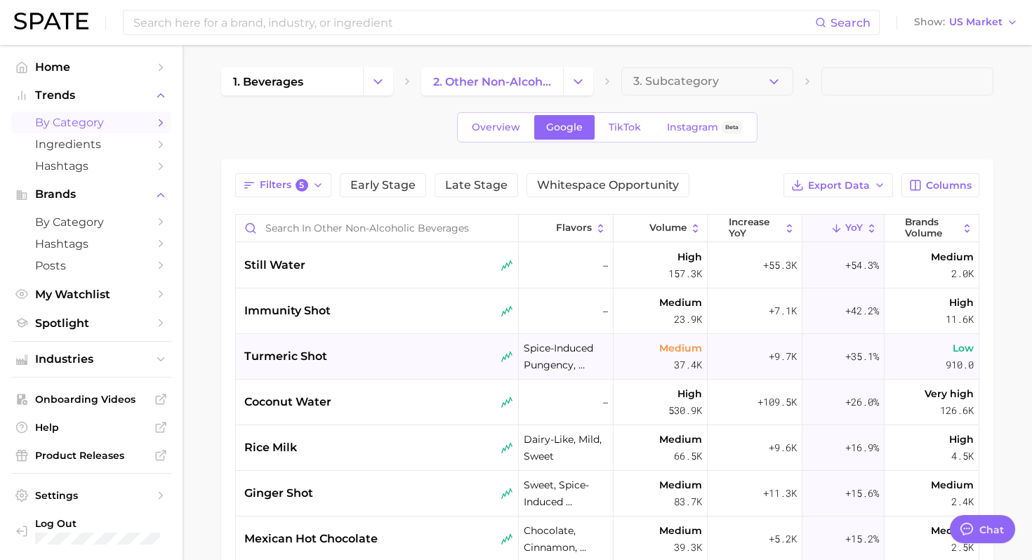
click at [416, 359] on div "turmeric shot" at bounding box center [378, 356] width 269 height 17
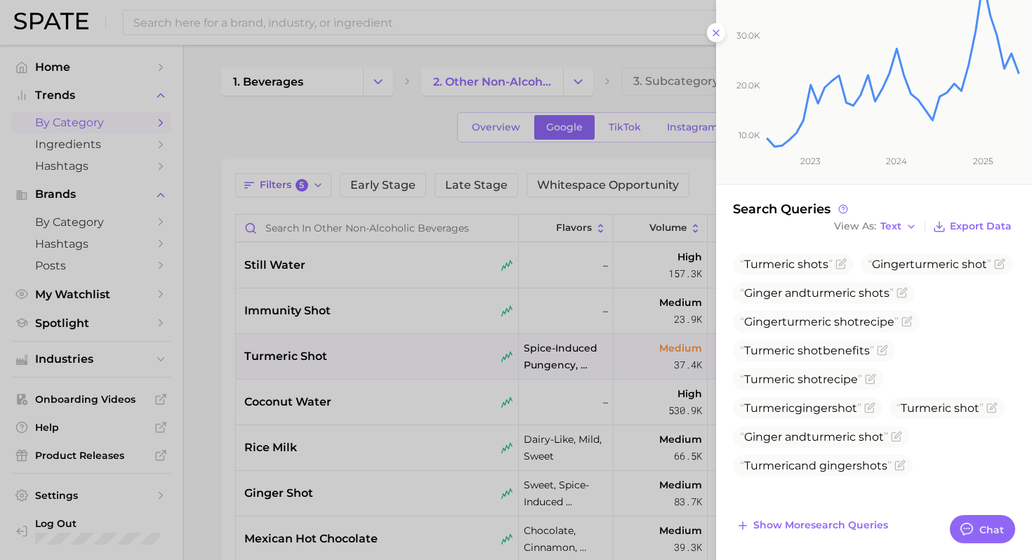
click at [419, 395] on div at bounding box center [516, 280] width 1032 height 560
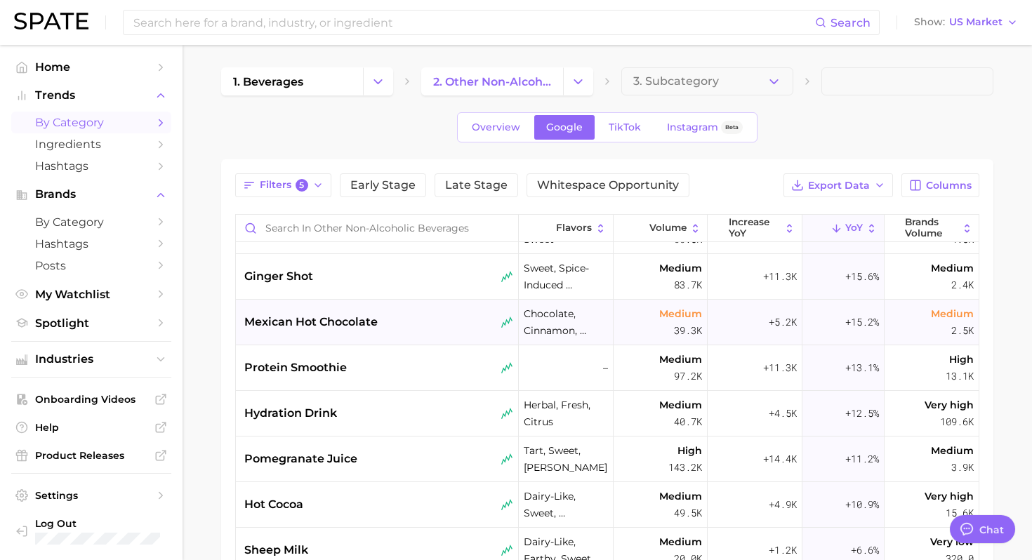
scroll to position [224, 0]
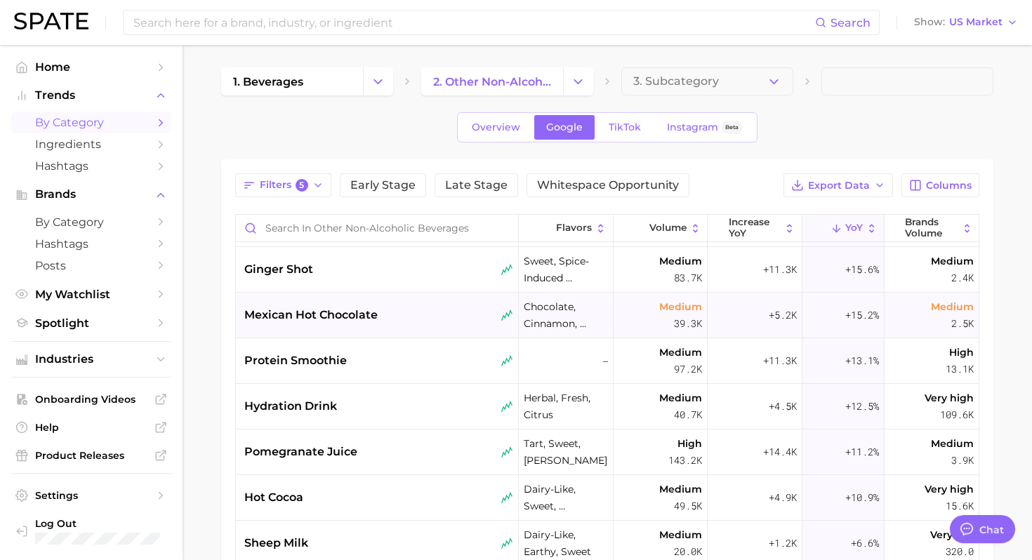
click at [429, 334] on div "mexican hot chocolate" at bounding box center [377, 316] width 283 height 46
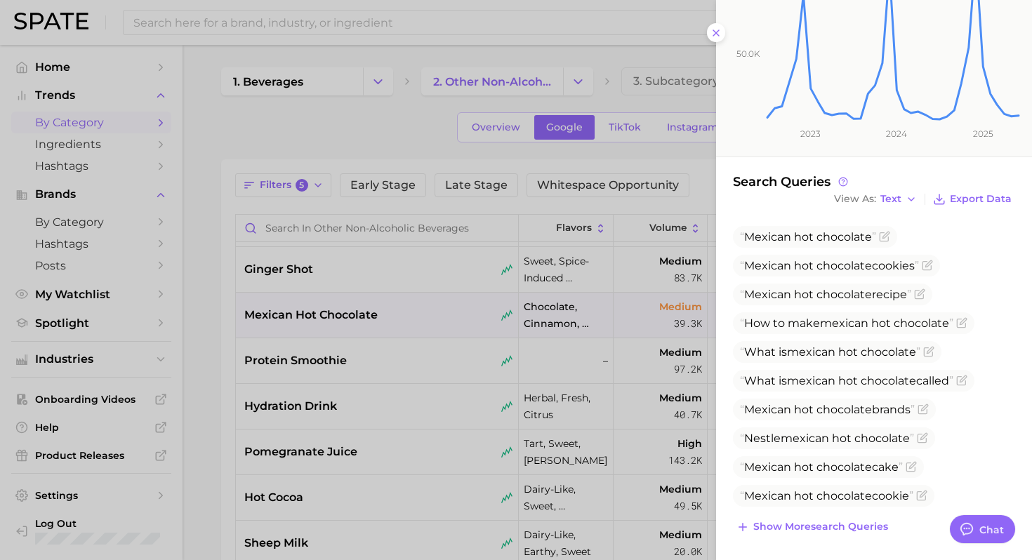
scroll to position [327, 0]
click at [566, 380] on div at bounding box center [516, 280] width 1032 height 560
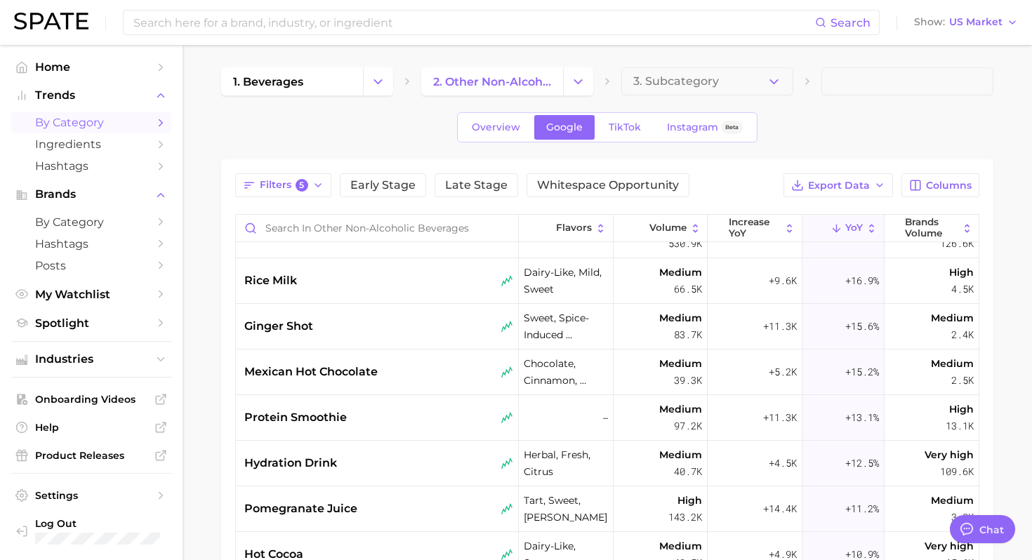
scroll to position [197, 0]
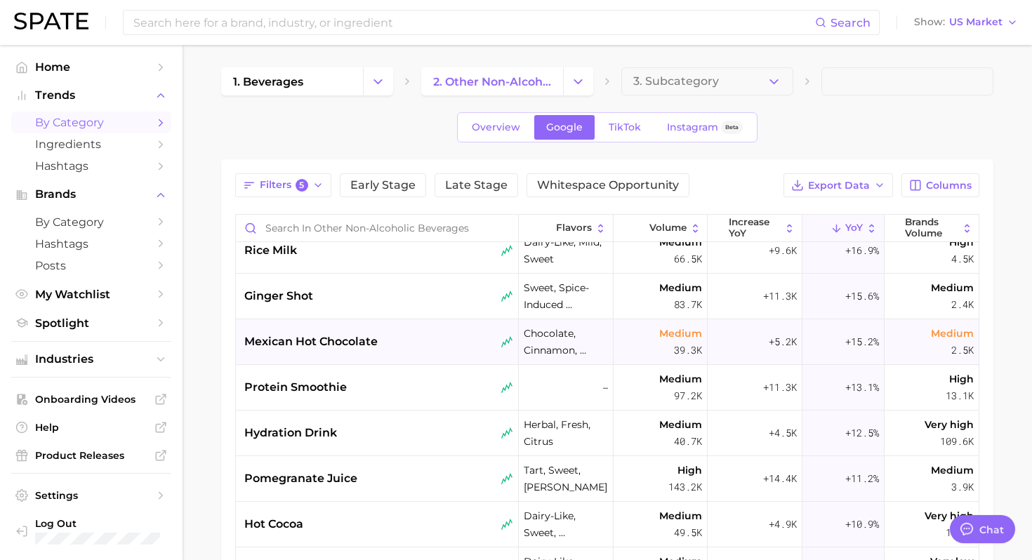
click at [450, 350] on div "mexican hot chocolate" at bounding box center [377, 342] width 283 height 46
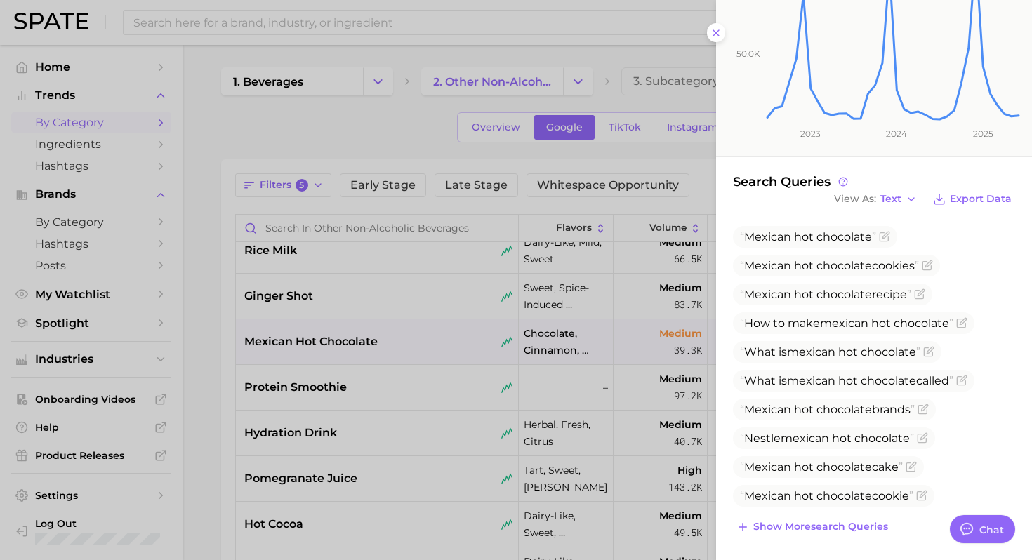
scroll to position [327, 0]
click at [395, 410] on div at bounding box center [516, 280] width 1032 height 560
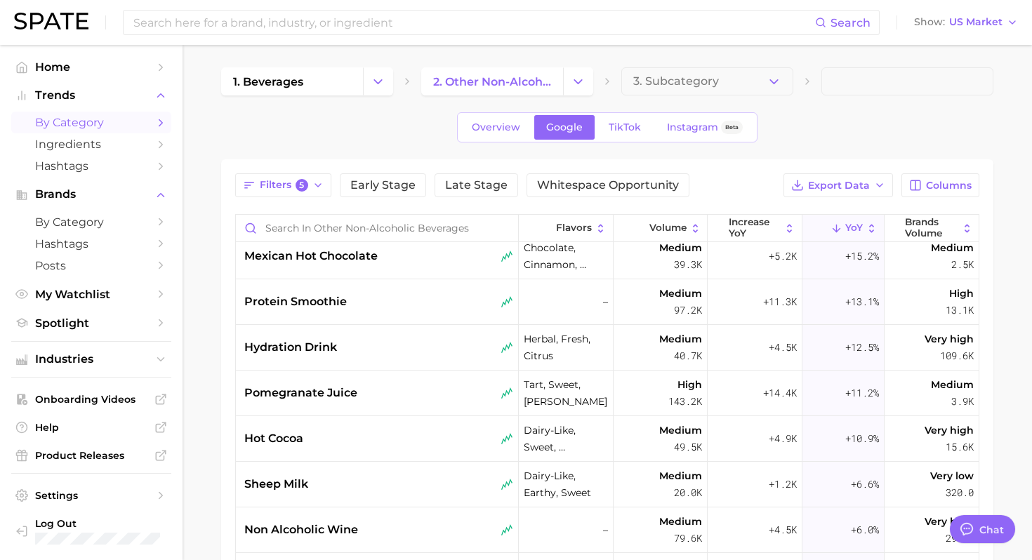
scroll to position [300, 0]
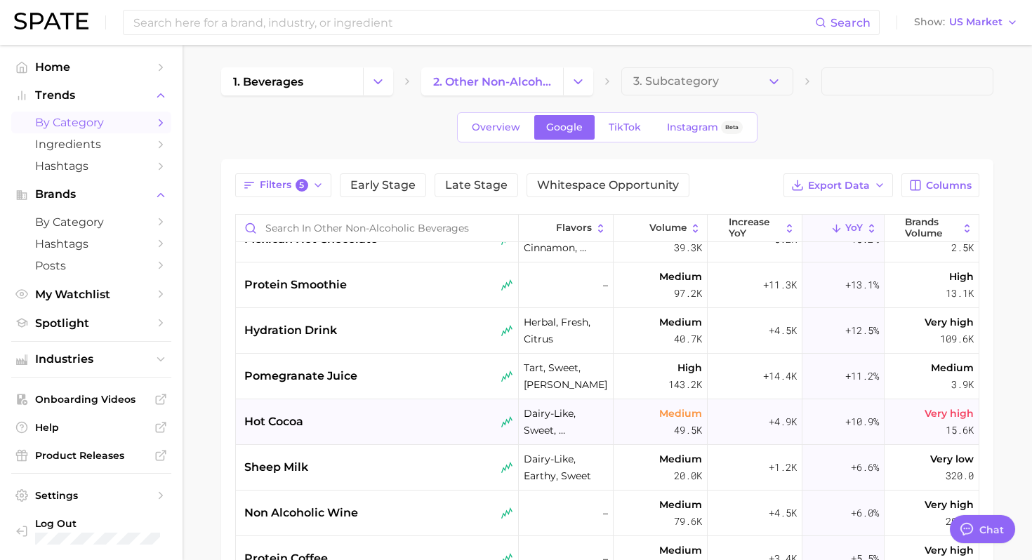
click at [387, 431] on div "hot cocoa" at bounding box center [377, 422] width 283 height 46
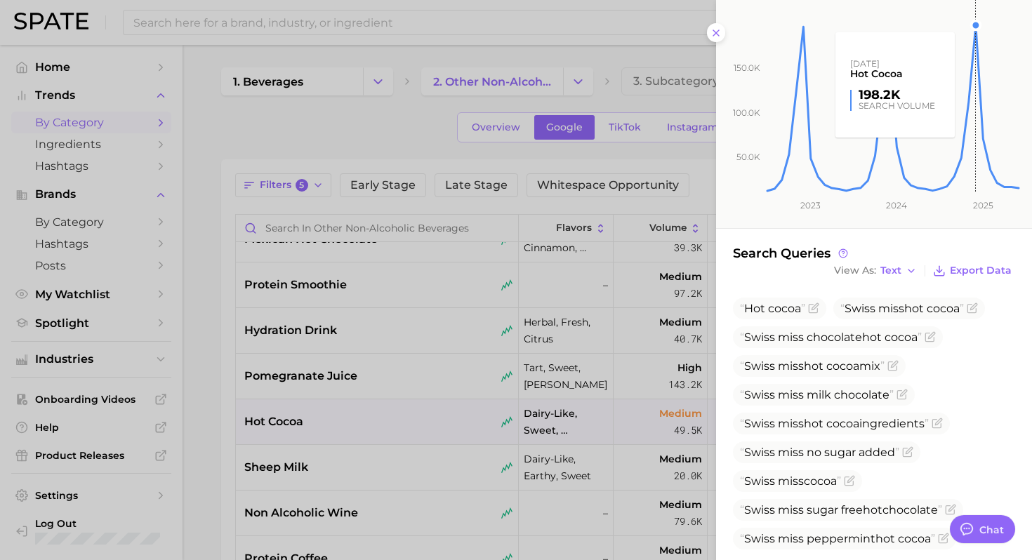
scroll to position [262, 0]
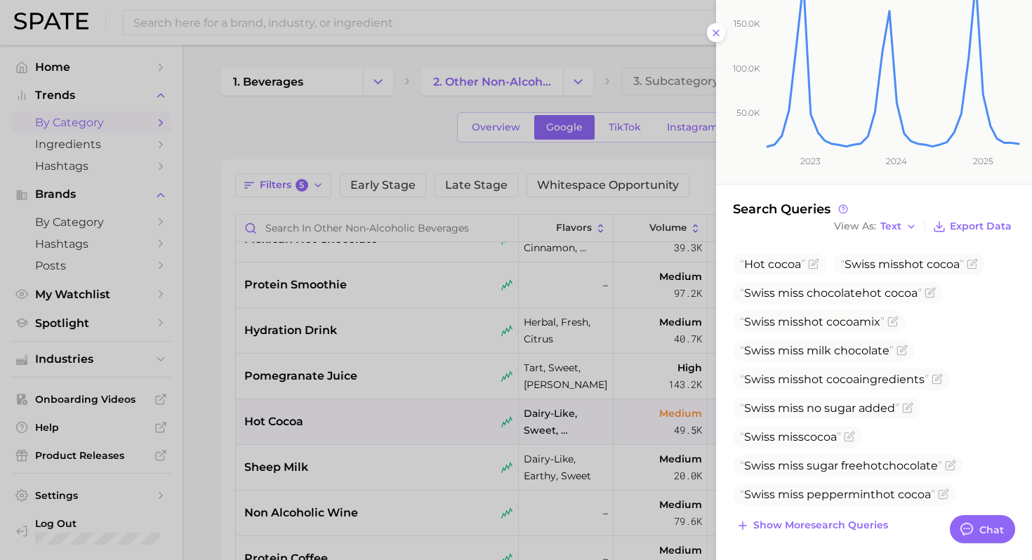
click at [423, 438] on div at bounding box center [516, 280] width 1032 height 560
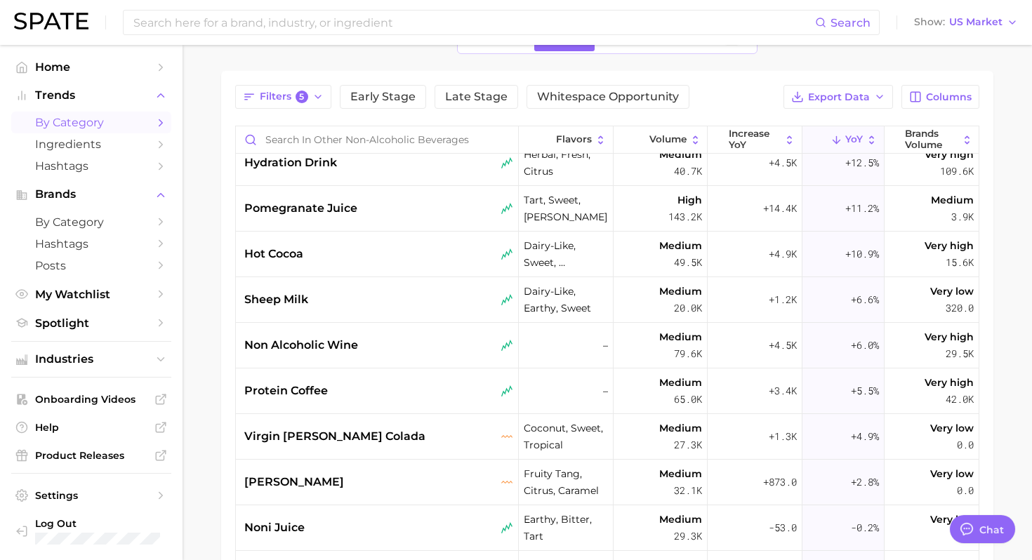
scroll to position [109, 0]
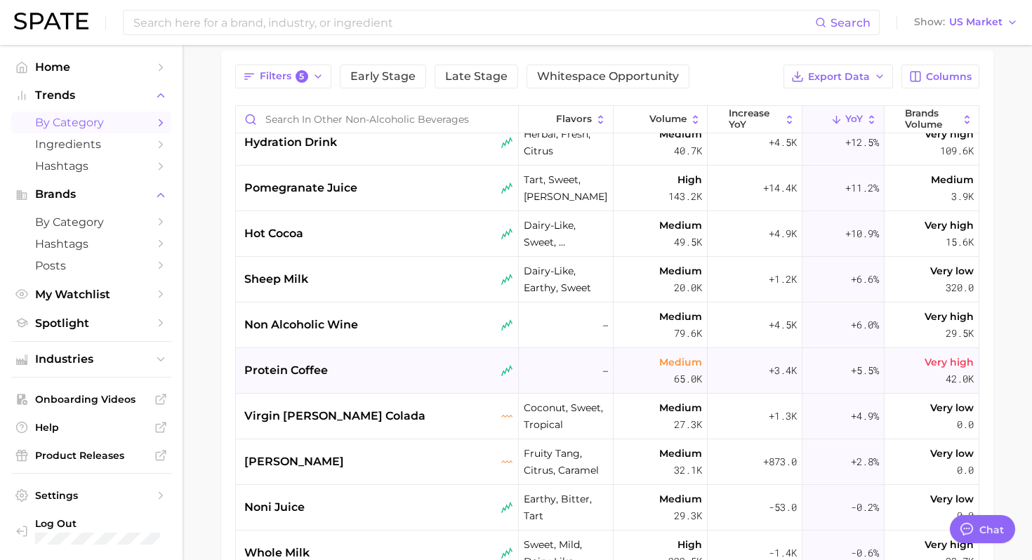
click at [406, 370] on div "protein coffee" at bounding box center [378, 370] width 269 height 17
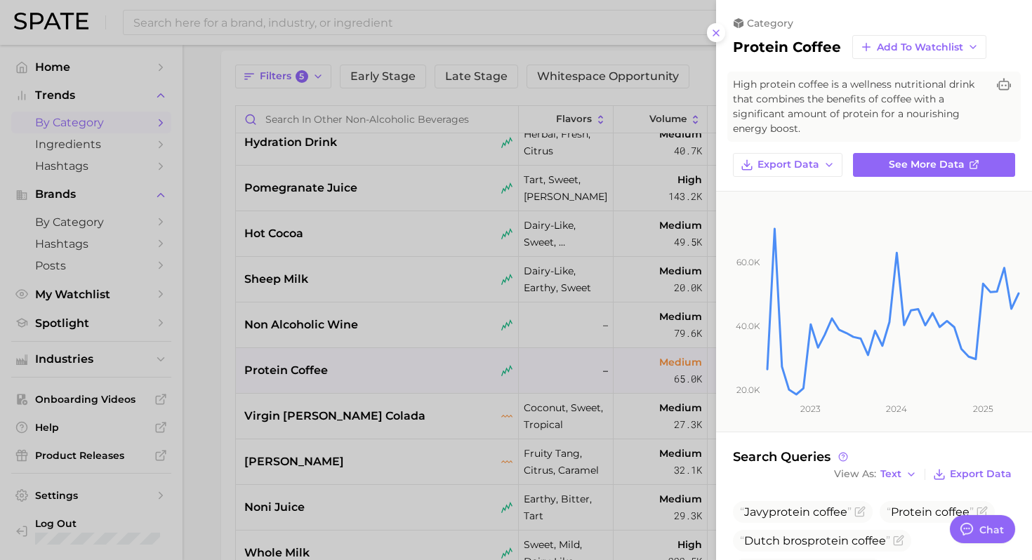
click at [415, 417] on div at bounding box center [516, 280] width 1032 height 560
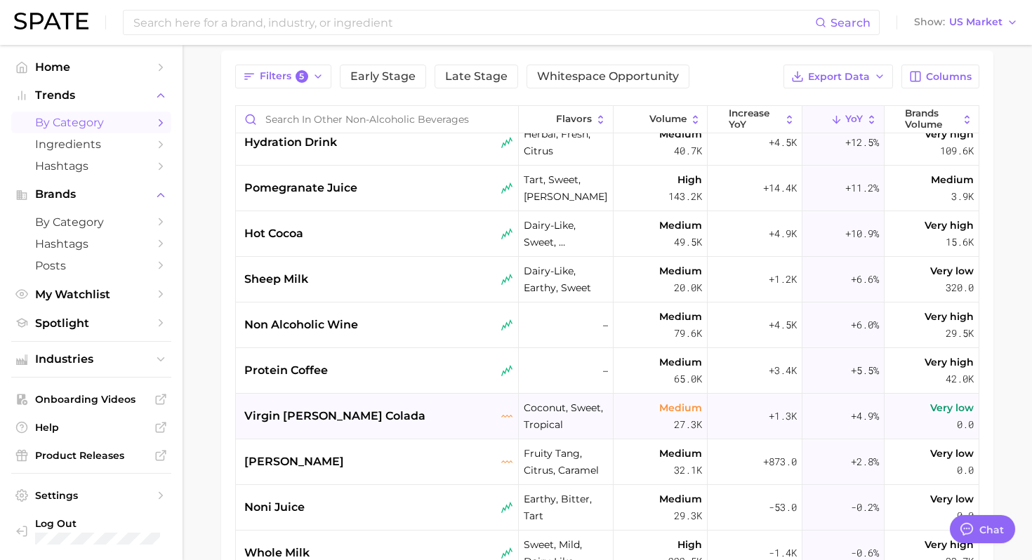
click at [392, 419] on div "virgin [PERSON_NAME] colada" at bounding box center [378, 416] width 269 height 17
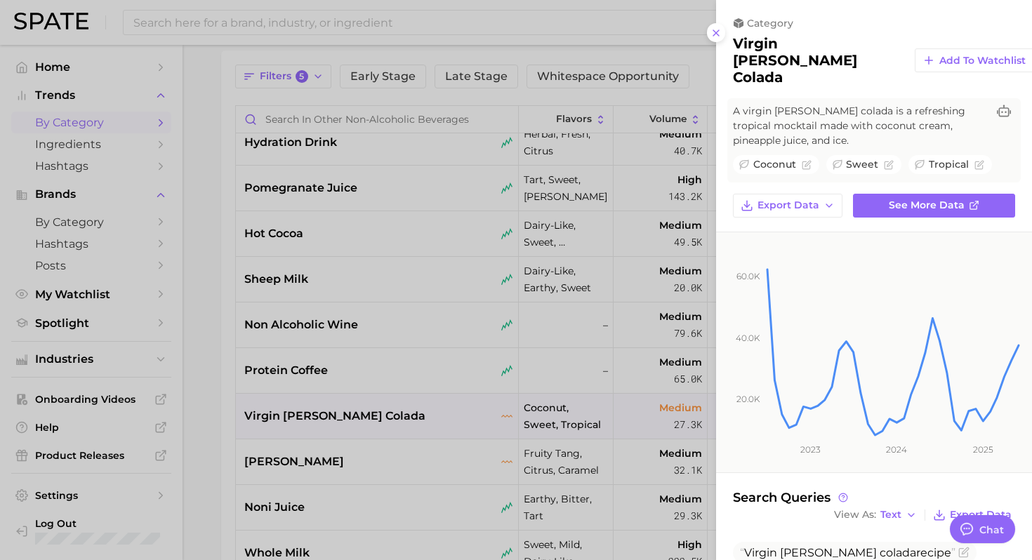
click at [421, 411] on div at bounding box center [516, 280] width 1032 height 560
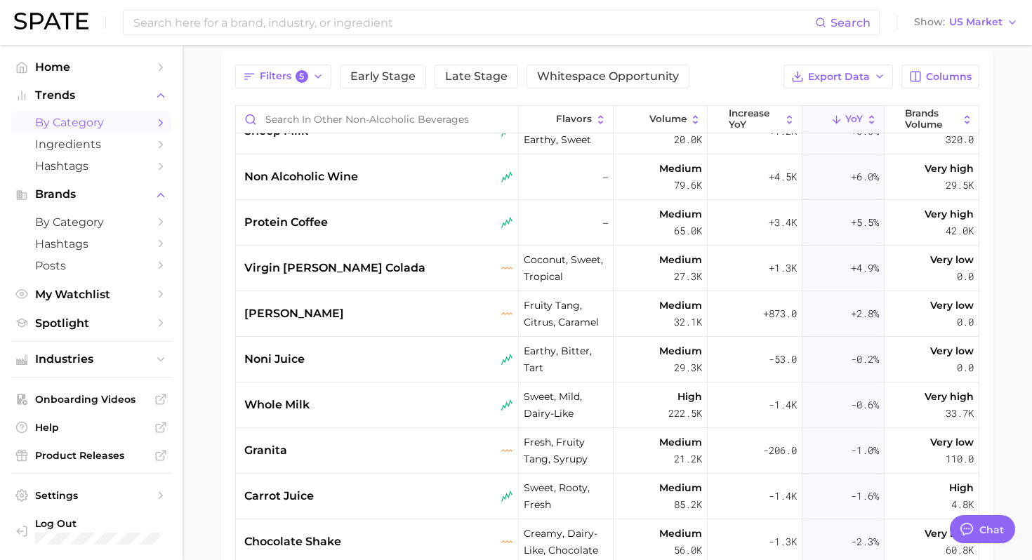
scroll to position [534, 0]
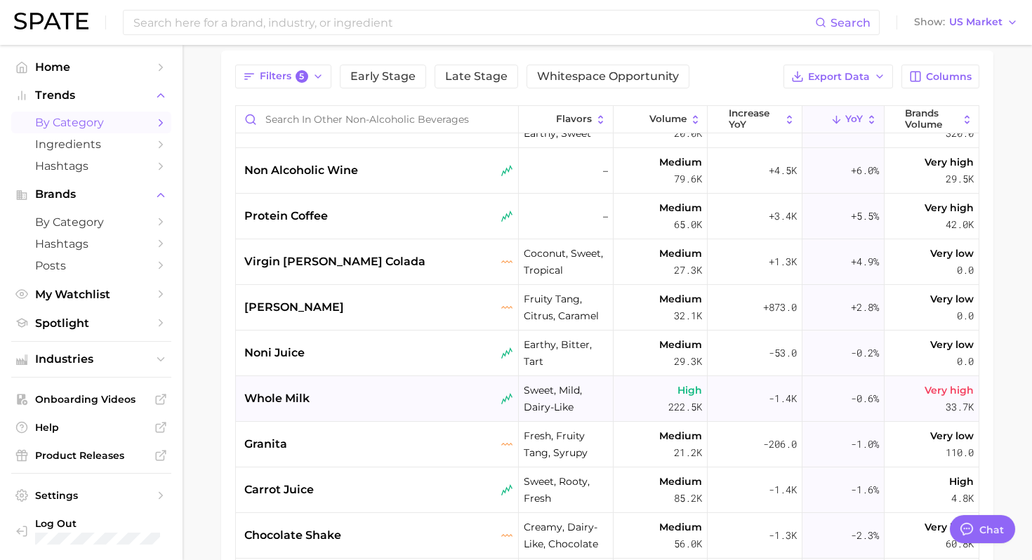
click at [411, 402] on div "whole milk" at bounding box center [378, 398] width 269 height 17
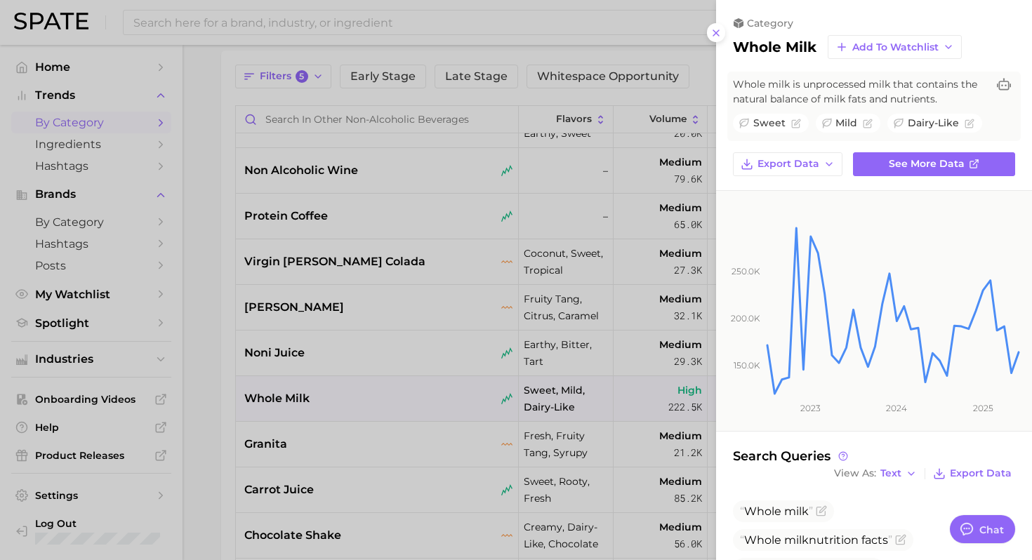
click at [411, 450] on div at bounding box center [516, 280] width 1032 height 560
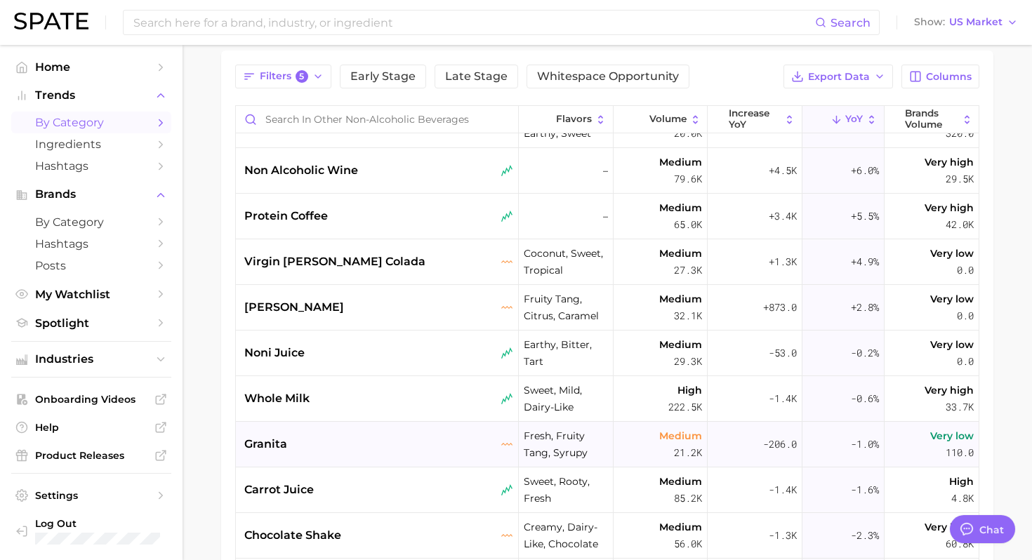
click at [388, 448] on div "granita" at bounding box center [378, 444] width 269 height 17
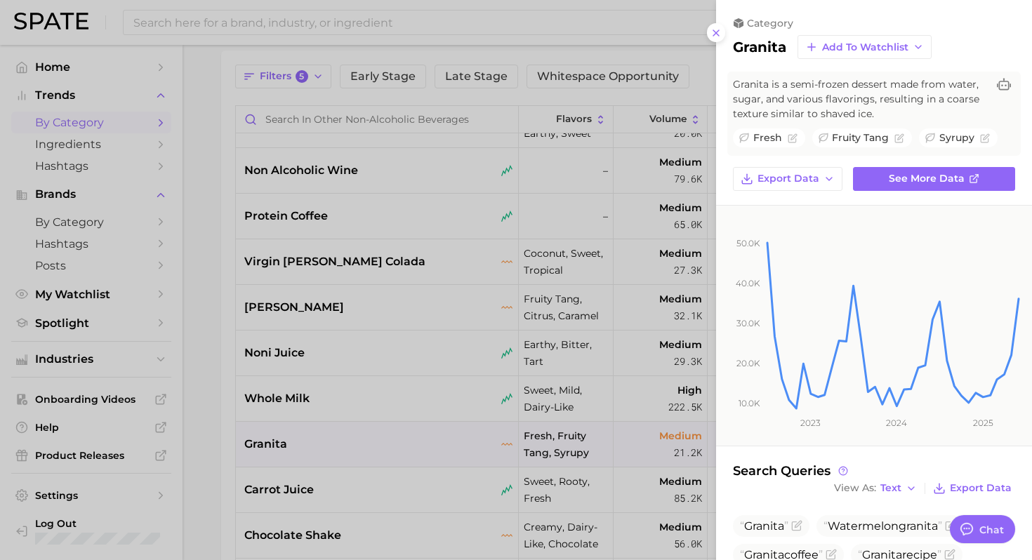
click at [435, 394] on div at bounding box center [516, 280] width 1032 height 560
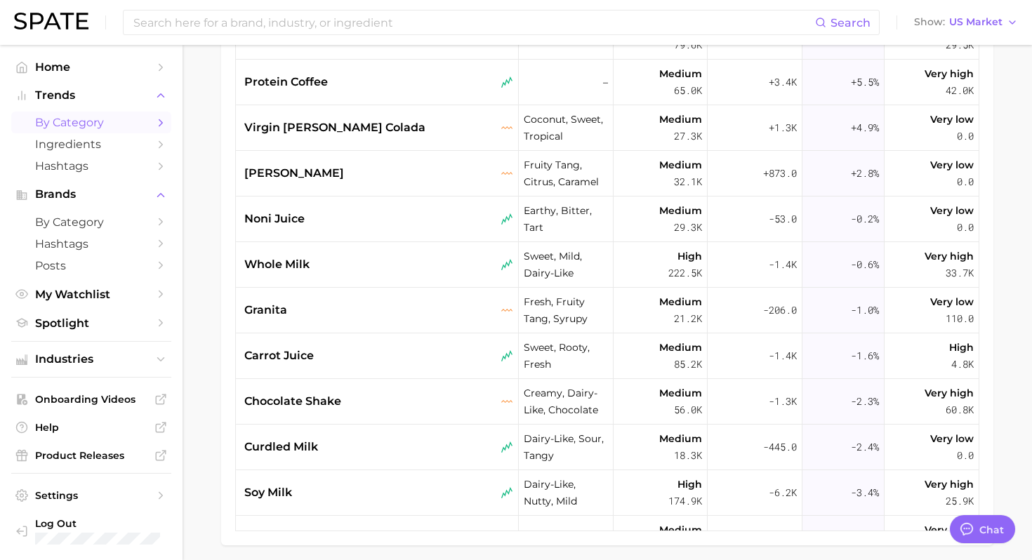
scroll to position [251, 0]
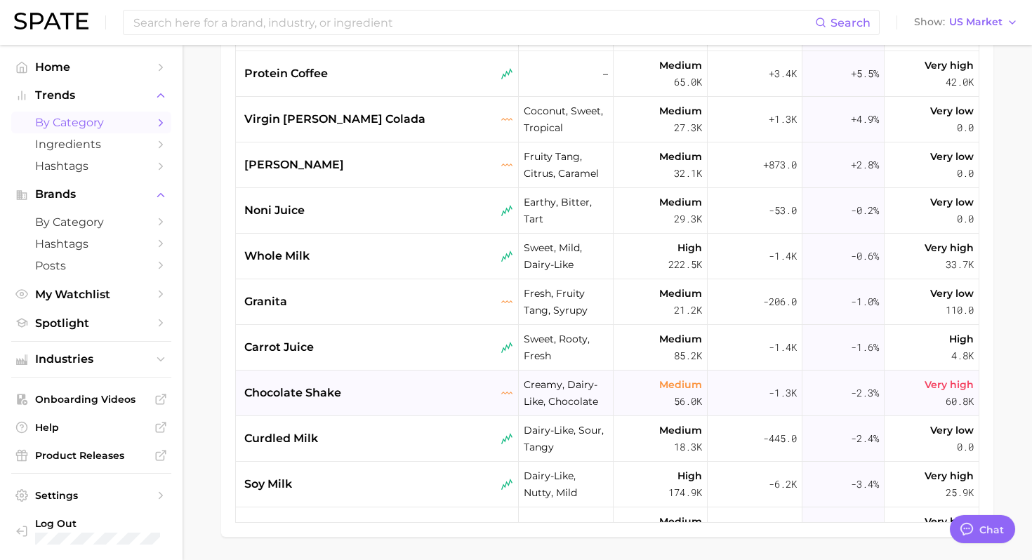
click at [425, 402] on div "chocolate shake" at bounding box center [377, 394] width 283 height 46
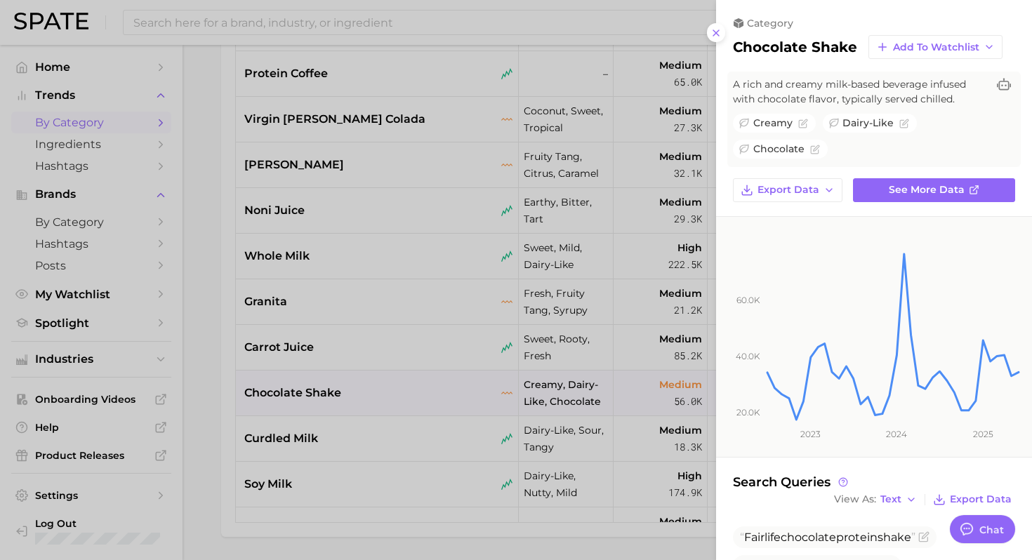
click at [427, 424] on div at bounding box center [516, 280] width 1032 height 560
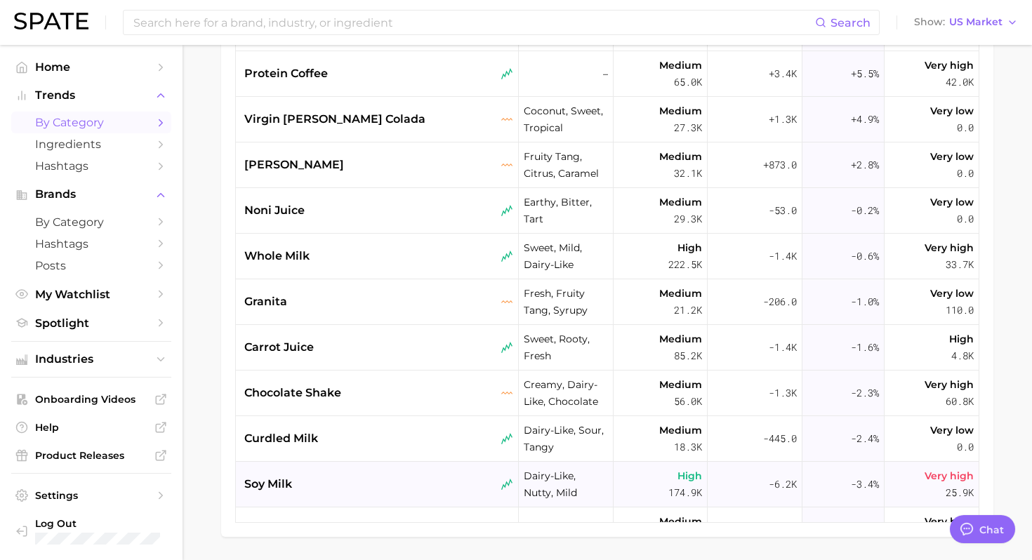
click at [389, 482] on div "soy milk" at bounding box center [378, 484] width 269 height 17
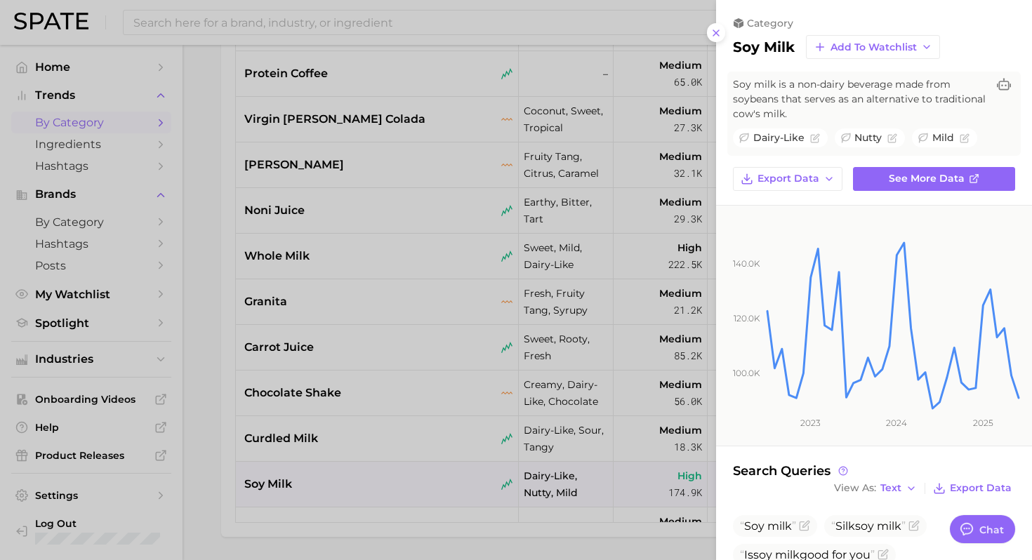
click at [521, 342] on div at bounding box center [516, 280] width 1032 height 560
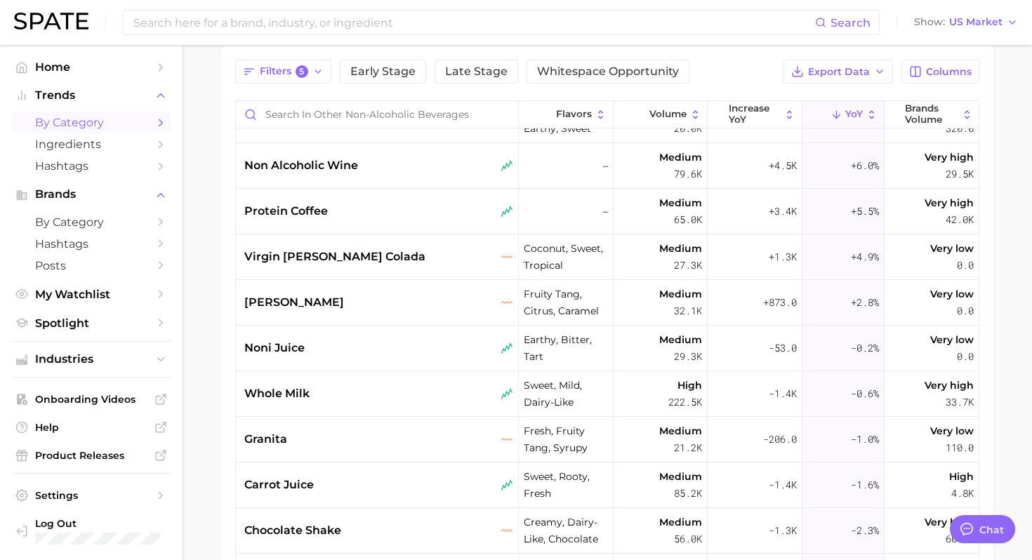
scroll to position [0, 0]
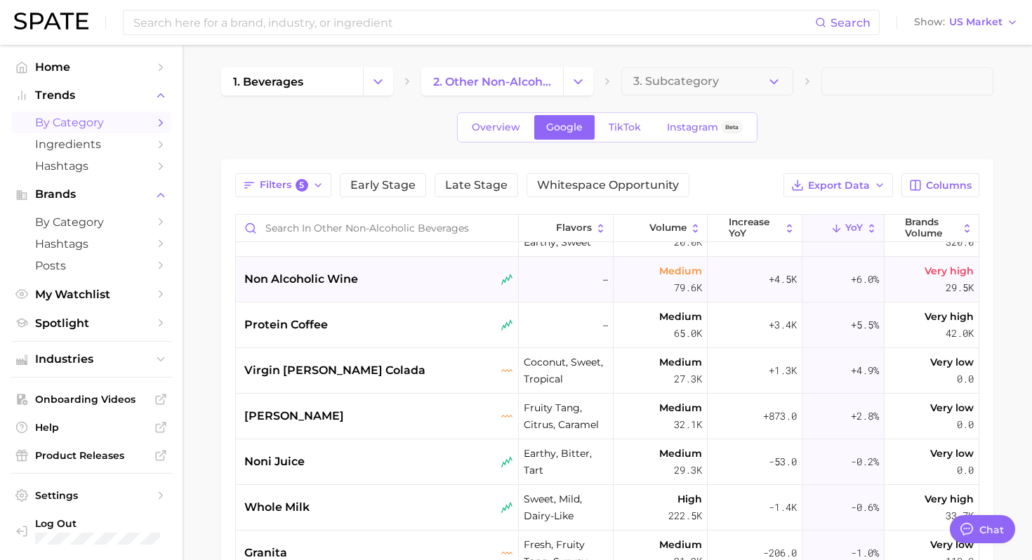
click at [441, 293] on div "non alcoholic wine" at bounding box center [377, 280] width 283 height 46
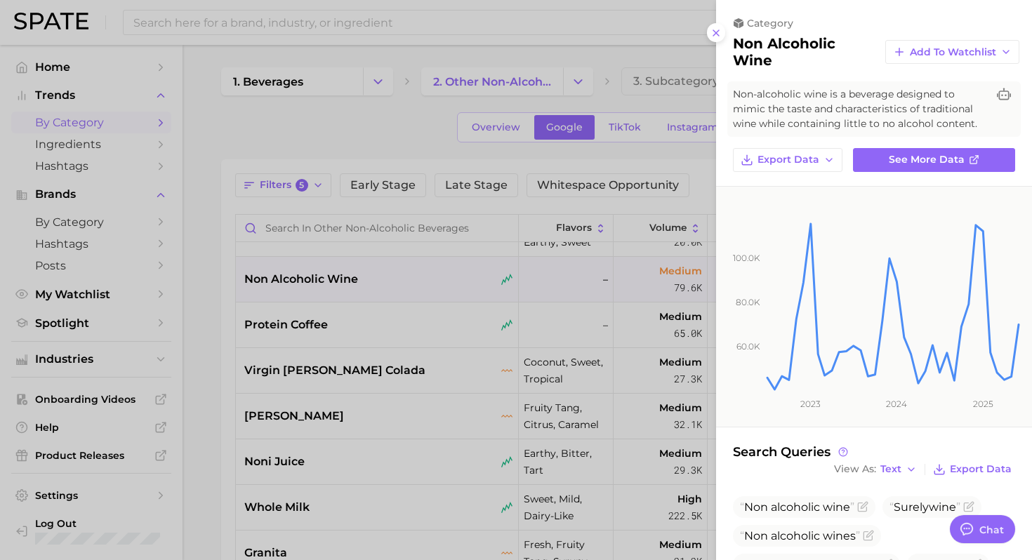
click at [491, 371] on div at bounding box center [516, 280] width 1032 height 560
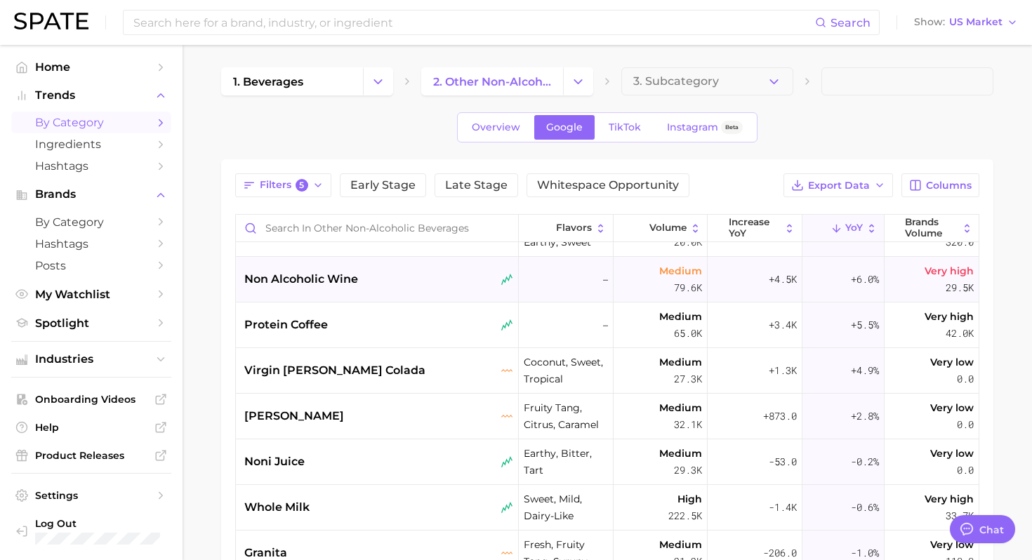
click at [383, 285] on div "non alcoholic wine" at bounding box center [378, 279] width 269 height 17
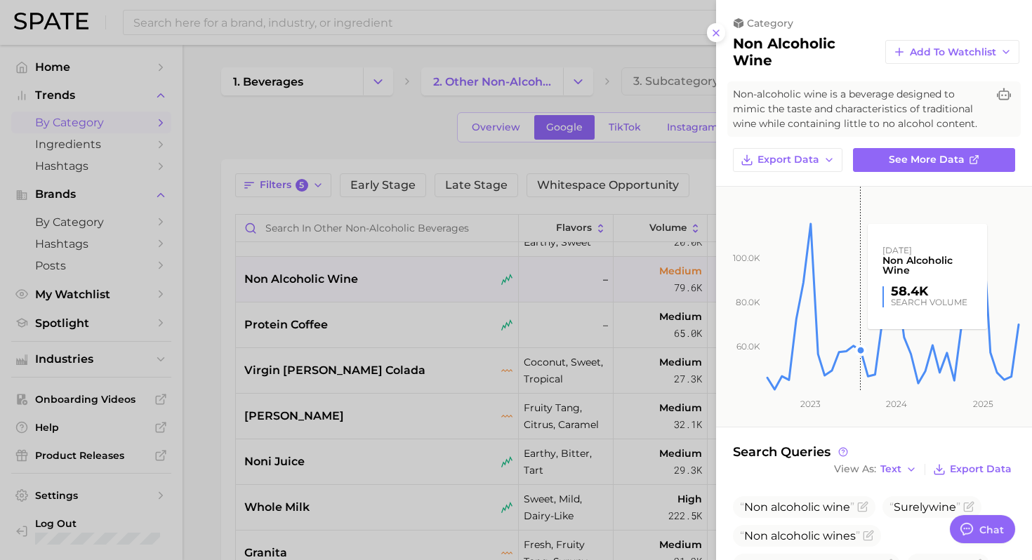
scroll to position [185, 0]
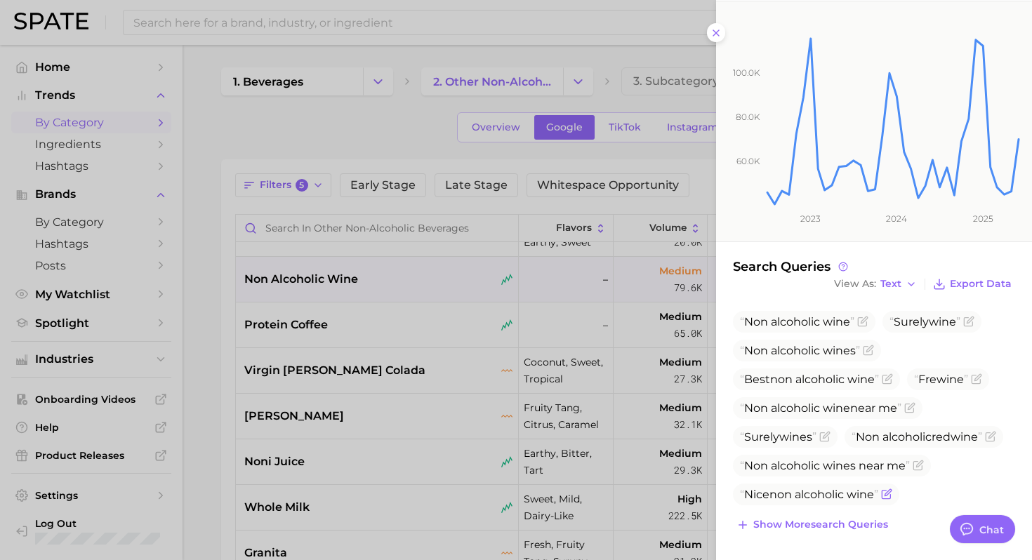
click at [823, 501] on span "alcoholic" at bounding box center [819, 494] width 49 height 13
copy body "Nice non alcoholic wine Show more search queries"
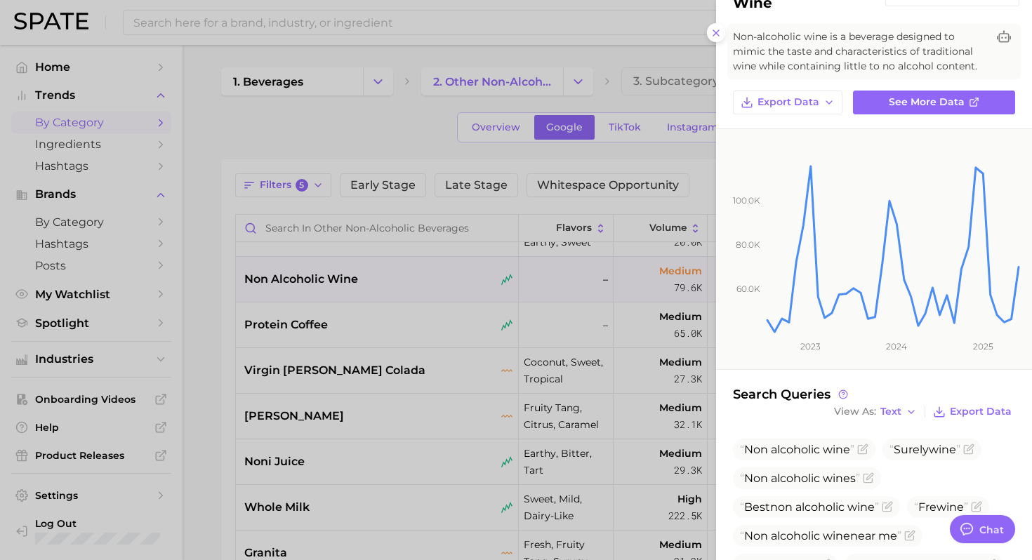
scroll to position [0, 0]
